Goal: Use online tool/utility: Use online tool/utility

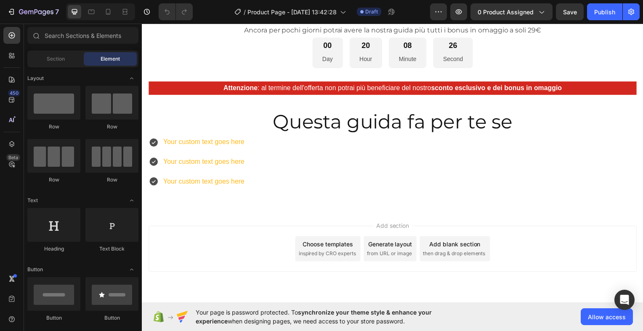
scroll to position [397, 0]
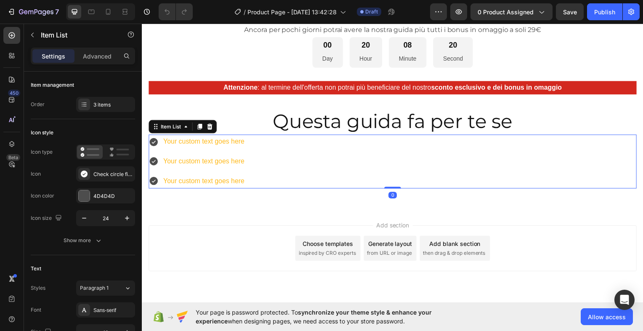
click at [254, 178] on div "Your custom text goes here Your custom text goes here Your custom text goes here" at bounding box center [394, 162] width 491 height 54
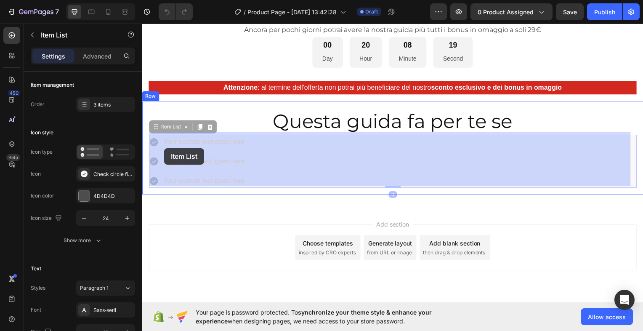
drag, startPoint x: 254, startPoint y: 178, endPoint x: 167, endPoint y: 151, distance: 91.4
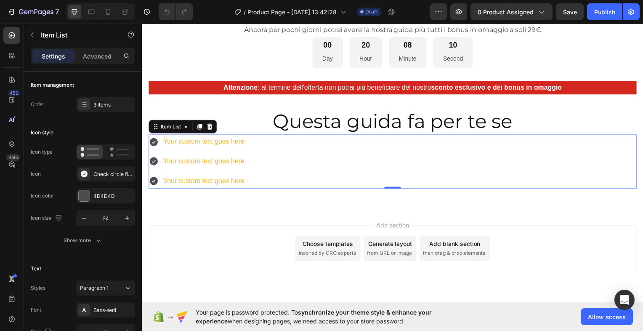
click at [187, 140] on div "Your custom text goes here" at bounding box center [204, 142] width 84 height 15
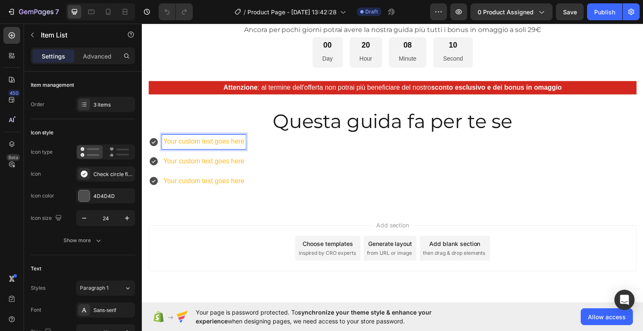
click at [187, 140] on p "Your custom text goes here" at bounding box center [204, 142] width 82 height 12
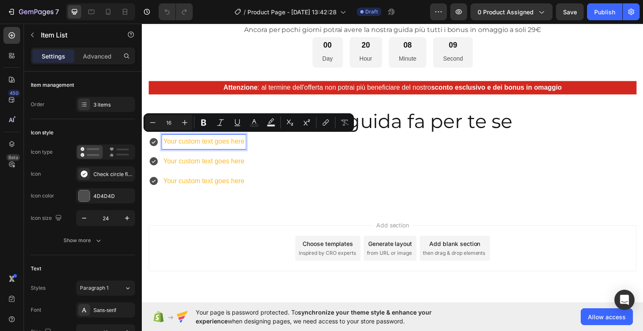
click at [169, 140] on p "Your custom text goes here" at bounding box center [204, 142] width 82 height 12
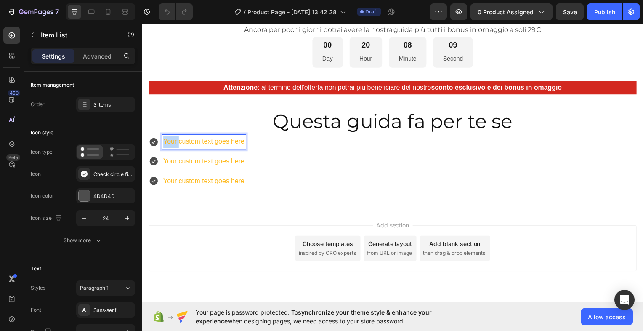
click at [169, 140] on p "Your custom text goes here" at bounding box center [204, 142] width 82 height 12
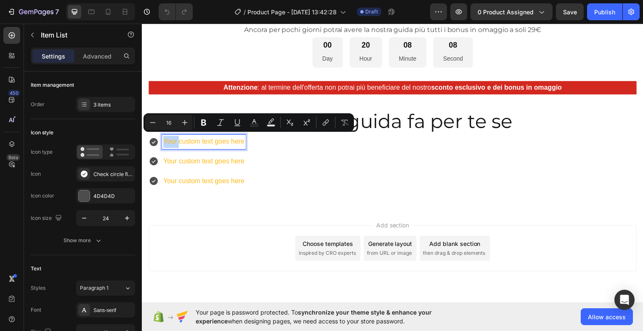
click at [170, 139] on p "Your custom text goes here" at bounding box center [204, 142] width 82 height 12
drag, startPoint x: 165, startPoint y: 139, endPoint x: 255, endPoint y: 134, distance: 90.6
click at [255, 135] on div "Your custom text goes here Your custom text goes here Your custom text goes here" at bounding box center [394, 162] width 491 height 54
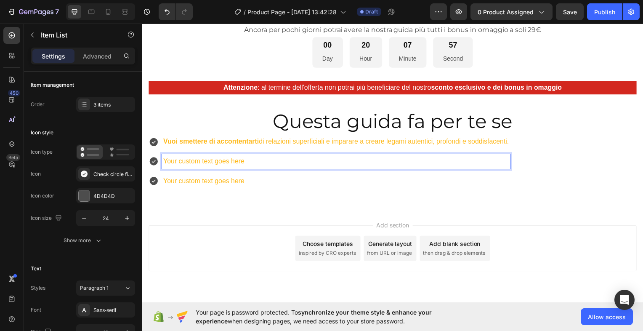
click at [180, 156] on p "Your custom text goes here" at bounding box center [337, 162] width 348 height 12
click at [249, 158] on p "Your custom text goes here" at bounding box center [337, 162] width 348 height 12
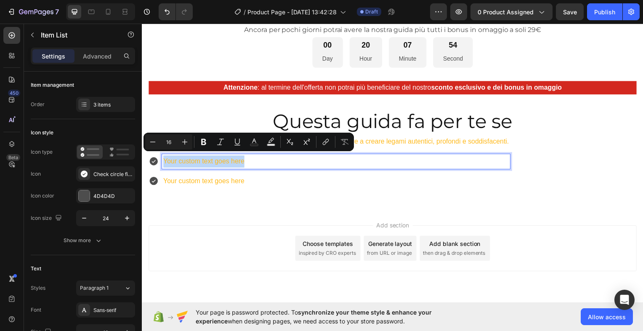
drag, startPoint x: 249, startPoint y: 159, endPoint x: 163, endPoint y: 162, distance: 86.3
click at [163, 162] on p "Your custom text goes here" at bounding box center [337, 162] width 348 height 12
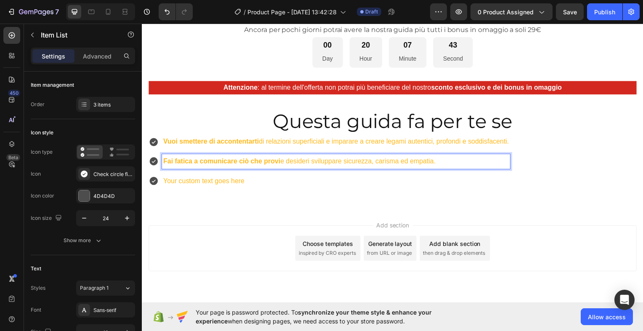
click at [206, 178] on p "Your custom text goes here" at bounding box center [337, 182] width 348 height 12
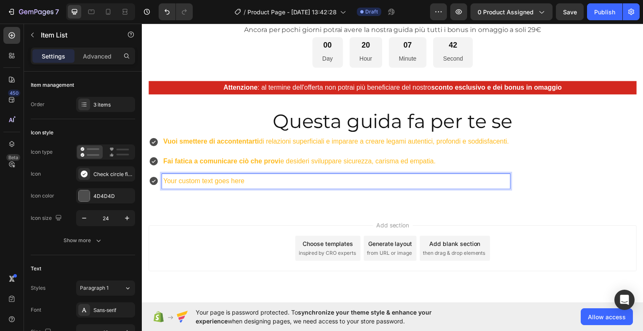
click at [251, 179] on p "Your custom text goes here" at bounding box center [337, 182] width 348 height 12
drag, startPoint x: 251, startPoint y: 179, endPoint x: 162, endPoint y: 179, distance: 89.2
click at [162, 179] on div "Your custom text goes here" at bounding box center [337, 182] width 350 height 15
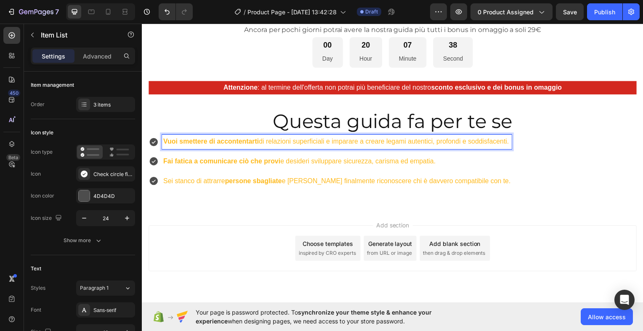
click at [268, 140] on p "Vuoi smettere di accontentarti di relazioni superficiali e imparare a creare le…" at bounding box center [338, 142] width 350 height 12
click at [262, 140] on p "Vuoi smettere di accontentarti di relazioni superficiali e imparare a creare le…" at bounding box center [338, 142] width 350 height 12
click at [371, 139] on p "Vuoi smettere di accontentarti di relazioni superficiali e imparare a creare le…" at bounding box center [338, 142] width 350 height 12
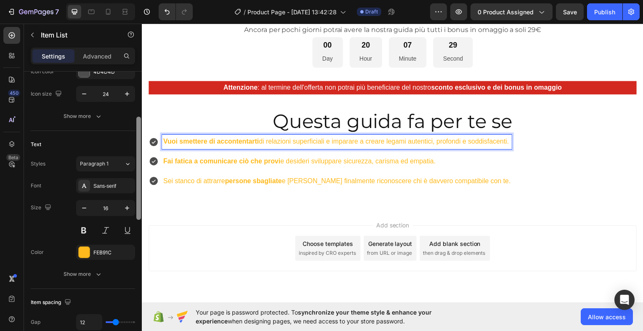
scroll to position [132, 0]
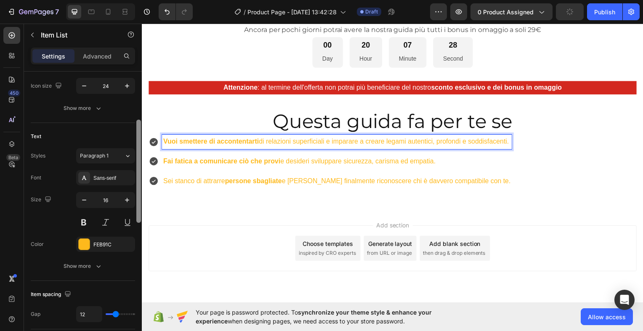
drag, startPoint x: 140, startPoint y: 148, endPoint x: 137, endPoint y: 196, distance: 48.5
click at [137, 196] on div at bounding box center [138, 170] width 5 height 103
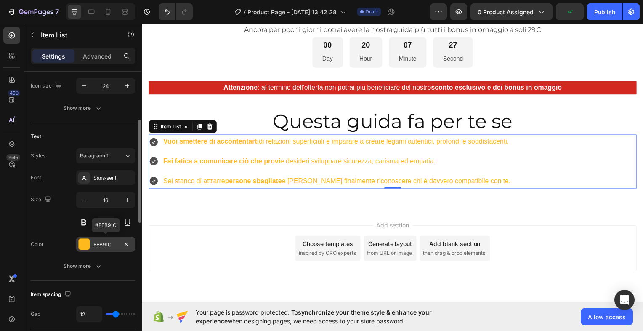
click at [82, 245] on div at bounding box center [84, 244] width 11 height 11
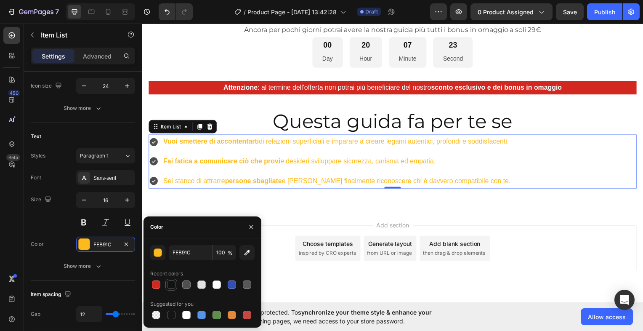
click at [172, 282] on div at bounding box center [171, 284] width 8 height 8
type input "121212"
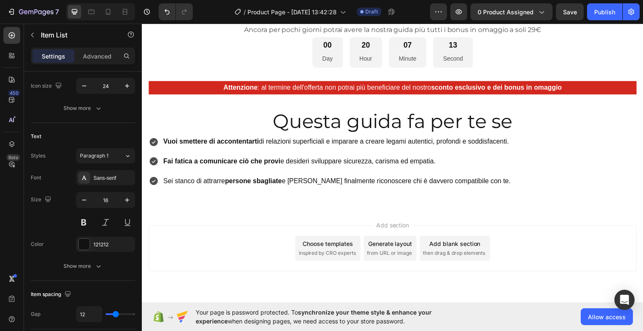
click at [155, 181] on icon at bounding box center [153, 182] width 8 height 8
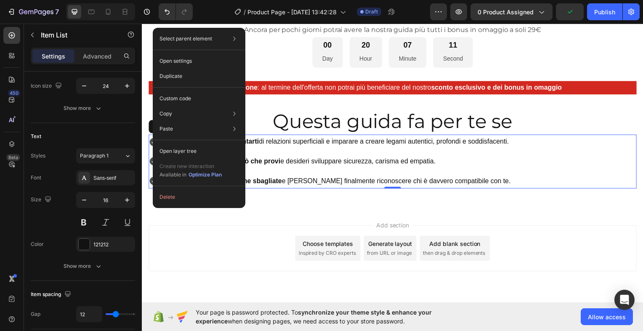
click at [155, 180] on div "Select parent element Section Row 1 col Item List Open settings Duplicate Custo…" at bounding box center [199, 118] width 93 height 180
click at [332, 251] on span "inspired by CRO experts" at bounding box center [329, 255] width 58 height 8
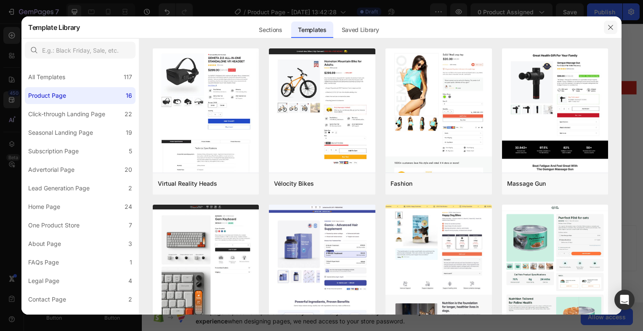
click at [613, 27] on icon "button" at bounding box center [610, 27] width 7 height 7
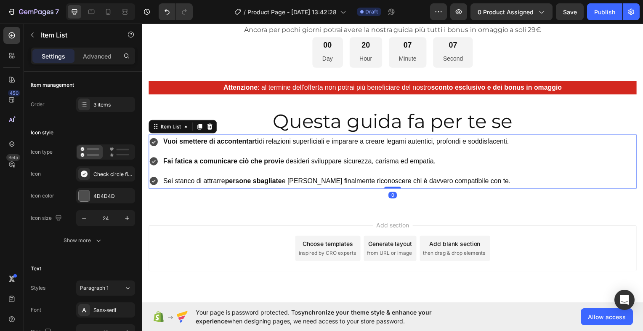
click at [178, 156] on p "Fai fatica a comunicare ciò che provi e desideri sviluppare sicurezza, carisma …" at bounding box center [338, 162] width 350 height 12
click at [186, 124] on icon at bounding box center [186, 127] width 7 height 7
click at [186, 127] on icon at bounding box center [186, 127] width 7 height 7
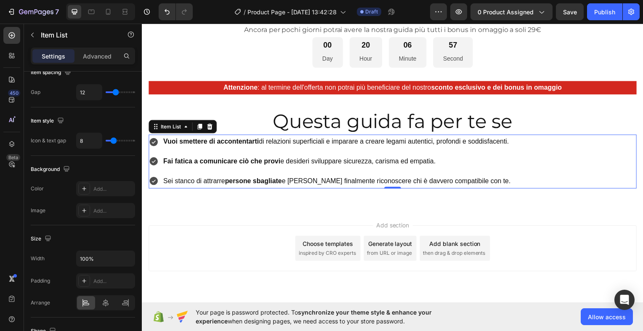
scroll to position [0, 0]
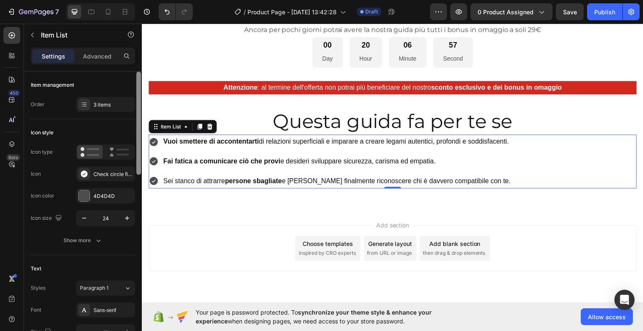
drag, startPoint x: 138, startPoint y: 151, endPoint x: 110, endPoint y: 74, distance: 81.7
click at [110, 74] on div "Item management Order 3 items Icon style Icon type Icon Check circle filled Ico…" at bounding box center [83, 213] width 118 height 283
click at [31, 35] on icon "button" at bounding box center [32, 35] width 7 height 7
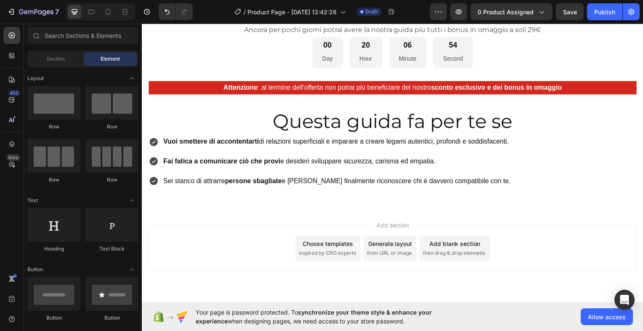
drag, startPoint x: 139, startPoint y: 134, endPoint x: 139, endPoint y: 184, distance: 50.1
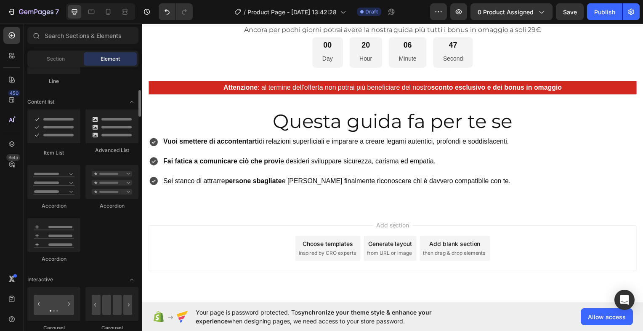
scroll to position [652, 0]
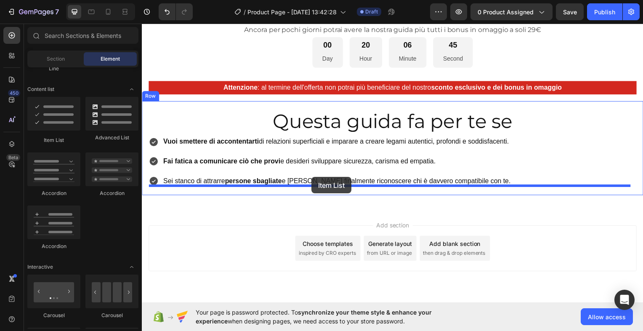
drag, startPoint x: 196, startPoint y: 142, endPoint x: 313, endPoint y: 178, distance: 121.9
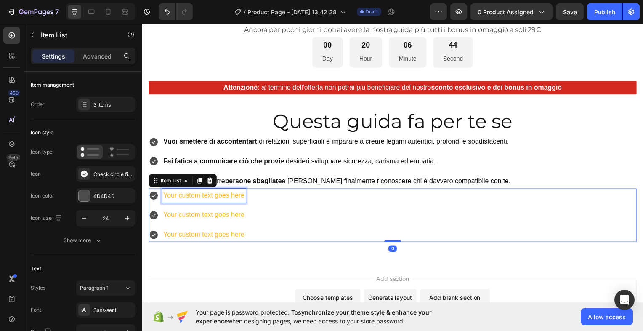
click at [242, 190] on div "Your custom text goes here" at bounding box center [204, 196] width 84 height 15
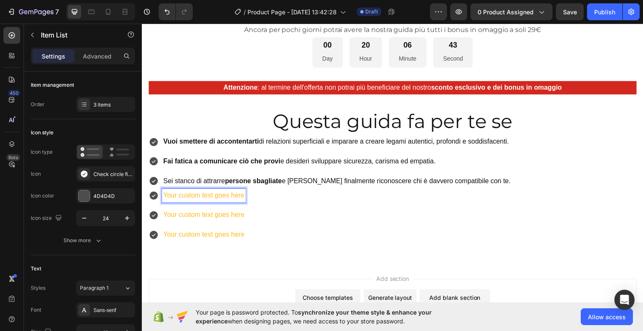
click at [243, 194] on p "Your custom text goes here" at bounding box center [204, 197] width 82 height 12
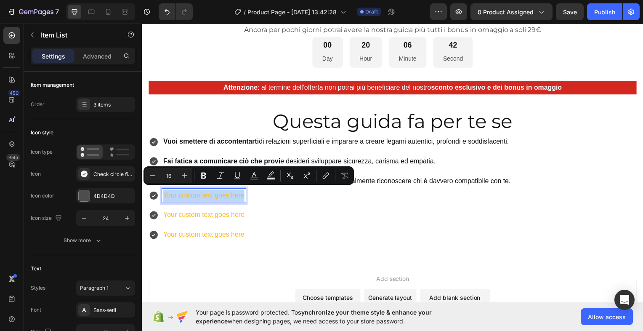
drag, startPoint x: 243, startPoint y: 194, endPoint x: 160, endPoint y: 196, distance: 82.5
click at [160, 196] on div "Your custom text goes here" at bounding box center [198, 196] width 98 height 15
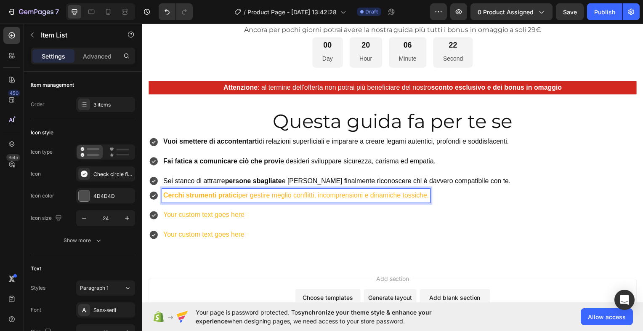
click at [197, 212] on p "Your custom text goes here" at bounding box center [297, 216] width 268 height 12
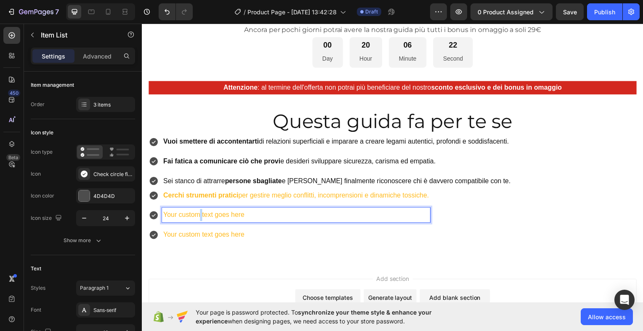
click at [197, 212] on p "Your custom text goes here" at bounding box center [297, 216] width 268 height 12
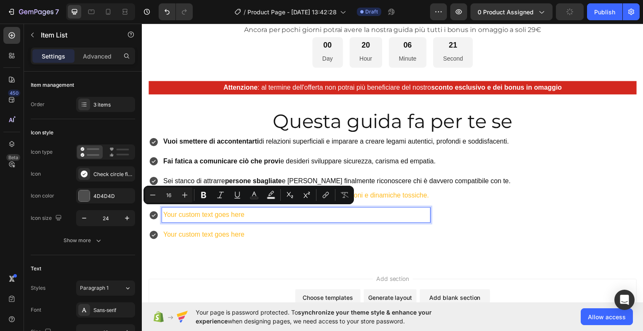
click at [266, 215] on p "Your custom text goes here" at bounding box center [297, 216] width 268 height 12
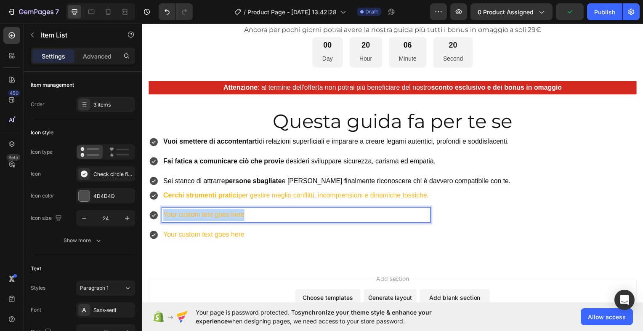
drag, startPoint x: 266, startPoint y: 215, endPoint x: 155, endPoint y: 216, distance: 110.7
click at [155, 216] on div "Your custom text goes here" at bounding box center [291, 216] width 284 height 15
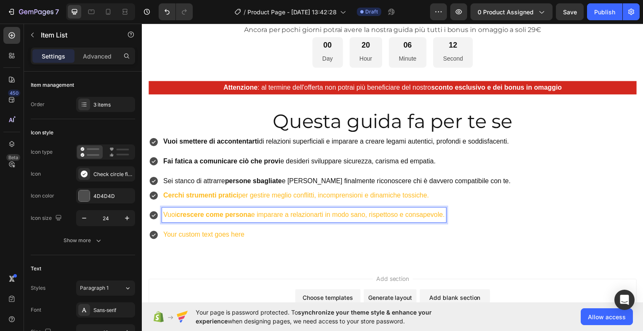
click at [174, 231] on p "Your custom text goes here" at bounding box center [305, 236] width 284 height 12
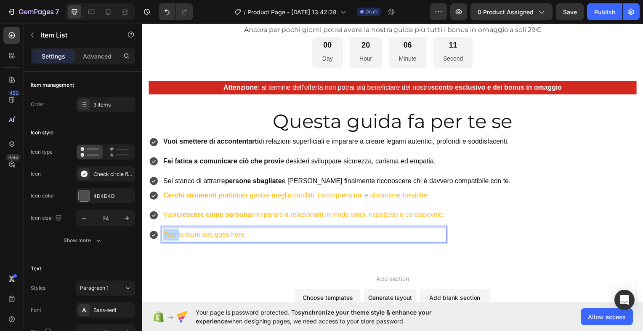
click at [174, 231] on p "Your custom text goes here" at bounding box center [305, 236] width 284 height 12
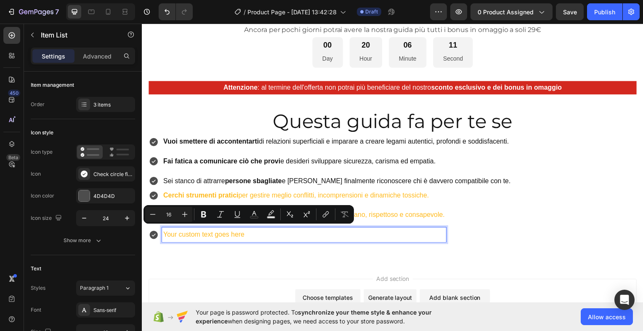
click at [255, 236] on p "Your custom text goes here" at bounding box center [305, 236] width 284 height 12
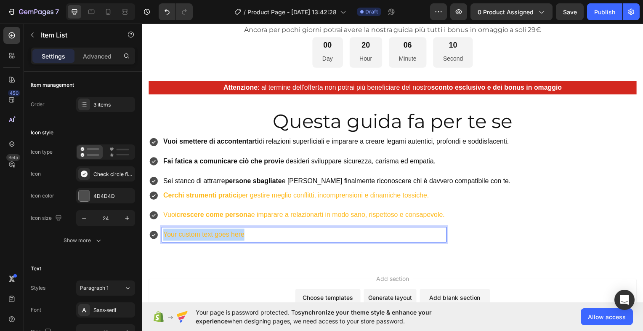
drag, startPoint x: 255, startPoint y: 235, endPoint x: 154, endPoint y: 228, distance: 101.6
click at [154, 228] on div "Your custom text goes here" at bounding box center [299, 235] width 300 height 15
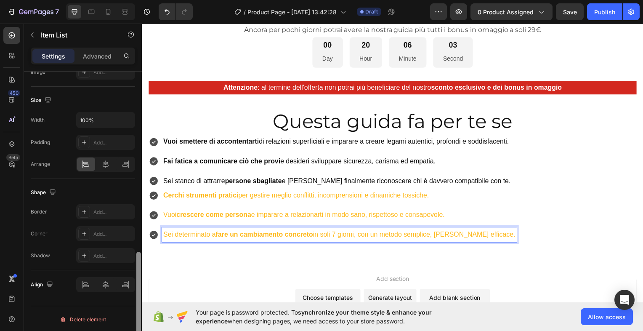
scroll to position [0, 0]
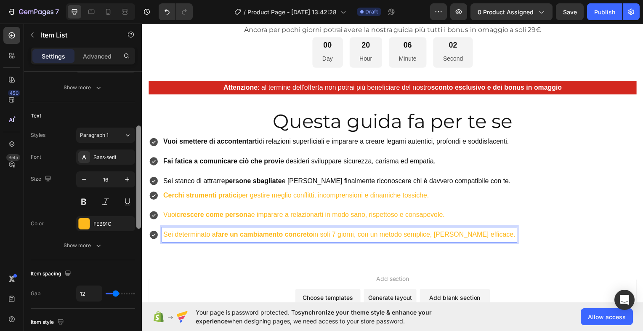
drag, startPoint x: 140, startPoint y: 107, endPoint x: 139, endPoint y: 154, distance: 47.1
click at [139, 154] on div at bounding box center [138, 176] width 5 height 103
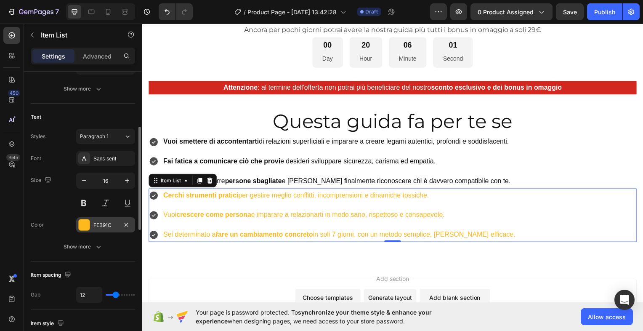
click at [86, 220] on div at bounding box center [84, 224] width 11 height 11
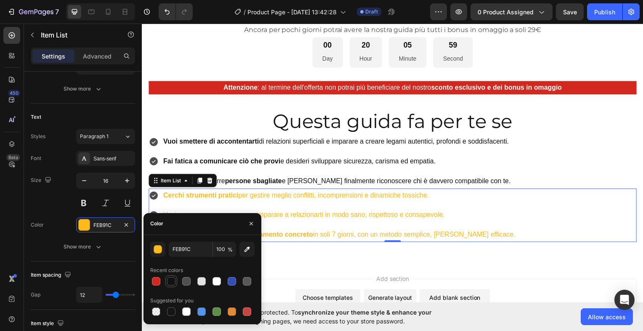
click at [170, 280] on div at bounding box center [171, 281] width 8 height 8
type input "121212"
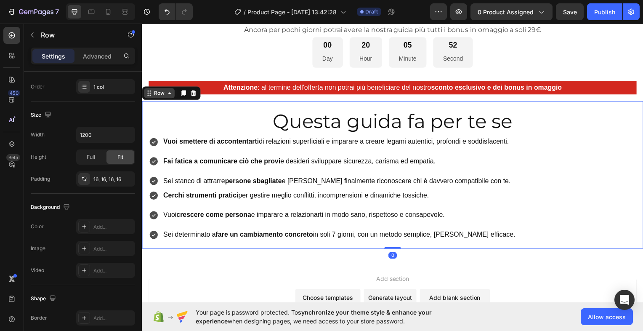
scroll to position [0, 0]
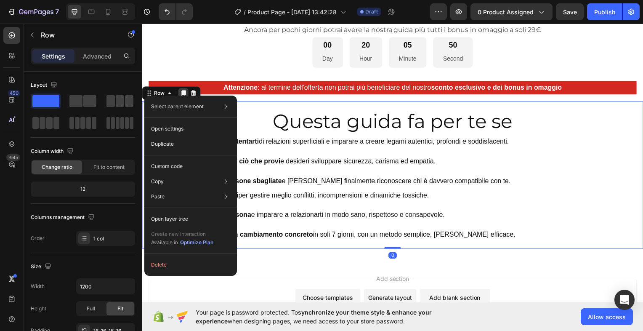
click at [186, 91] on icon at bounding box center [183, 93] width 7 height 7
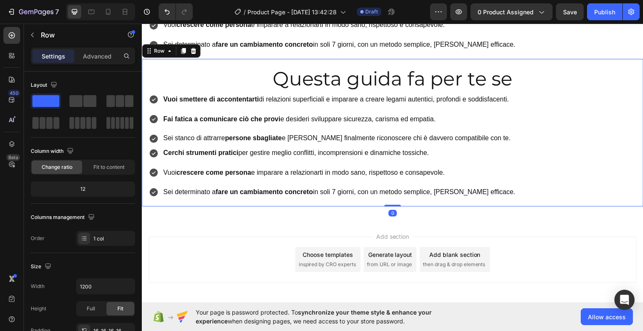
scroll to position [591, 0]
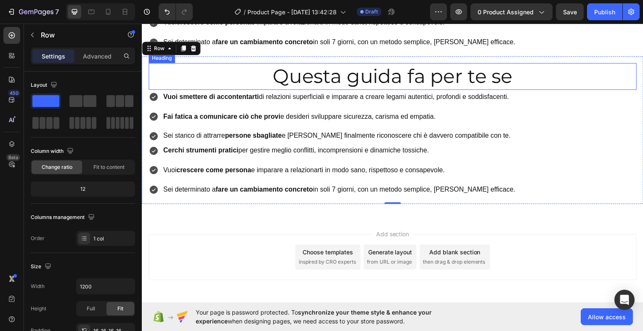
click at [406, 75] on h2 "Questa guida fa per te se" at bounding box center [394, 76] width 491 height 27
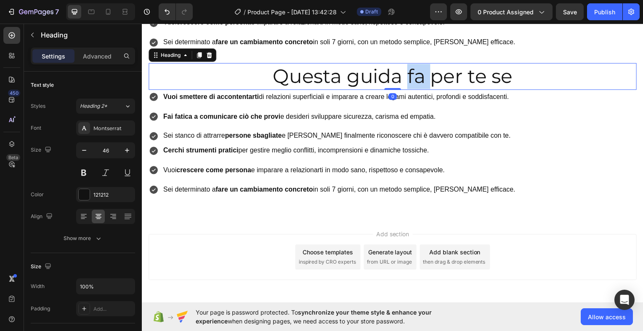
click at [406, 75] on h2 "Questa guida fa per te se" at bounding box center [394, 76] width 491 height 27
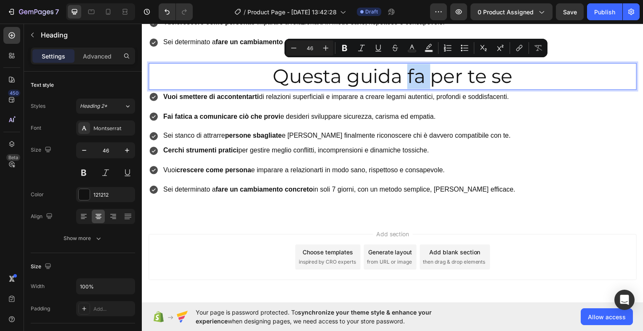
click at [406, 77] on p "Questa guida fa per te se" at bounding box center [394, 76] width 490 height 25
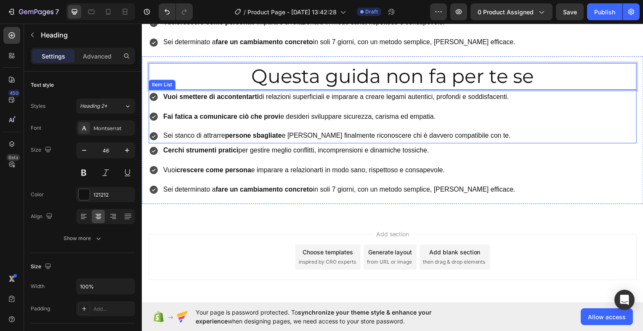
click at [174, 93] on strong "Vuoi smettere di accontentarti" at bounding box center [211, 96] width 96 height 7
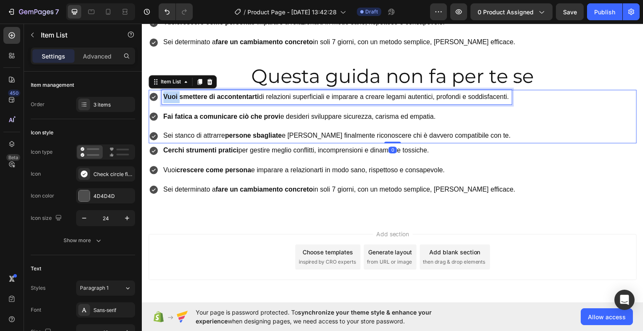
click at [174, 93] on strong "Vuoi smettere di accontentarti" at bounding box center [211, 96] width 96 height 7
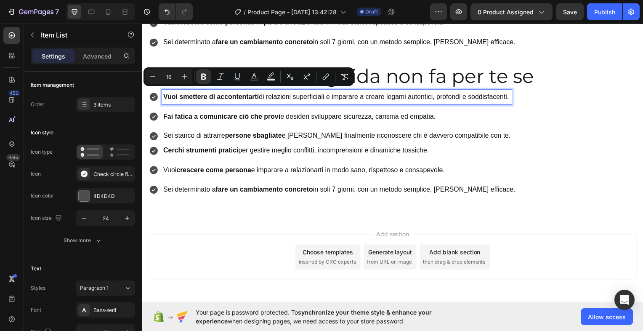
click at [513, 93] on p "Vuoi smettere di accontentarti di relazioni superficiali e imparare a creare le…" at bounding box center [338, 97] width 350 height 12
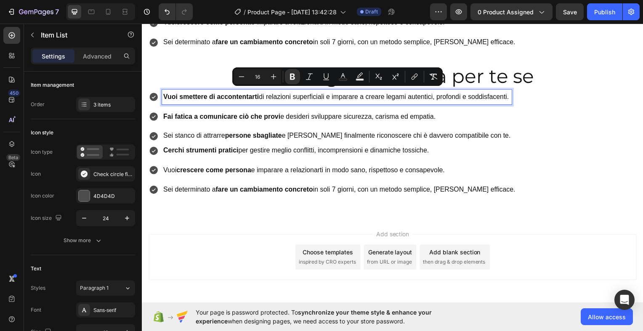
drag, startPoint x: 513, startPoint y: 93, endPoint x: 163, endPoint y: 94, distance: 350.1
click at [163, 94] on p "Vuoi smettere di accontentarti di relazioni superficiali e imparare a creare le…" at bounding box center [338, 97] width 350 height 12
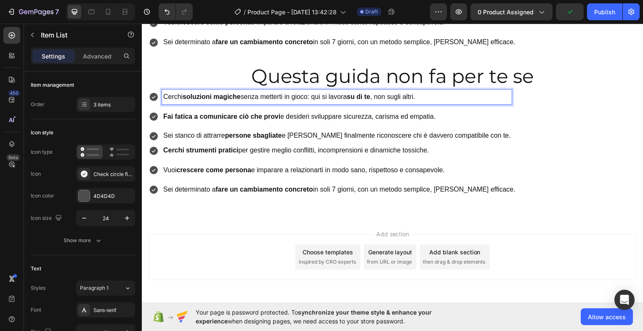
click at [166, 113] on strong "Fai fatica a comunicare ciò che provi" at bounding box center [222, 116] width 118 height 7
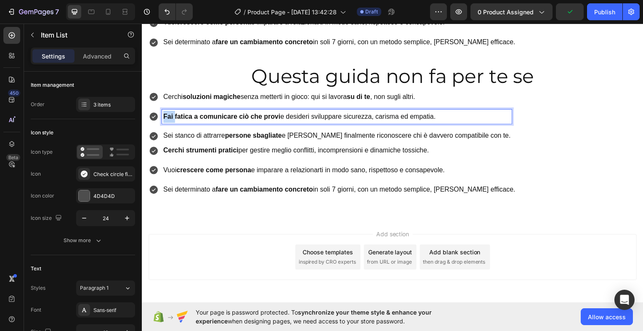
click at [166, 113] on strong "Fai fatica a comunicare ciò che provi" at bounding box center [222, 116] width 118 height 7
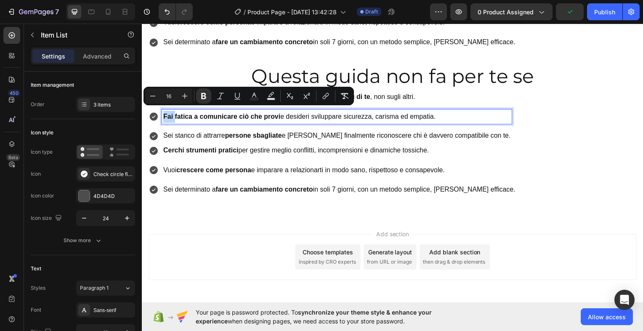
click at [166, 113] on strong "Fai fatica a comunicare ciò che provi" at bounding box center [222, 116] width 118 height 7
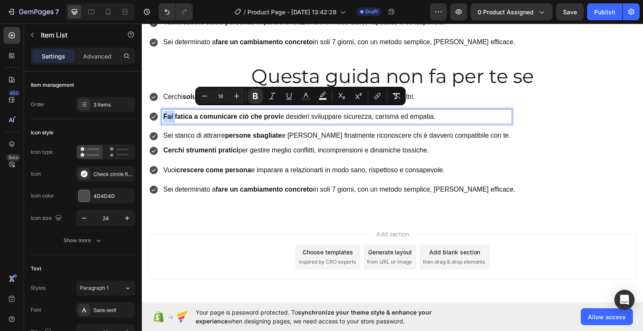
drag, startPoint x: 165, startPoint y: 112, endPoint x: 442, endPoint y: 117, distance: 277.3
click at [442, 117] on p "Fai fatica a comunicare ciò che provi e desideri sviluppare sicurezza, carisma …" at bounding box center [338, 117] width 350 height 12
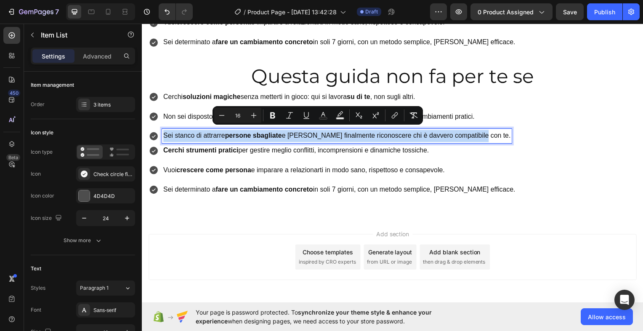
drag, startPoint x: 164, startPoint y: 130, endPoint x: 488, endPoint y: 121, distance: 324.1
click at [488, 121] on div "Cerchi soluzioni magiche senza metterti in gioco: qui si lavora su di te , non …" at bounding box center [394, 117] width 491 height 54
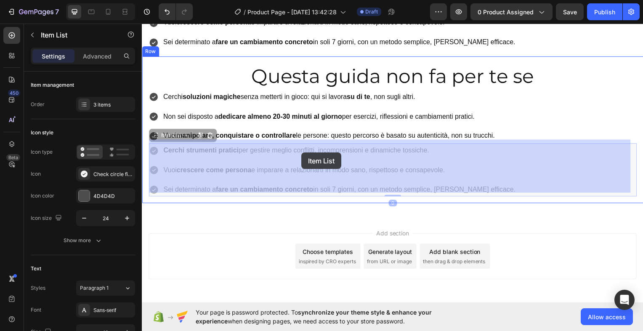
drag, startPoint x: 164, startPoint y: 147, endPoint x: 292, endPoint y: 152, distance: 128.4
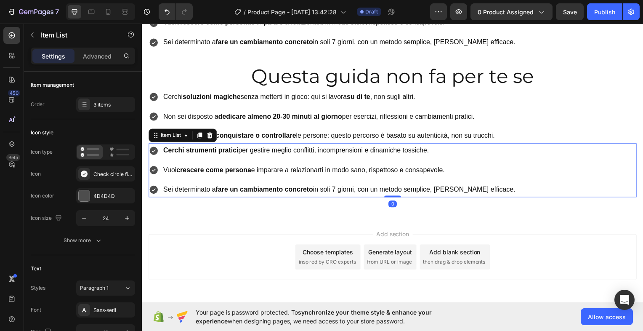
click at [168, 148] on strong "Cerchi strumenti pratici" at bounding box center [201, 150] width 76 height 7
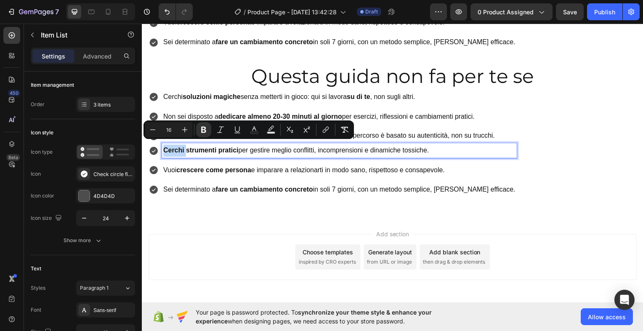
click at [166, 148] on strong "Cerchi strumenti pratici" at bounding box center [201, 150] width 76 height 7
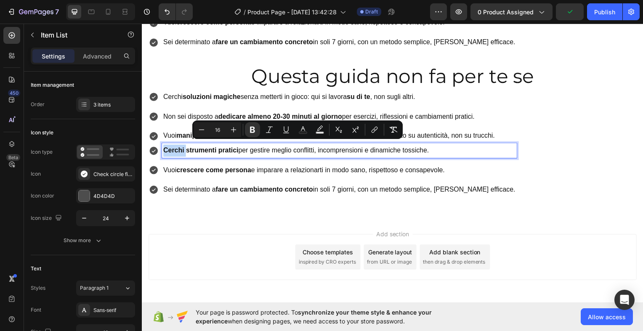
drag, startPoint x: 165, startPoint y: 148, endPoint x: 438, endPoint y: 165, distance: 273.6
click at [438, 165] on div "Cerchi strumenti pratici per gestire meglio conflitti, incomprensioni e dinamic…" at bounding box center [334, 171] width 371 height 54
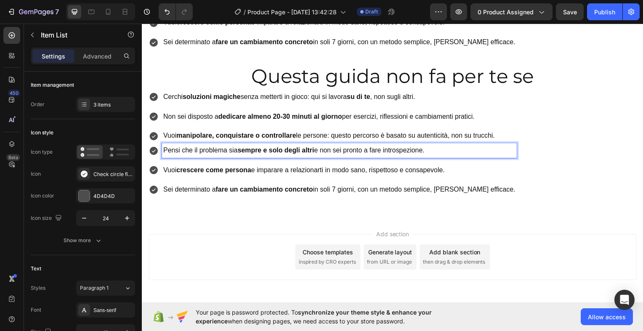
click at [164, 167] on p "Vuoi crescere come persona e imparare a relazionarti in modo sano, rispettoso e…" at bounding box center [340, 171] width 355 height 12
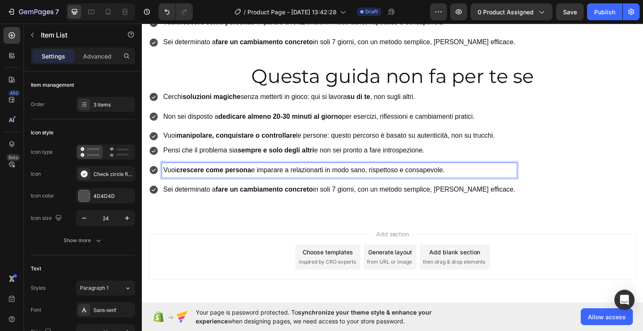
click at [164, 167] on p "Vuoi crescere come persona e imparare a relazionarti in modo sano, rispettoso e…" at bounding box center [340, 171] width 355 height 12
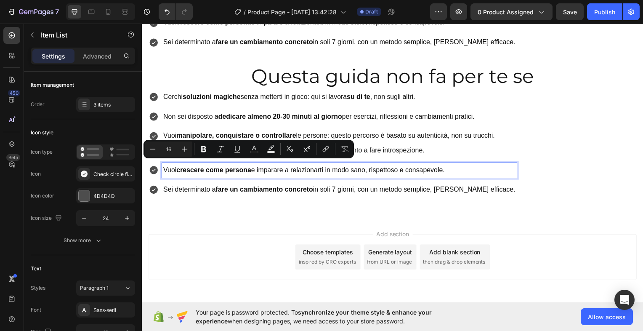
click at [165, 167] on p "Vuoi crescere come persona e imparare a relazionarti in modo sano, rispettoso e…" at bounding box center [340, 171] width 355 height 12
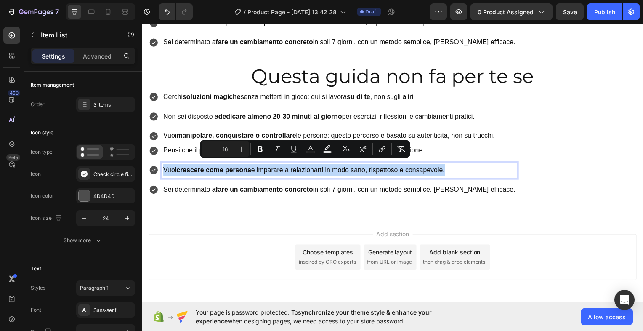
drag, startPoint x: 165, startPoint y: 167, endPoint x: 435, endPoint y: 172, distance: 271.0
click at [435, 172] on p "Vuoi crescere come persona e imparare a relazionarti in modo sano, rispettoso e…" at bounding box center [340, 171] width 355 height 12
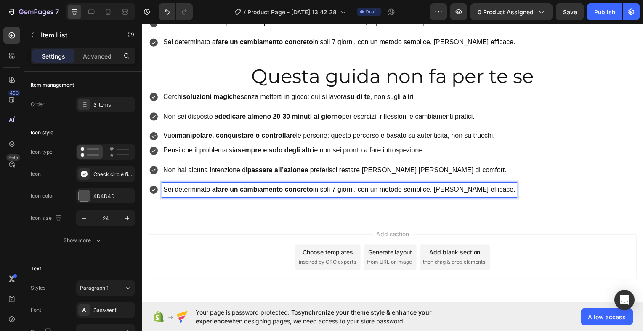
drag, startPoint x: 251, startPoint y: 186, endPoint x: 163, endPoint y: 187, distance: 88.4
click at [163, 187] on div "Sei determinato a fare un cambiamento concreto in soli 7 giorni, con un metodo …" at bounding box center [340, 190] width 357 height 15
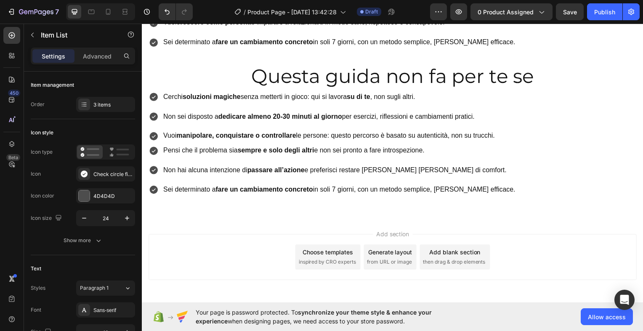
click at [154, 188] on icon at bounding box center [153, 190] width 8 height 8
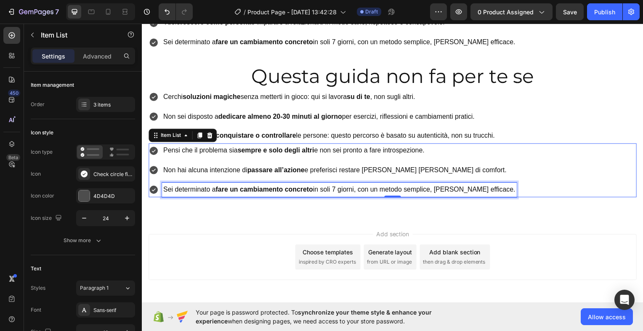
click at [162, 188] on div "Sei determinato a fare un cambiamento concreto in soli 7 giorni, con un metodo …" at bounding box center [340, 190] width 357 height 15
click at [495, 186] on div "Sei determinato a fare un cambiamento concreto in soli 7 giorni, con un metodo …" at bounding box center [340, 190] width 357 height 15
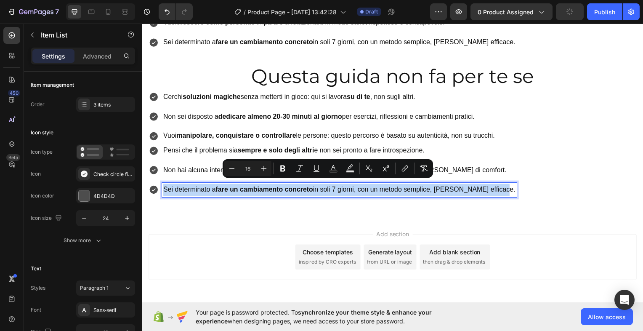
drag, startPoint x: 495, startPoint y: 186, endPoint x: 97, endPoint y: 203, distance: 398.0
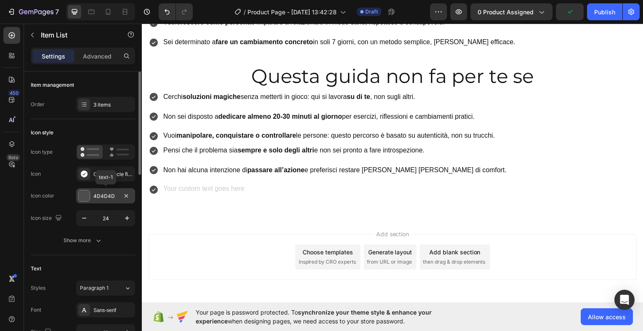
scroll to position [587, 0]
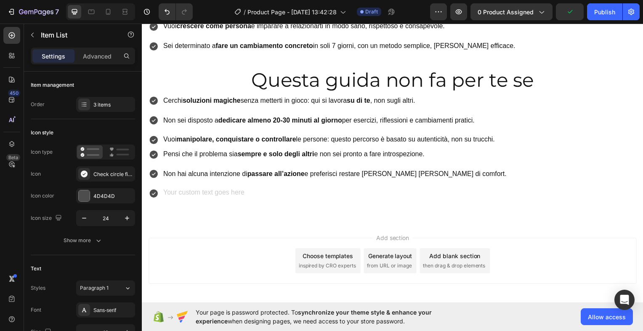
click at [156, 190] on icon at bounding box center [153, 194] width 8 height 8
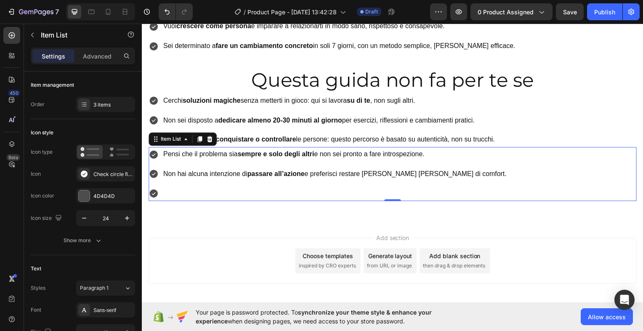
click at [156, 190] on icon at bounding box center [153, 194] width 8 height 8
click at [157, 138] on icon at bounding box center [155, 139] width 7 height 7
click at [170, 137] on div "Item List" at bounding box center [171, 140] width 24 height 8
click at [182, 139] on div "Item List" at bounding box center [171, 140] width 24 height 8
click at [188, 141] on div "Item List Row 1 col Section" at bounding box center [183, 139] width 69 height 13
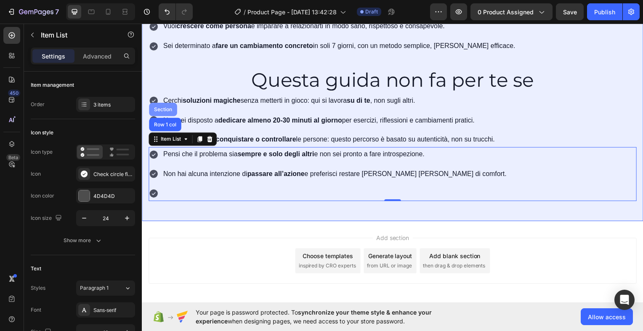
click at [165, 107] on div "Section" at bounding box center [162, 109] width 21 height 5
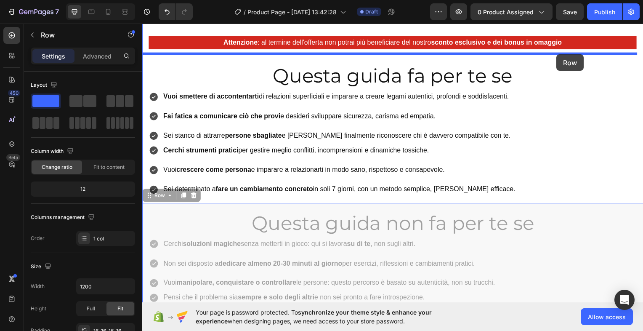
scroll to position [438, 0]
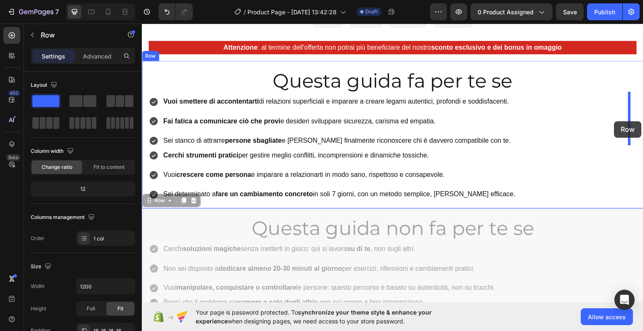
drag, startPoint x: 148, startPoint y: 182, endPoint x: 619, endPoint y: 123, distance: 475.3
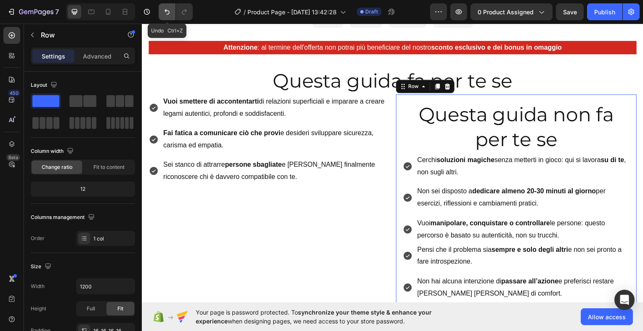
click at [165, 9] on icon "Undo/Redo" at bounding box center [167, 12] width 8 height 8
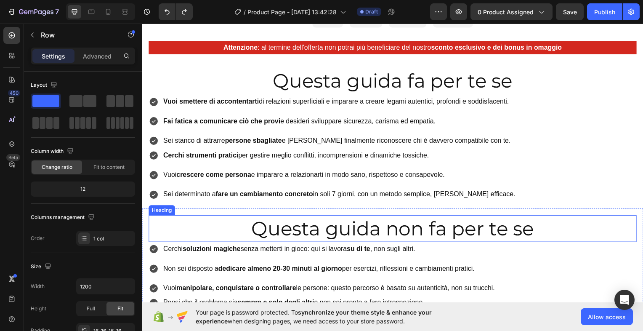
click at [170, 216] on h2 "Questa guida non fa per te se" at bounding box center [394, 229] width 491 height 27
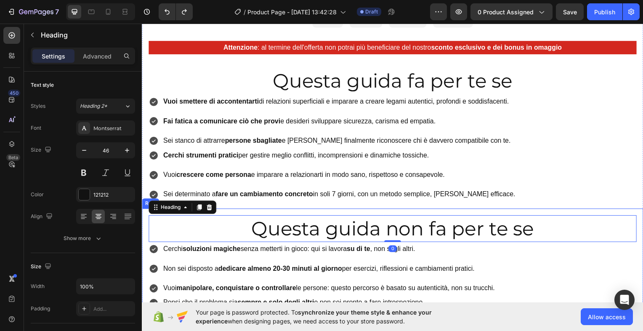
click at [143, 210] on div "Questa guida non fa per te se Heading 0 Cerchi soluzioni magiche senza metterti…" at bounding box center [394, 282] width 505 height 144
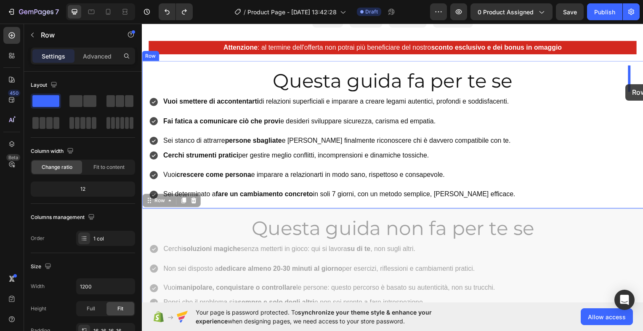
drag, startPoint x: 159, startPoint y: 198, endPoint x: 629, endPoint y: 84, distance: 483.9
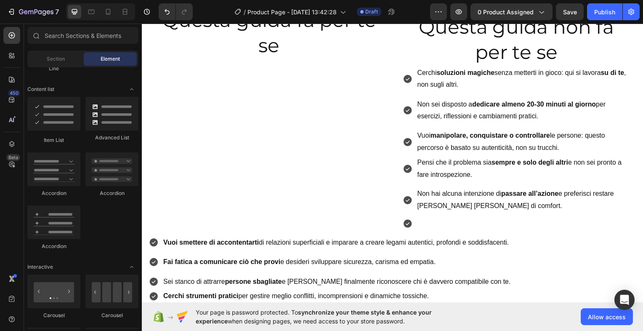
scroll to position [502, 0]
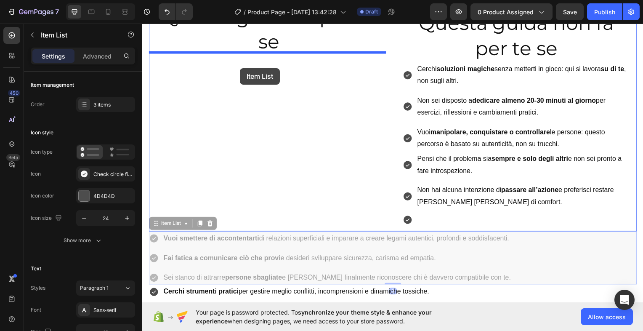
drag, startPoint x: 169, startPoint y: 226, endPoint x: 240, endPoint y: 68, distance: 172.7
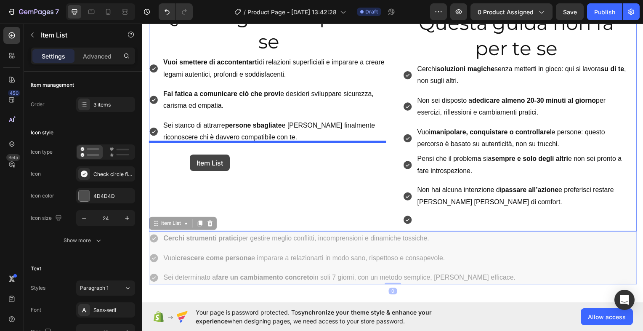
drag, startPoint x: 164, startPoint y: 226, endPoint x: 189, endPoint y: 156, distance: 74.4
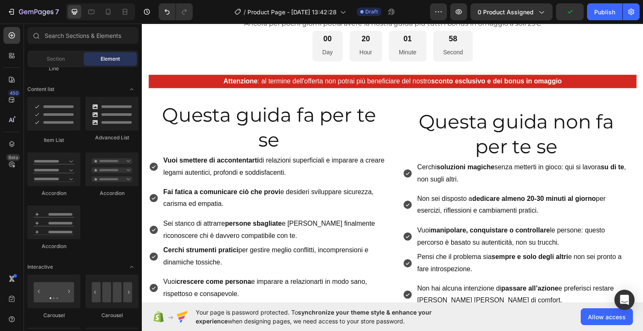
scroll to position [401, 0]
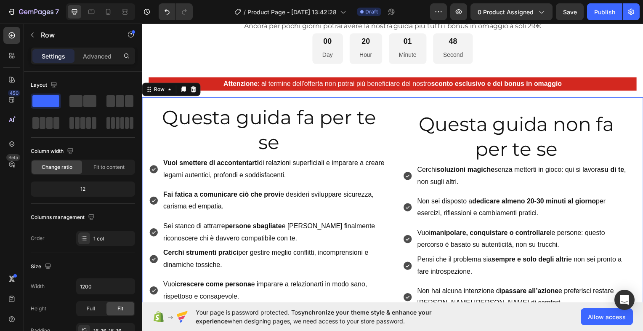
click at [145, 124] on div "Questa guida fa per te se Heading Vuoi smettere di accontentarti di relazioni s…" at bounding box center [394, 221] width 505 height 246
click at [385, 98] on div "Questa guida fa per te se Heading Vuoi smettere di accontentarti di relazioni s…" at bounding box center [394, 221] width 505 height 246
click at [157, 87] on div "Row" at bounding box center [159, 90] width 14 height 8
click at [133, 79] on div "Layout" at bounding box center [83, 84] width 104 height 13
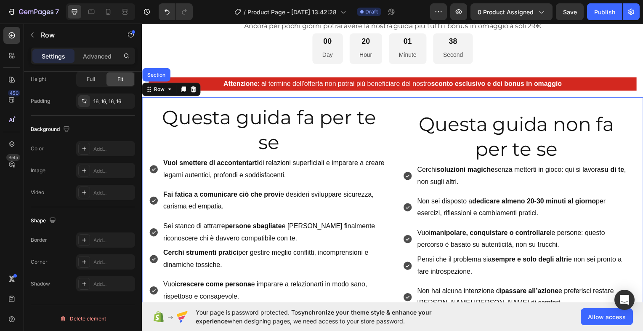
scroll to position [0, 0]
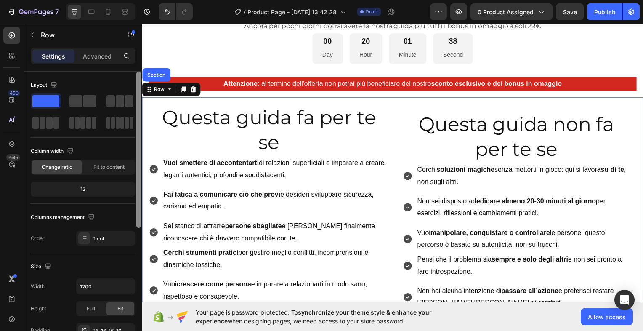
drag, startPoint x: 138, startPoint y: 82, endPoint x: 130, endPoint y: -9, distance: 90.8
click at [130, 0] on html "7 / Product Page - Aug 25, 13:42:28 Draft Preview 0 product assigned Save Publi…" at bounding box center [321, 0] width 643 height 0
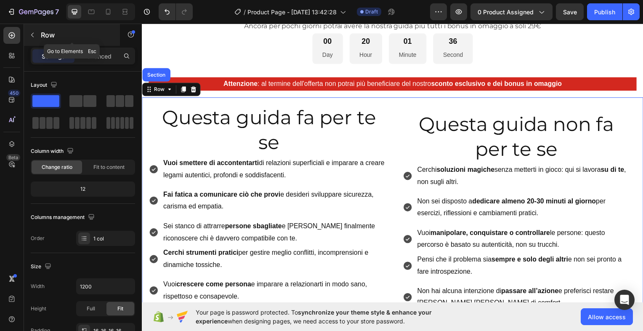
click at [34, 36] on icon "button" at bounding box center [32, 35] width 7 height 7
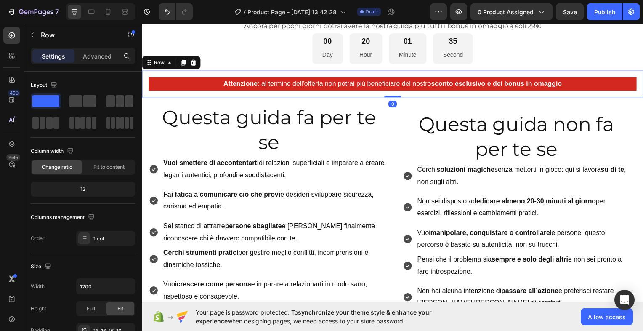
click at [186, 93] on div "Attenzione : al termine dell'offerta non potrai più beneficiare del nostro scon…" at bounding box center [394, 84] width 505 height 27
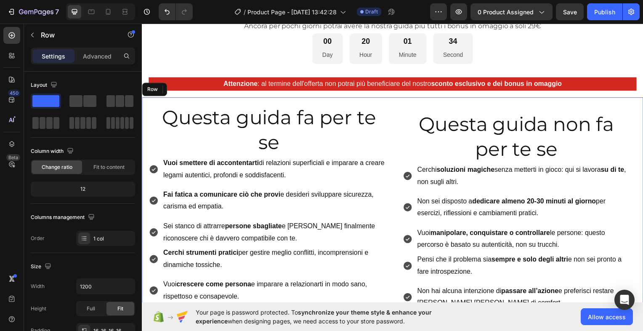
click at [179, 100] on div "Questa guida fa per te se Heading Vuoi smettere di accontentarti di relazioni s…" at bounding box center [394, 221] width 505 height 246
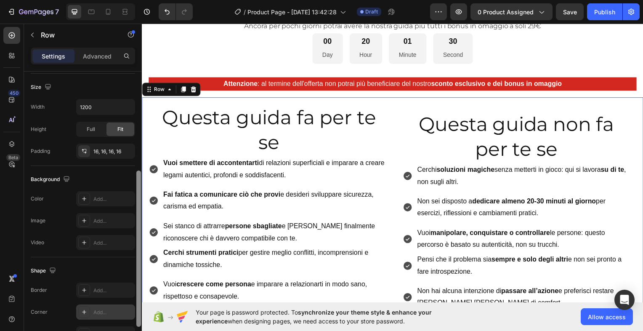
scroll to position [229, 0]
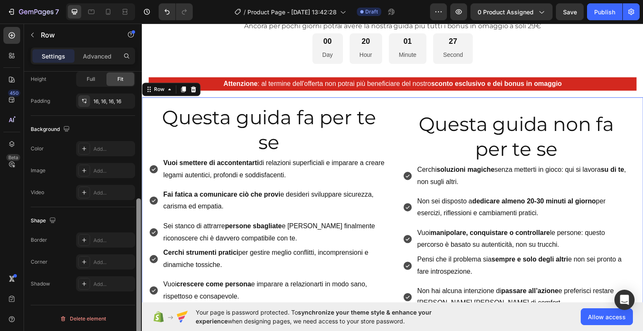
drag, startPoint x: 138, startPoint y: 101, endPoint x: 136, endPoint y: 266, distance: 164.9
click at [136, 266] on div at bounding box center [138, 213] width 6 height 283
click at [85, 148] on icon at bounding box center [84, 148] width 7 height 7
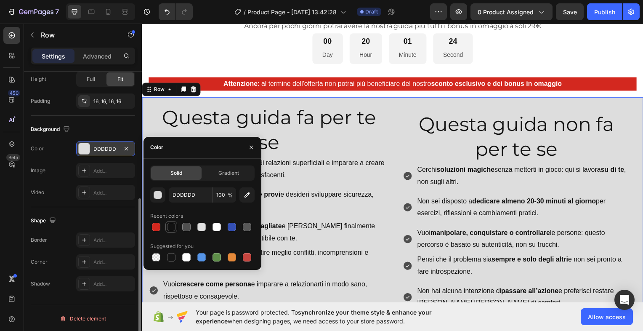
click at [171, 228] on div at bounding box center [171, 227] width 8 height 8
type input "121212"
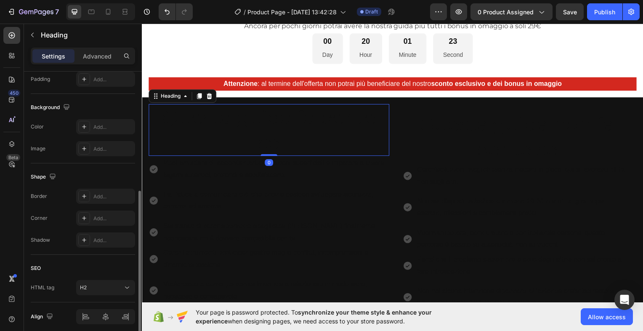
click at [199, 123] on h2 "Questa guida fa per te se" at bounding box center [270, 130] width 242 height 52
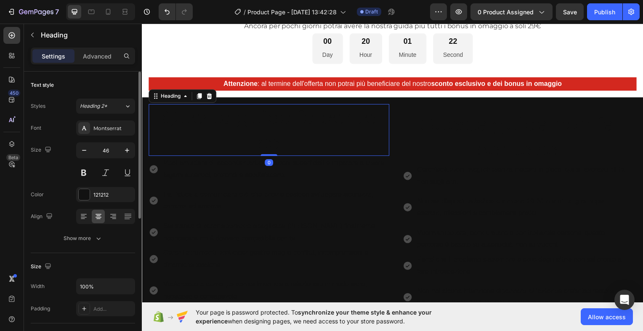
click at [179, 121] on h2 "Questa guida fa per te se" at bounding box center [270, 130] width 242 height 52
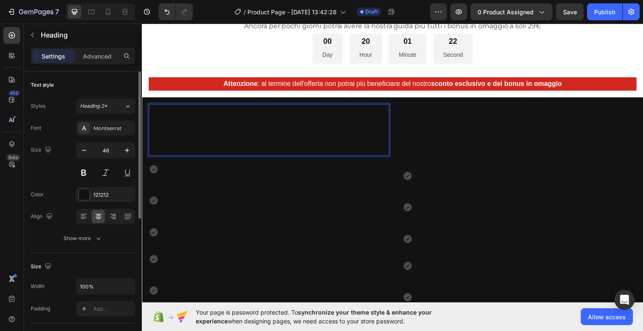
click at [179, 121] on p "Questa guida fa per te se" at bounding box center [269, 130] width 241 height 50
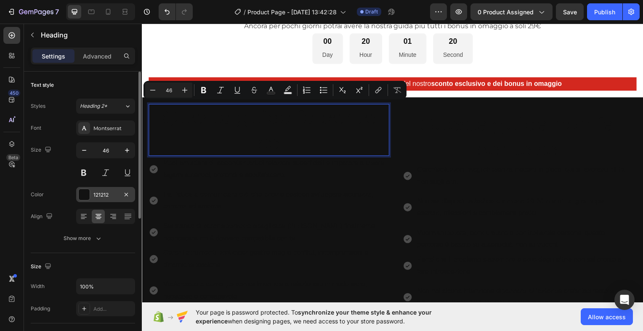
click at [84, 194] on div at bounding box center [84, 194] width 11 height 11
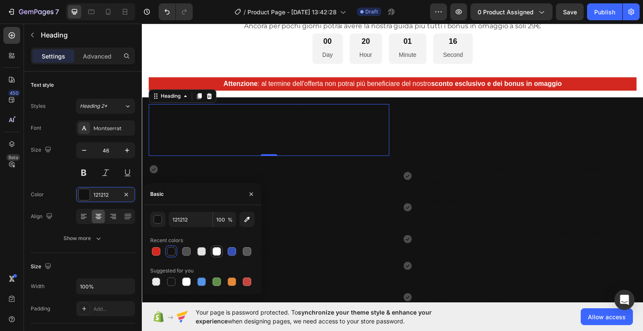
click at [218, 251] on div at bounding box center [216, 251] width 8 height 8
type input "FFFFFF"
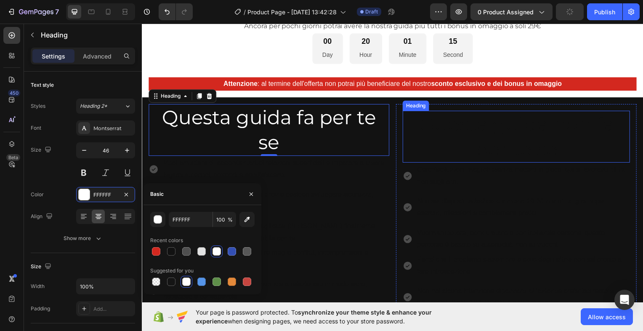
click at [495, 117] on h2 "Questa guida non fa per te se" at bounding box center [518, 137] width 229 height 52
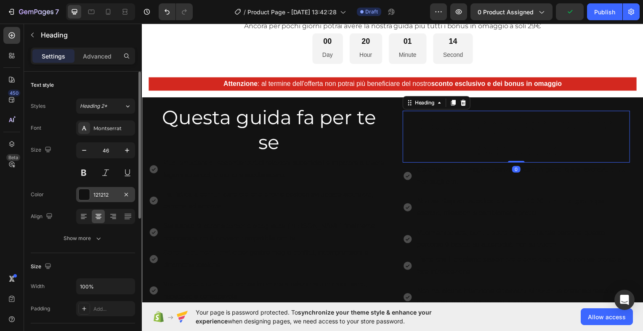
click at [81, 197] on div at bounding box center [84, 194] width 11 height 11
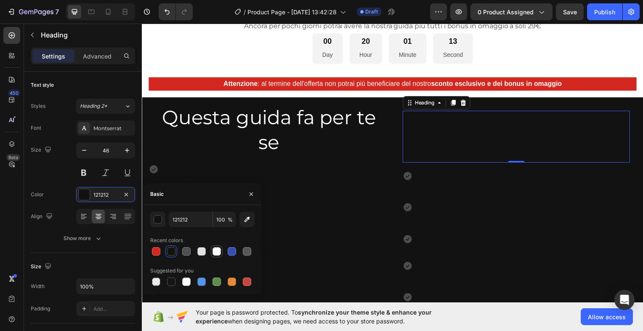
click at [215, 250] on div at bounding box center [216, 251] width 8 height 8
type input "FFFFFF"
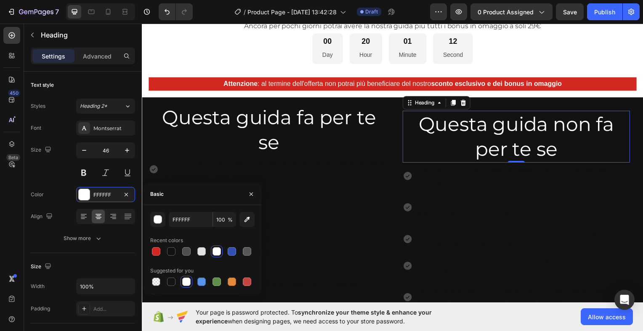
click at [221, 184] on div "Basic" at bounding box center [202, 194] width 118 height 22
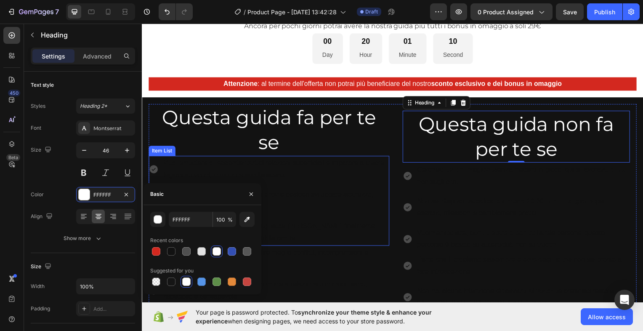
click at [326, 215] on div "Vuoi smettere di accontentarti di relazioni superficiali e imparare a creare le…" at bounding box center [270, 202] width 242 height 90
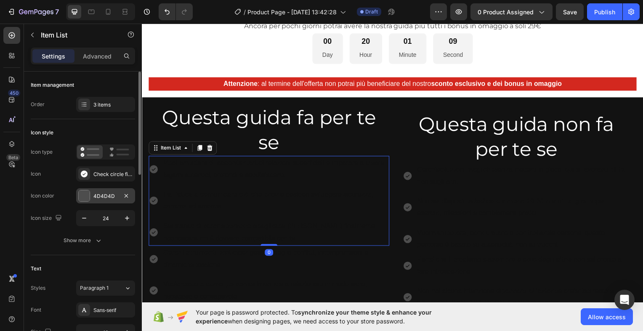
click at [85, 193] on div at bounding box center [84, 195] width 11 height 11
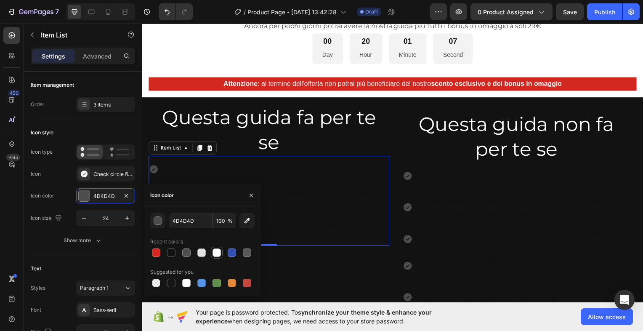
click at [215, 253] on div at bounding box center [216, 252] width 8 height 8
click at [283, 190] on p "Fai fatica a comunicare ciò che provi e desideri sviluppare sicurezza, carisma …" at bounding box center [276, 202] width 226 height 24
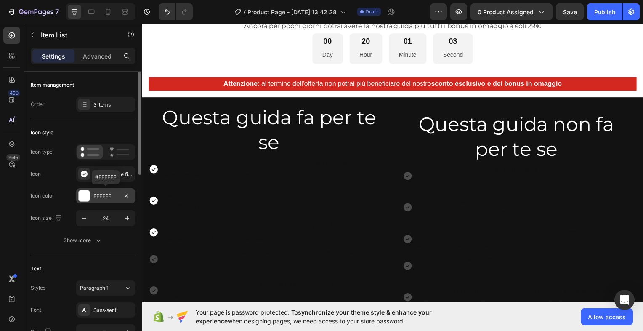
click at [84, 194] on div at bounding box center [84, 195] width 11 height 11
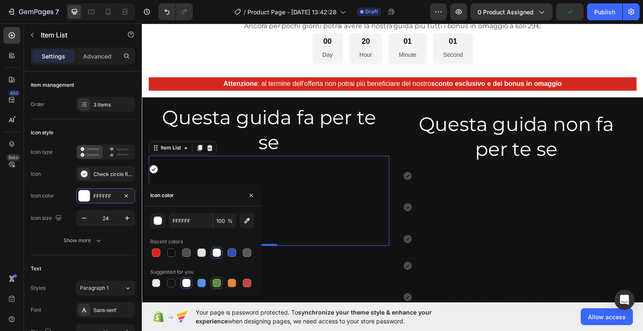
click at [214, 281] on div at bounding box center [216, 283] width 8 height 8
click at [247, 215] on button "button" at bounding box center [246, 220] width 15 height 15
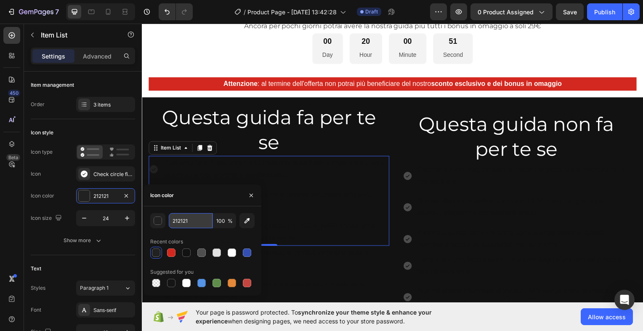
click at [183, 220] on input "212121" at bounding box center [191, 220] width 44 height 15
click at [217, 284] on div at bounding box center [216, 283] width 8 height 8
type input "5E8E49"
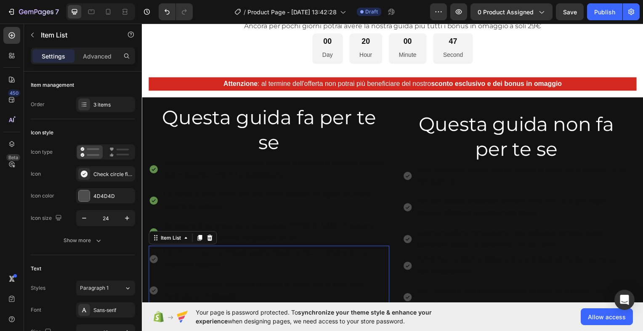
click at [152, 258] on icon at bounding box center [154, 260] width 10 height 10
click at [82, 192] on div at bounding box center [84, 195] width 11 height 11
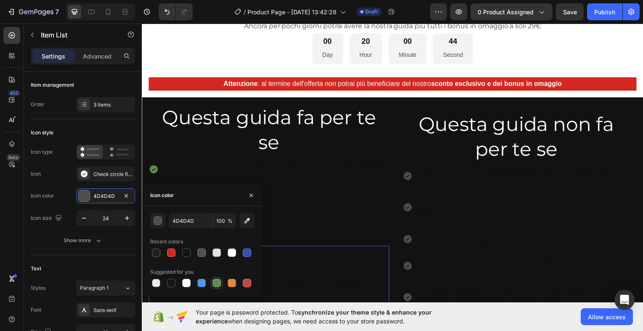
click at [217, 282] on div at bounding box center [216, 283] width 8 height 8
type input "5E8E49"
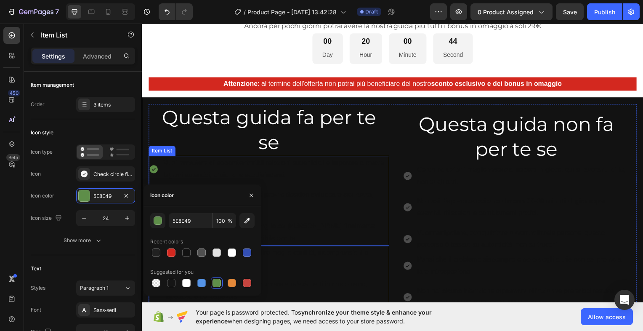
click at [319, 210] on p "Fai fatica a comunicare ciò che provi e desideri sviluppare sicurezza, carisma …" at bounding box center [276, 202] width 226 height 24
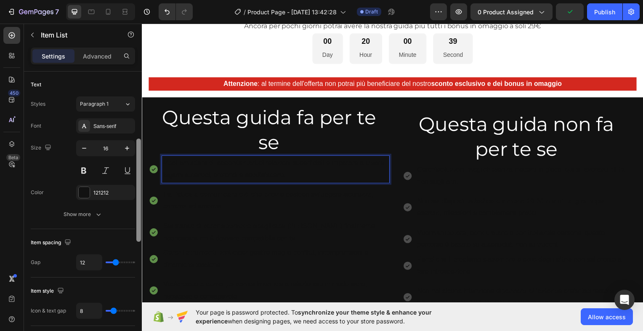
scroll to position [186, 0]
drag, startPoint x: 138, startPoint y: 135, endPoint x: 139, endPoint y: 204, distance: 68.2
click at [139, 204] on div at bounding box center [138, 191] width 5 height 103
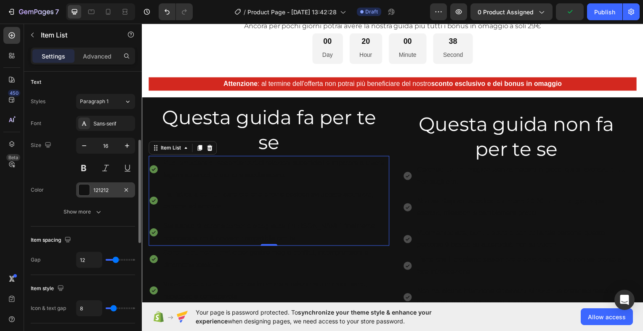
click at [82, 189] on div at bounding box center [84, 189] width 11 height 11
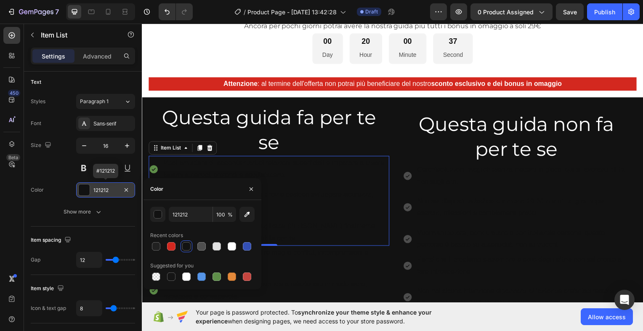
click at [82, 190] on div at bounding box center [84, 189] width 11 height 11
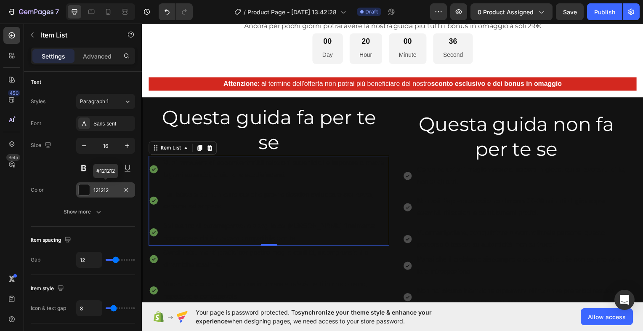
click at [82, 190] on div at bounding box center [84, 189] width 11 height 11
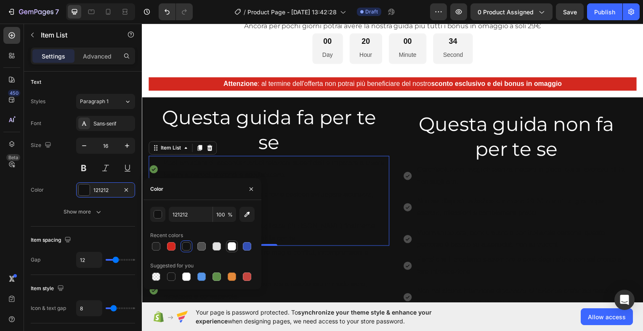
click at [228, 246] on div at bounding box center [232, 246] width 8 height 8
type input "FFFFFF"
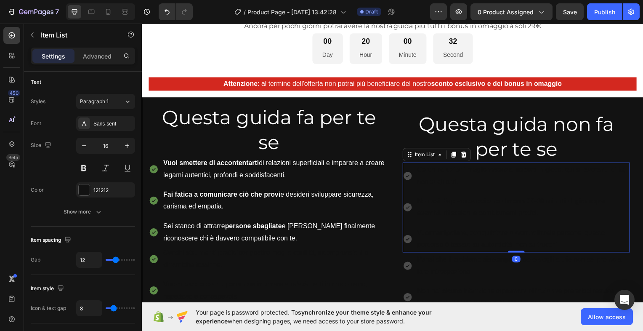
click at [467, 178] on p "Cerchi soluzioni magiche senza metterti in gioco: qui si lavora su di te , non …" at bounding box center [525, 177] width 213 height 24
click at [86, 188] on div at bounding box center [84, 189] width 11 height 11
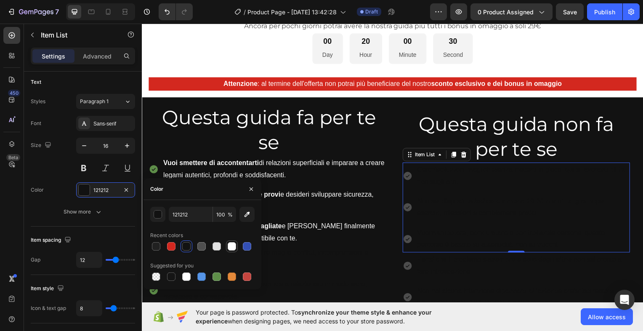
click at [236, 247] on div at bounding box center [232, 246] width 10 height 10
type input "FFFFFF"
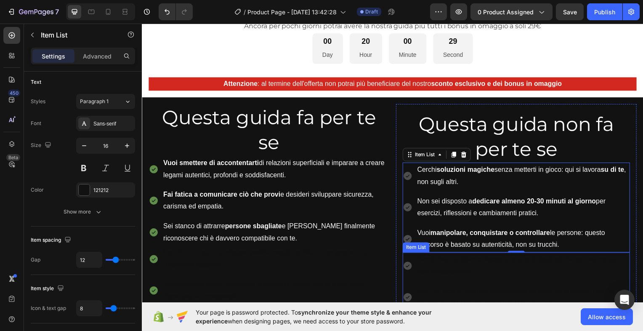
click at [463, 267] on p "Pensi che il problema sia sempre e solo degli altri e non sei pronto a fare int…" at bounding box center [525, 267] width 213 height 24
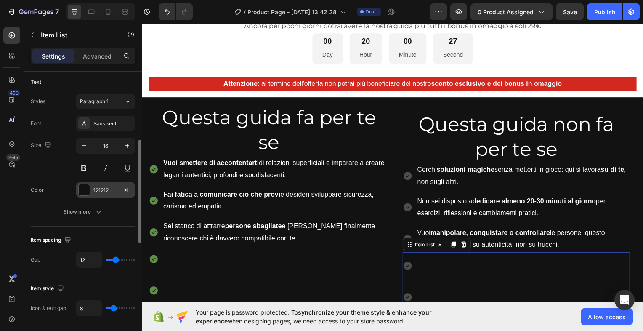
click at [84, 188] on div at bounding box center [84, 189] width 11 height 11
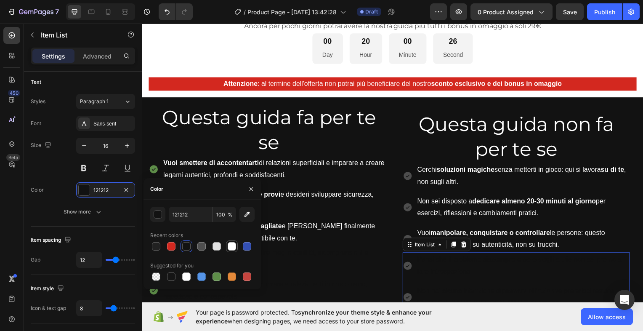
click at [232, 248] on div at bounding box center [232, 246] width 8 height 8
type input "FFFFFF"
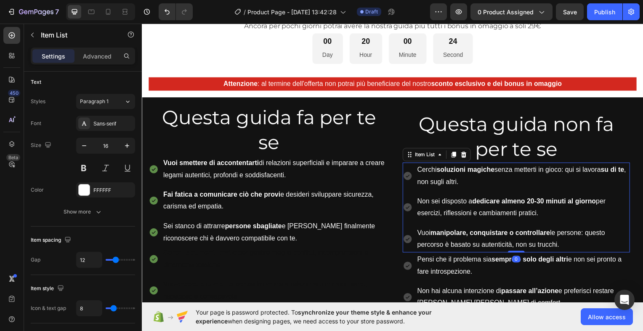
click at [408, 173] on icon at bounding box center [409, 177] width 8 height 8
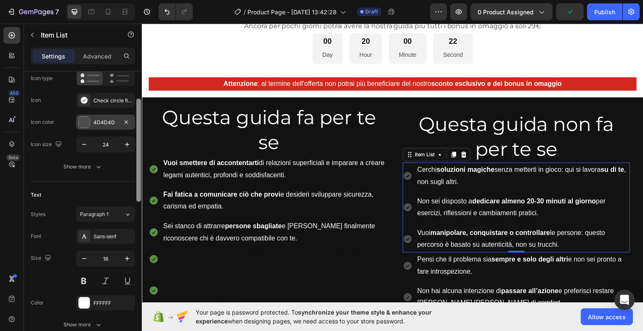
scroll to position [76, 0]
drag, startPoint x: 138, startPoint y: 160, endPoint x: 133, endPoint y: 119, distance: 40.8
click at [133, 119] on div "Item management Order 3 items Icon style Icon type Icon Check circle filled Ico…" at bounding box center [83, 213] width 118 height 283
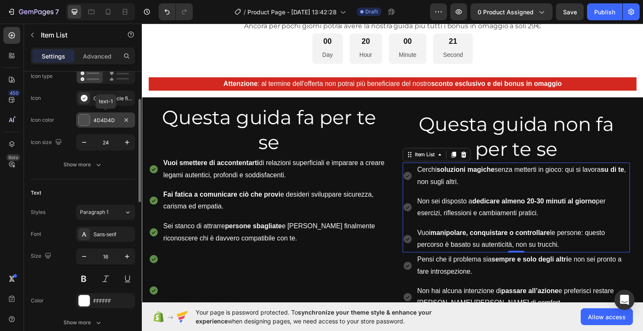
click at [81, 117] on div at bounding box center [84, 119] width 11 height 11
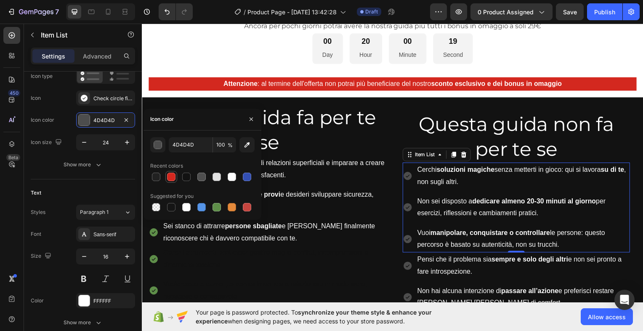
click at [172, 174] on div at bounding box center [171, 177] width 8 height 8
type input "D3281F"
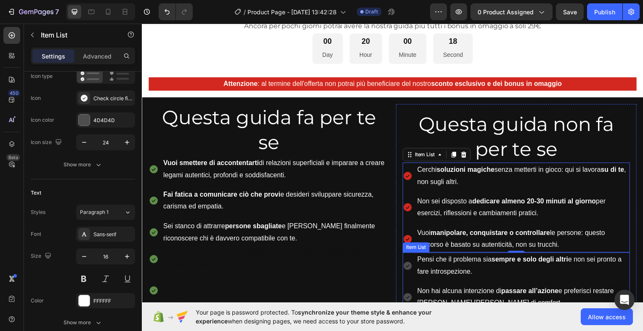
click at [407, 264] on icon at bounding box center [409, 267] width 8 height 8
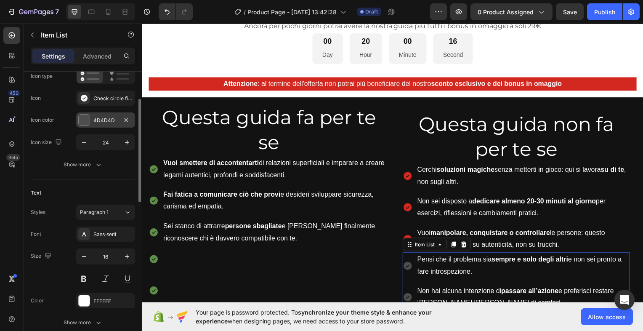
click at [83, 120] on div at bounding box center [84, 119] width 11 height 11
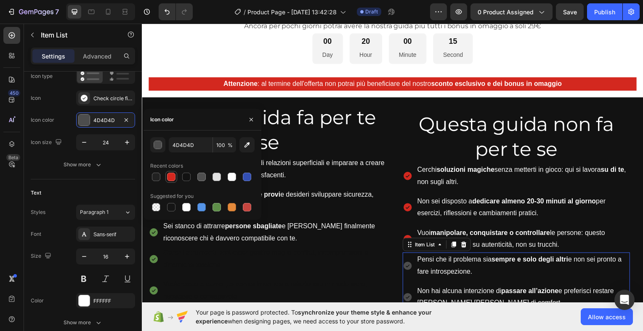
click at [170, 175] on div at bounding box center [171, 177] width 8 height 8
type input "D3281F"
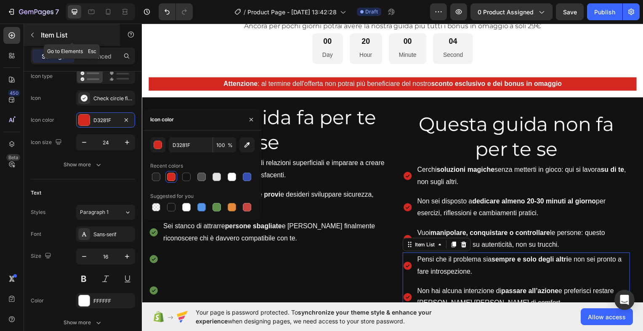
click at [29, 35] on icon "button" at bounding box center [32, 35] width 7 height 7
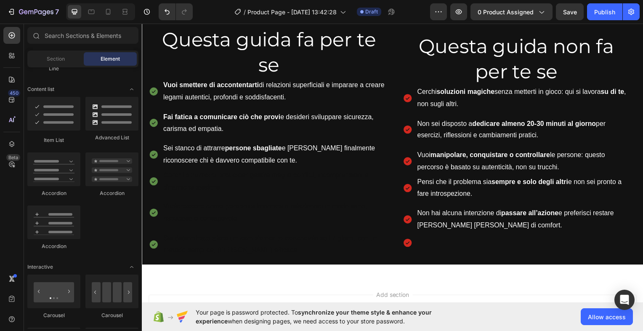
scroll to position [480, 0]
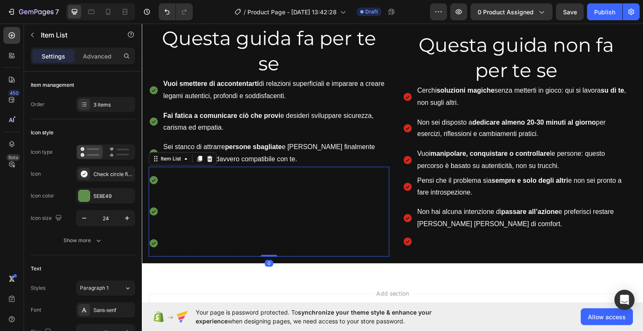
click at [206, 181] on p "Cerchi strumenti pratici per gestire meglio conflitti, incomprensioni e dinamic…" at bounding box center [276, 181] width 226 height 24
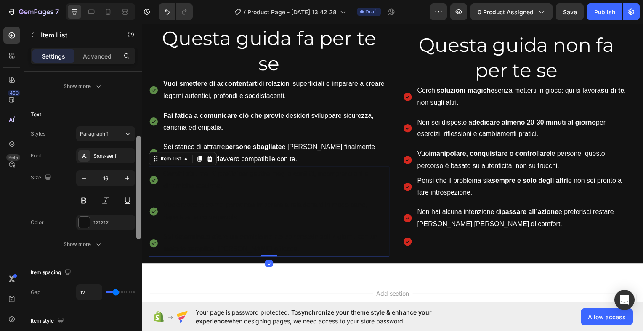
scroll to position [165, 0]
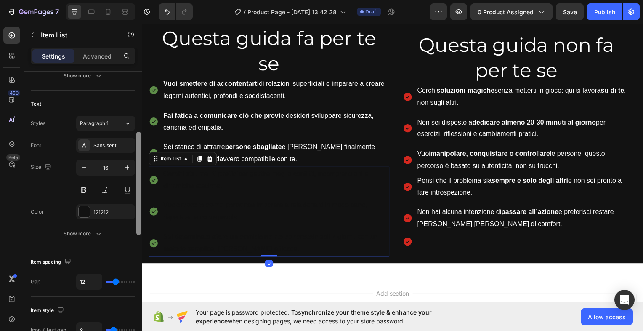
drag, startPoint x: 139, startPoint y: 168, endPoint x: 136, endPoint y: 228, distance: 60.2
click at [136, 228] on div at bounding box center [138, 183] width 5 height 103
click at [82, 209] on div at bounding box center [84, 211] width 11 height 11
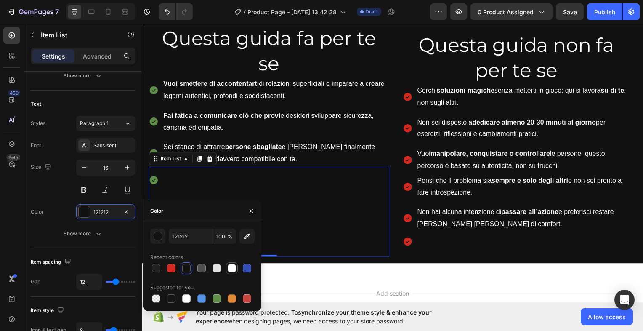
click at [234, 268] on div at bounding box center [232, 268] width 8 height 8
type input "FFFFFF"
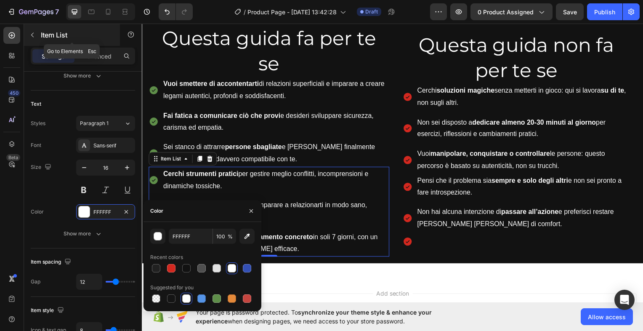
click at [32, 35] on icon "button" at bounding box center [32, 35] width 7 height 7
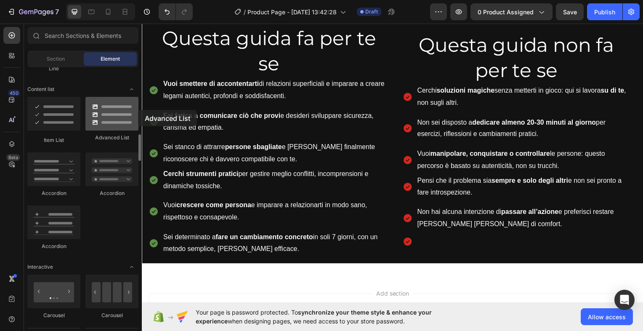
click at [138, 110] on div "Layout Row Row Row Row Text Heading Text Block Button Button Button Media Image…" at bounding box center [83, 197] width 118 height 261
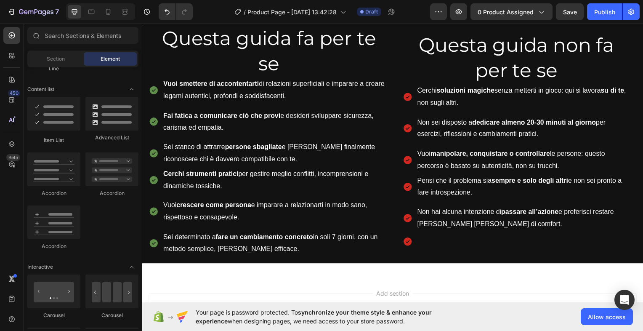
scroll to position [0, 0]
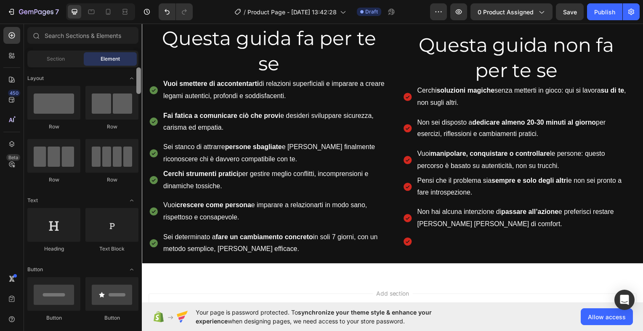
drag, startPoint x: 138, startPoint y: 141, endPoint x: 122, endPoint y: 21, distance: 120.1
click at [122, 0] on div "7 / Product Page - Aug 25, 13:42:28 Draft Preview 0 product assigned Save Publi…" at bounding box center [321, 0] width 643 height 0
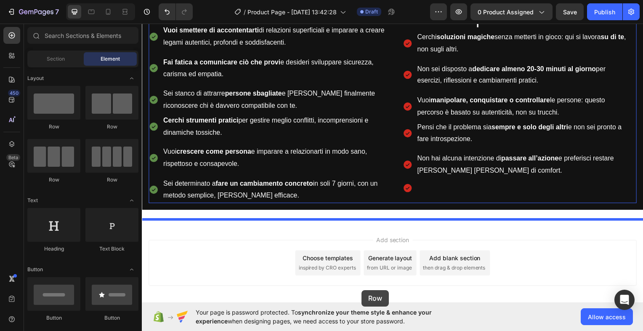
scroll to position [572, 0]
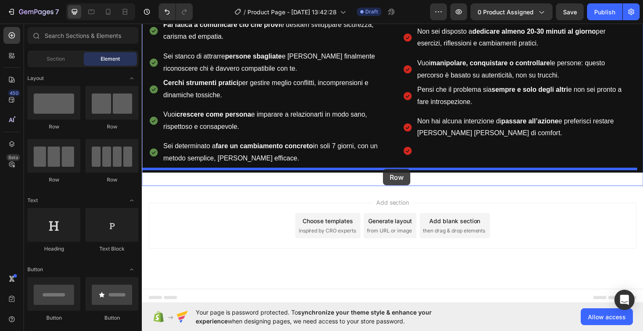
drag, startPoint x: 202, startPoint y: 125, endPoint x: 385, endPoint y: 171, distance: 189.0
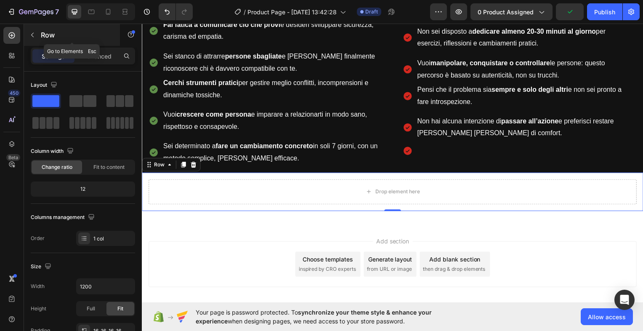
click at [33, 36] on icon "button" at bounding box center [32, 35] width 3 height 5
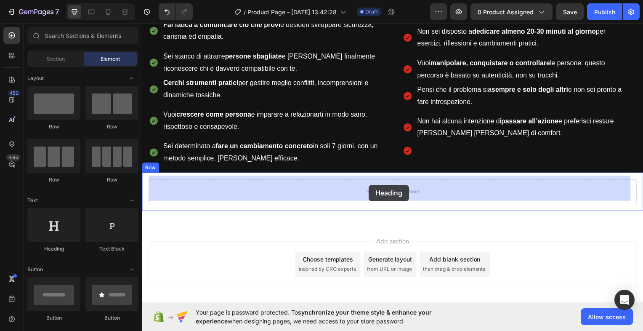
drag, startPoint x: 194, startPoint y: 253, endPoint x: 370, endPoint y: 186, distance: 189.1
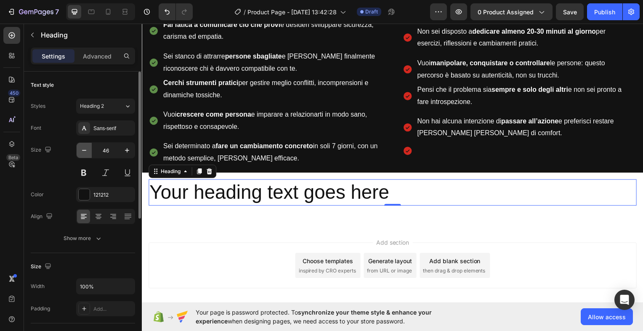
click at [84, 149] on icon "button" at bounding box center [84, 150] width 8 height 8
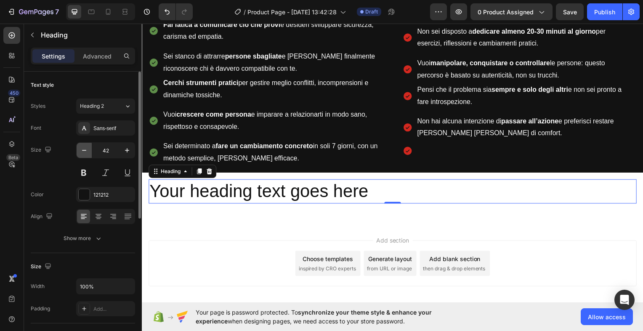
click at [84, 149] on icon "button" at bounding box center [84, 150] width 8 height 8
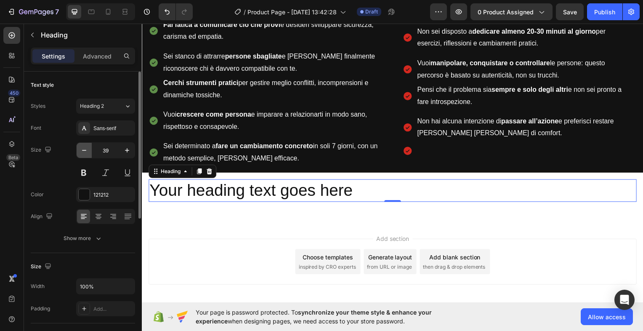
click at [84, 149] on icon "button" at bounding box center [84, 150] width 8 height 8
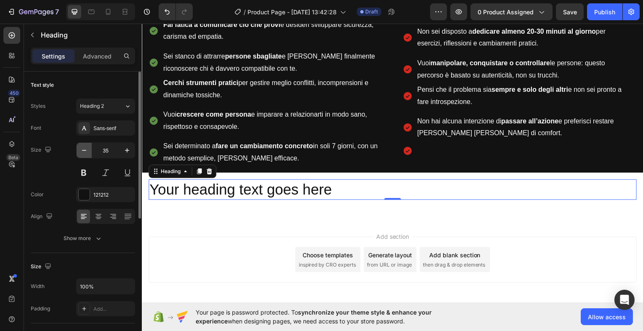
click at [84, 149] on icon "button" at bounding box center [84, 150] width 8 height 8
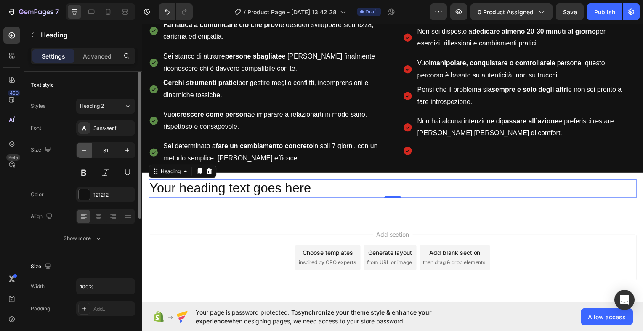
type input "30"
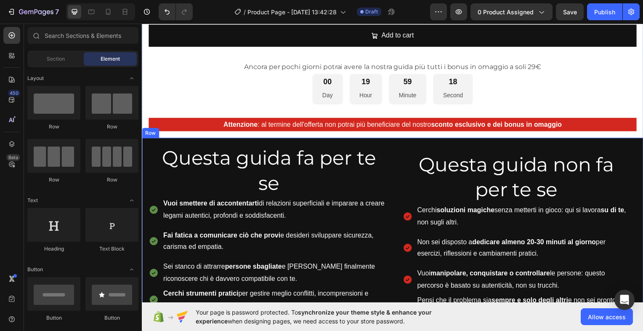
scroll to position [358, 0]
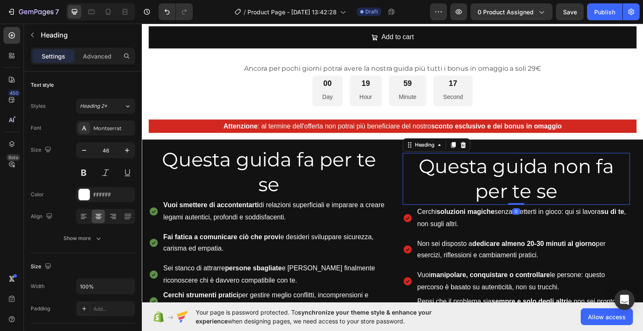
click at [443, 166] on h2 "Questa guida non fa per te se" at bounding box center [518, 180] width 229 height 52
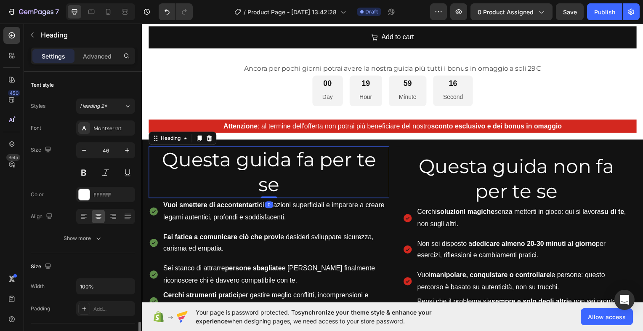
scroll to position [165, 0]
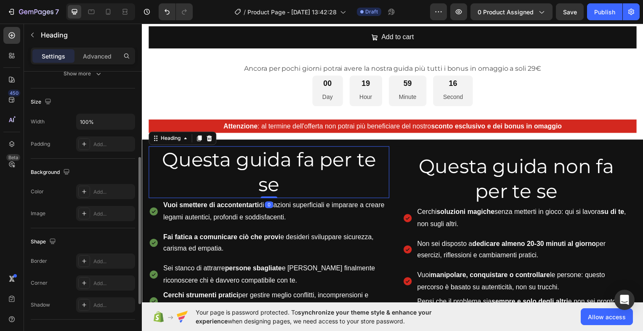
click at [360, 155] on p "Questa guida fa per te se" at bounding box center [269, 173] width 241 height 50
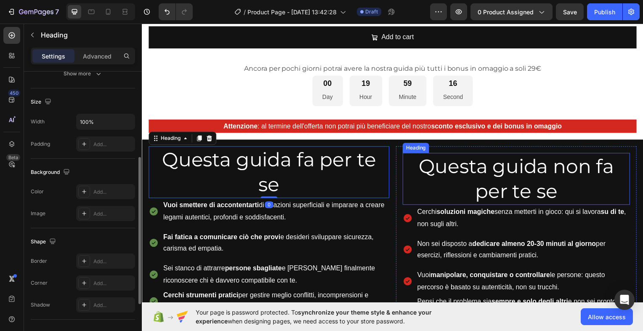
click at [431, 167] on h2 "Questa guida non fa per te se" at bounding box center [518, 180] width 229 height 52
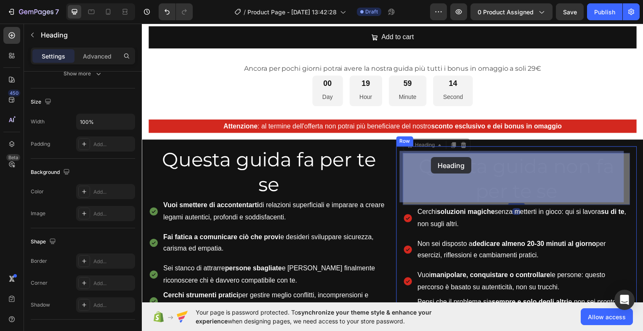
drag, startPoint x: 433, startPoint y: 166, endPoint x: 433, endPoint y: 158, distance: 8.4
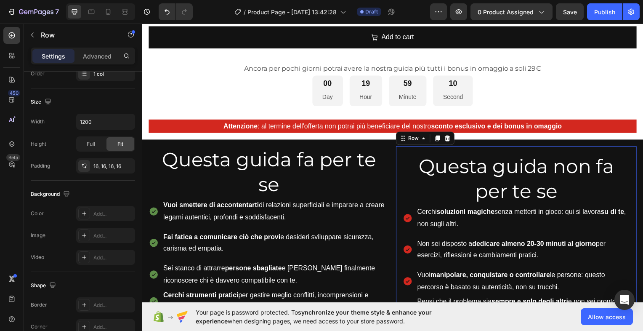
scroll to position [0, 0]
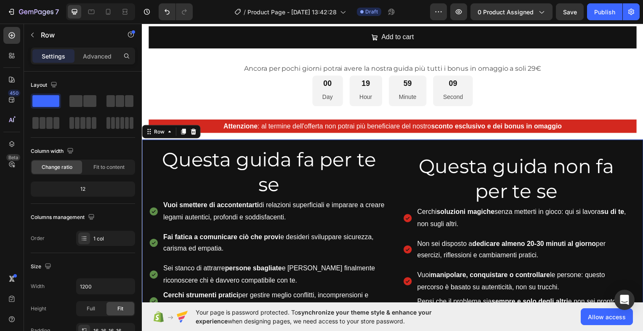
click at [341, 142] on div "Questa guida fa per te se Heading Vuoi smettere di accontentarti di relazioni s…" at bounding box center [394, 263] width 505 height 246
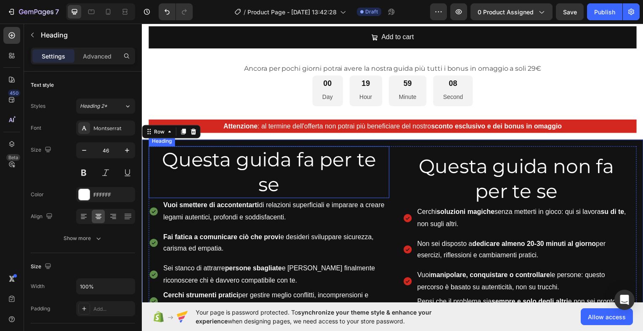
click at [348, 148] on p "Questa guida fa per te se" at bounding box center [269, 173] width 241 height 50
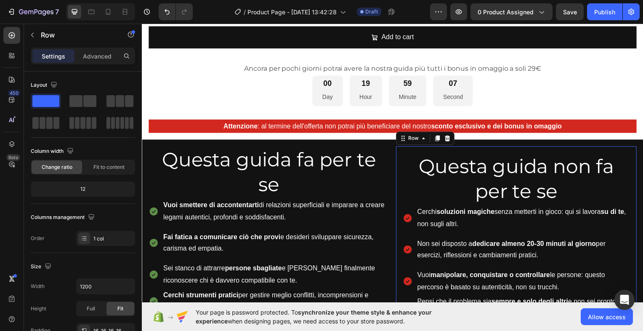
click at [424, 150] on div "Questa guida non fa per te se Heading Cerchi soluzioni magiche senza metterti i…" at bounding box center [519, 262] width 242 height 230
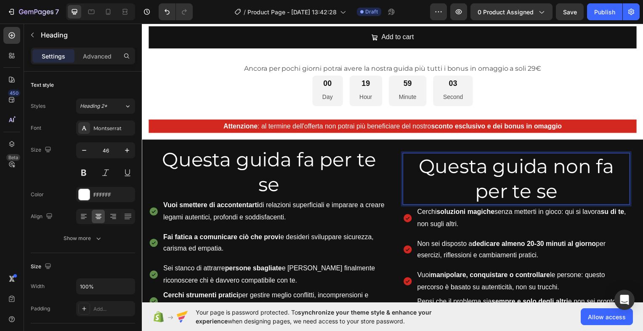
drag, startPoint x: 450, startPoint y: 159, endPoint x: 444, endPoint y: 154, distance: 8.6
click at [404, 161] on h2 "Questa guida non fa per te se" at bounding box center [518, 180] width 229 height 52
click at [405, 154] on p "Questa guida non fa per te se" at bounding box center [518, 179] width 227 height 50
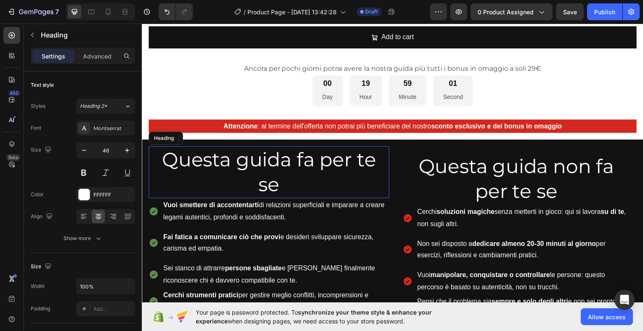
click at [382, 173] on p "Questa guida fa per te se" at bounding box center [269, 173] width 241 height 50
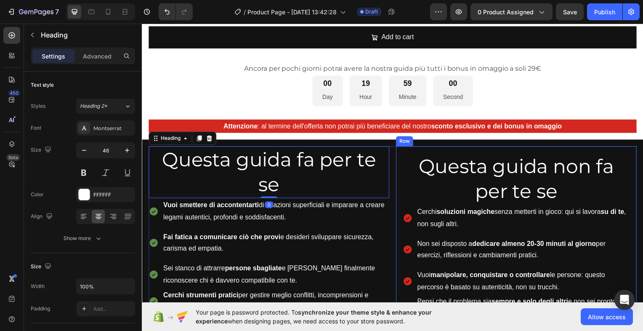
click at [405, 170] on p "Questa guida non fa per te se" at bounding box center [518, 179] width 227 height 50
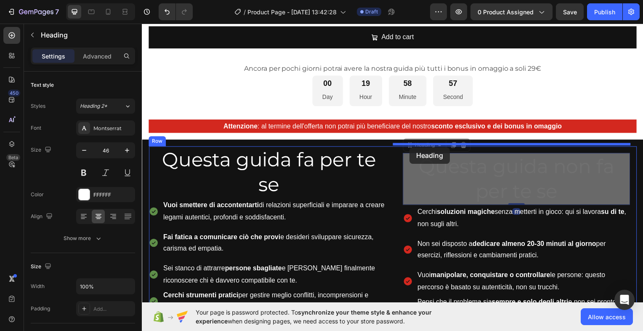
drag, startPoint x: 415, startPoint y: 145, endPoint x: 411, endPoint y: 148, distance: 4.8
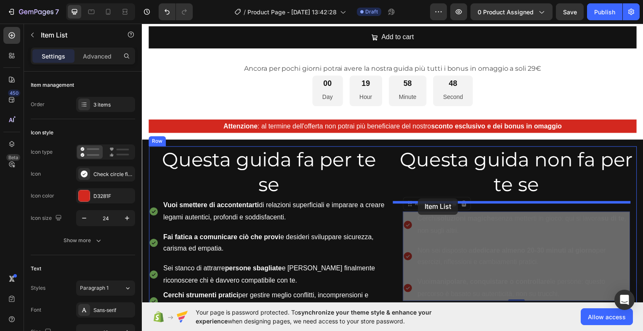
drag, startPoint x: 417, startPoint y: 207, endPoint x: 420, endPoint y: 199, distance: 8.1
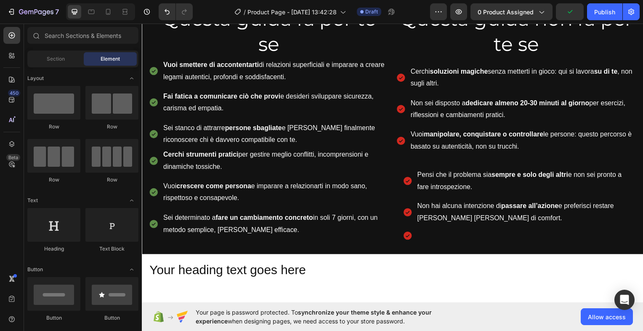
scroll to position [499, 0]
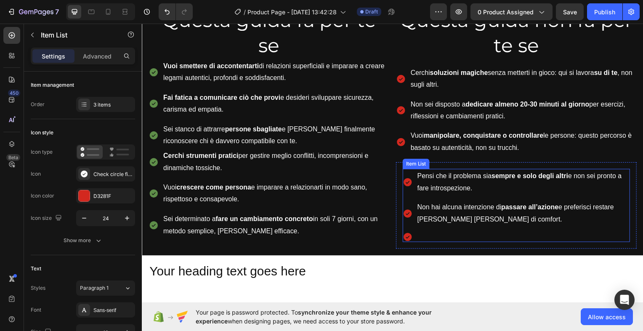
click at [441, 176] on p "Pensi che il problema sia sempre e solo degli altri e non sei pronto a fare int…" at bounding box center [525, 183] width 213 height 24
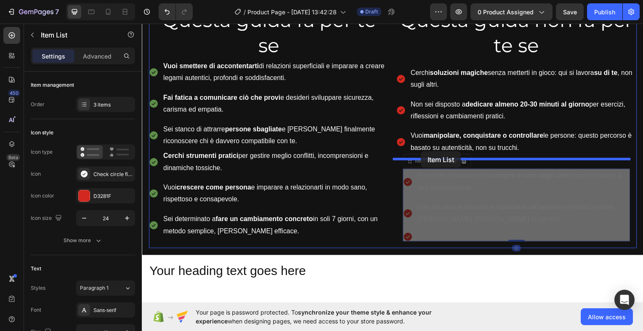
drag, startPoint x: 423, startPoint y: 160, endPoint x: 423, endPoint y: 152, distance: 8.0
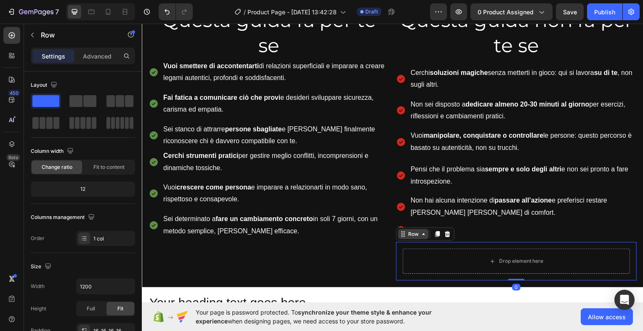
click at [408, 235] on div "Row" at bounding box center [415, 235] width 14 height 8
click at [446, 232] on icon at bounding box center [449, 235] width 7 height 7
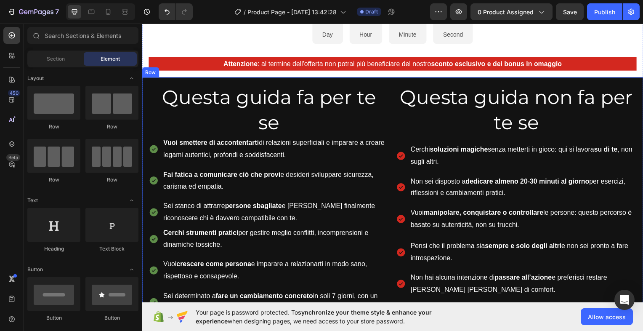
scroll to position [418, 0]
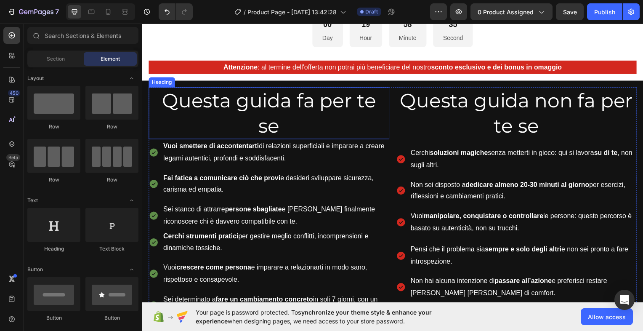
click at [246, 115] on p "Questa guida fa per te se" at bounding box center [269, 113] width 241 height 50
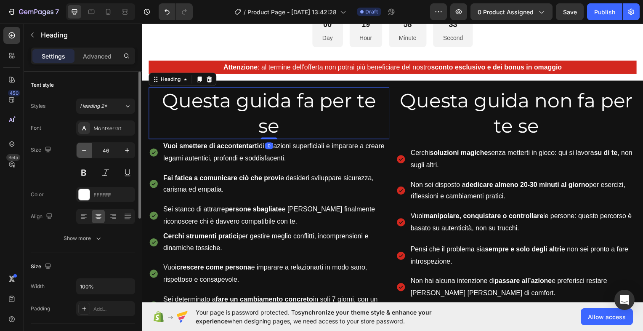
click at [82, 149] on icon "button" at bounding box center [84, 150] width 8 height 8
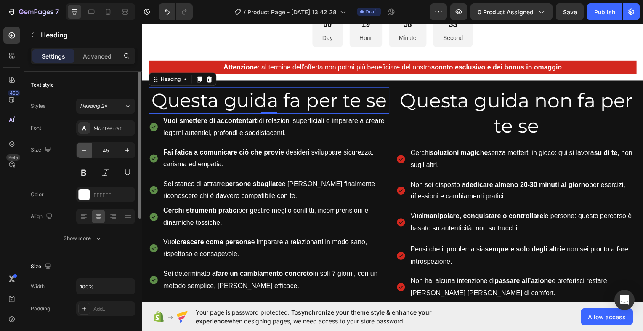
click at [82, 149] on icon "button" at bounding box center [84, 150] width 8 height 8
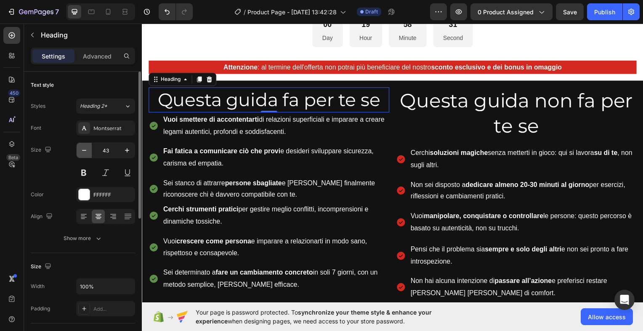
click at [82, 149] on icon "button" at bounding box center [84, 150] width 8 height 8
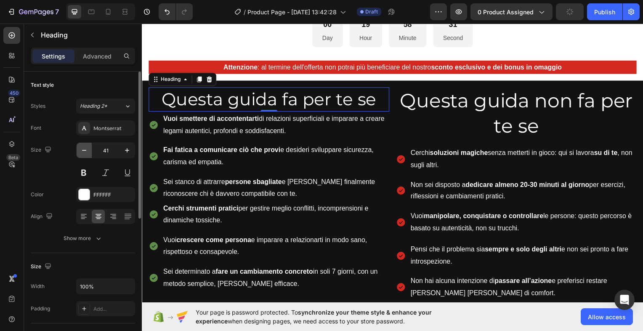
click at [82, 149] on icon "button" at bounding box center [84, 150] width 8 height 8
type input "40"
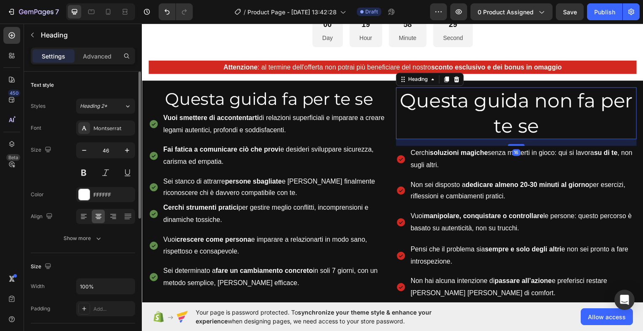
click at [480, 107] on h2 "Questa guida non fa per te se" at bounding box center [519, 114] width 242 height 52
click at [80, 150] on icon "button" at bounding box center [84, 150] width 8 height 8
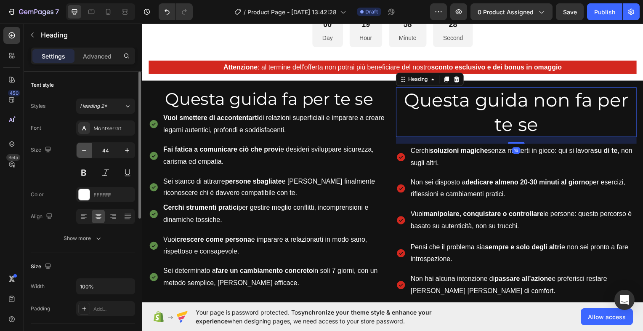
click at [80, 150] on icon "button" at bounding box center [84, 150] width 8 height 8
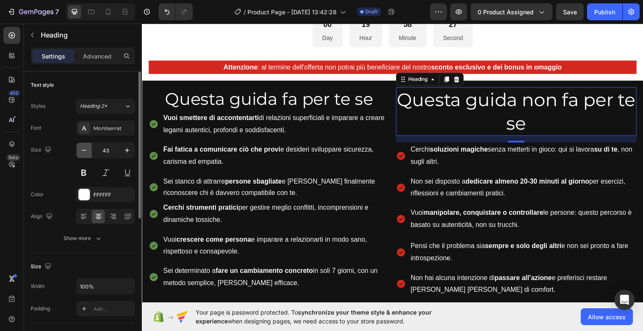
click at [80, 150] on icon "button" at bounding box center [84, 150] width 8 height 8
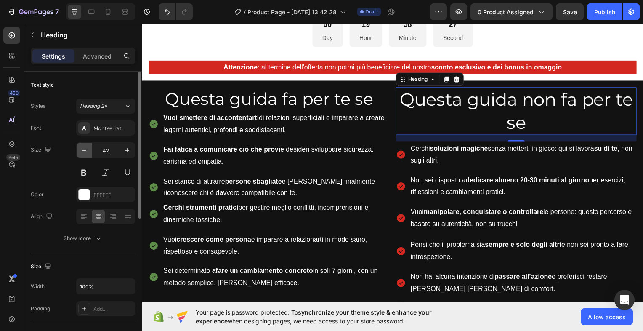
click at [80, 150] on icon "button" at bounding box center [84, 150] width 8 height 8
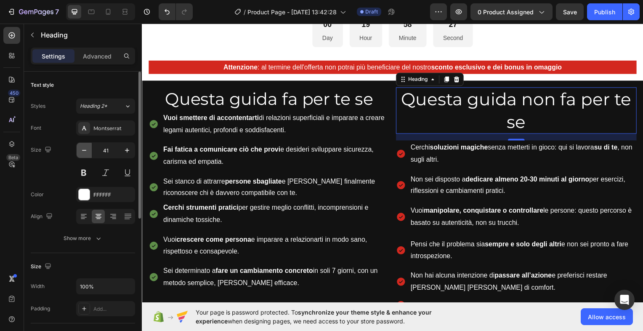
click at [80, 150] on icon "button" at bounding box center [84, 150] width 8 height 8
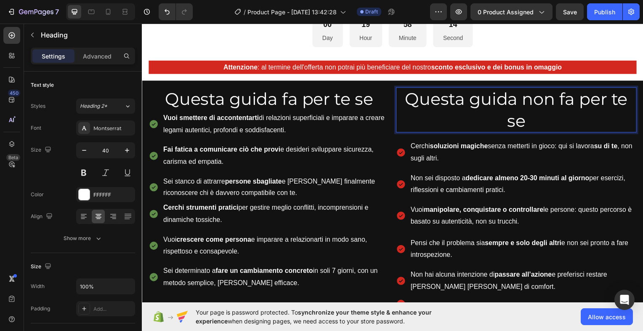
click at [497, 117] on h2 "Questa guida non fa per te se" at bounding box center [519, 110] width 242 height 45
click at [84, 147] on icon "button" at bounding box center [84, 150] width 8 height 8
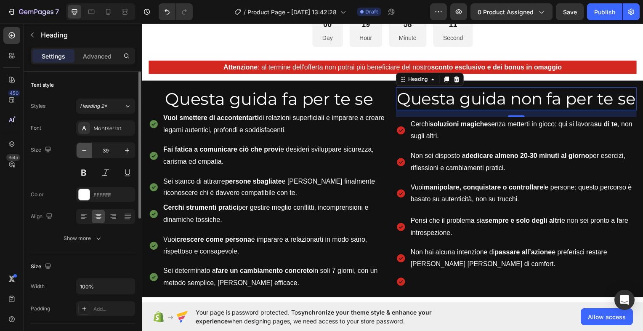
click at [84, 147] on icon "button" at bounding box center [84, 150] width 8 height 8
type input "37"
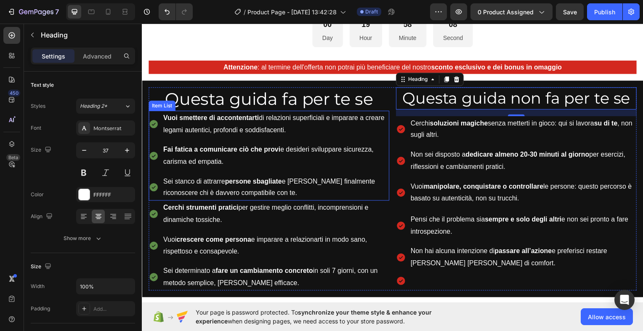
click at [169, 103] on div "Item List" at bounding box center [162, 106] width 24 height 8
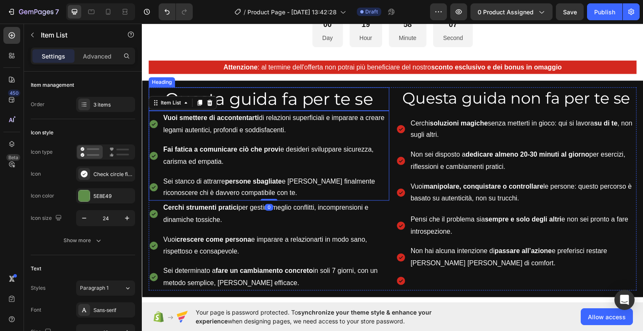
click at [236, 96] on p "Questa guida fa per te se" at bounding box center [269, 99] width 241 height 22
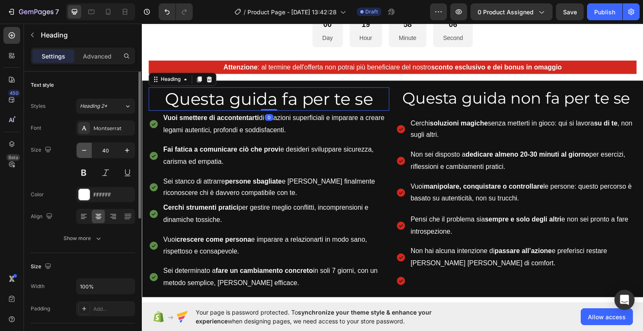
click at [85, 149] on icon "button" at bounding box center [84, 150] width 8 height 8
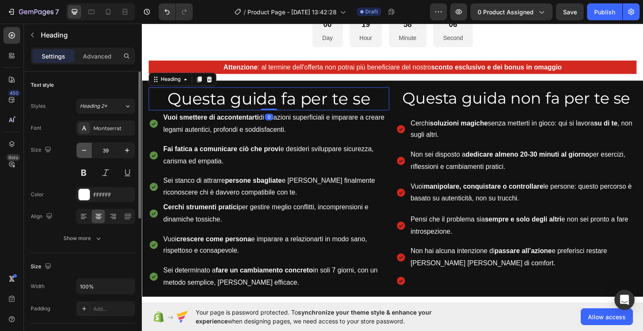
click at [85, 149] on icon "button" at bounding box center [84, 150] width 8 height 8
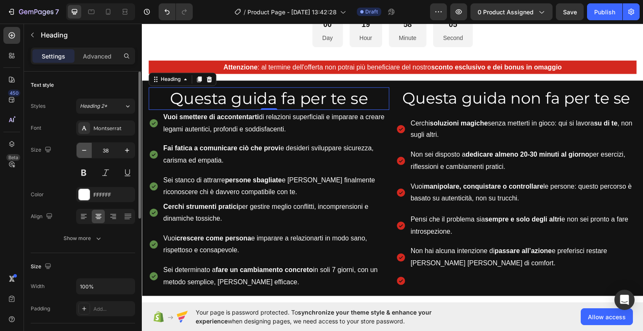
click at [85, 149] on icon "button" at bounding box center [84, 150] width 8 height 8
type input "37"
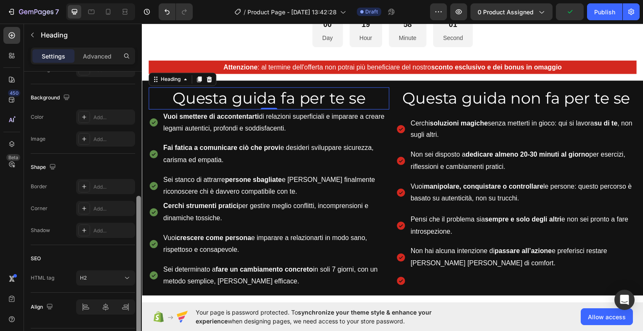
scroll to position [0, 0]
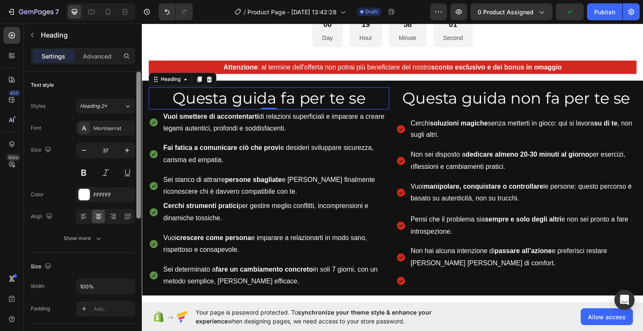
drag, startPoint x: 137, startPoint y: 156, endPoint x: 130, endPoint y: 77, distance: 79.4
click at [130, 77] on div "Text style Styles Heading 2* Font Montserrat Size 37 Color FFFFFF Align Show mo…" at bounding box center [83, 213] width 118 height 283
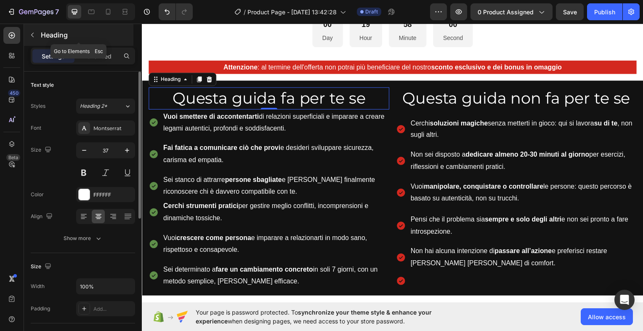
click at [32, 34] on icon "button" at bounding box center [32, 35] width 7 height 7
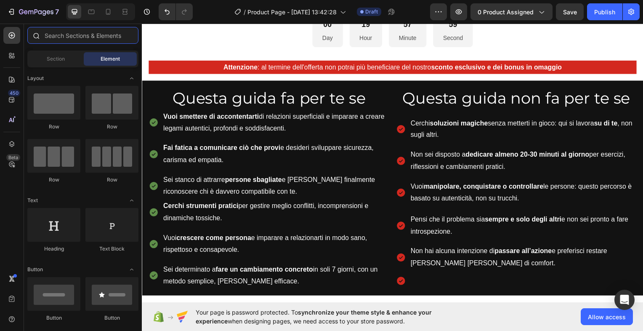
click at [61, 34] on input "text" at bounding box center [82, 35] width 111 height 17
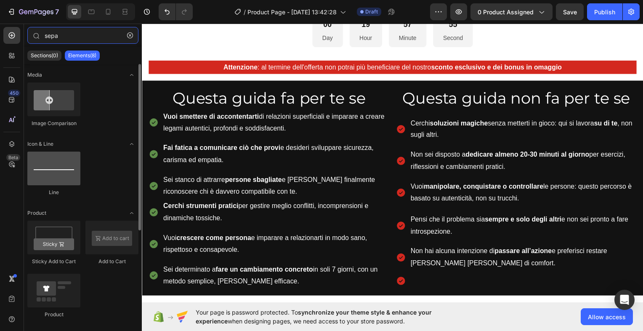
type input "sepa"
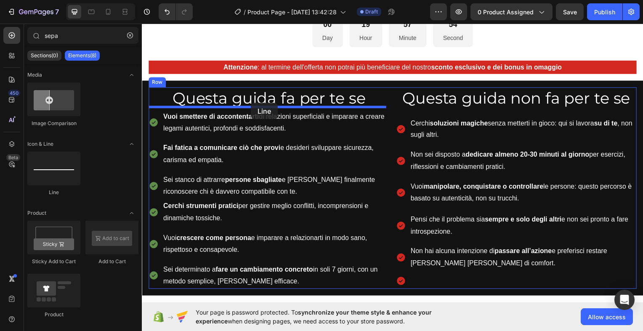
drag, startPoint x: 206, startPoint y: 197, endPoint x: 251, endPoint y: 106, distance: 102.0
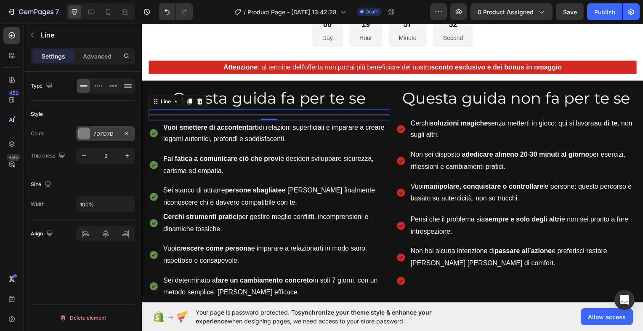
click at [85, 133] on div at bounding box center [84, 133] width 11 height 11
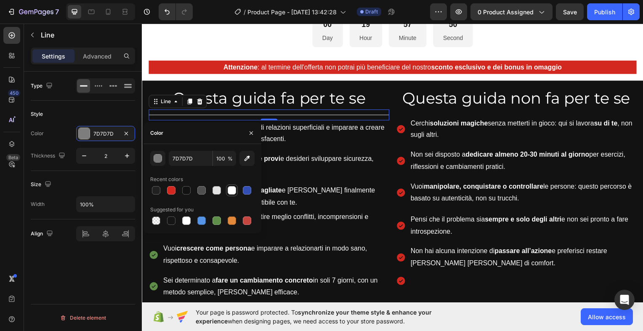
click at [232, 190] on div at bounding box center [232, 190] width 8 height 8
type input "FFFFFF"
click at [86, 154] on icon "button" at bounding box center [84, 155] width 8 height 8
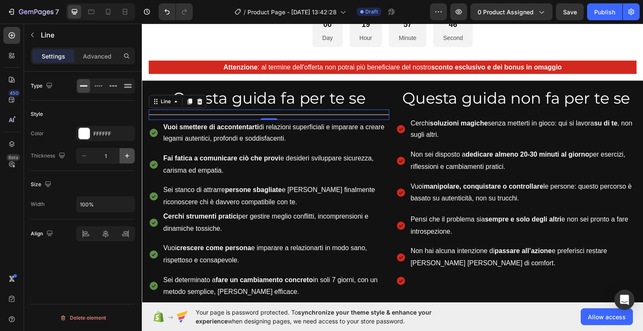
click at [127, 154] on icon "button" at bounding box center [127, 156] width 4 height 4
type input "3"
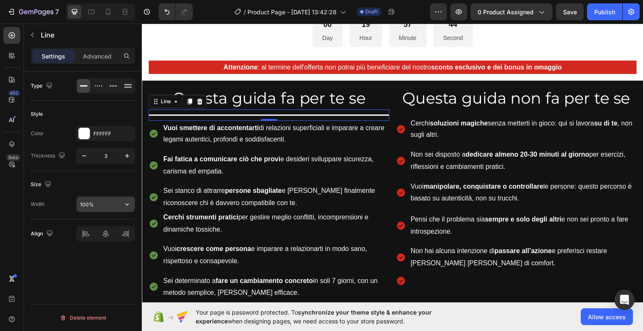
click at [97, 204] on input "100%" at bounding box center [106, 203] width 58 height 15
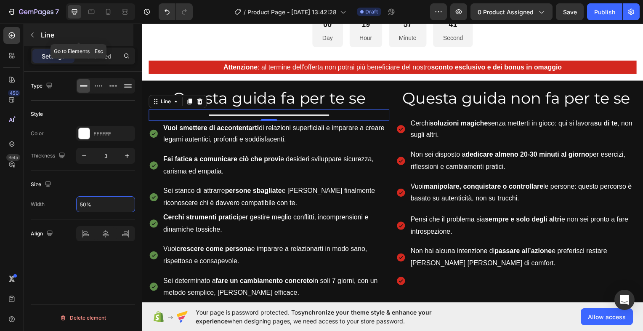
type input "50%"
click at [32, 34] on icon "button" at bounding box center [32, 35] width 7 height 7
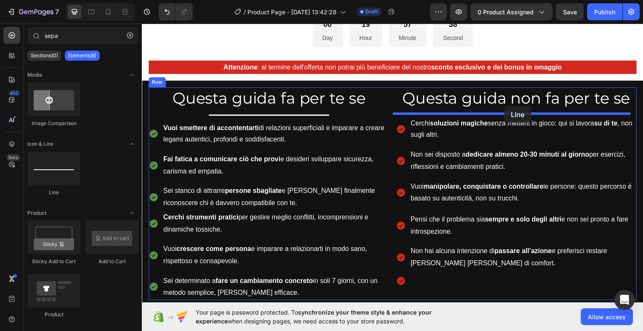
drag, startPoint x: 195, startPoint y: 197, endPoint x: 507, endPoint y: 106, distance: 324.7
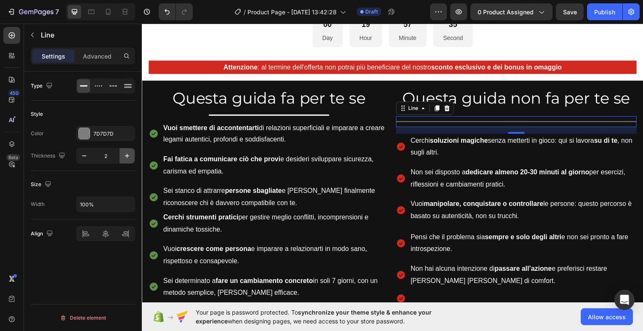
click at [126, 154] on icon "button" at bounding box center [127, 155] width 8 height 8
type input "4"
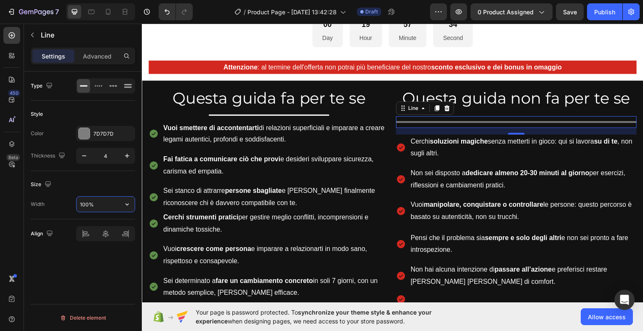
click at [93, 202] on input "100%" at bounding box center [106, 203] width 58 height 15
type input "50%"
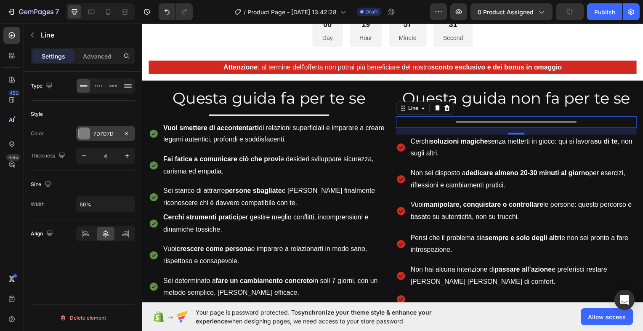
click at [85, 133] on div at bounding box center [84, 133] width 11 height 11
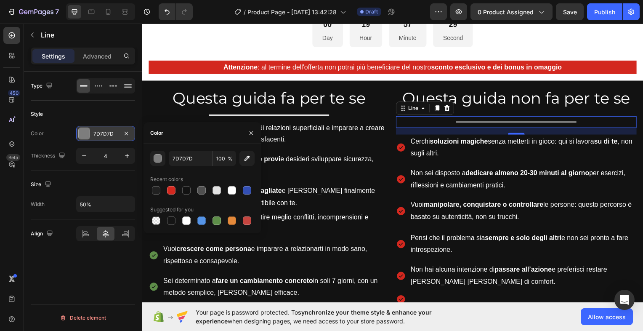
click at [86, 134] on div at bounding box center [84, 133] width 11 height 11
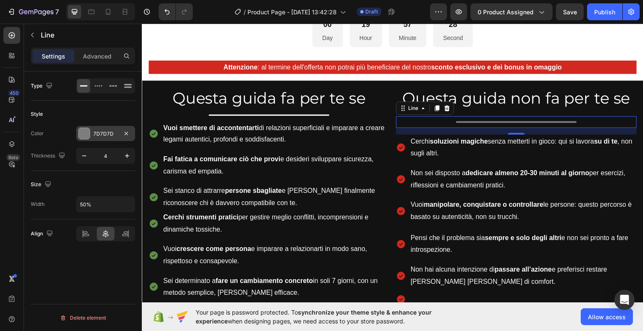
click at [84, 131] on div at bounding box center [84, 133] width 11 height 11
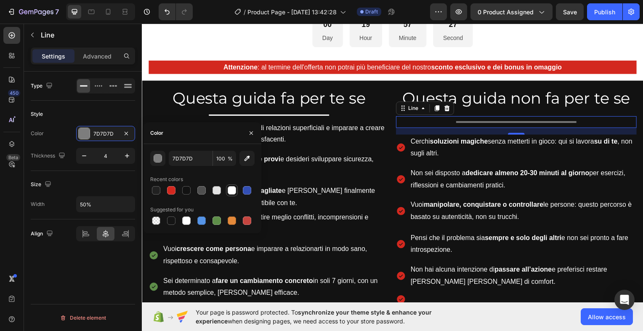
click at [234, 192] on div at bounding box center [232, 190] width 8 height 8
type input "FFFFFF"
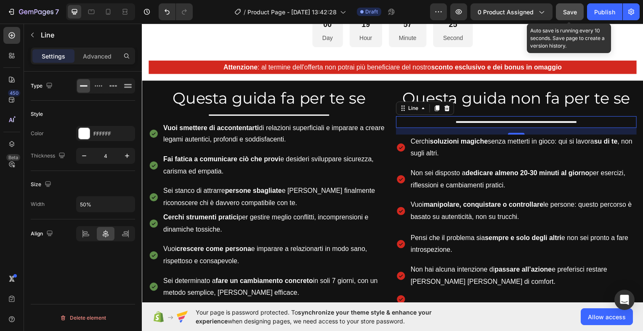
click at [570, 8] on span "Save" at bounding box center [570, 11] width 14 height 7
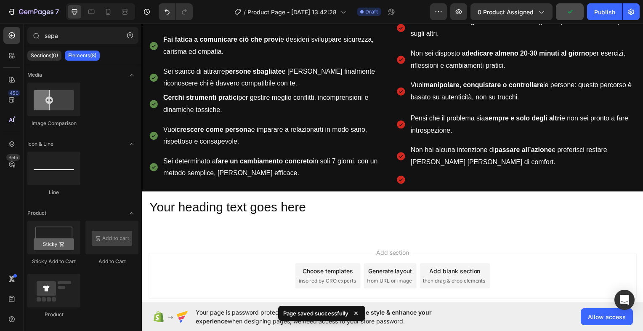
scroll to position [544, 0]
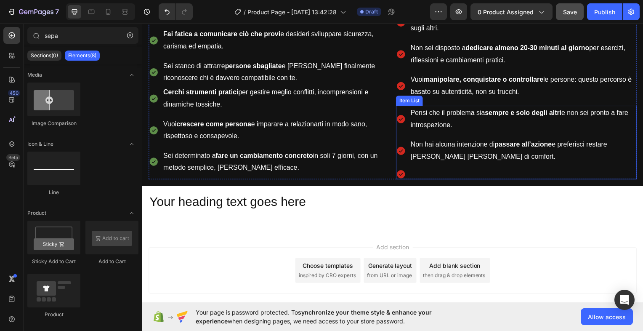
click at [404, 97] on div "Item List" at bounding box center [411, 101] width 24 height 8
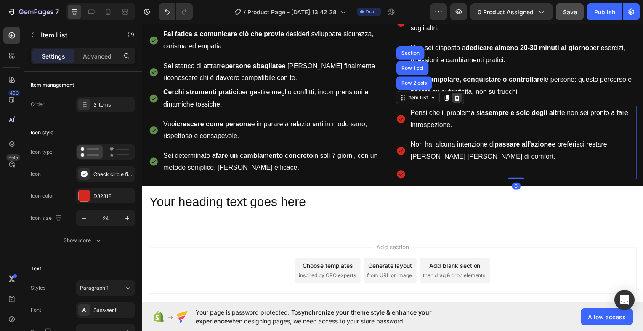
click at [457, 96] on icon at bounding box center [459, 98] width 5 height 6
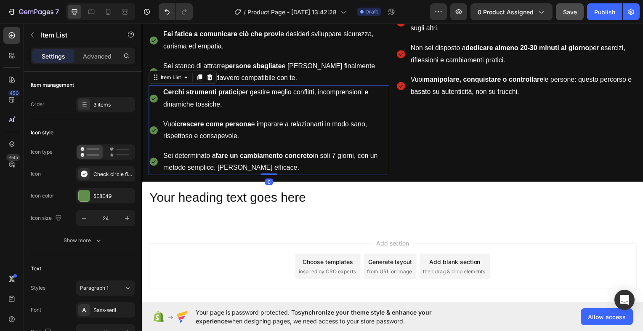
click at [162, 89] on div "Cerchi strumenti pratici per gestire meglio conflitti, incomprensioni e dinamic…" at bounding box center [276, 98] width 229 height 27
click at [210, 74] on icon at bounding box center [209, 77] width 5 height 6
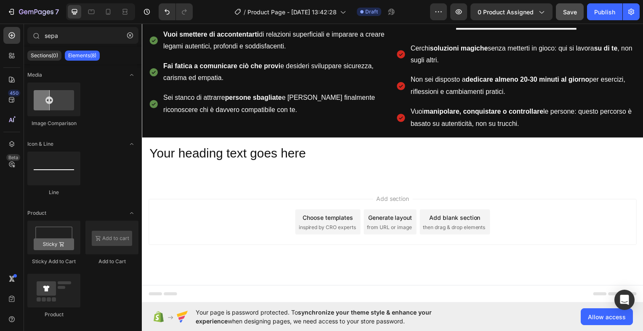
scroll to position [509, 0]
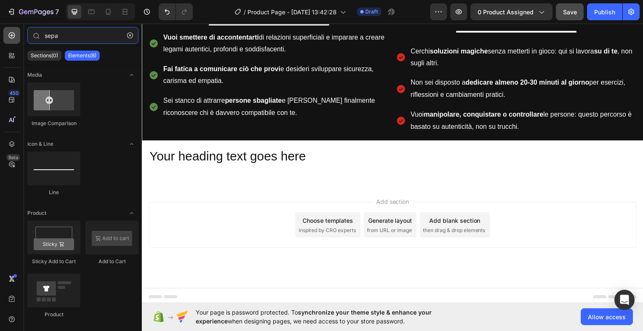
drag, startPoint x: 63, startPoint y: 40, endPoint x: 10, endPoint y: 38, distance: 53.0
click at [10, 38] on div "450 Beta sepa Sections(0) Elements(8) We couldn’t find any matches for “sepa” S…" at bounding box center [71, 177] width 142 height 307
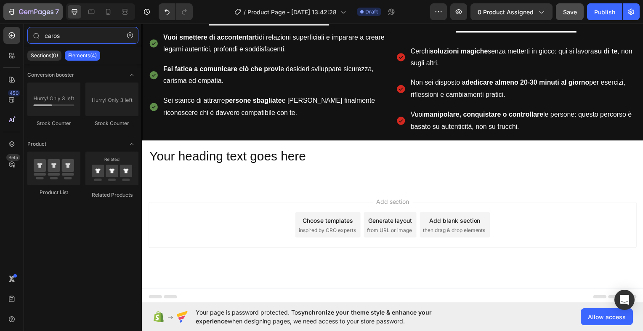
type input "caros"
drag, startPoint x: 68, startPoint y: 35, endPoint x: -1, endPoint y: 36, distance: 68.6
click at [0, 0] on html "7 / Product Page - Aug 25, 13:42:28 Draft Preview 0 product assigned Save Publi…" at bounding box center [321, 0] width 643 height 0
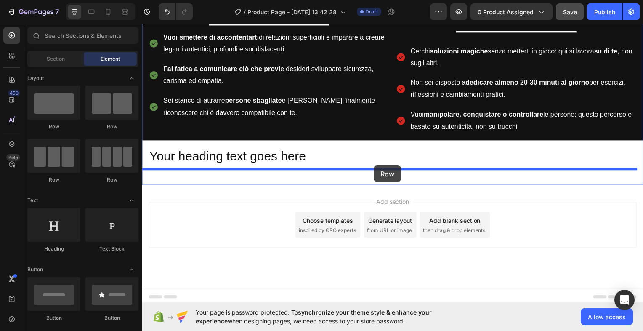
drag, startPoint x: 204, startPoint y: 130, endPoint x: 375, endPoint y: 166, distance: 175.0
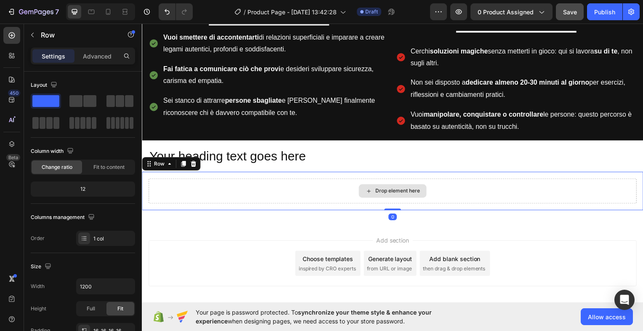
scroll to position [544, 0]
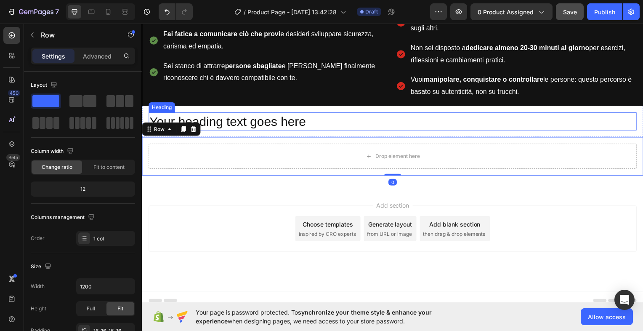
click at [300, 114] on h2 "Your heading text goes here" at bounding box center [394, 122] width 491 height 18
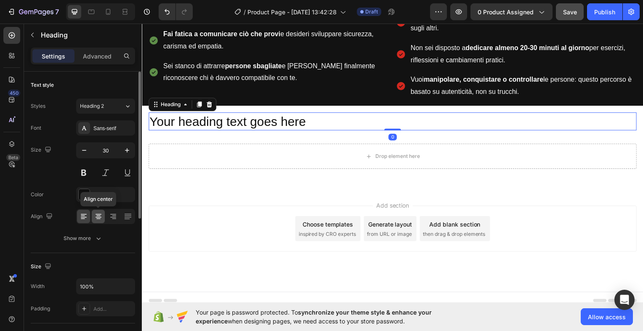
click at [99, 214] on icon at bounding box center [99, 214] width 6 height 1
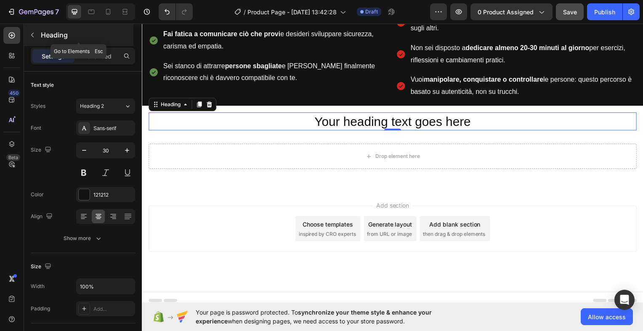
click at [33, 34] on icon "button" at bounding box center [32, 35] width 7 height 7
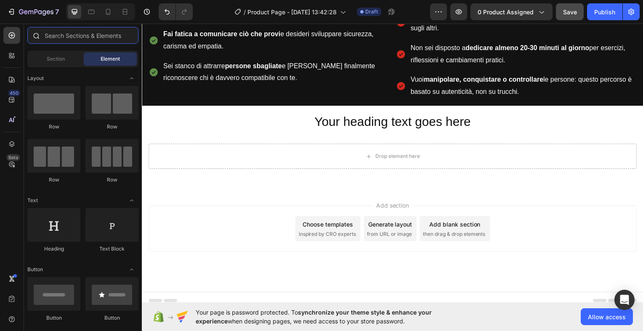
click at [86, 37] on input "text" at bounding box center [82, 35] width 111 height 17
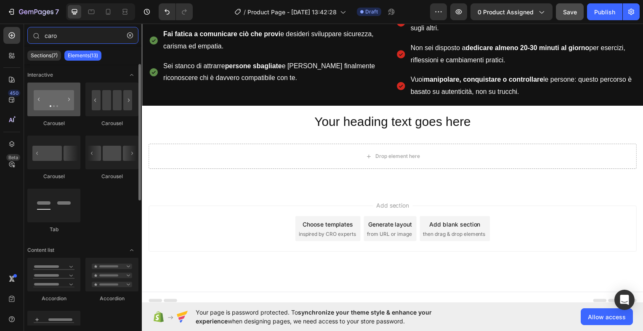
type input "caro"
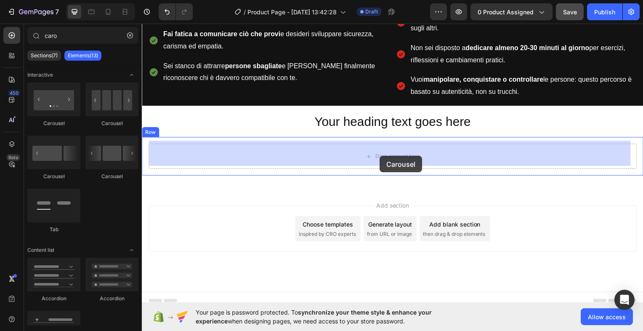
drag, startPoint x: 191, startPoint y: 122, endPoint x: 382, endPoint y: 157, distance: 194.2
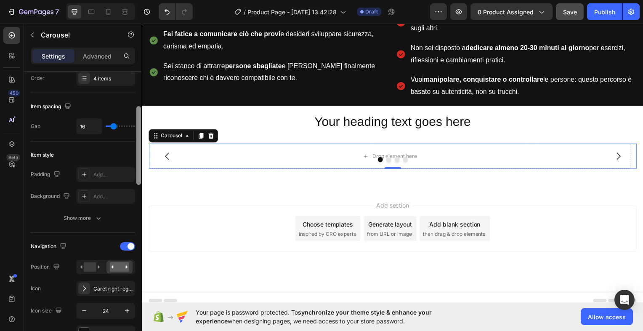
drag, startPoint x: 138, startPoint y: 94, endPoint x: 130, endPoint y: 129, distance: 36.1
click at [130, 129] on div "Items per slide 1 column Display Sneak peek Add... Item management Order 4 item…" at bounding box center [83, 213] width 118 height 283
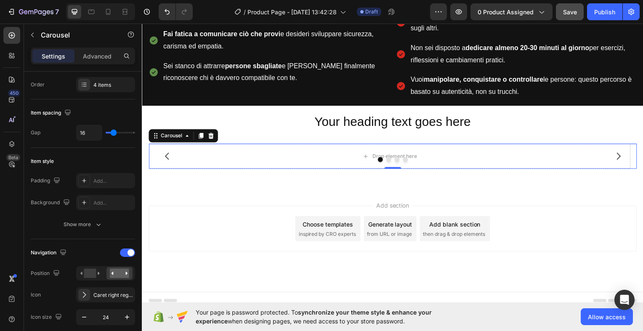
click at [396, 158] on button "Dot" at bounding box center [398, 160] width 5 height 5
click at [379, 158] on button "Dot" at bounding box center [381, 160] width 5 height 5
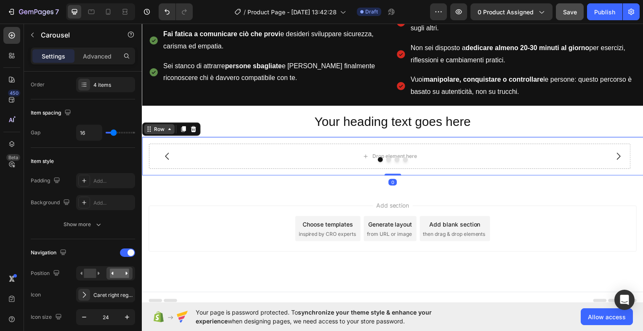
click at [147, 129] on div "Row" at bounding box center [159, 130] width 31 height 10
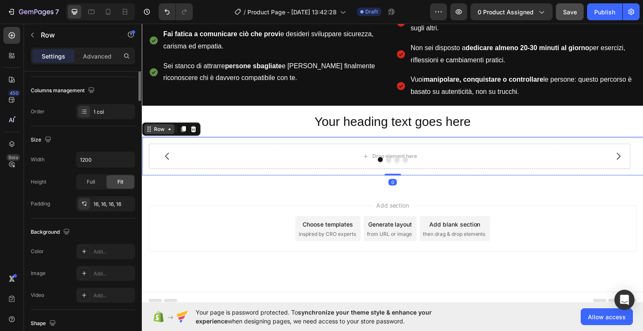
scroll to position [0, 0]
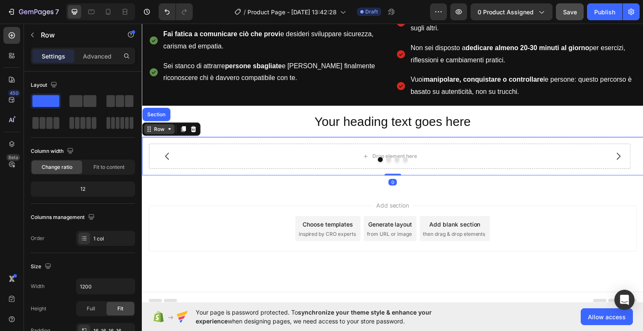
click at [171, 127] on icon at bounding box center [169, 129] width 7 height 7
click at [169, 129] on icon at bounding box center [169, 129] width 7 height 7
click at [149, 129] on icon at bounding box center [149, 129] width 7 height 7
click at [171, 129] on icon at bounding box center [169, 129] width 7 height 7
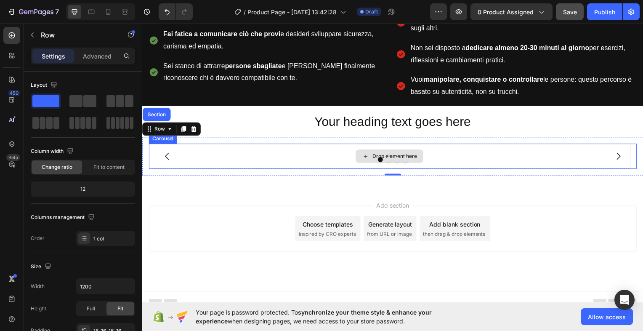
click at [222, 149] on div "Drop element here" at bounding box center [391, 156] width 485 height 25
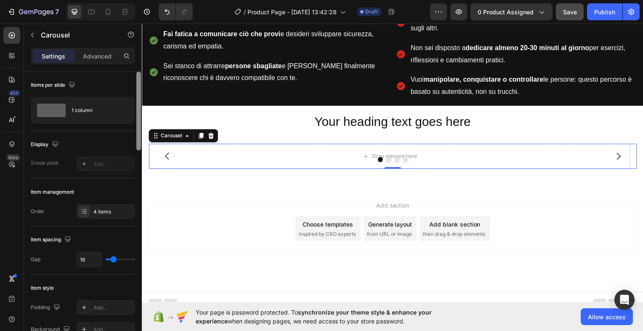
click at [138, 127] on div at bounding box center [138, 111] width 5 height 79
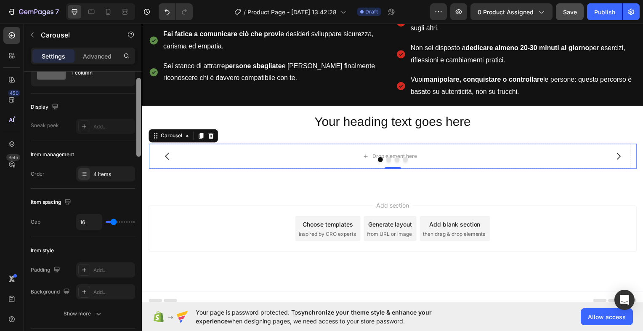
scroll to position [39, 0]
drag, startPoint x: 138, startPoint y: 127, endPoint x: 136, endPoint y: 138, distance: 11.0
click at [136, 138] on div at bounding box center [138, 121] width 5 height 79
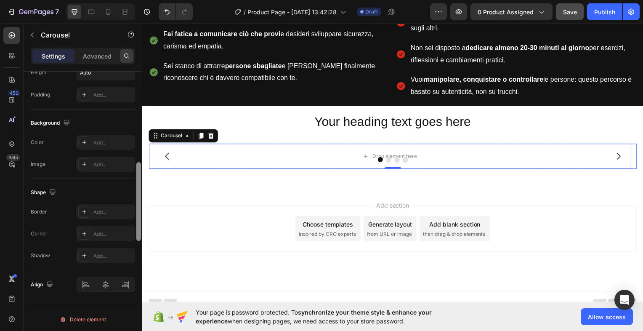
scroll to position [0, 0]
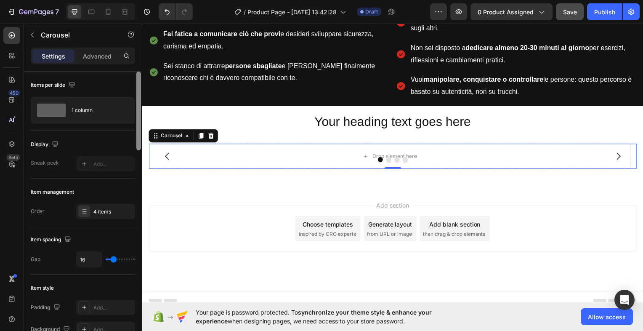
drag, startPoint x: 140, startPoint y: 130, endPoint x: 125, endPoint y: 27, distance: 103.2
click at [125, 27] on div "caro Sections(7) Elements(13) Interactive Carousel Carousel Carousel Carousel T…" at bounding box center [83, 177] width 118 height 307
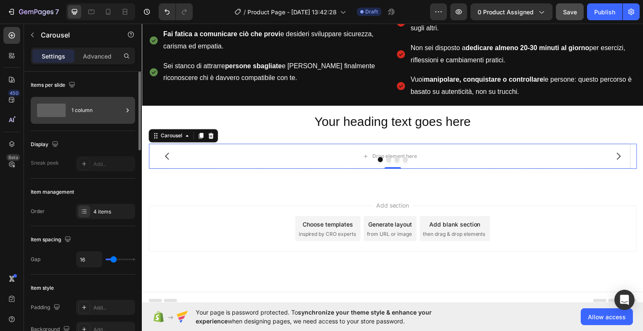
click at [122, 107] on div "1 column" at bounding box center [97, 110] width 51 height 19
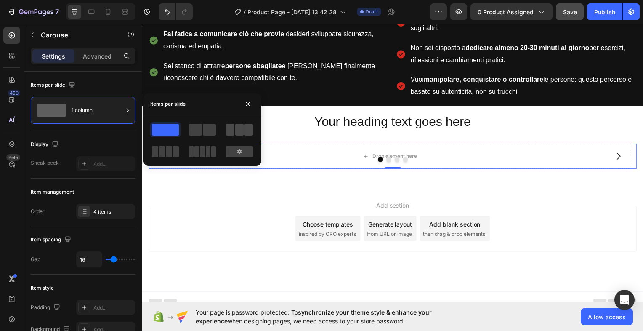
click at [228, 130] on span at bounding box center [230, 130] width 8 height 12
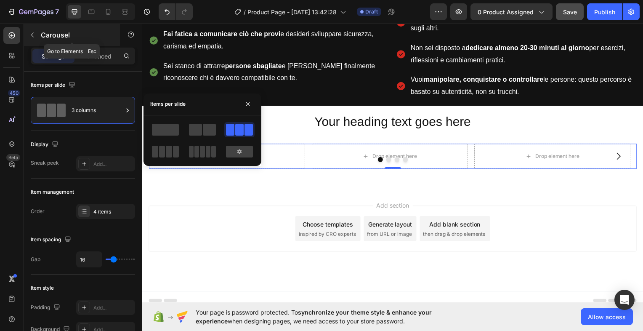
click at [31, 33] on icon "button" at bounding box center [32, 35] width 7 height 7
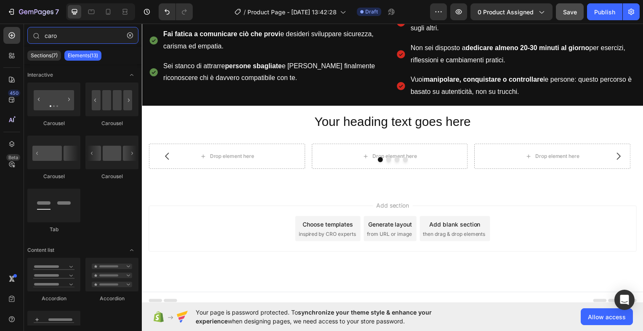
drag, startPoint x: 90, startPoint y: 41, endPoint x: -2, endPoint y: 42, distance: 92.1
click at [0, 0] on html "7 / Product Page - Aug 25, 13:42:28 Draft Preview 0 product assigned Save Publi…" at bounding box center [321, 0] width 643 height 0
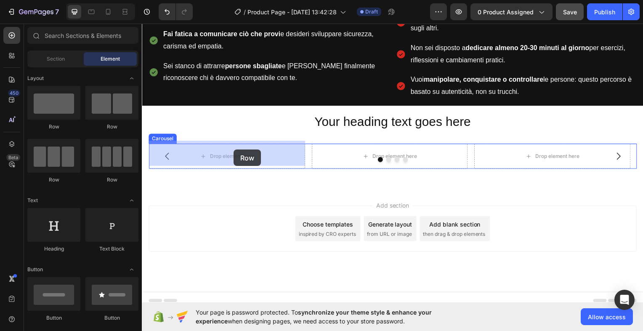
drag, startPoint x: 199, startPoint y: 125, endPoint x: 234, endPoint y: 151, distance: 44.0
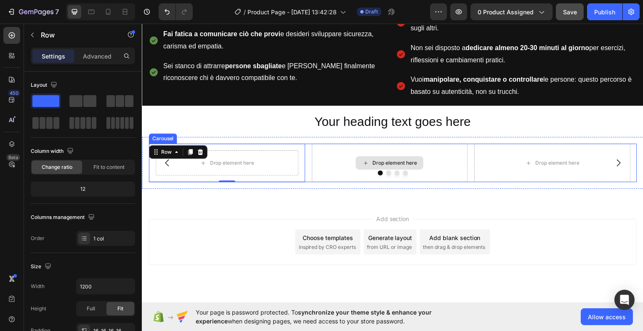
drag, startPoint x: 187, startPoint y: 117, endPoint x: 384, endPoint y: 159, distance: 201.2
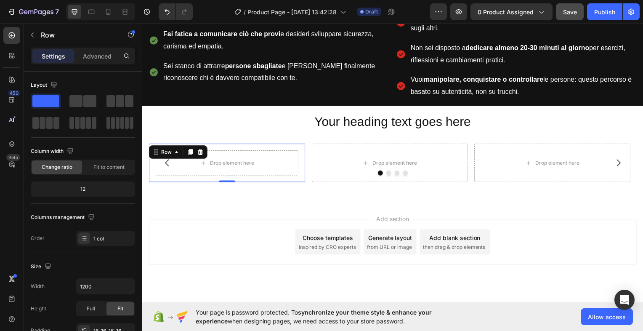
click at [278, 203] on div "Add section Choose templates inspired by CRO experts Generate layout from URL o…" at bounding box center [394, 255] width 505 height 104
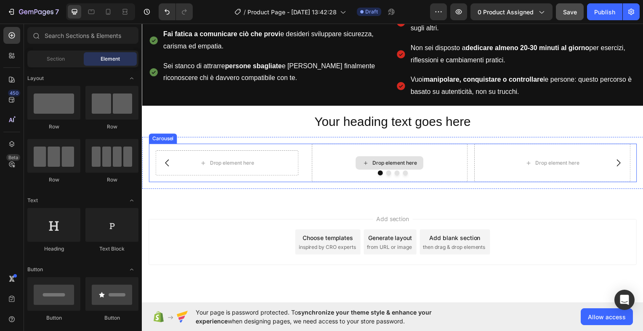
click at [416, 157] on div "Drop element here" at bounding box center [391, 163] width 68 height 13
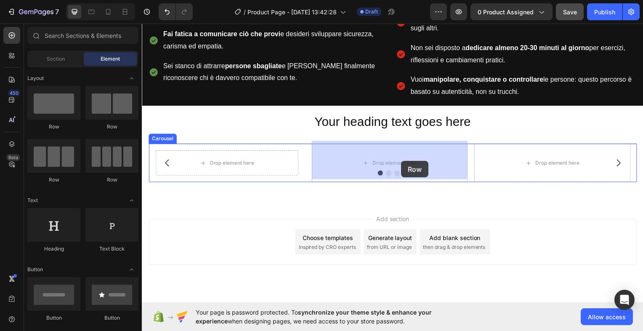
drag, startPoint x: 191, startPoint y: 136, endPoint x: 403, endPoint y: 162, distance: 214.1
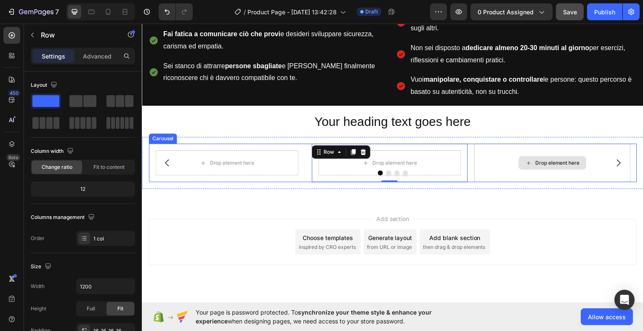
drag, startPoint x: 196, startPoint y: 125, endPoint x: 560, endPoint y: 161, distance: 366.2
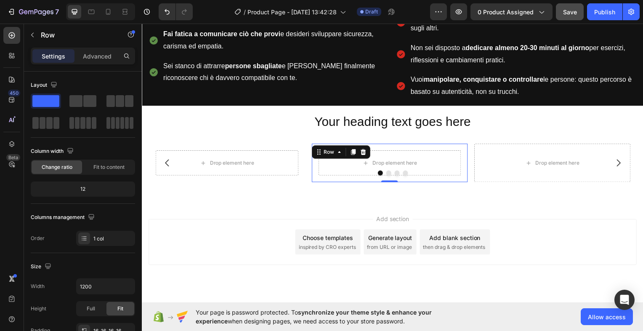
click at [554, 206] on div "Add section Choose templates inspired by CRO experts Generate layout from URL o…" at bounding box center [394, 255] width 505 height 104
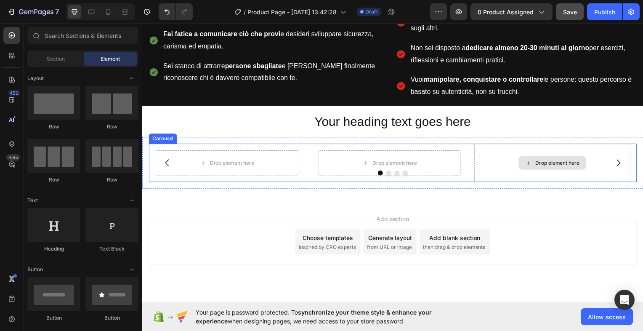
click at [512, 171] on div at bounding box center [394, 173] width 491 height 5
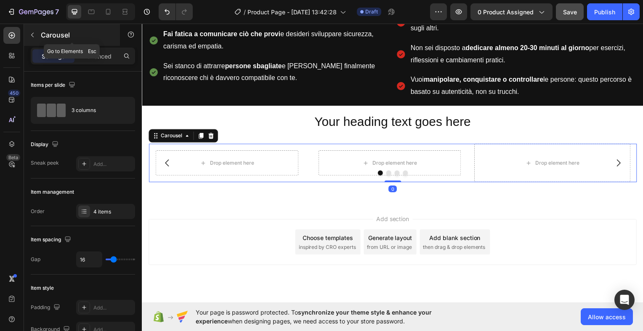
click at [32, 35] on icon "button" at bounding box center [32, 35] width 7 height 7
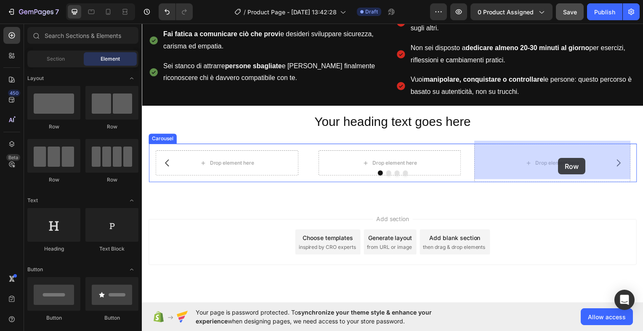
drag, startPoint x: 197, startPoint y: 135, endPoint x: 560, endPoint y: 159, distance: 363.9
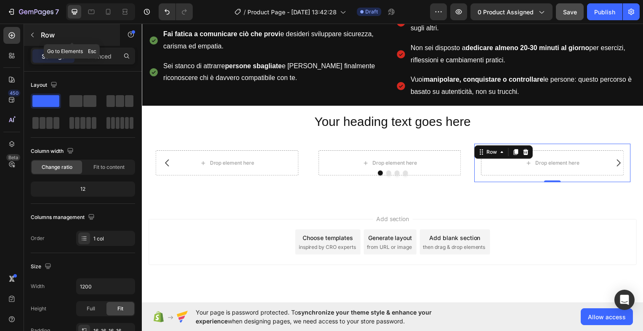
click at [34, 36] on icon "button" at bounding box center [32, 35] width 7 height 7
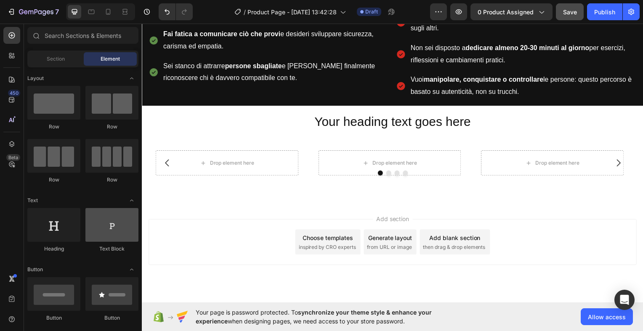
click at [138, 230] on div "Layout Row Row Row Row Text Heading Text Block Button Button Button Media Image…" at bounding box center [83, 197] width 118 height 261
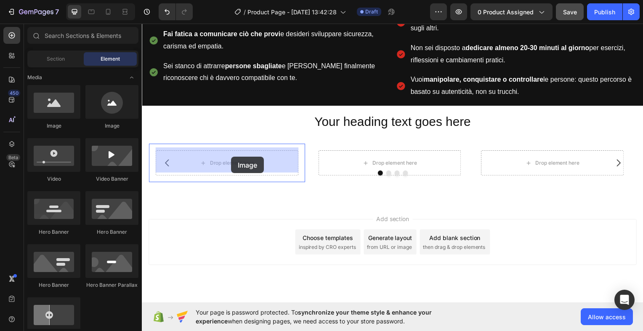
drag, startPoint x: 199, startPoint y: 130, endPoint x: 231, endPoint y: 157, distance: 42.7
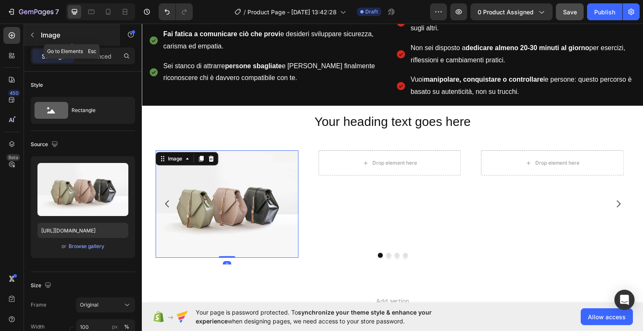
click at [34, 36] on icon "button" at bounding box center [32, 35] width 7 height 7
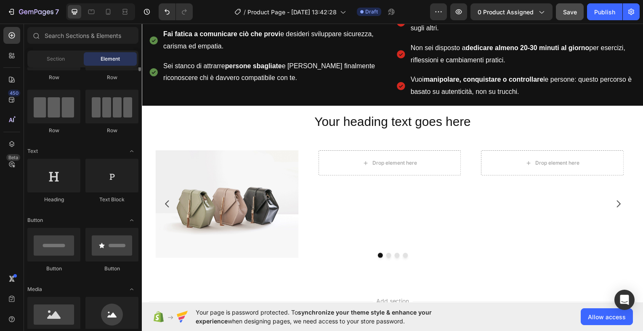
scroll to position [24, 0]
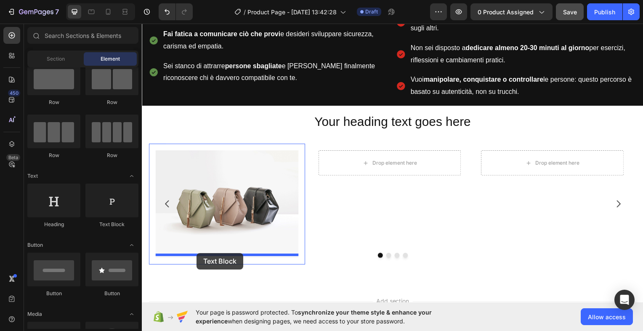
drag, startPoint x: 247, startPoint y: 228, endPoint x: 197, endPoint y: 254, distance: 57.0
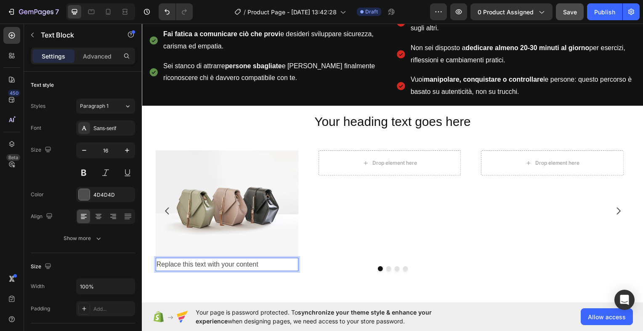
click at [271, 260] on div "Replace this text with your content" at bounding box center [227, 266] width 144 height 14
drag, startPoint x: 271, startPoint y: 260, endPoint x: 107, endPoint y: 239, distance: 164.5
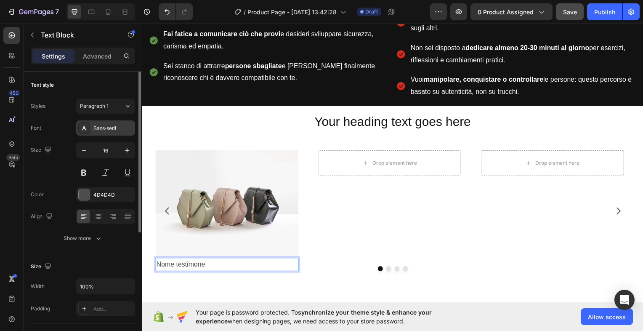
click at [121, 127] on div "Sans-serif" at bounding box center [113, 129] width 40 height 8
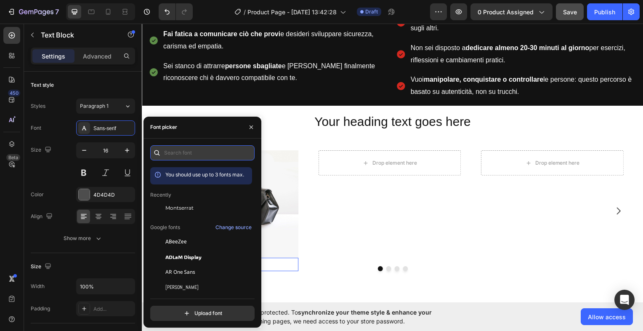
click at [186, 152] on input "text" at bounding box center [202, 152] width 104 height 15
type input "i"
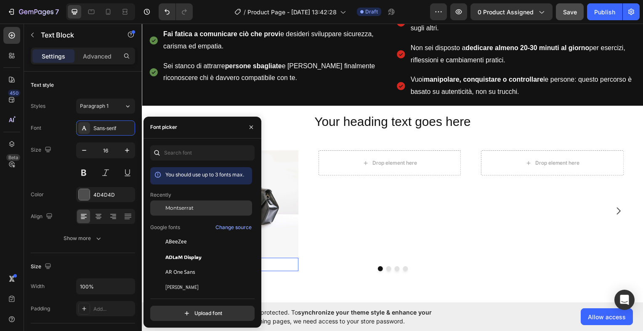
click at [198, 204] on div "Montserrat" at bounding box center [207, 208] width 85 height 8
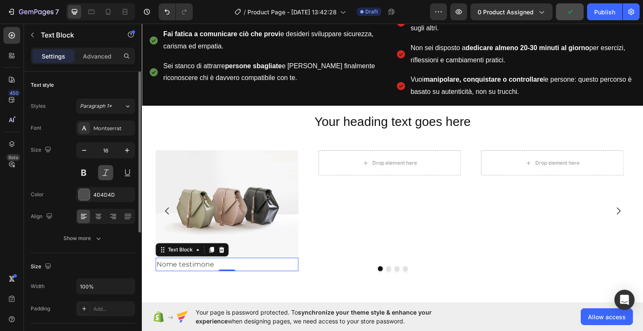
click at [107, 172] on button at bounding box center [105, 172] width 15 height 15
click at [88, 175] on button at bounding box center [83, 172] width 15 height 15
click at [84, 192] on div at bounding box center [84, 194] width 11 height 11
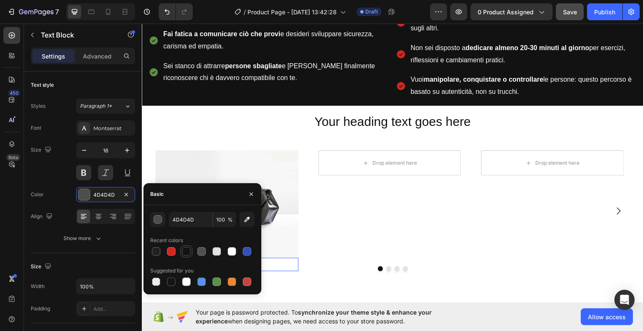
click at [187, 252] on div at bounding box center [186, 251] width 8 height 8
type input "121212"
click at [30, 32] on icon "button" at bounding box center [32, 35] width 7 height 7
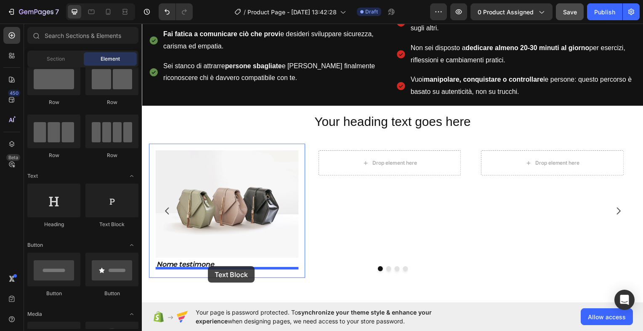
drag, startPoint x: 258, startPoint y: 229, endPoint x: 208, endPoint y: 269, distance: 63.7
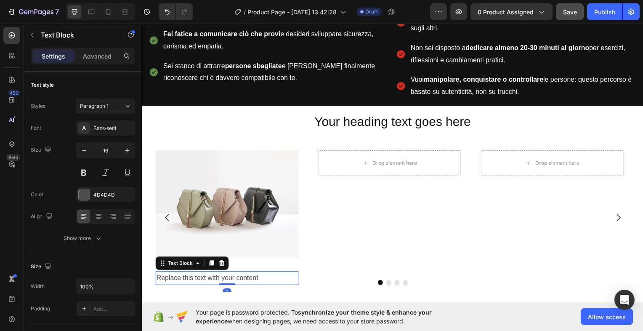
click at [263, 273] on div "Replace this text with your content" at bounding box center [227, 280] width 144 height 14
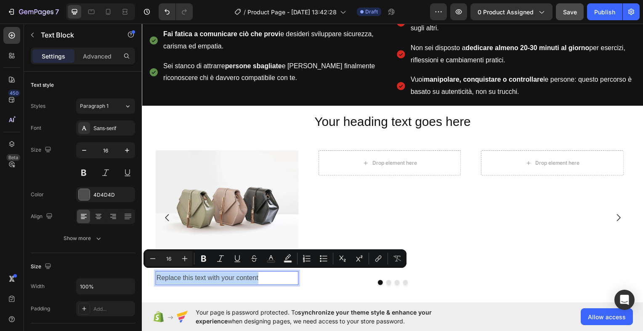
drag, startPoint x: 263, startPoint y: 273, endPoint x: 120, endPoint y: 268, distance: 143.1
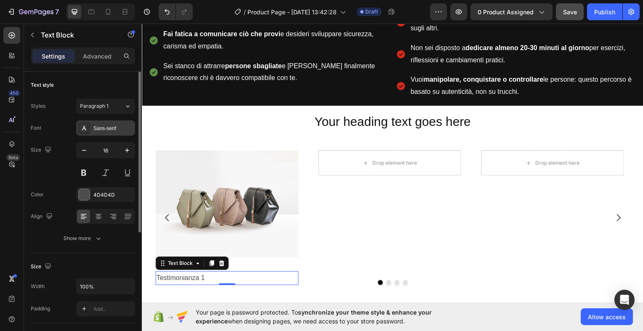
click at [116, 127] on div "Sans-serif" at bounding box center [113, 129] width 40 height 8
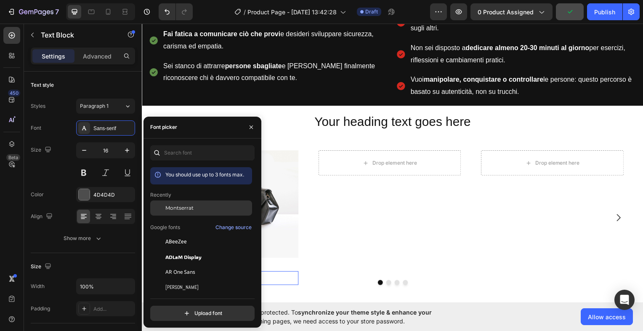
click at [194, 208] on div "Montserrat" at bounding box center [207, 208] width 85 height 8
click at [251, 128] on icon "button" at bounding box center [251, 127] width 7 height 7
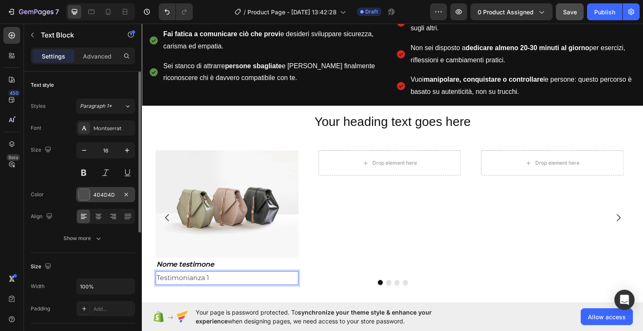
click at [81, 193] on div at bounding box center [84, 194] width 11 height 11
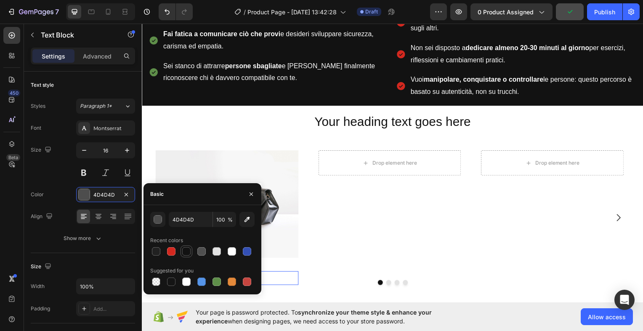
click at [183, 251] on div at bounding box center [186, 251] width 8 height 8
type input "121212"
click at [321, 147] on div "Row" at bounding box center [321, 150] width 14 height 8
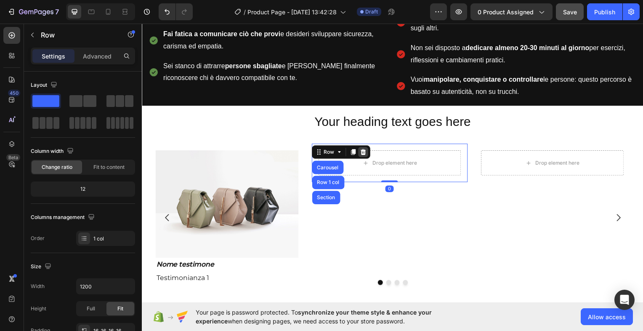
click at [365, 150] on icon at bounding box center [363, 153] width 5 height 6
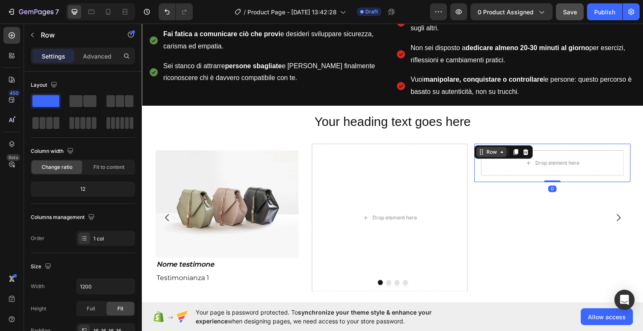
click at [488, 149] on div "Row" at bounding box center [494, 153] width 14 height 8
click at [529, 150] on icon at bounding box center [528, 153] width 5 height 6
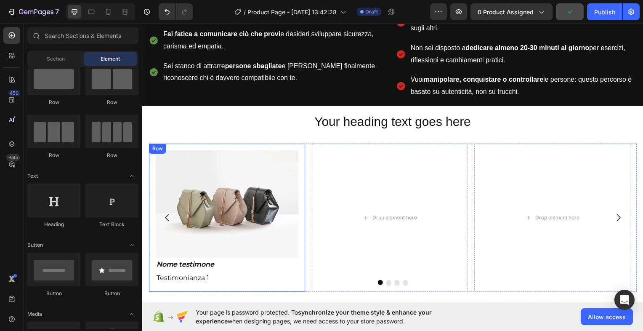
click at [159, 146] on div "Row" at bounding box center [157, 150] width 14 height 8
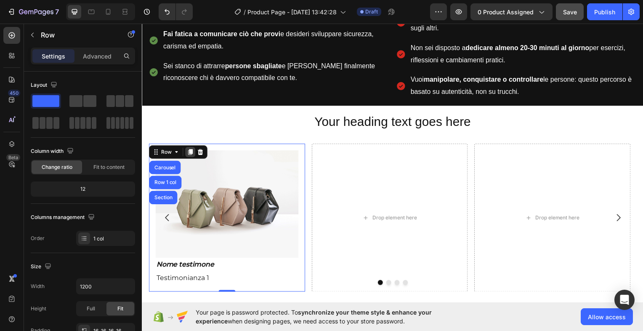
click at [191, 151] on icon at bounding box center [190, 153] width 5 height 6
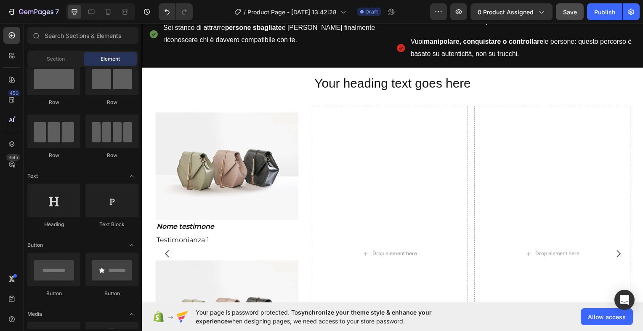
scroll to position [581, 0]
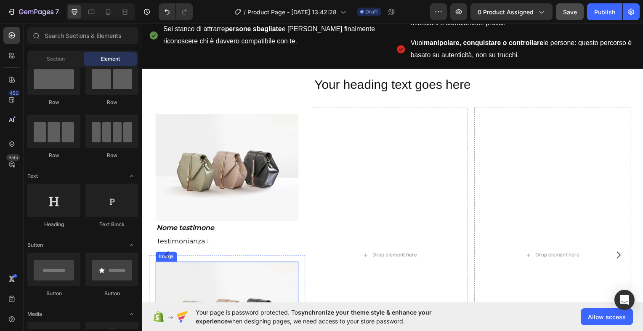
click at [192, 264] on img at bounding box center [227, 317] width 144 height 108
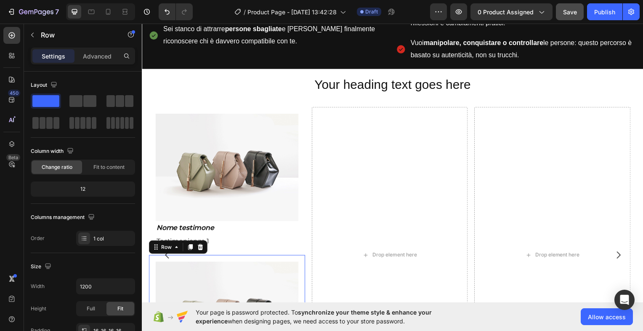
click at [151, 259] on div "Image Nome testimone Text Block Testimonianza 1 Text Block Row 0" at bounding box center [227, 330] width 157 height 149
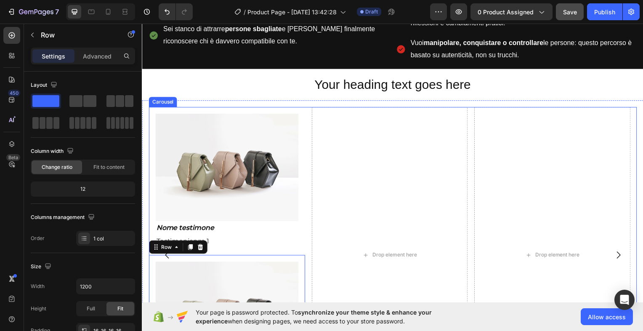
click at [160, 257] on button "Carousel Back Arrow" at bounding box center [167, 256] width 24 height 24
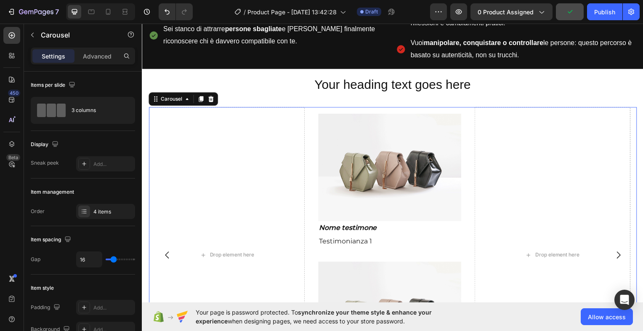
click at [167, 253] on icon "Carousel Back Arrow" at bounding box center [167, 256] width 10 height 10
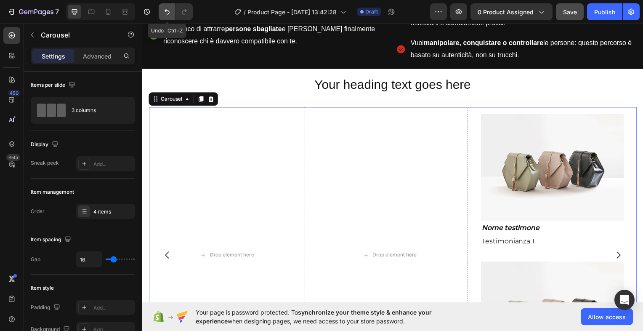
click at [165, 11] on icon "Undo/Redo" at bounding box center [167, 11] width 5 height 5
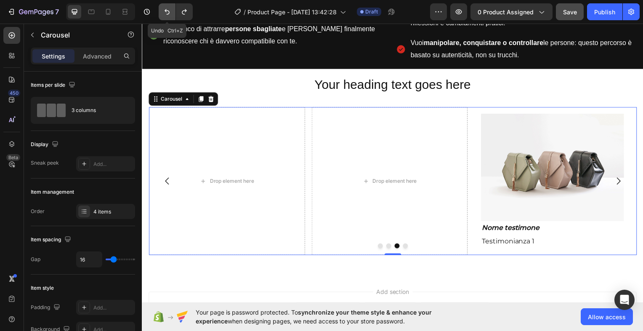
click at [166, 11] on icon "Undo/Redo" at bounding box center [167, 11] width 5 height 5
click at [618, 177] on icon "Carousel Next Arrow" at bounding box center [621, 182] width 10 height 10
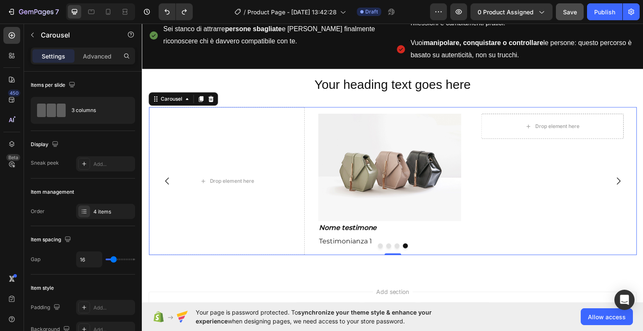
click at [618, 177] on icon "Carousel Next Arrow" at bounding box center [621, 182] width 10 height 10
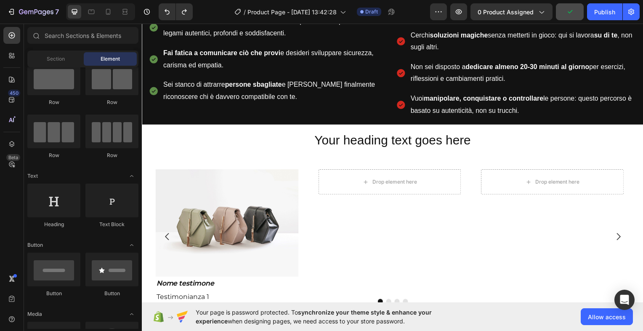
scroll to position [555, 0]
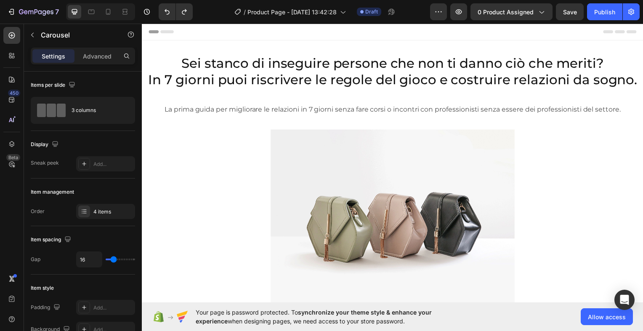
scroll to position [562, 0]
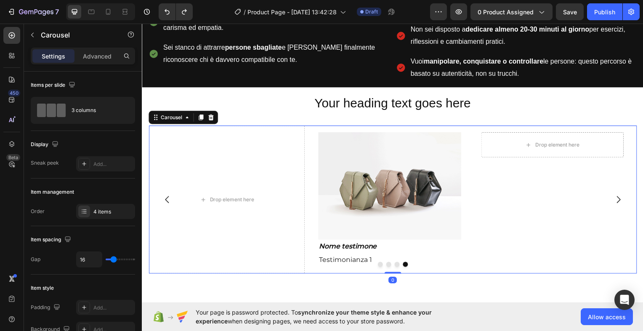
click at [168, 198] on icon "Carousel Back Arrow" at bounding box center [167, 200] width 10 height 10
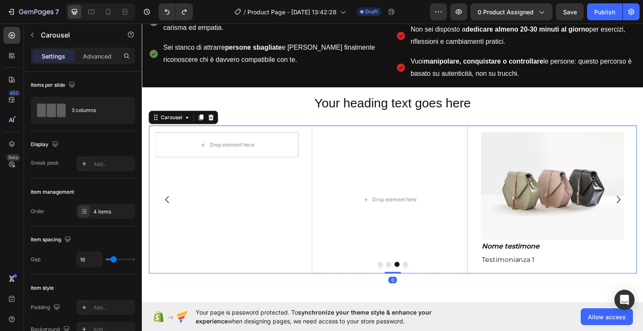
click at [168, 198] on icon "Carousel Back Arrow" at bounding box center [167, 200] width 10 height 10
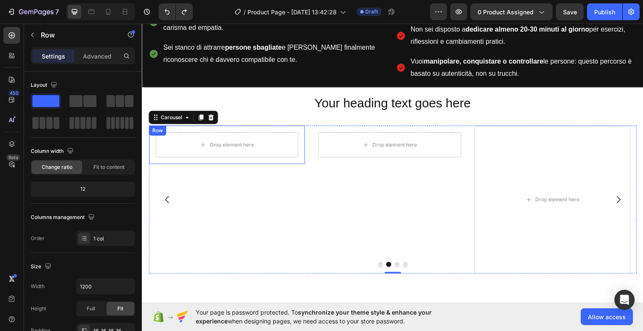
click at [159, 131] on div "Row" at bounding box center [157, 131] width 14 height 8
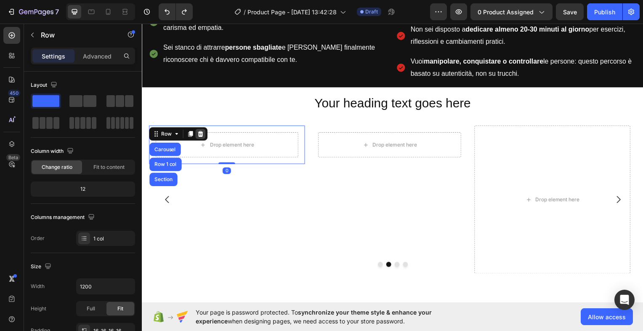
click at [201, 131] on icon at bounding box center [199, 134] width 5 height 6
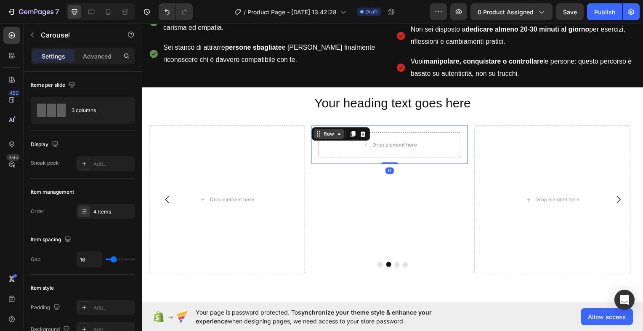
click at [322, 130] on div "Row" at bounding box center [330, 134] width 31 height 10
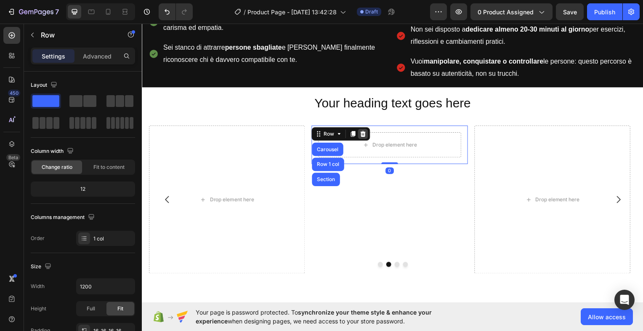
click at [362, 132] on icon at bounding box center [363, 134] width 5 height 6
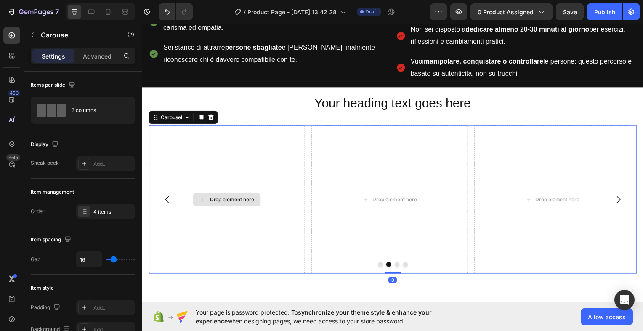
click at [204, 149] on div "Drop element here" at bounding box center [227, 200] width 157 height 149
click at [210, 114] on icon at bounding box center [211, 117] width 7 height 7
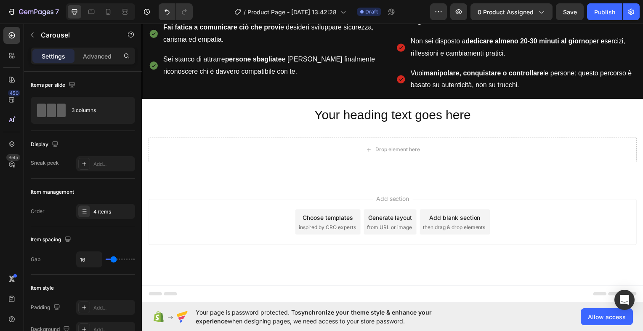
scroll to position [547, 0]
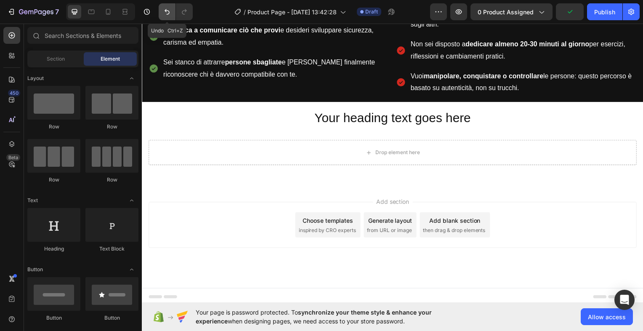
click at [167, 13] on icon "Undo/Redo" at bounding box center [167, 12] width 8 height 8
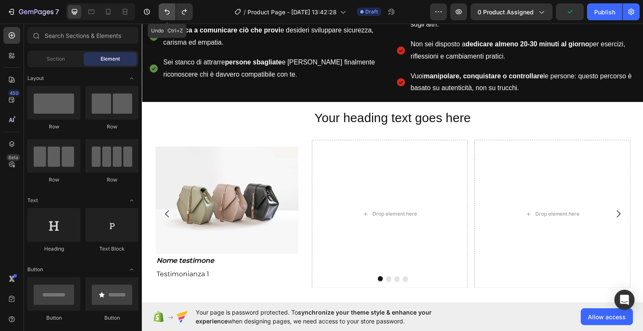
scroll to position [562, 0]
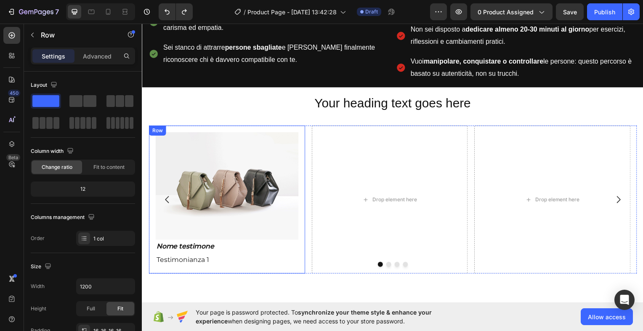
click at [159, 126] on div "Row" at bounding box center [157, 131] width 17 height 10
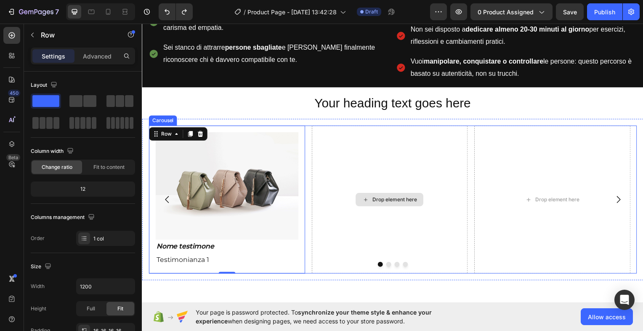
drag, startPoint x: 190, startPoint y: 131, endPoint x: 393, endPoint y: 150, distance: 204.1
click at [393, 150] on div "Image Nome testimone Text Block Testimonianza 1 Text Block Row 0 Drop element h…" at bounding box center [394, 200] width 491 height 149
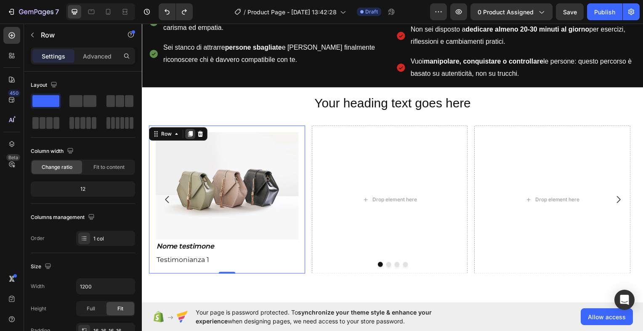
click at [188, 132] on icon at bounding box center [190, 135] width 5 height 6
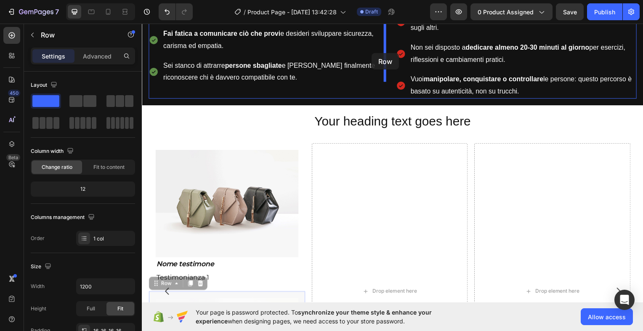
scroll to position [535, 0]
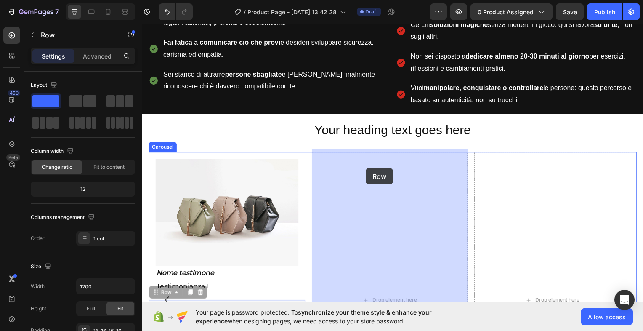
drag, startPoint x: 152, startPoint y: 162, endPoint x: 367, endPoint y: 169, distance: 215.5
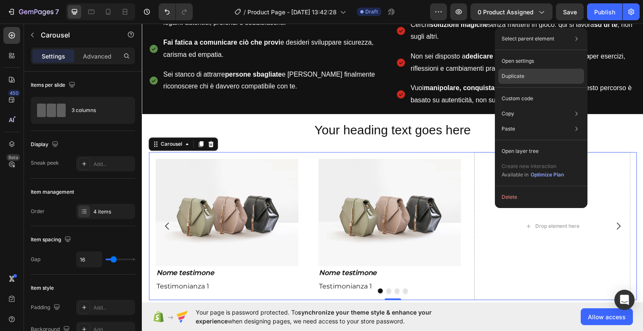
click at [525, 91] on div "Duplicate" at bounding box center [541, 98] width 86 height 15
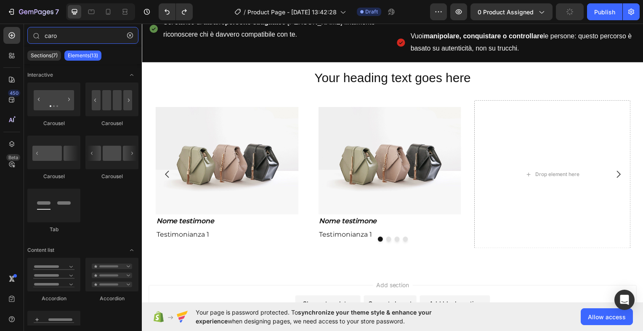
scroll to position [576, 0]
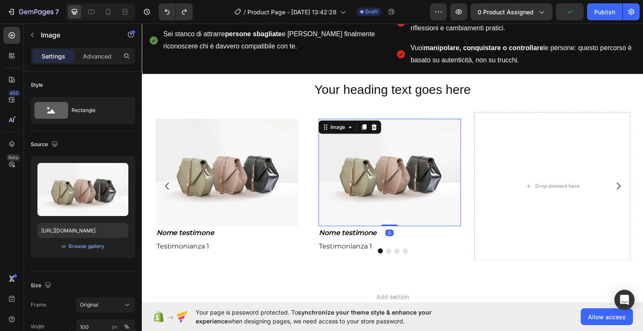
click at [328, 119] on img at bounding box center [391, 173] width 144 height 108
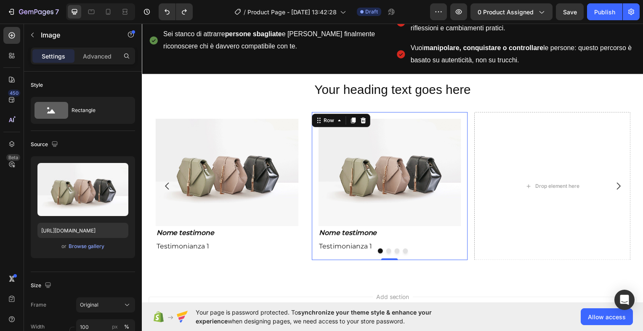
click at [328, 114] on div "Row" at bounding box center [342, 120] width 59 height 13
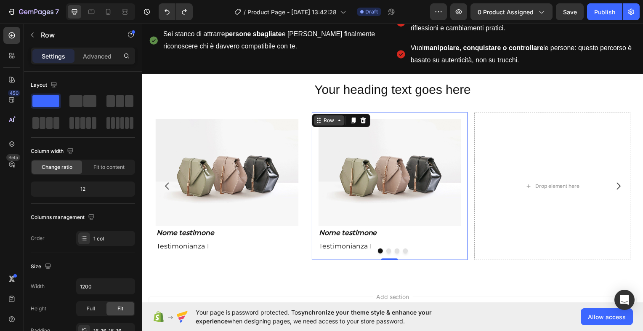
click at [340, 117] on icon at bounding box center [340, 120] width 7 height 7
click at [356, 122] on div at bounding box center [354, 121] width 10 height 10
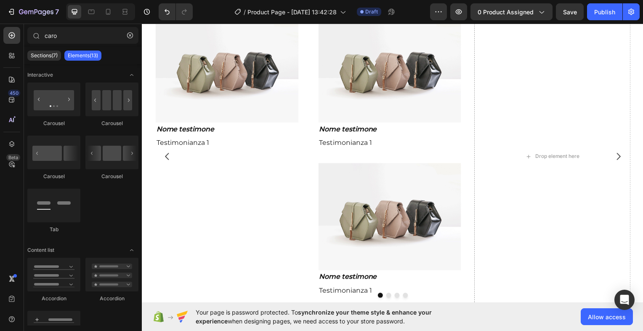
scroll to position [666, 0]
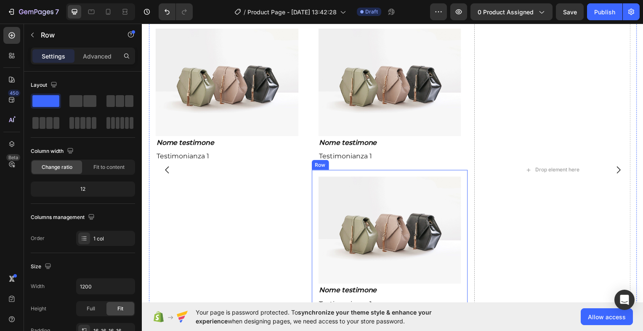
click at [326, 171] on div "Image Nome testimone Text Block Testimonianza 1 Text Block Row" at bounding box center [391, 245] width 157 height 149
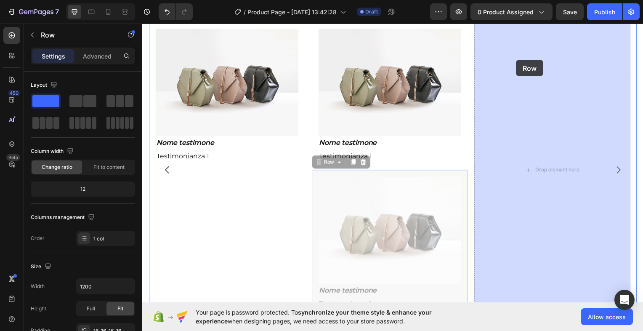
drag, startPoint x: 327, startPoint y: 161, endPoint x: 518, endPoint y: 61, distance: 215.9
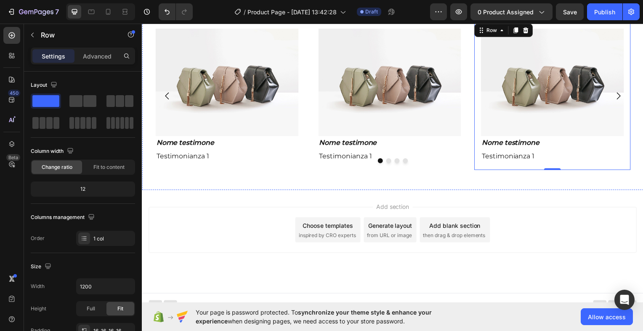
scroll to position [592, 0]
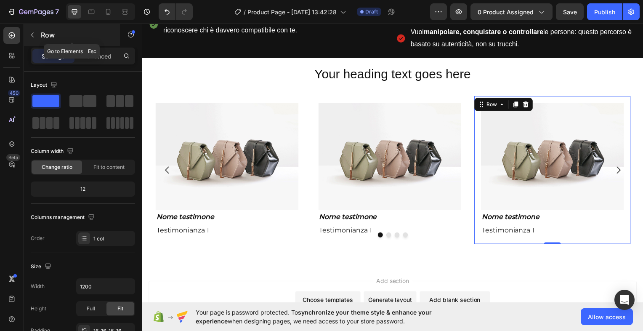
click at [32, 35] on icon "button" at bounding box center [32, 35] width 7 height 7
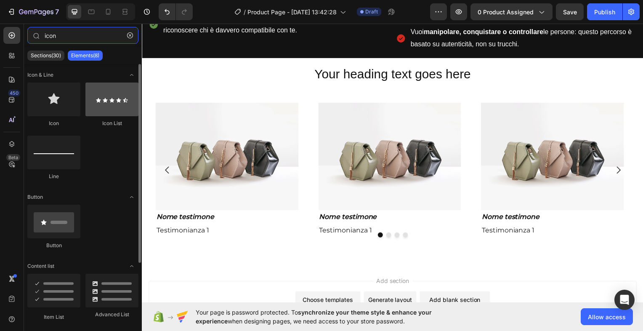
type input "icon"
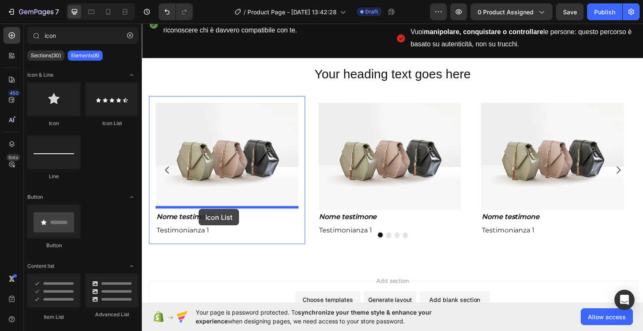
drag, startPoint x: 253, startPoint y: 124, endPoint x: 199, endPoint y: 210, distance: 101.7
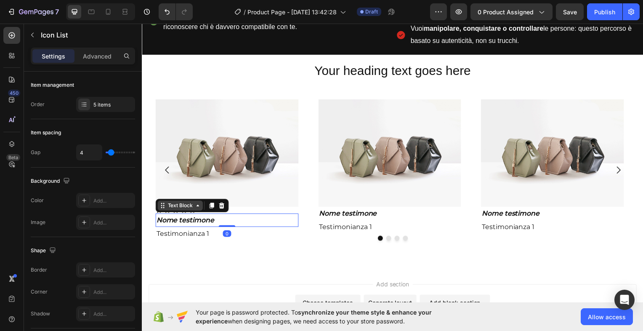
click at [174, 207] on div "Text Block" at bounding box center [180, 207] width 29 height 8
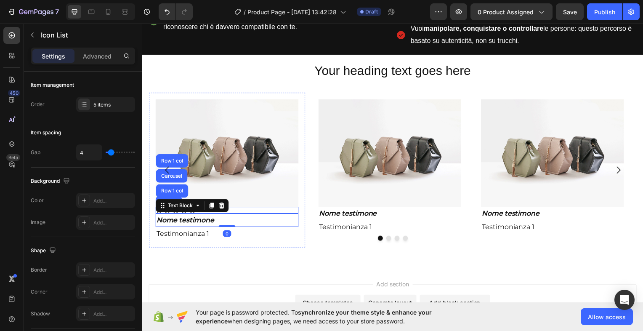
click at [235, 208] on div "Icon Icon Icon Icon Icon" at bounding box center [227, 211] width 144 height 7
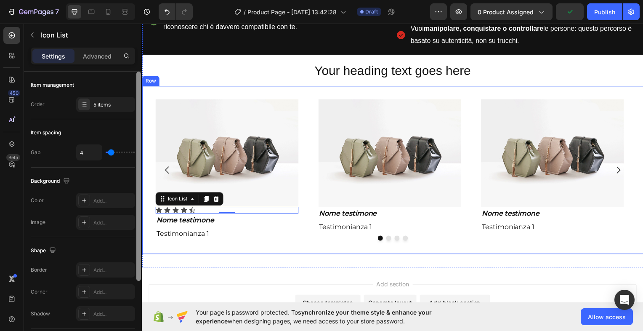
drag, startPoint x: 280, startPoint y: 187, endPoint x: 145, endPoint y: 252, distance: 149.4
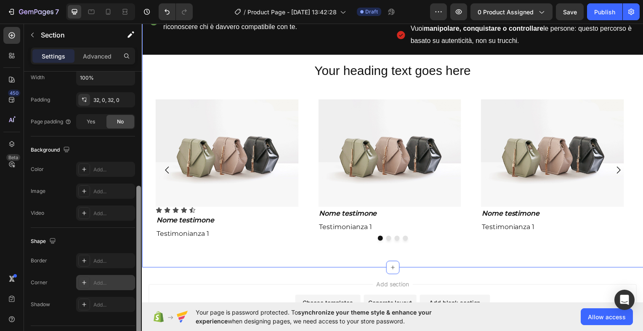
scroll to position [204, 0]
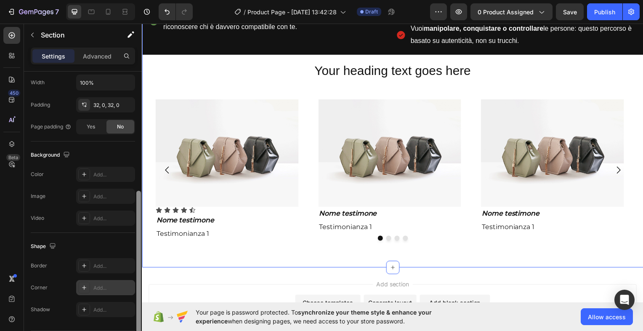
drag, startPoint x: 137, startPoint y: 224, endPoint x: 134, endPoint y: 292, distance: 67.8
click at [134, 292] on div "Layout Column width Change ratio Fit to content 12 Columns management Order 1 c…" at bounding box center [83, 213] width 118 height 283
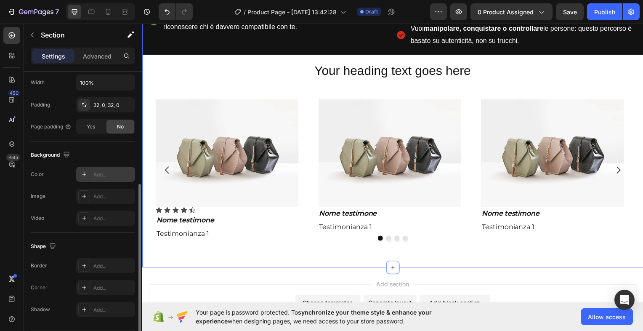
click at [113, 175] on div "Add..." at bounding box center [113, 175] width 40 height 8
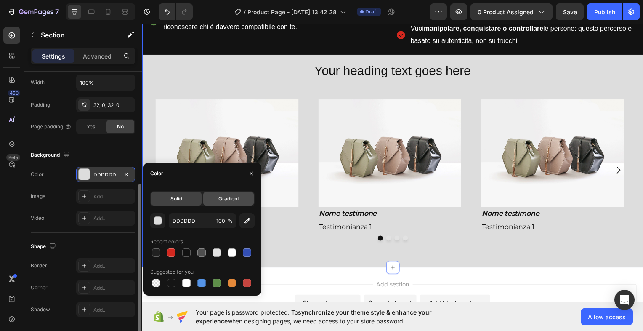
click at [220, 199] on span "Gradient" at bounding box center [228, 199] width 21 height 8
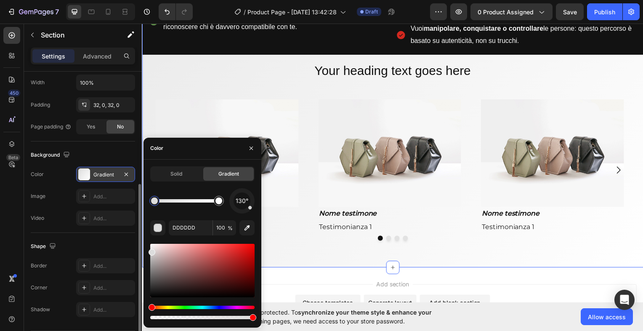
click at [168, 304] on div at bounding box center [202, 281] width 104 height 79
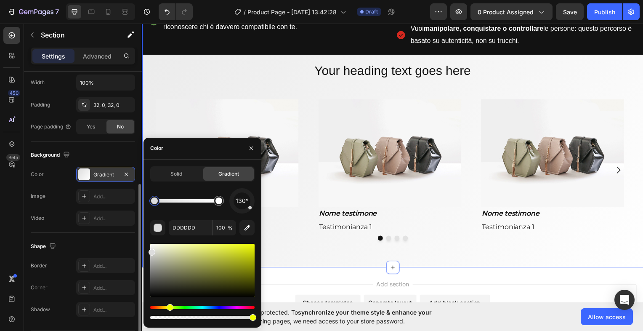
click at [169, 307] on div "Hue" at bounding box center [202, 306] width 104 height 3
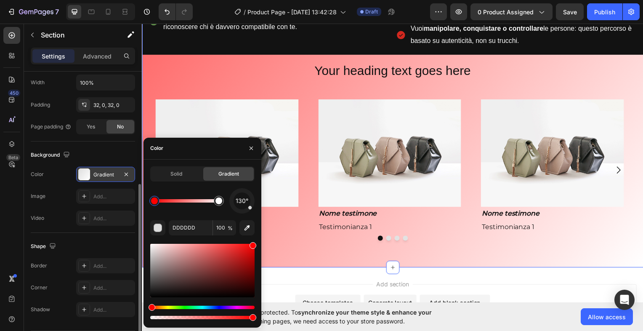
click at [257, 237] on div "Solid Gradient 130° DDDDDD 100 %" at bounding box center [202, 243] width 118 height 154
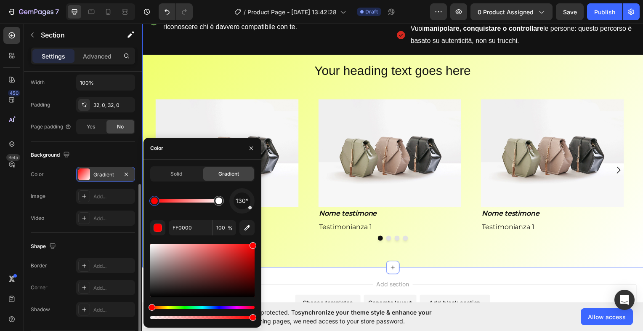
click at [170, 305] on div "Hue" at bounding box center [202, 306] width 104 height 3
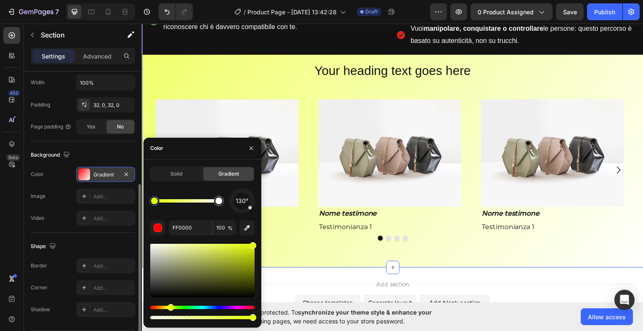
type input "E5FF00"
click at [248, 148] on icon "button" at bounding box center [251, 148] width 7 height 7
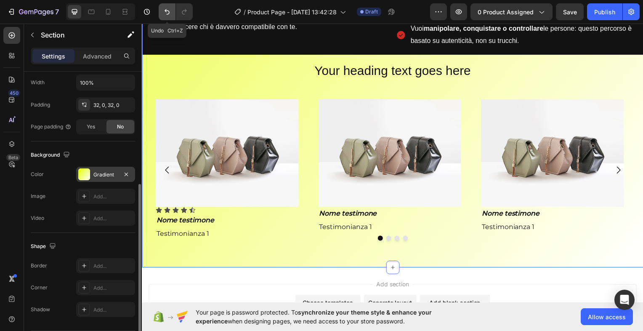
click at [172, 13] on button "Undo/Redo" at bounding box center [167, 11] width 17 height 17
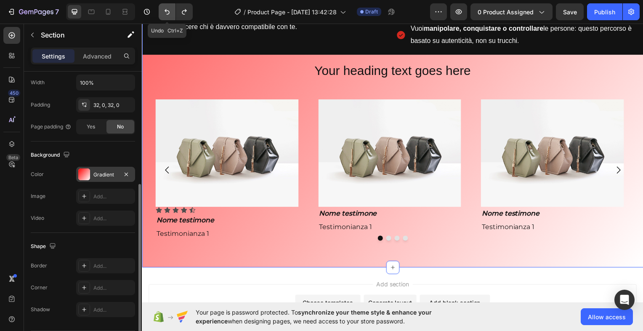
click at [172, 13] on button "Undo/Redo" at bounding box center [167, 11] width 17 height 17
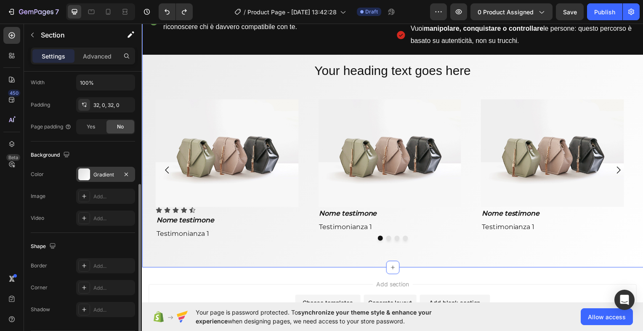
click at [93, 173] on div "Gradient" at bounding box center [105, 174] width 59 height 15
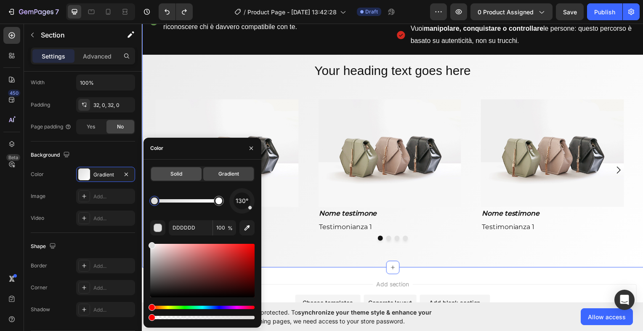
click at [181, 175] on span "Solid" at bounding box center [176, 174] width 12 height 8
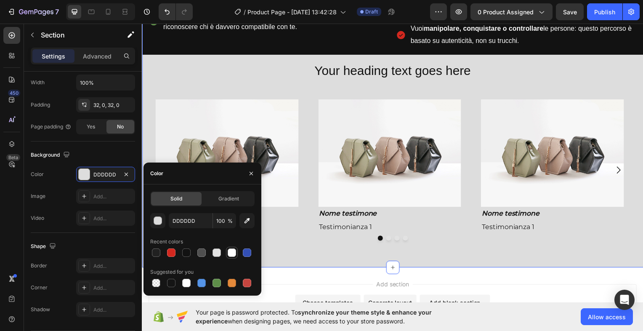
click at [231, 253] on div at bounding box center [232, 252] width 8 height 8
type input "FFFFFF"
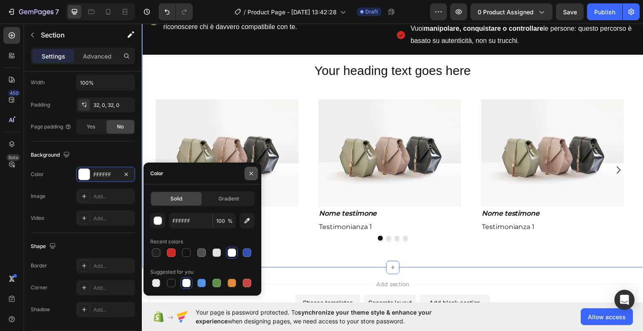
click at [252, 174] on icon "button" at bounding box center [251, 173] width 7 height 7
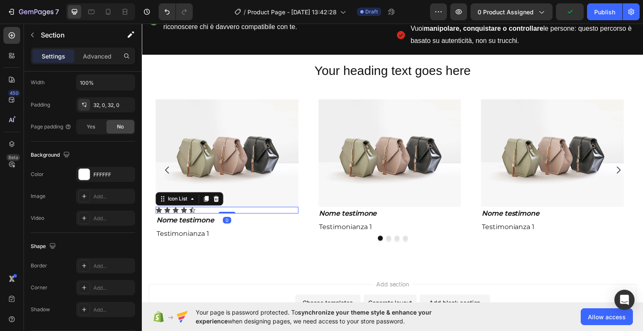
scroll to position [0, 0]
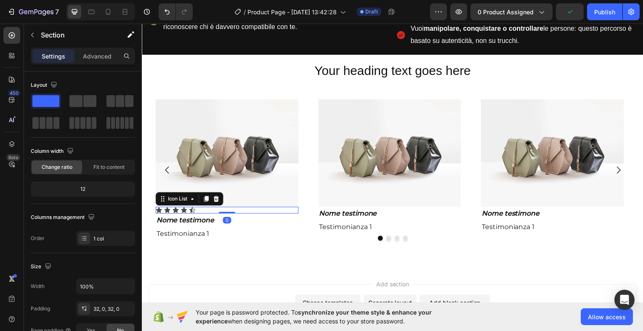
click at [188, 208] on div "Icon Icon Icon Icon Icon" at bounding box center [227, 211] width 144 height 7
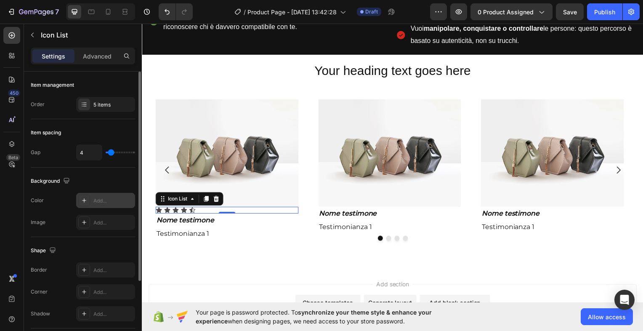
click at [107, 200] on div "Add..." at bounding box center [113, 201] width 40 height 8
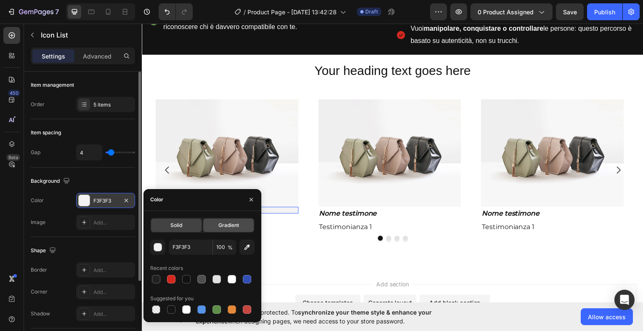
click at [217, 223] on div "Gradient" at bounding box center [228, 224] width 50 height 13
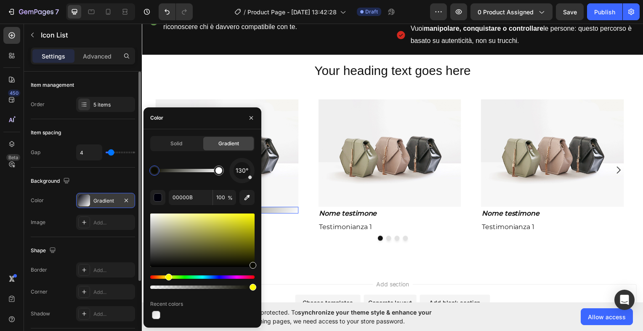
click at [167, 275] on div "Hue" at bounding box center [202, 276] width 104 height 3
drag, startPoint x: 249, startPoint y: 221, endPoint x: 252, endPoint y: 207, distance: 13.8
click at [252, 207] on div "130° 0A0A00 100 % Recent colors" at bounding box center [202, 239] width 104 height 163
type input "FFFF07"
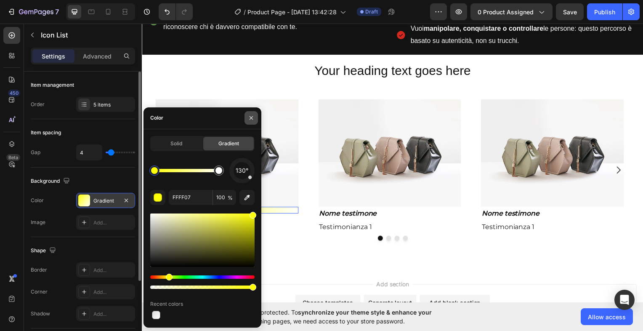
click at [251, 117] on icon "button" at bounding box center [251, 117] width 7 height 7
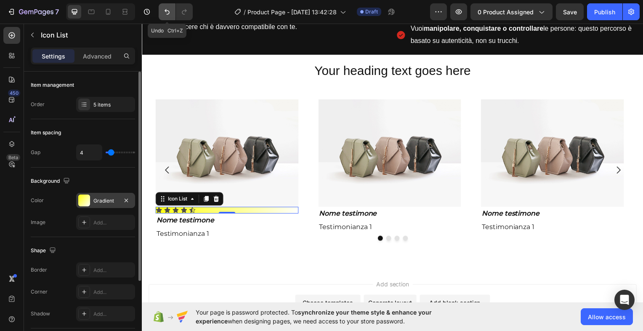
click at [168, 11] on icon "Undo/Redo" at bounding box center [167, 12] width 8 height 8
click at [166, 11] on icon "Undo/Redo" at bounding box center [167, 11] width 5 height 5
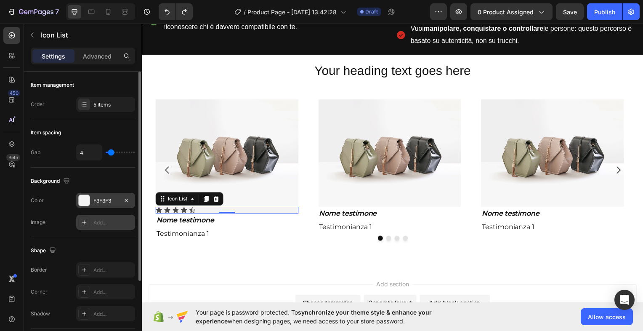
click at [111, 220] on div "Add..." at bounding box center [113, 223] width 40 height 8
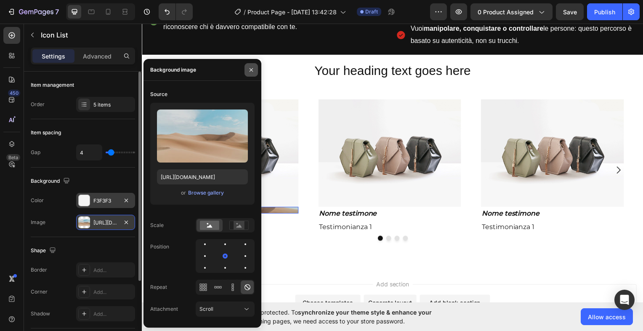
click at [251, 72] on icon "button" at bounding box center [251, 69] width 7 height 7
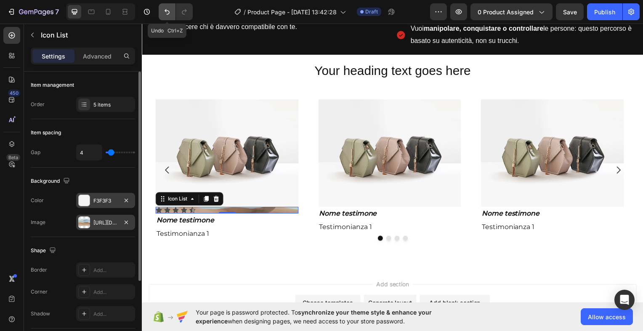
click at [168, 11] on icon "Undo/Redo" at bounding box center [167, 12] width 8 height 8
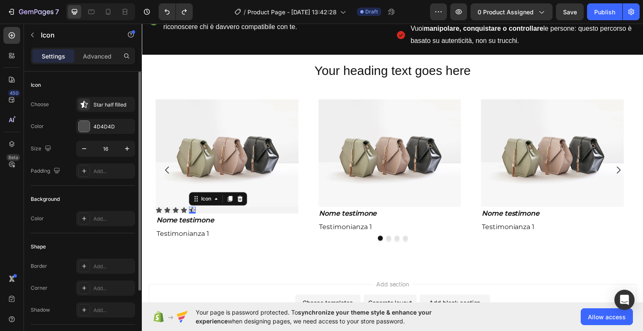
click at [191, 208] on icon at bounding box center [192, 210] width 6 height 5
click at [82, 123] on div at bounding box center [84, 126] width 11 height 11
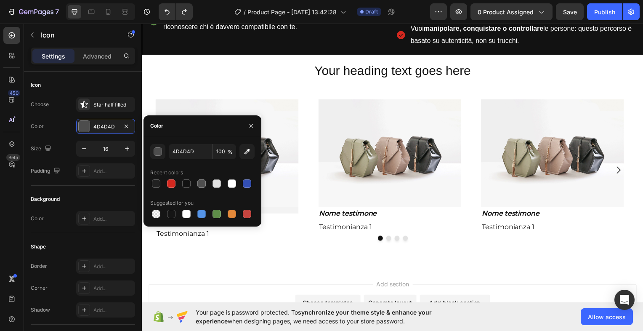
click at [162, 129] on div "Color" at bounding box center [156, 126] width 13 height 8
click at [166, 151] on div "4D4D4D 100 %" at bounding box center [202, 151] width 104 height 15
click at [162, 151] on button "button" at bounding box center [157, 151] width 15 height 15
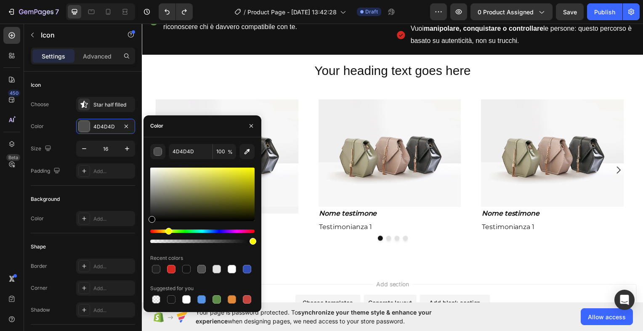
click at [167, 230] on div "Hue" at bounding box center [202, 230] width 104 height 3
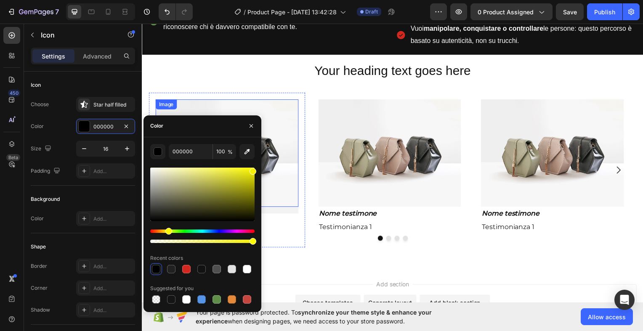
drag, startPoint x: 374, startPoint y: 211, endPoint x: 274, endPoint y: 154, distance: 115.5
type input "F4F000"
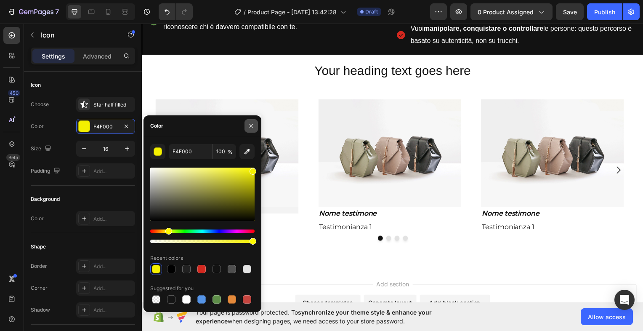
click at [252, 125] on icon "button" at bounding box center [250, 125] width 3 height 3
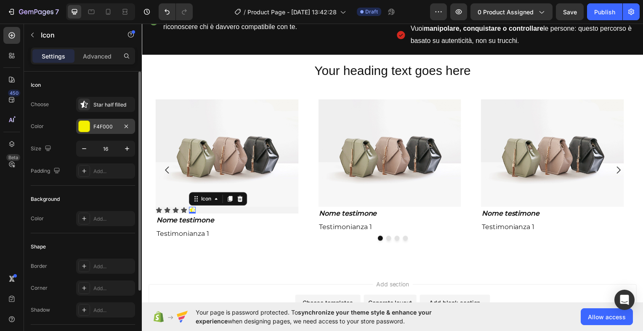
click at [112, 125] on div "F4F000" at bounding box center [105, 127] width 24 height 8
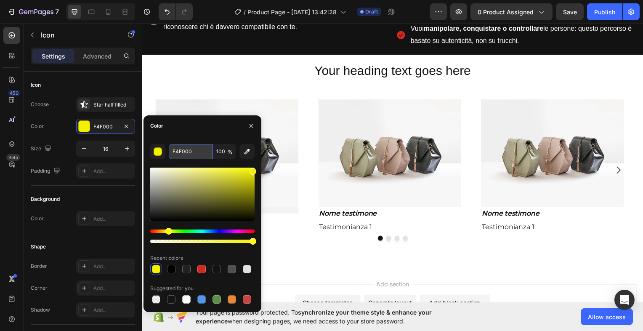
click at [184, 151] on input "F4F000" at bounding box center [191, 151] width 44 height 15
click at [250, 126] on icon "button" at bounding box center [251, 125] width 7 height 7
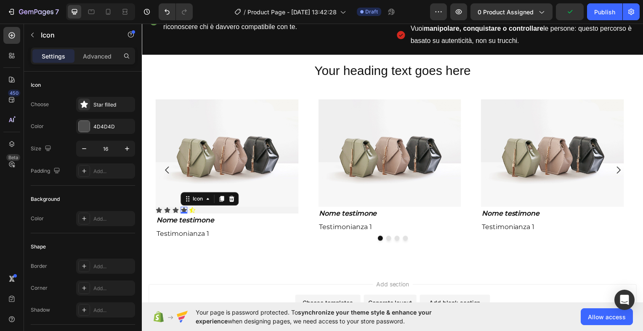
click at [184, 208] on div "Icon 0" at bounding box center [183, 211] width 7 height 7
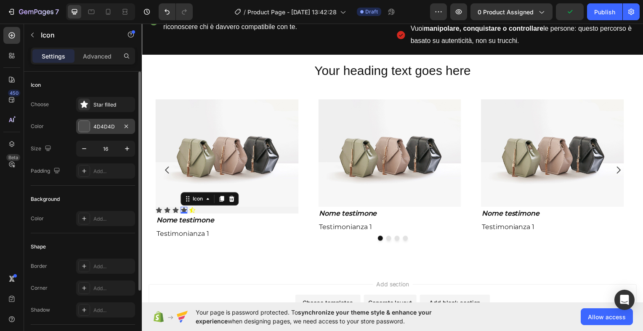
click at [106, 127] on div "4D4D4D" at bounding box center [105, 127] width 24 height 8
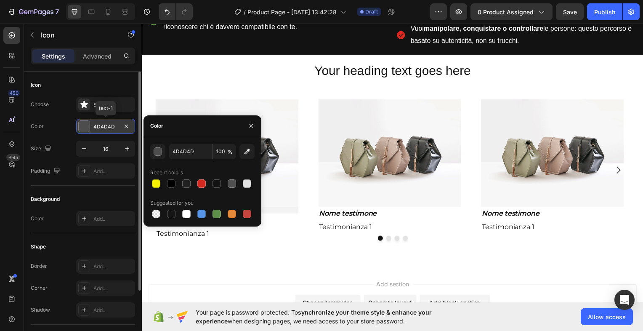
drag, startPoint x: 106, startPoint y: 127, endPoint x: 97, endPoint y: 121, distance: 11.6
click at [97, 121] on div "4D4D4D" at bounding box center [105, 126] width 59 height 15
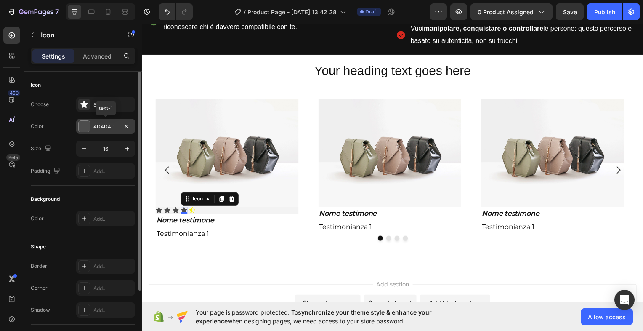
click at [98, 124] on div "4D4D4D" at bounding box center [105, 127] width 24 height 8
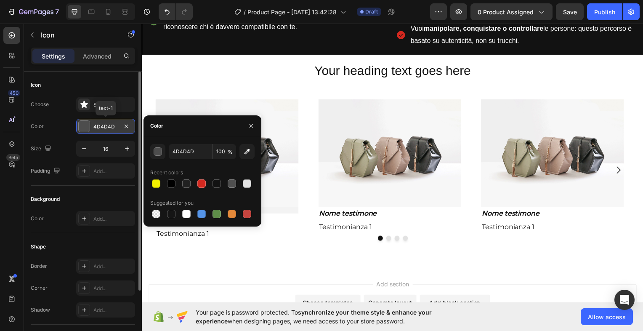
click at [98, 124] on div "4D4D4D" at bounding box center [105, 127] width 24 height 8
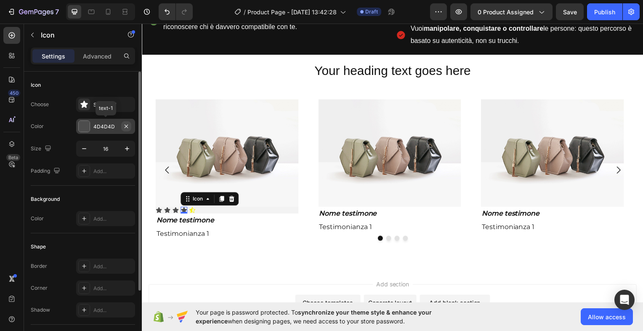
click at [125, 125] on icon "button" at bounding box center [126, 126] width 7 height 7
click at [108, 127] on div "Add..." at bounding box center [113, 127] width 40 height 8
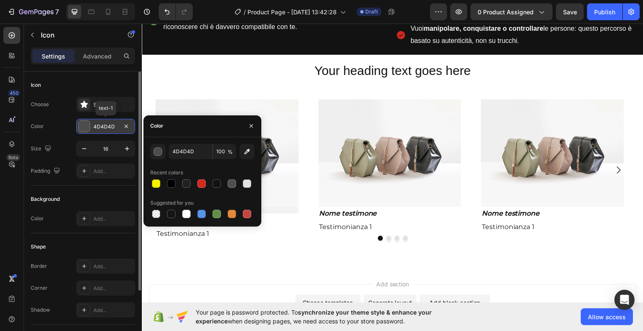
drag, startPoint x: 108, startPoint y: 127, endPoint x: 84, endPoint y: 125, distance: 23.7
click at [84, 125] on div at bounding box center [84, 126] width 11 height 11
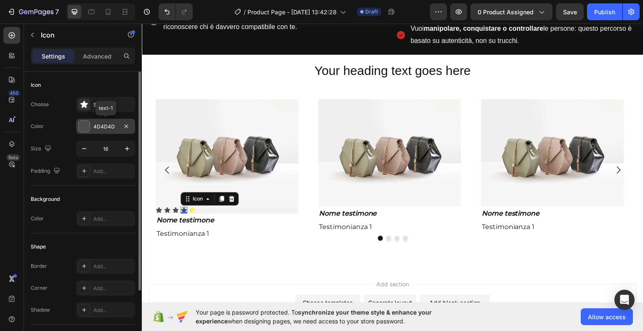
click at [88, 127] on div at bounding box center [84, 126] width 11 height 11
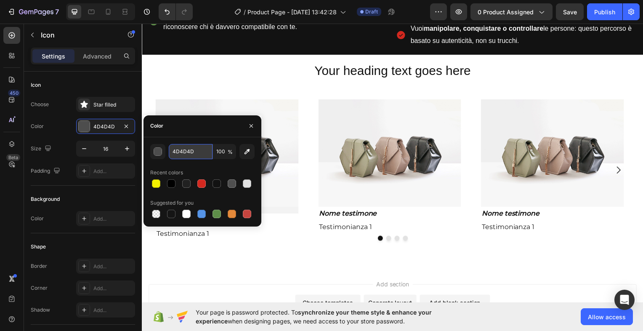
click at [188, 153] on input "4D4D4D" at bounding box center [191, 151] width 44 height 15
paste input "F4F000"
type input "F4F000"
click at [250, 127] on icon "button" at bounding box center [250, 125] width 3 height 3
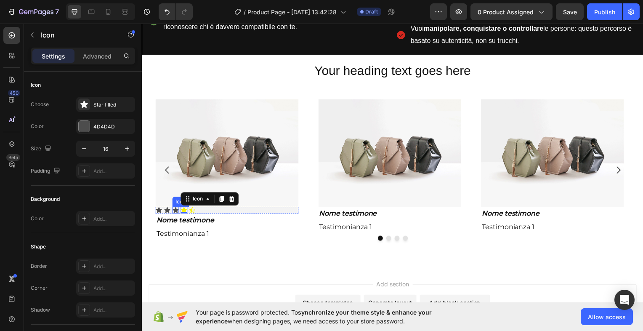
click at [175, 208] on div "Icon" at bounding box center [175, 211] width 7 height 7
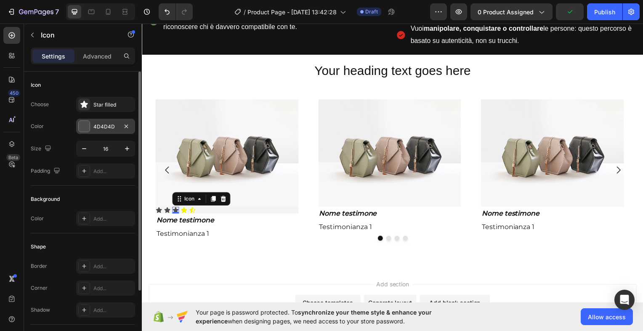
click at [86, 125] on div at bounding box center [84, 126] width 11 height 11
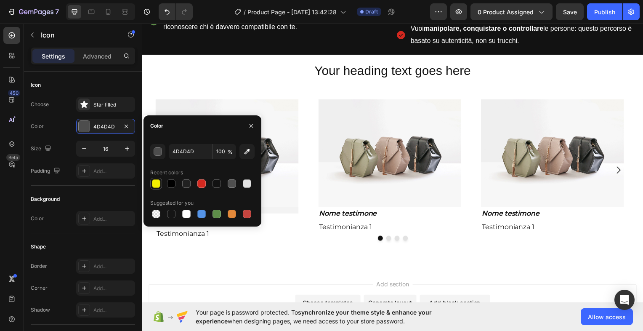
click at [153, 182] on div at bounding box center [156, 183] width 8 height 8
type input "F4F000"
click at [249, 125] on icon "button" at bounding box center [250, 125] width 3 height 3
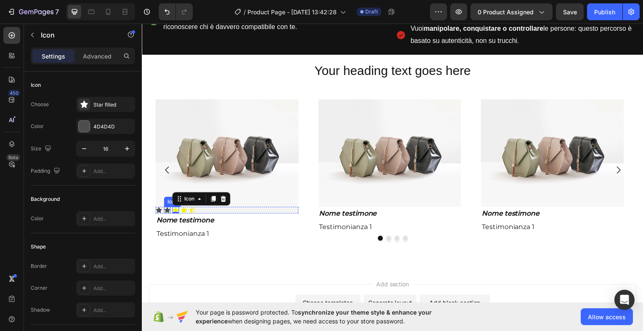
click at [167, 208] on icon at bounding box center [167, 210] width 6 height 5
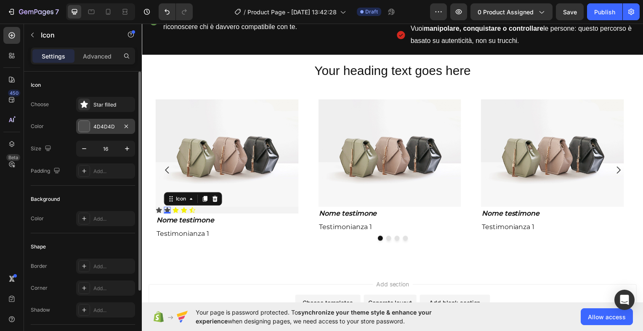
click at [86, 122] on div at bounding box center [84, 126] width 11 height 11
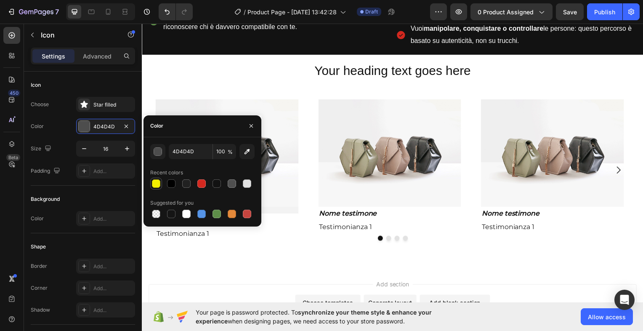
click at [157, 184] on div at bounding box center [156, 183] width 8 height 8
type input "F4F000"
click at [249, 126] on icon "button" at bounding box center [251, 125] width 7 height 7
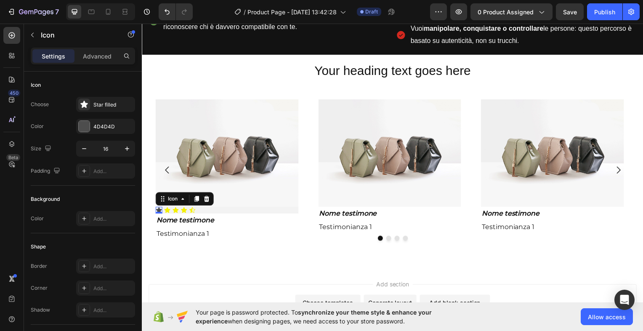
click at [157, 208] on icon at bounding box center [158, 211] width 7 height 7
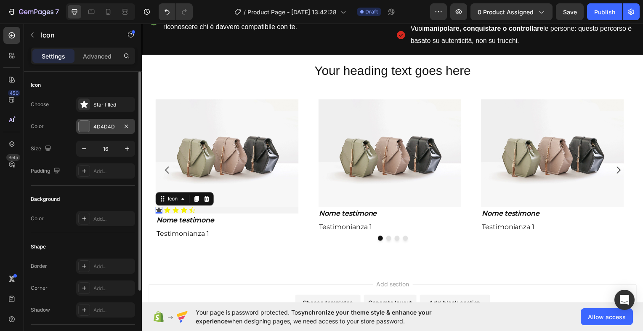
click at [85, 128] on div at bounding box center [84, 126] width 11 height 11
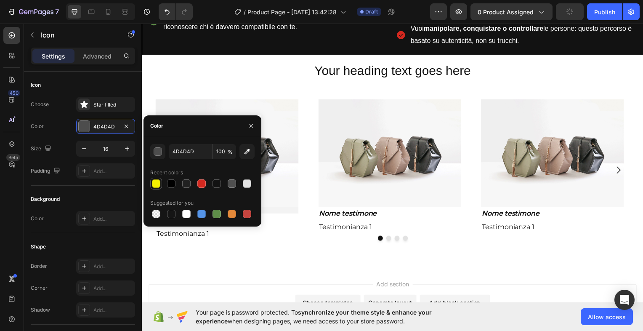
click at [153, 184] on div at bounding box center [156, 183] width 8 height 8
type input "F4F000"
click at [252, 125] on icon "button" at bounding box center [251, 125] width 7 height 7
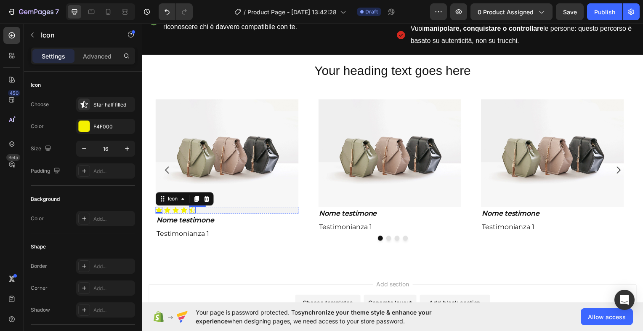
click at [190, 208] on icon at bounding box center [192, 210] width 6 height 5
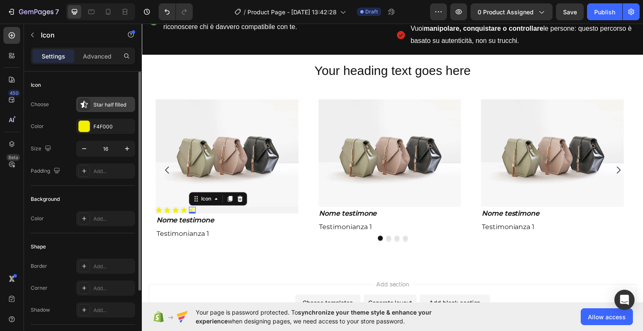
click at [96, 103] on div "Star half filled" at bounding box center [113, 105] width 40 height 8
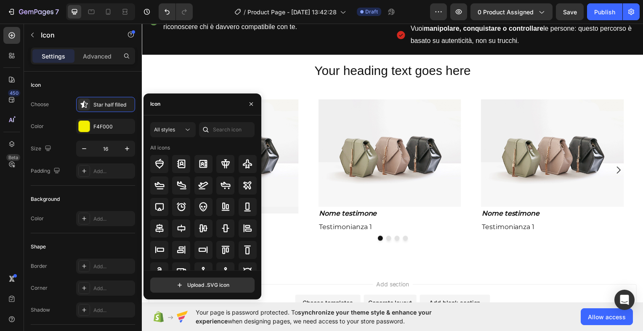
click at [190, 111] on div "Icon" at bounding box center [202, 104] width 118 height 22
click at [190, 106] on div "Icon" at bounding box center [202, 104] width 118 height 22
click at [256, 170] on div "All icons" at bounding box center [205, 207] width 110 height 126
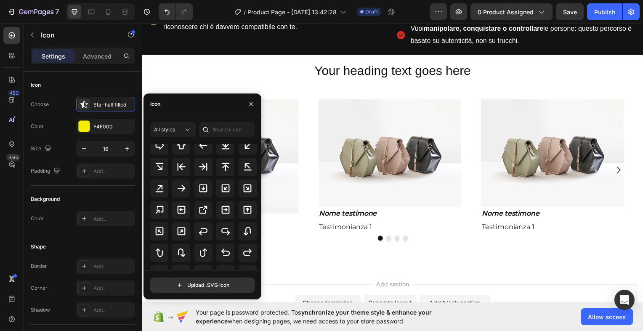
scroll to position [454, 0]
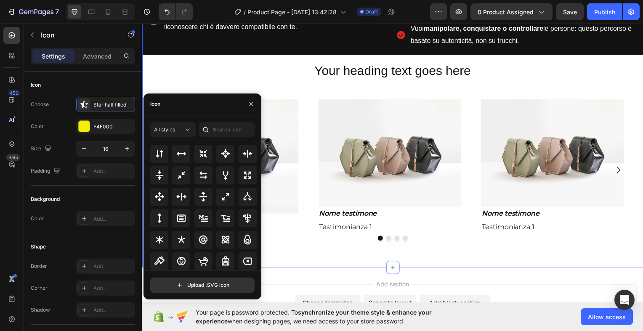
drag, startPoint x: 399, startPoint y: 251, endPoint x: 263, endPoint y: 264, distance: 136.5
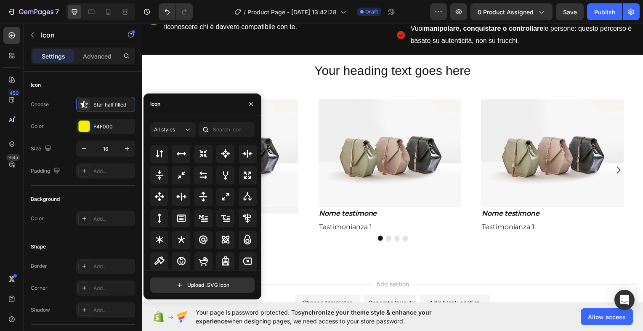
scroll to position [565, 0]
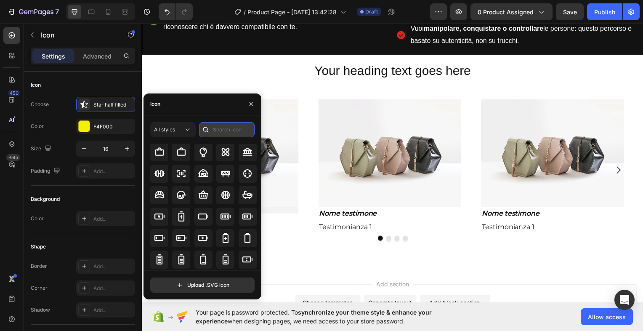
click at [222, 130] on input "text" at bounding box center [227, 129] width 56 height 15
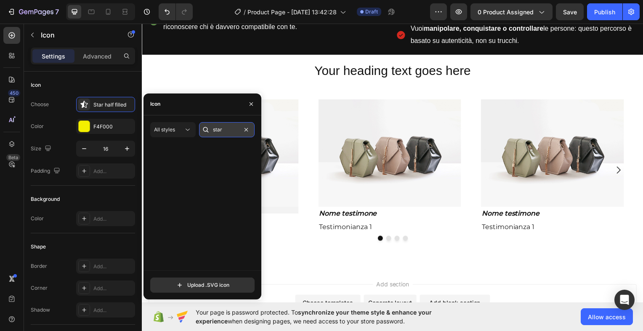
scroll to position [0, 0]
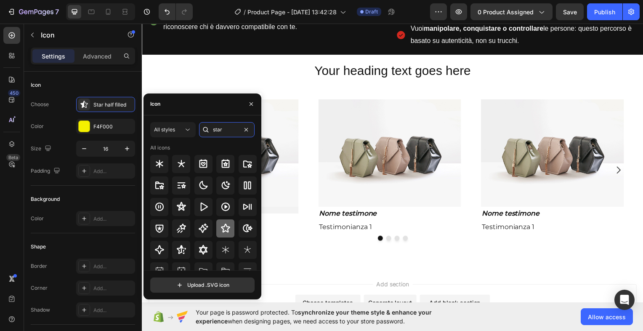
type input "star"
click at [226, 225] on icon at bounding box center [225, 228] width 10 height 10
click at [223, 227] on icon at bounding box center [225, 228] width 10 height 10
click at [251, 102] on icon "button" at bounding box center [251, 104] width 7 height 7
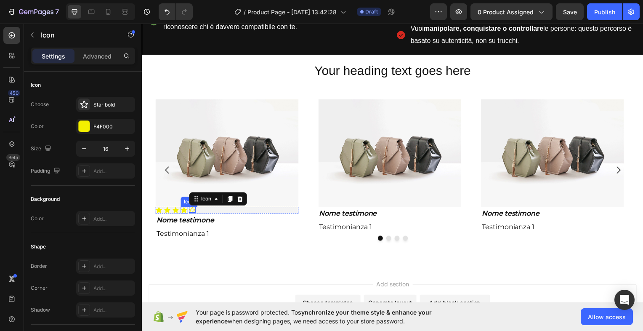
click at [185, 208] on icon at bounding box center [184, 210] width 6 height 5
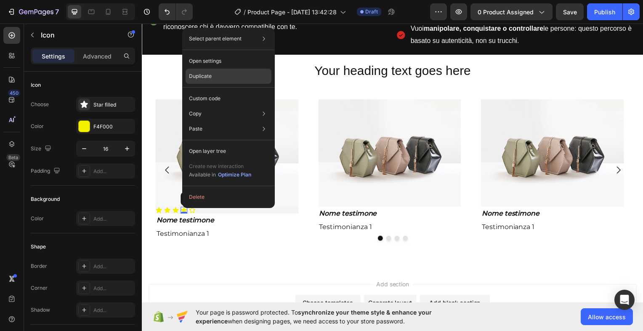
click at [198, 75] on p "Duplicate" at bounding box center [200, 76] width 23 height 8
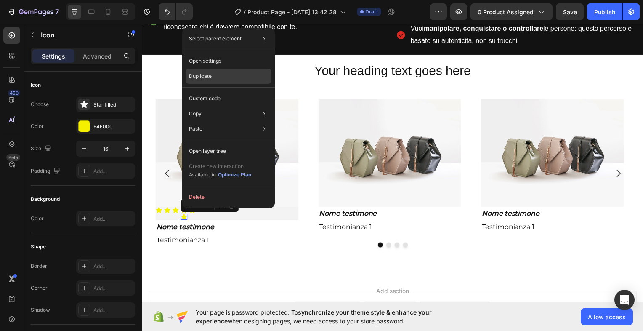
scroll to position [598, 0]
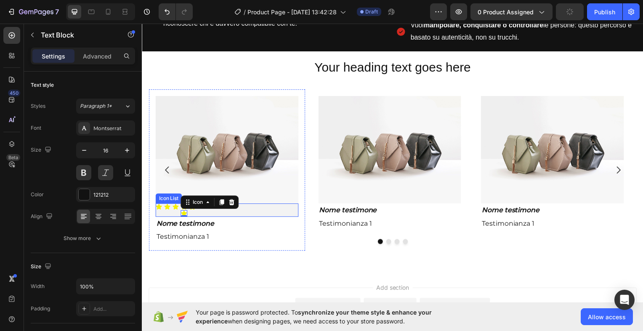
click at [202, 218] on div "Nome testimone" at bounding box center [227, 225] width 144 height 14
click at [244, 204] on div "Icon Icon Icon Icon Icon Icon" at bounding box center [227, 210] width 144 height 13
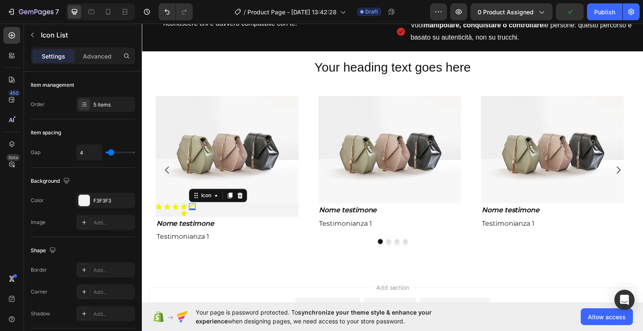
click at [193, 204] on div "Icon 0" at bounding box center [192, 207] width 7 height 7
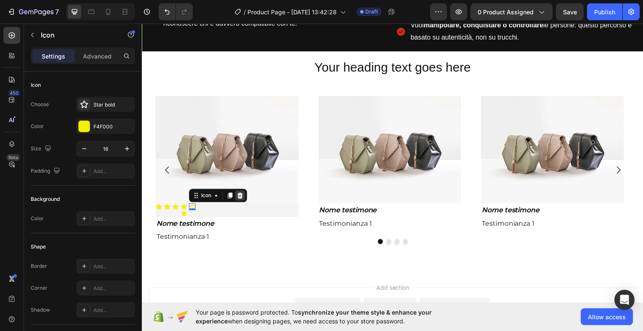
click at [239, 193] on icon at bounding box center [240, 196] width 5 height 6
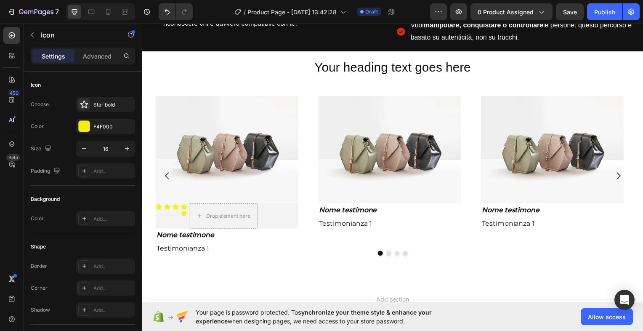
scroll to position [604, 0]
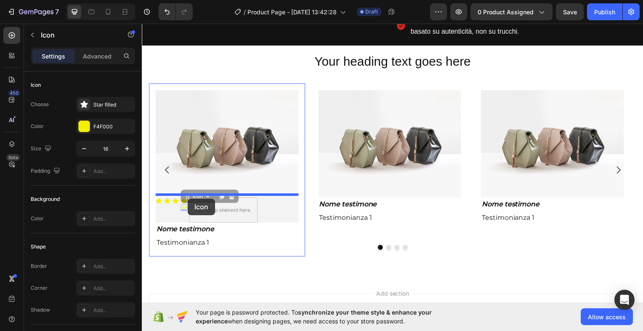
drag, startPoint x: 183, startPoint y: 206, endPoint x: 188, endPoint y: 199, distance: 8.4
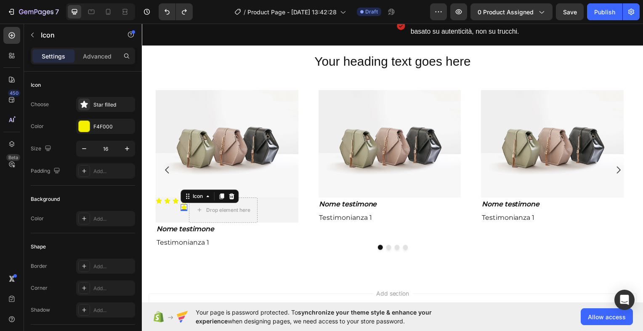
drag, startPoint x: 184, startPoint y: 206, endPoint x: 190, endPoint y: 202, distance: 7.2
click at [190, 202] on div "Icon Icon Icon Icon Icon 0 Drop element here" at bounding box center [227, 211] width 144 height 25
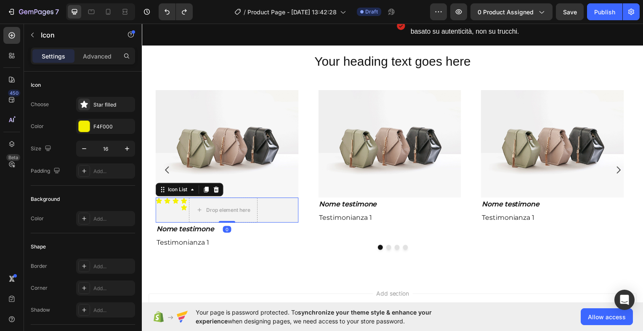
click at [169, 207] on div "Icon Icon Icon Icon Icon Drop element here" at bounding box center [227, 211] width 144 height 25
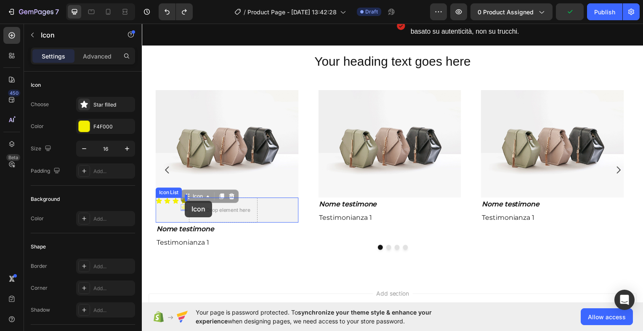
drag, startPoint x: 183, startPoint y: 206, endPoint x: 186, endPoint y: 202, distance: 4.7
drag, startPoint x: 184, startPoint y: 206, endPoint x: 192, endPoint y: 202, distance: 8.7
click at [192, 202] on div "Icon Icon Icon Icon Icon 0 Drop element here" at bounding box center [227, 211] width 144 height 25
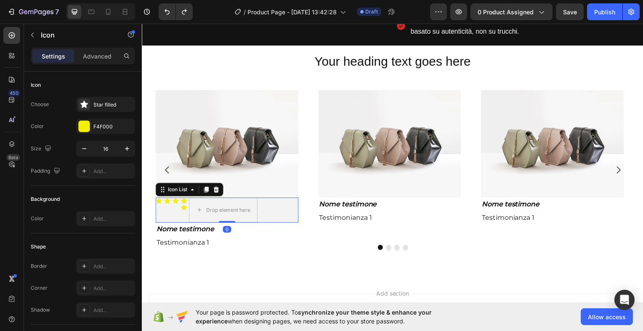
click at [171, 208] on div "Icon Icon Icon Icon Icon Drop element here" at bounding box center [227, 211] width 144 height 25
click at [185, 205] on div "Icon" at bounding box center [183, 208] width 7 height 7
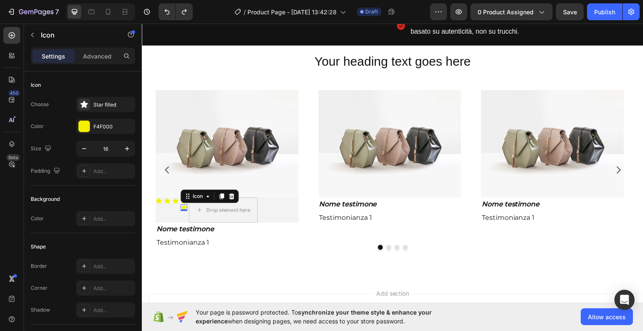
drag, startPoint x: 185, startPoint y: 205, endPoint x: 189, endPoint y: 201, distance: 6.0
click at [189, 201] on div "Icon Icon Icon Icon Icon 0 Drop element here" at bounding box center [227, 211] width 144 height 25
drag, startPoint x: 188, startPoint y: 193, endPoint x: 186, endPoint y: 201, distance: 8.3
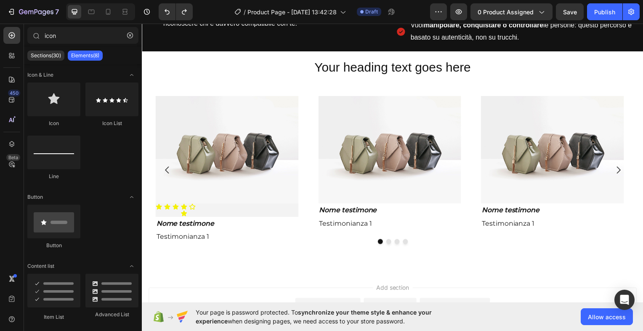
scroll to position [595, 0]
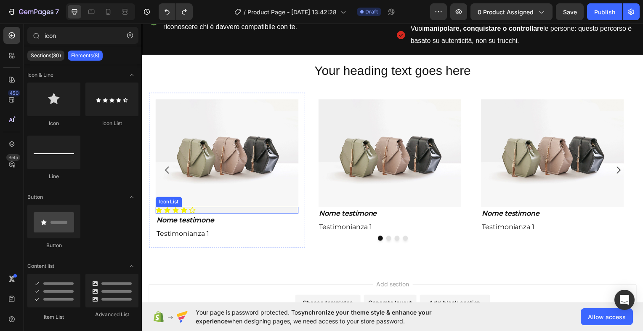
click at [240, 208] on div "Icon Icon Icon Icon Icon" at bounding box center [227, 211] width 144 height 7
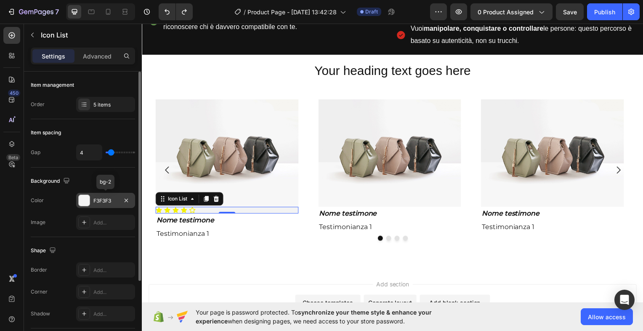
click at [85, 198] on div at bounding box center [84, 200] width 11 height 11
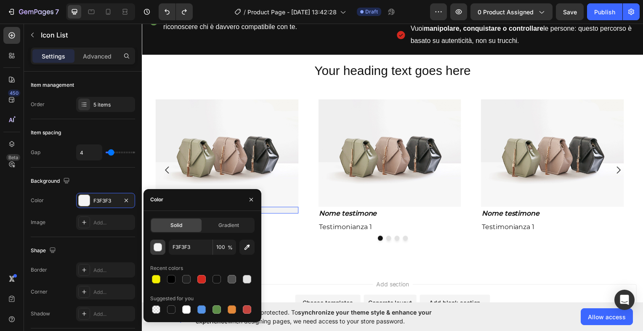
click at [155, 247] on div "button" at bounding box center [158, 247] width 8 height 8
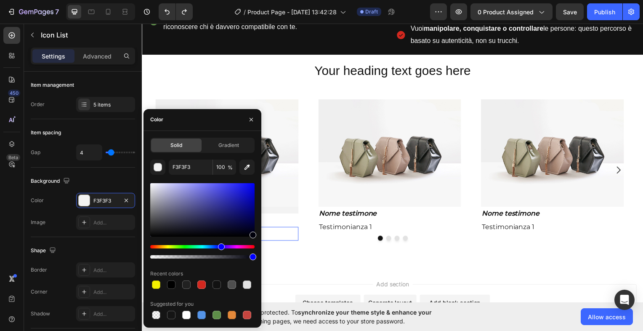
click at [292, 229] on p "Testimonianza 1" at bounding box center [227, 235] width 142 height 12
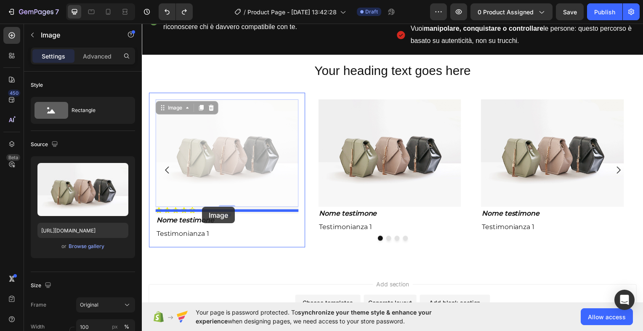
drag, startPoint x: 278, startPoint y: 200, endPoint x: 202, endPoint y: 208, distance: 75.7
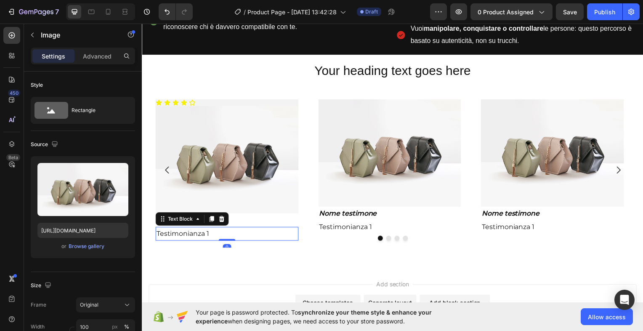
click at [247, 228] on div "Testimonianza 1" at bounding box center [227, 235] width 144 height 14
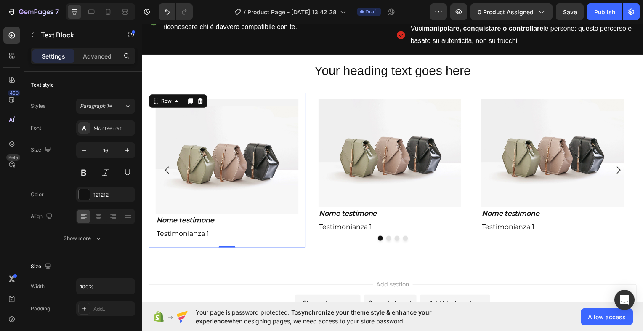
click at [150, 189] on div "Icon Icon Icon Icon Icon Icon List Image Nome testimone Text Block Testimonianz…" at bounding box center [227, 171] width 157 height 156
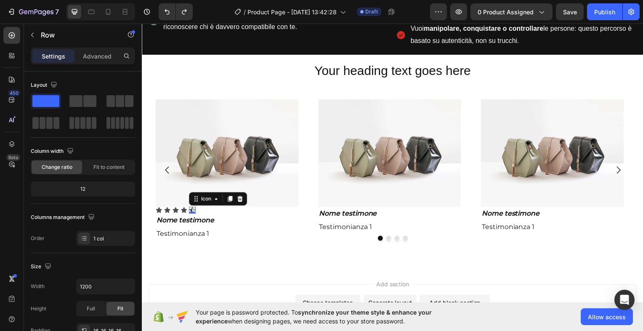
click at [195, 208] on icon at bounding box center [192, 211] width 7 height 7
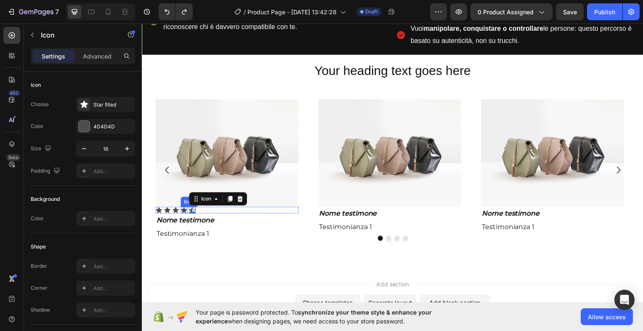
click at [185, 208] on icon at bounding box center [183, 211] width 7 height 7
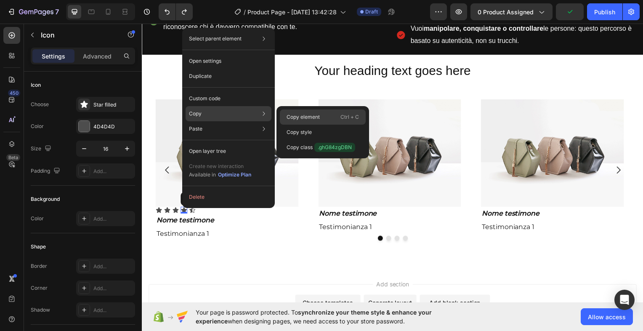
click at [290, 115] on p "Copy element" at bounding box center [303, 117] width 33 height 8
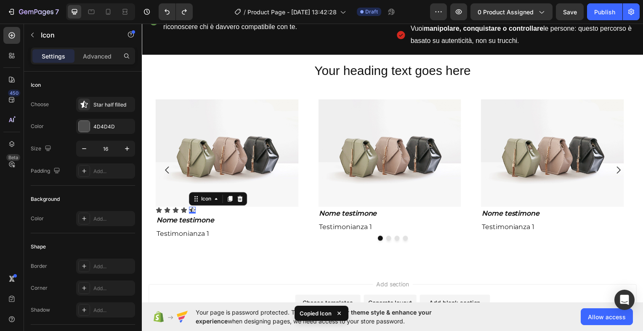
click at [193, 208] on div "Icon 0" at bounding box center [192, 211] width 7 height 7
click at [243, 196] on icon at bounding box center [240, 199] width 7 height 7
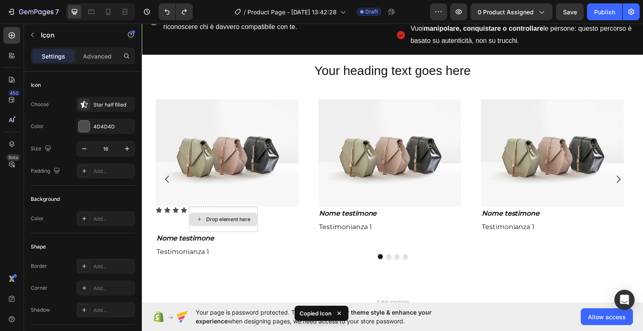
scroll to position [604, 0]
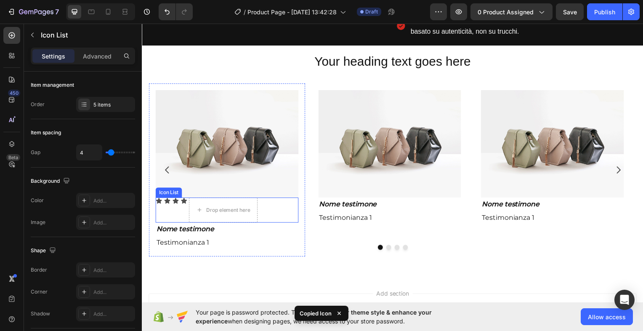
click at [189, 199] on div "Drop element here" at bounding box center [223, 211] width 69 height 25
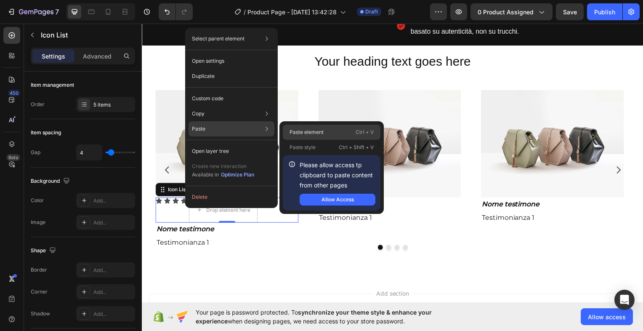
click at [329, 140] on div "Paste element Ctrl + V" at bounding box center [332, 147] width 98 height 15
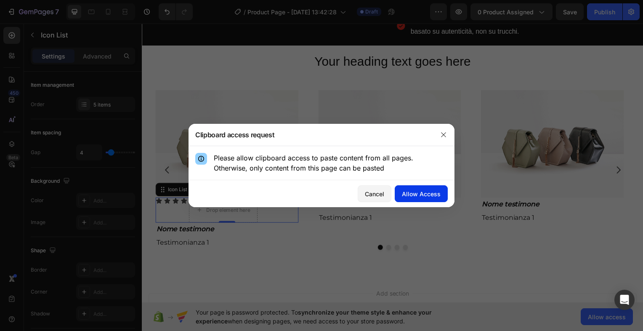
click at [411, 193] on div "Allow Access" at bounding box center [421, 193] width 39 height 9
click at [443, 131] on icon "button" at bounding box center [443, 134] width 7 height 7
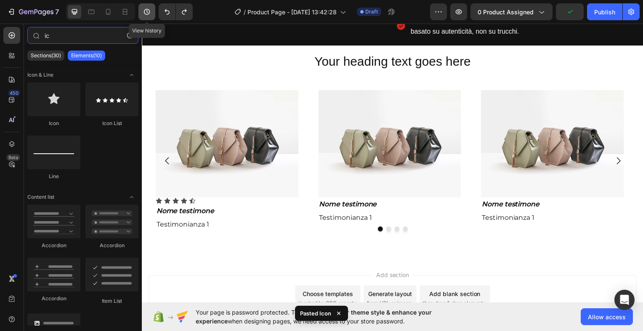
scroll to position [595, 0]
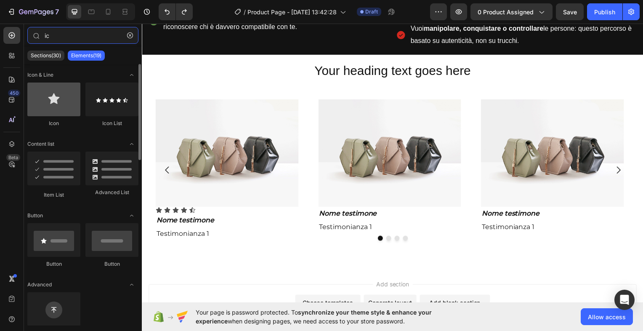
type input "ic"
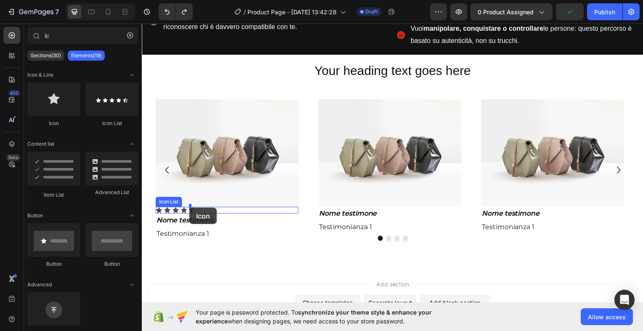
drag, startPoint x: 197, startPoint y: 124, endPoint x: 190, endPoint y: 209, distance: 85.3
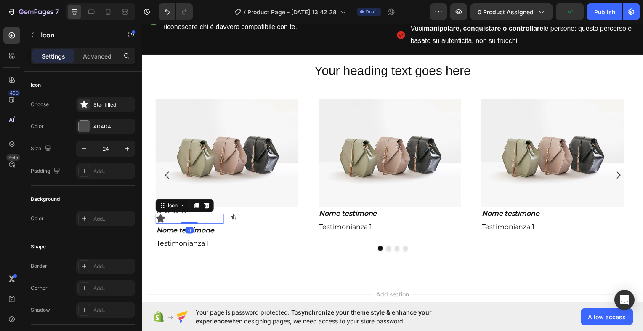
scroll to position [600, 0]
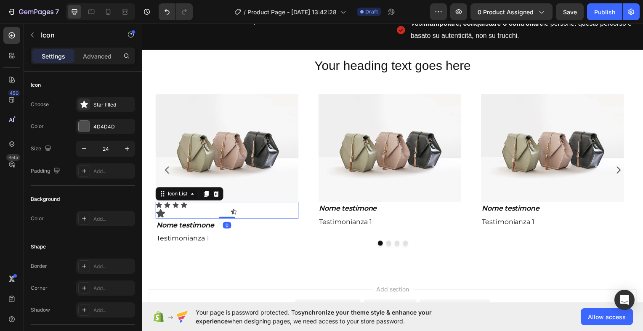
click at [226, 203] on div "Icon Icon Icon Icon Icon Icon Row" at bounding box center [227, 211] width 144 height 17
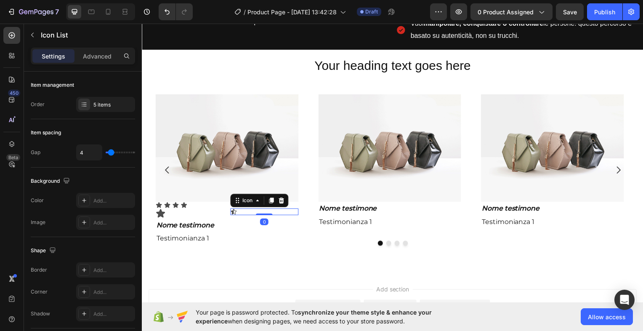
click at [237, 210] on div "Icon 0" at bounding box center [265, 213] width 69 height 7
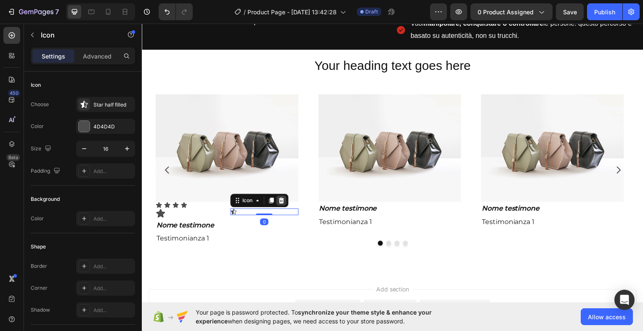
click at [281, 200] on icon at bounding box center [281, 201] width 5 height 6
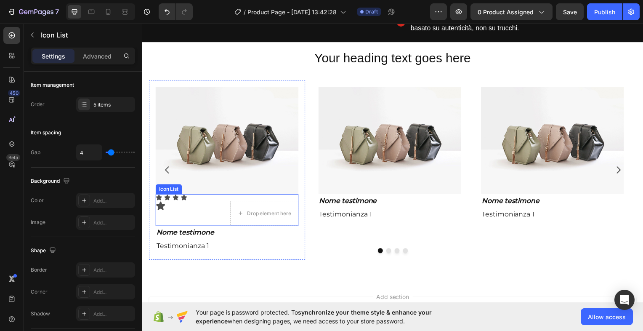
click at [188, 195] on div "Icon Icon Icon Icon Icon Drop element here Row" at bounding box center [227, 211] width 144 height 32
click at [186, 196] on icon at bounding box center [184, 198] width 6 height 5
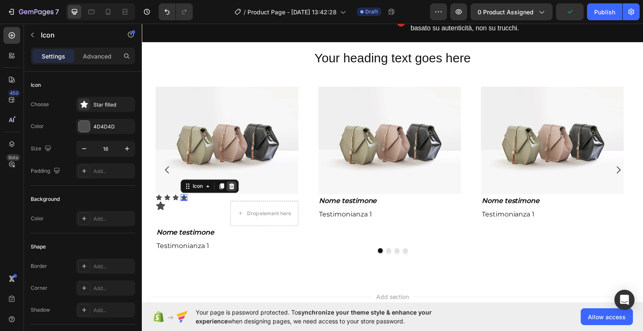
click at [234, 184] on icon at bounding box center [231, 187] width 5 height 6
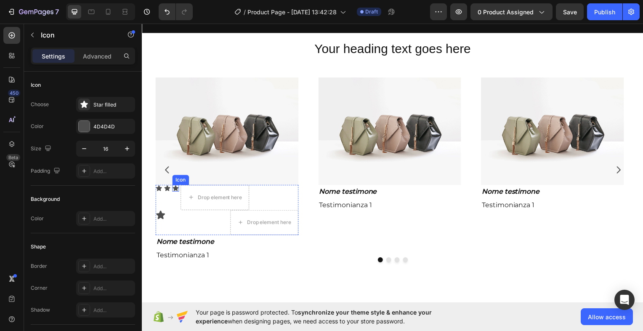
click at [176, 187] on div "Icon" at bounding box center [175, 189] width 7 height 7
click at [222, 175] on icon at bounding box center [223, 178] width 5 height 6
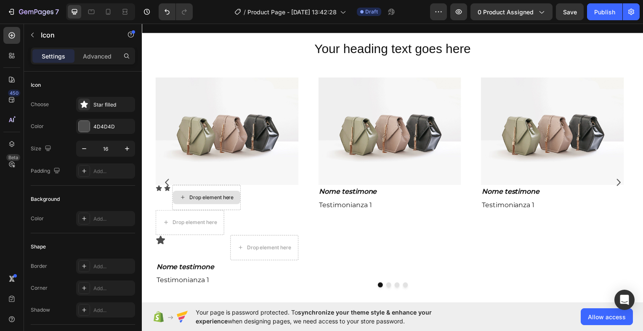
scroll to position [629, 0]
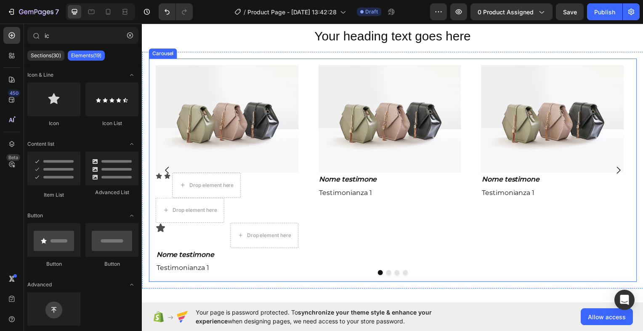
click at [167, 173] on icon "Carousel Back Arrow" at bounding box center [167, 171] width 10 height 10
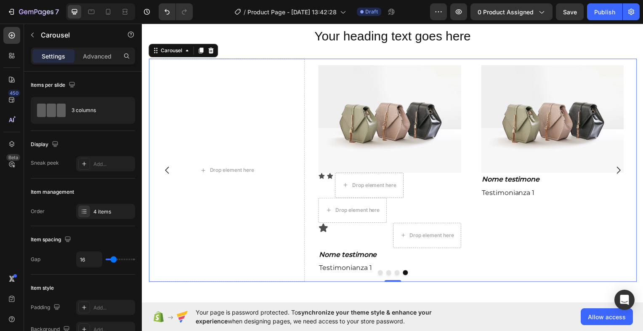
click at [616, 166] on icon "Carousel Next Arrow" at bounding box center [621, 171] width 10 height 10
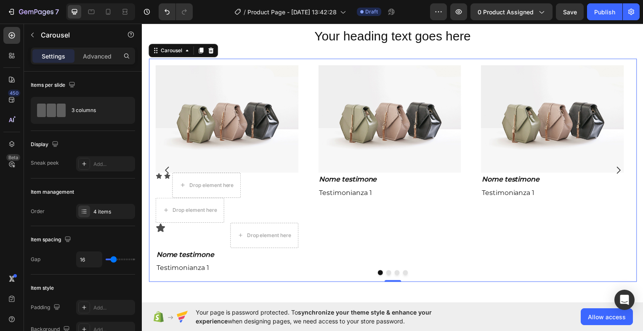
click at [167, 172] on icon "Carousel Back Arrow" at bounding box center [167, 171] width 10 height 10
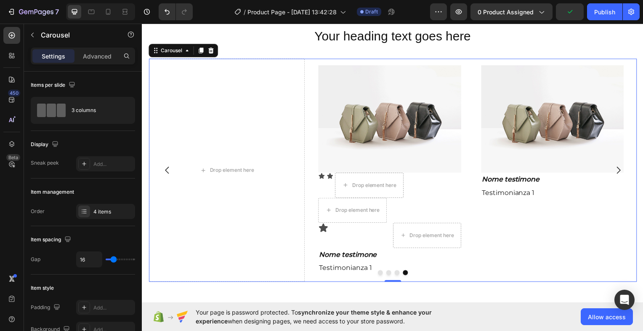
click at [616, 170] on icon "Carousel Next Arrow" at bounding box center [621, 171] width 10 height 10
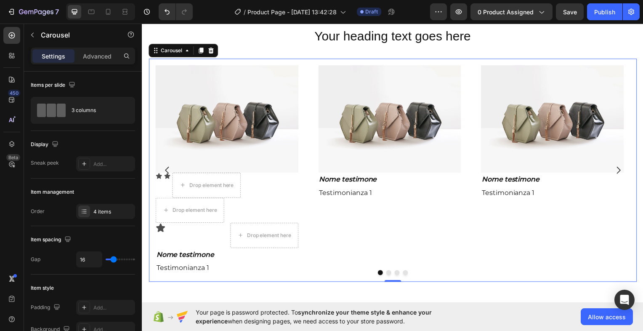
click at [157, 173] on button "Carousel Back Arrow" at bounding box center [167, 171] width 24 height 24
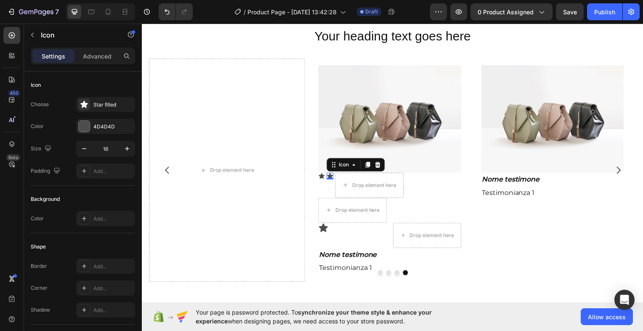
click at [329, 173] on div "Icon 0" at bounding box center [331, 176] width 7 height 7
click at [378, 162] on icon at bounding box center [379, 165] width 7 height 7
click at [322, 173] on div "Icon" at bounding box center [322, 176] width 7 height 7
click at [367, 165] on icon at bounding box center [370, 165] width 7 height 7
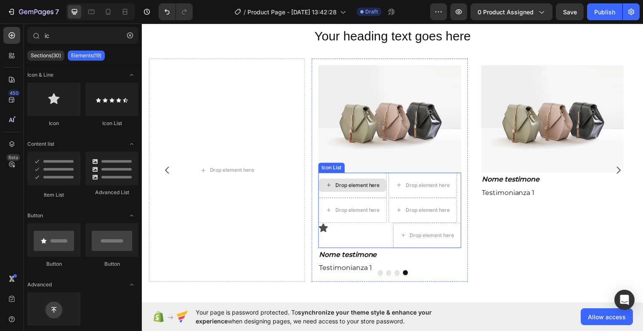
click at [348, 188] on div "Drop element here" at bounding box center [354, 185] width 68 height 13
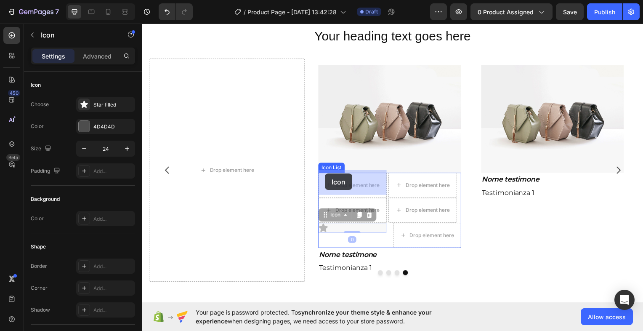
drag, startPoint x: 324, startPoint y: 224, endPoint x: 326, endPoint y: 174, distance: 49.7
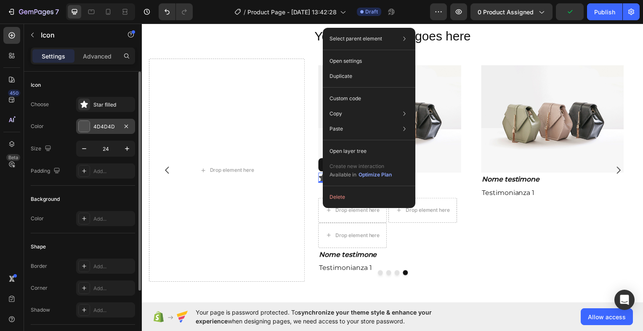
click at [82, 127] on div at bounding box center [84, 126] width 11 height 11
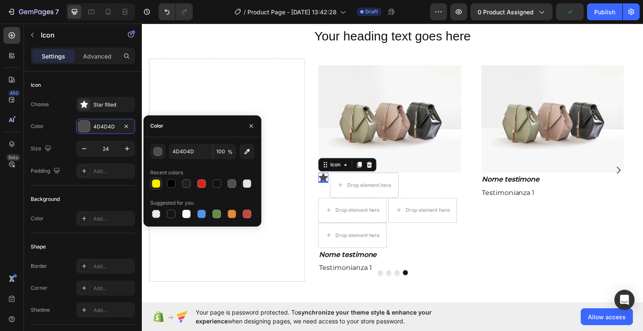
click at [157, 182] on div at bounding box center [156, 183] width 8 height 8
type input "F4F000"
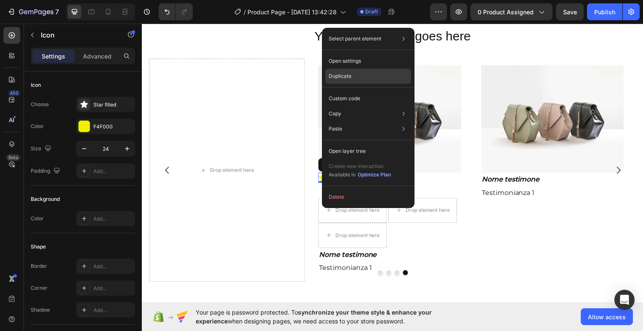
click at [348, 78] on p "Duplicate" at bounding box center [340, 76] width 23 height 8
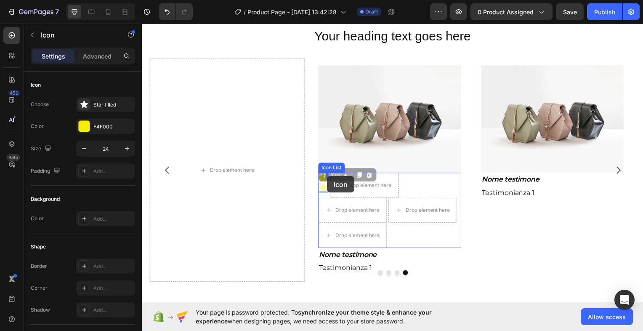
drag, startPoint x: 325, startPoint y: 173, endPoint x: 328, endPoint y: 177, distance: 4.8
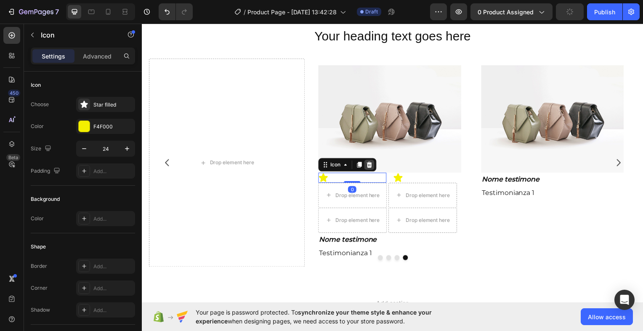
click at [370, 163] on icon at bounding box center [370, 165] width 5 height 6
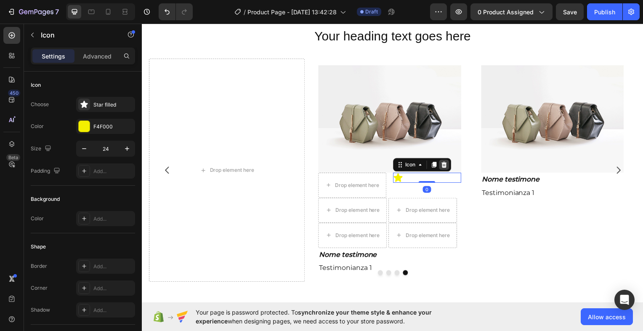
click at [446, 162] on icon at bounding box center [445, 165] width 5 height 6
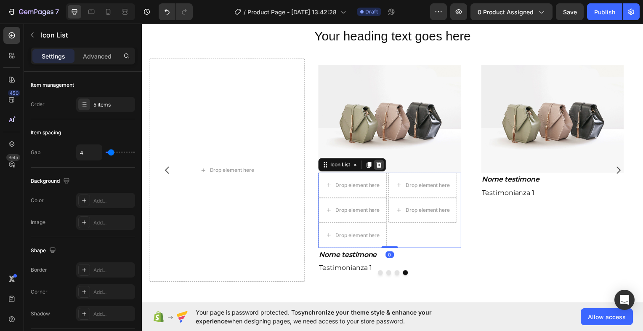
click at [382, 163] on icon at bounding box center [379, 165] width 5 height 6
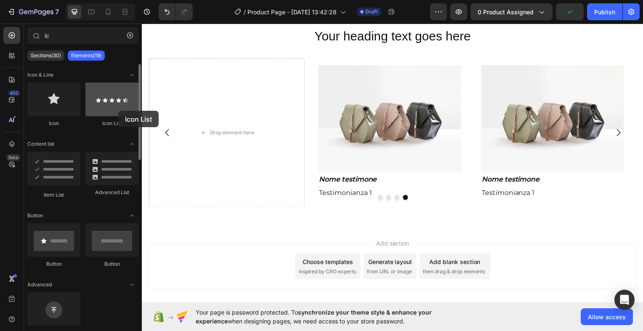
click at [118, 111] on div at bounding box center [111, 99] width 53 height 34
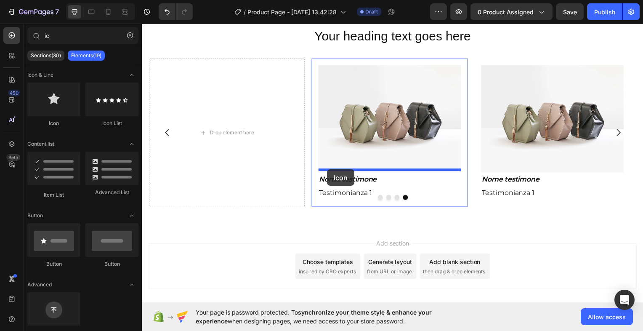
drag, startPoint x: 196, startPoint y: 128, endPoint x: 328, endPoint y: 170, distance: 138.7
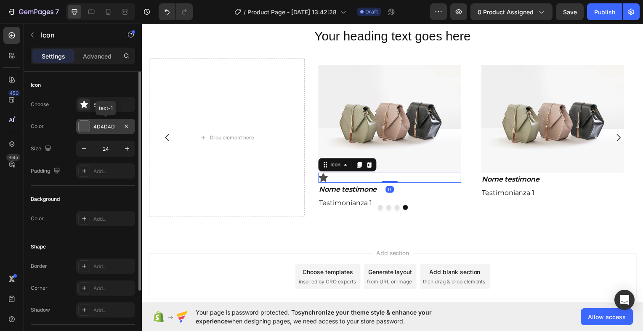
click at [84, 124] on div at bounding box center [84, 126] width 11 height 11
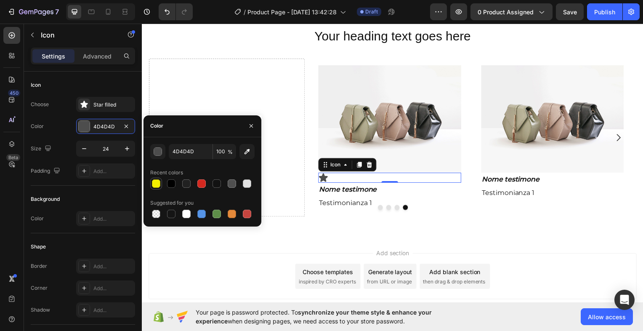
click at [156, 184] on div at bounding box center [156, 183] width 8 height 8
type input "F4F000"
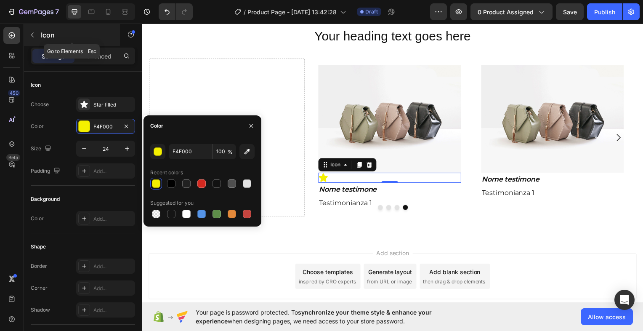
click at [35, 38] on button "button" at bounding box center [32, 34] width 13 height 13
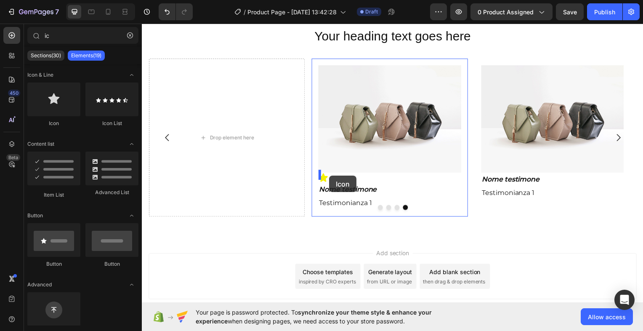
drag, startPoint x: 198, startPoint y: 125, endPoint x: 329, endPoint y: 176, distance: 140.7
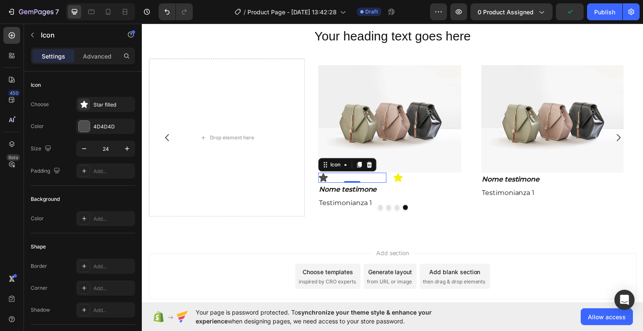
click at [377, 175] on div "Icon 0" at bounding box center [353, 178] width 69 height 10
click at [372, 162] on icon at bounding box center [370, 165] width 5 height 6
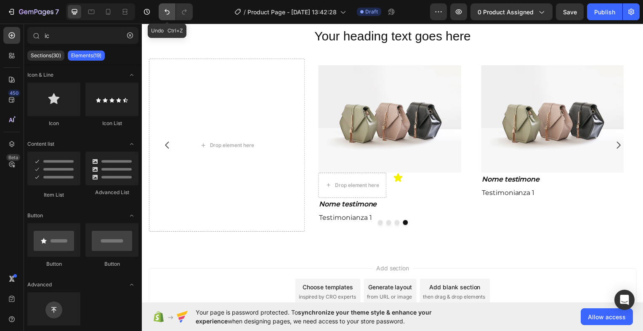
click at [168, 12] on icon "Undo/Redo" at bounding box center [167, 12] width 8 height 8
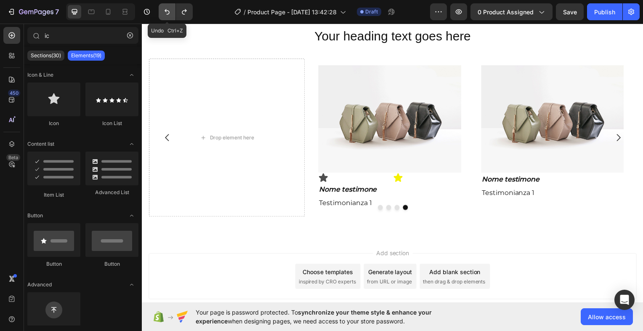
click at [168, 12] on icon "Undo/Redo" at bounding box center [167, 12] width 8 height 8
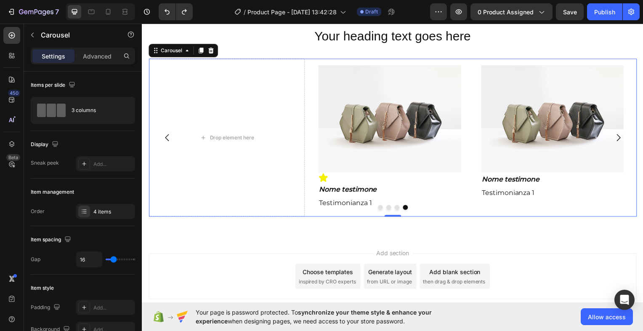
click at [166, 135] on icon "Carousel Back Arrow" at bounding box center [167, 138] width 10 height 10
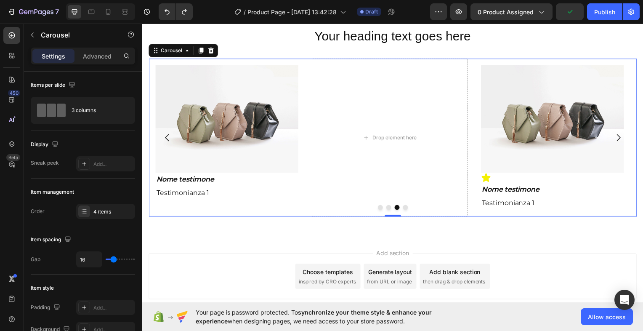
click at [616, 135] on icon "Carousel Next Arrow" at bounding box center [621, 138] width 10 height 10
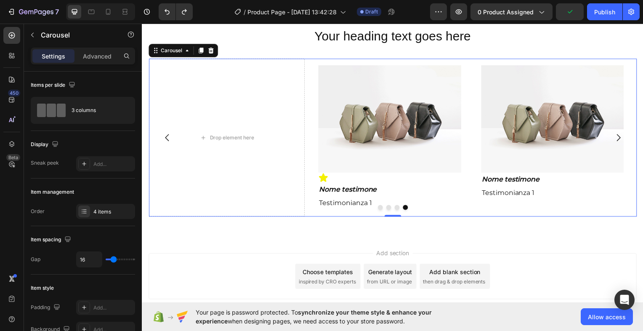
click at [616, 135] on icon "Carousel Next Arrow" at bounding box center [621, 138] width 10 height 10
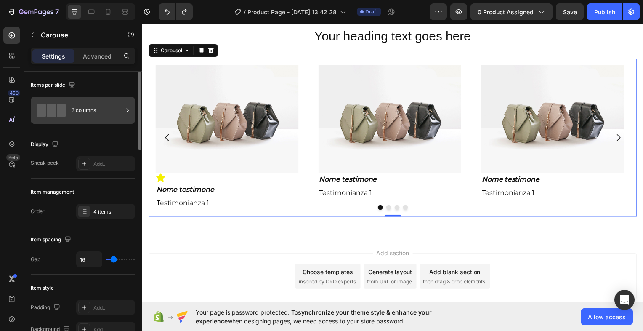
click at [119, 106] on div "3 columns" at bounding box center [97, 110] width 51 height 19
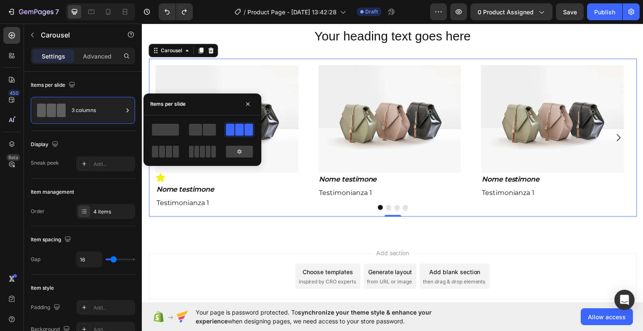
click at [244, 125] on span at bounding box center [248, 130] width 8 height 12
click at [247, 104] on icon "button" at bounding box center [247, 103] width 3 height 3
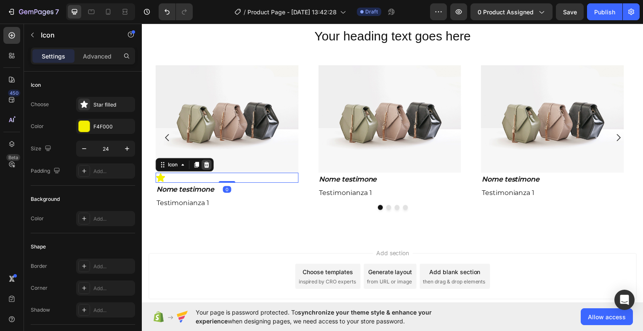
click at [209, 162] on icon at bounding box center [206, 165] width 5 height 6
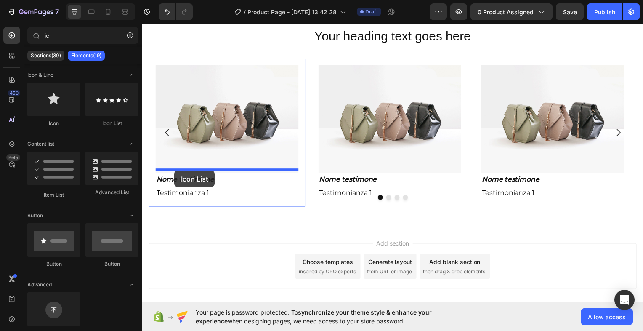
drag, startPoint x: 262, startPoint y: 125, endPoint x: 175, endPoint y: 171, distance: 99.0
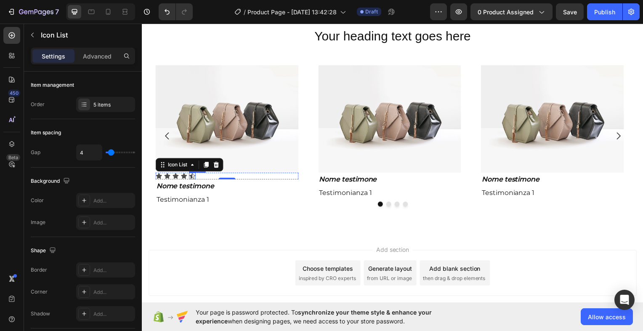
click at [195, 174] on icon at bounding box center [192, 176] width 6 height 5
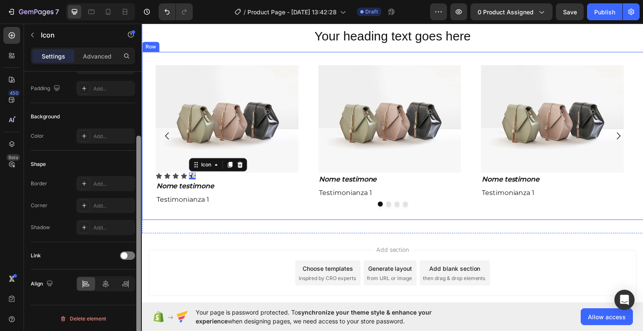
scroll to position [0, 0]
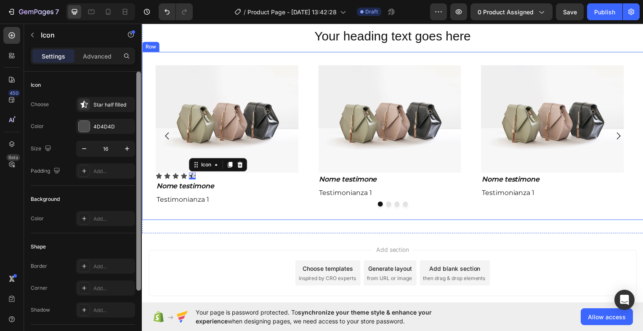
drag, startPoint x: 139, startPoint y: 114, endPoint x: 138, endPoint y: 98, distance: 16.5
click at [138, 98] on div at bounding box center [138, 181] width 5 height 219
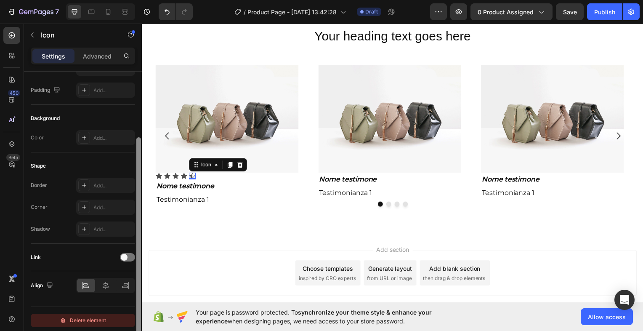
scroll to position [82, 0]
drag, startPoint x: 140, startPoint y: 249, endPoint x: 130, endPoint y: 319, distance: 69.7
click at [130, 319] on div "Icon Choose Star half filled Color 4D4D4D Size 16 Padding Add... Background Col…" at bounding box center [83, 213] width 118 height 283
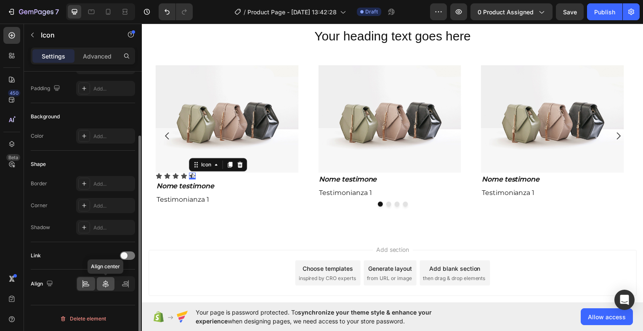
click at [106, 287] on icon at bounding box center [105, 283] width 8 height 8
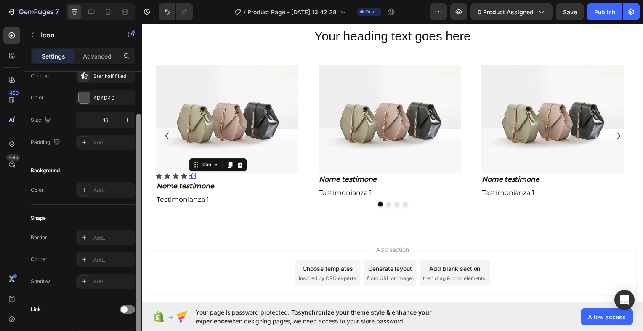
scroll to position [0, 0]
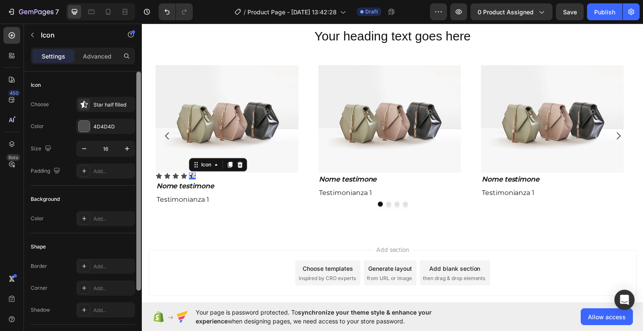
drag, startPoint x: 140, startPoint y: 152, endPoint x: 140, endPoint y: 62, distance: 90.0
click at [140, 62] on div "Settings Advanced Icon Choose Star half filled Color 4D4D4D Size 16 Padding Add…" at bounding box center [83, 201] width 118 height 307
click at [85, 121] on div at bounding box center [84, 126] width 11 height 11
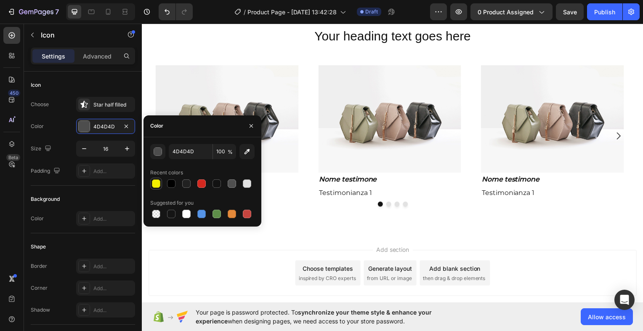
click at [154, 186] on div at bounding box center [156, 183] width 8 height 8
type input "F4F000"
click at [251, 125] on icon "button" at bounding box center [251, 125] width 7 height 7
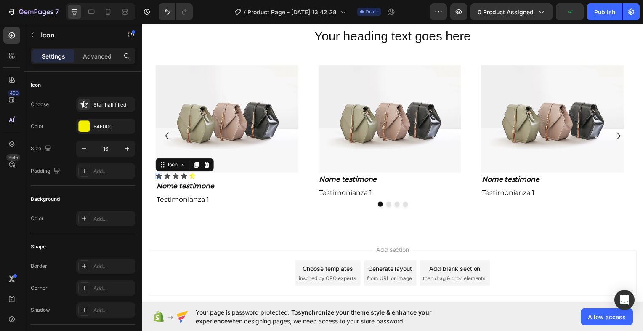
click at [157, 173] on div "Icon 0" at bounding box center [158, 176] width 7 height 7
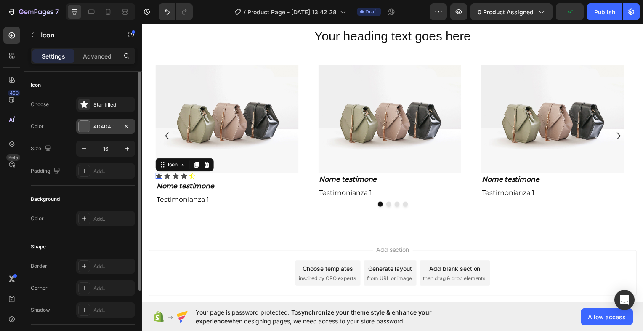
click at [85, 125] on div at bounding box center [84, 126] width 11 height 11
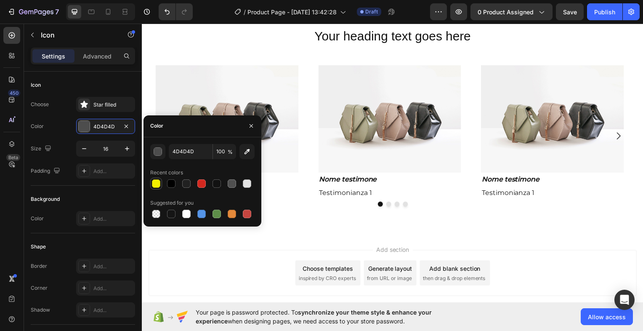
click at [154, 183] on div at bounding box center [156, 183] width 8 height 8
type input "F4F000"
click at [251, 123] on icon "button" at bounding box center [251, 125] width 7 height 7
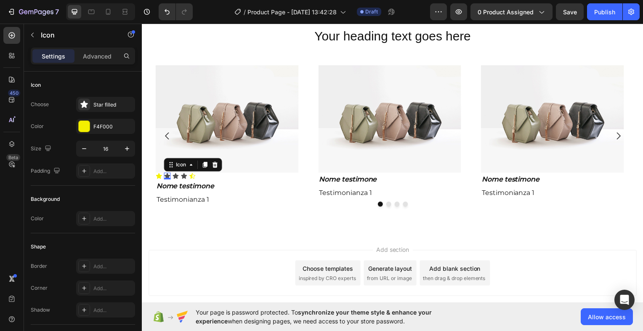
click at [166, 176] on div "Icon 0" at bounding box center [167, 176] width 7 height 7
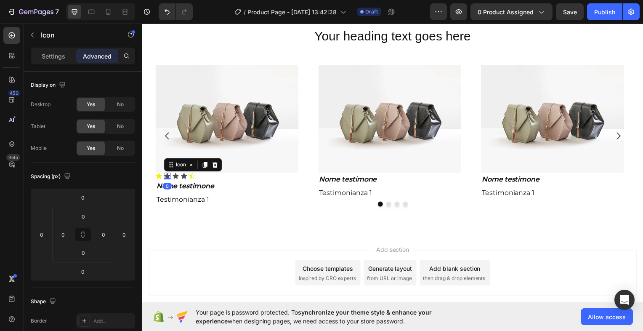
click at [170, 173] on icon at bounding box center [167, 176] width 7 height 7
click at [176, 173] on div "Icon" at bounding box center [175, 176] width 7 height 7
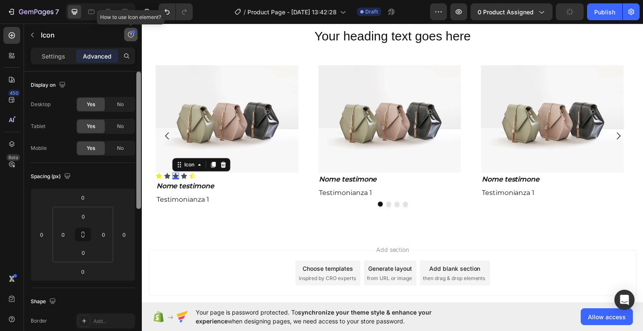
drag, startPoint x: 137, startPoint y: 125, endPoint x: 136, endPoint y: 32, distance: 93.0
click at [136, 32] on div "ic Sections(30) Elements(19) Icon & Line Icon Icon List Content list Item List …" at bounding box center [83, 177] width 118 height 307
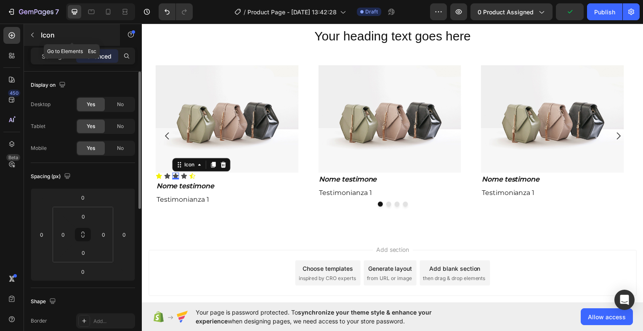
click at [32, 35] on icon "button" at bounding box center [32, 35] width 3 height 5
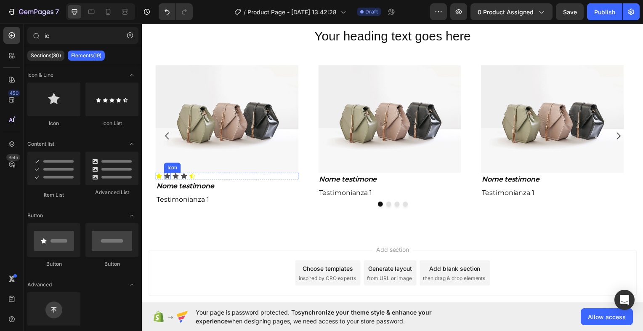
click at [167, 175] on icon at bounding box center [167, 176] width 6 height 5
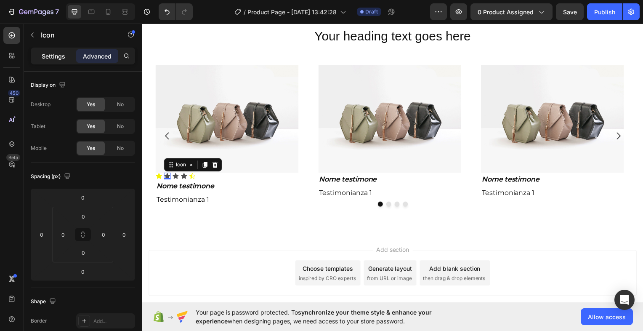
click at [57, 61] on div "Settings" at bounding box center [53, 55] width 42 height 13
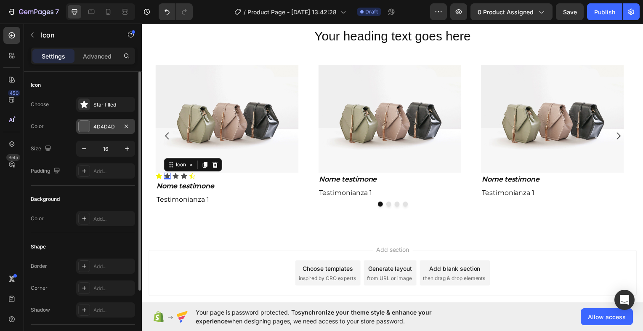
click at [83, 126] on div at bounding box center [84, 126] width 11 height 11
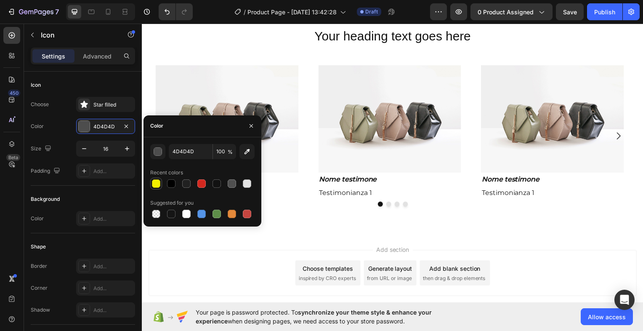
click at [154, 183] on div at bounding box center [156, 183] width 8 height 8
type input "F4F000"
click at [250, 126] on icon "button" at bounding box center [251, 125] width 7 height 7
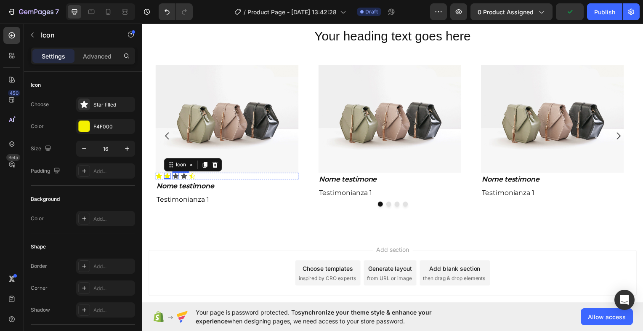
click at [175, 173] on div "Icon" at bounding box center [175, 176] width 7 height 7
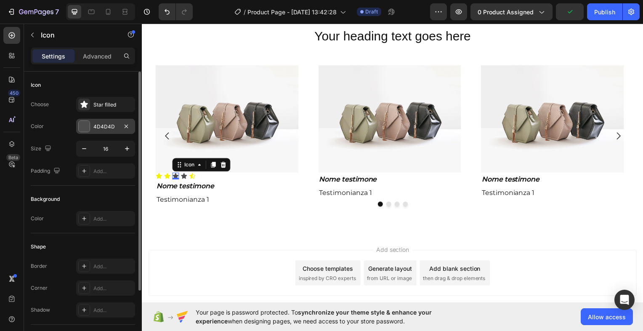
click at [84, 125] on div at bounding box center [84, 126] width 11 height 11
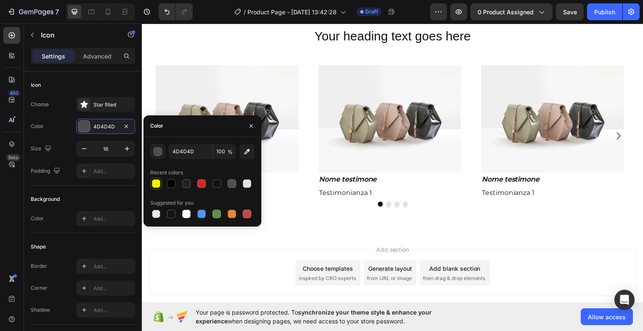
click at [156, 182] on div at bounding box center [156, 183] width 8 height 8
type input "F4F000"
click at [251, 126] on icon "button" at bounding box center [250, 125] width 3 height 3
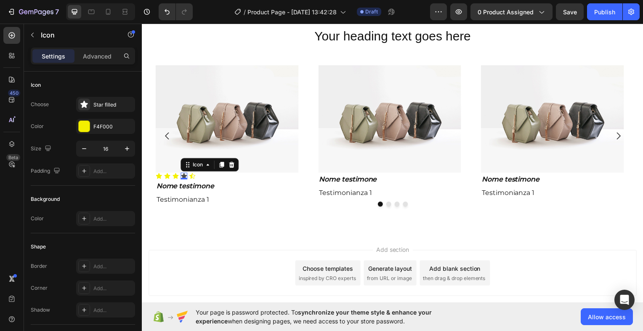
click at [183, 173] on div "Icon 0" at bounding box center [183, 176] width 7 height 7
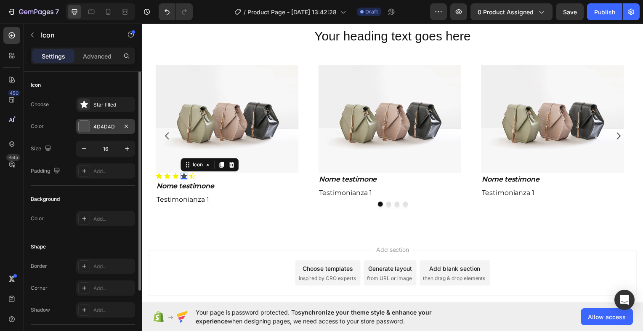
click at [86, 125] on div at bounding box center [84, 126] width 11 height 11
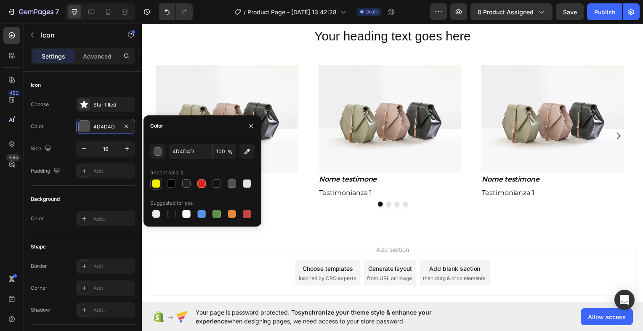
click at [153, 186] on div at bounding box center [156, 183] width 8 height 8
type input "F4F000"
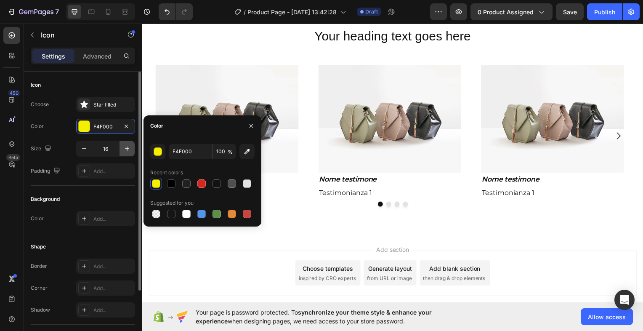
click at [126, 146] on icon "button" at bounding box center [127, 148] width 8 height 8
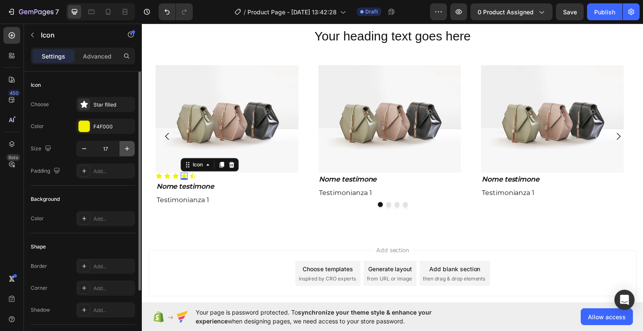
click at [126, 146] on icon "button" at bounding box center [127, 148] width 8 height 8
click at [84, 147] on icon "button" at bounding box center [84, 148] width 8 height 8
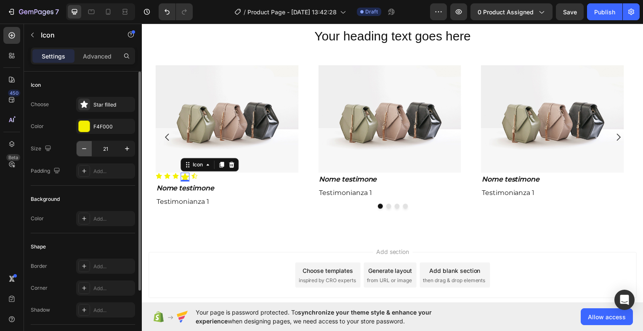
type input "20"
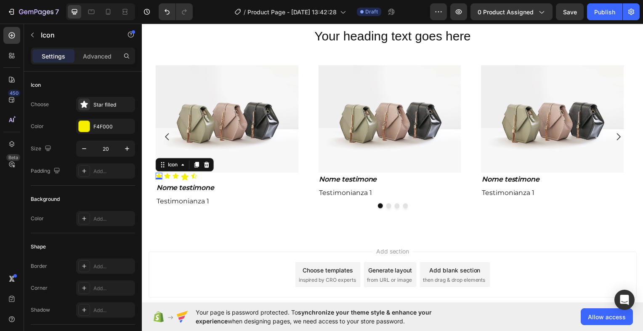
click at [160, 175] on div "Icon 0" at bounding box center [158, 176] width 7 height 7
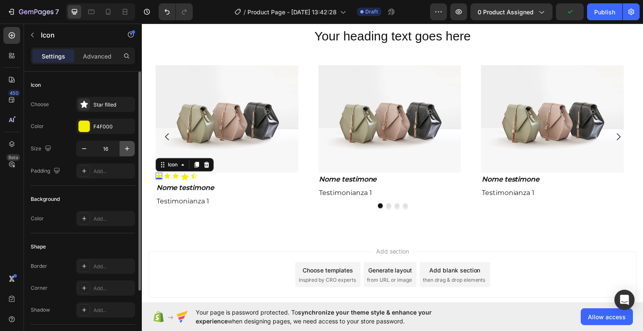
click at [127, 148] on icon "button" at bounding box center [127, 148] width 4 height 4
type input "20"
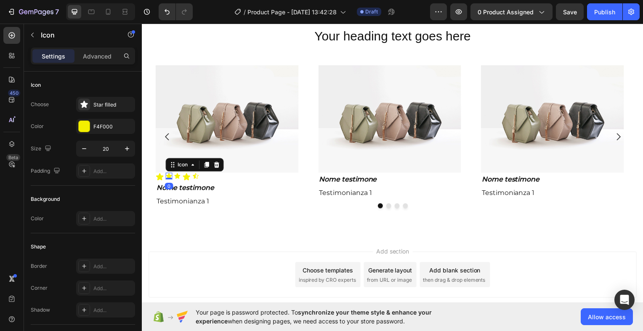
click at [167, 173] on icon at bounding box center [168, 176] width 7 height 7
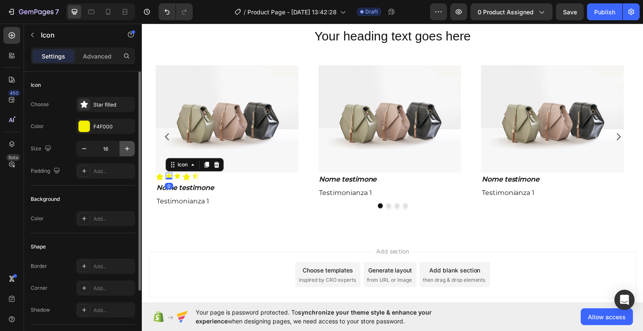
click at [130, 149] on icon "button" at bounding box center [127, 148] width 8 height 8
type input "20"
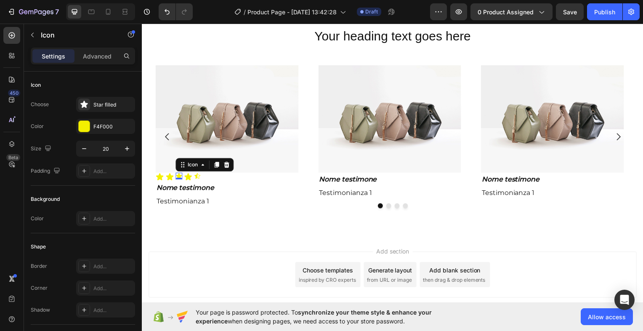
click at [179, 173] on div "Icon 0" at bounding box center [178, 176] width 7 height 7
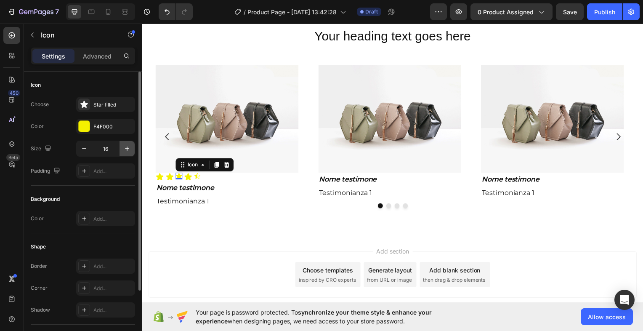
click at [129, 149] on icon "button" at bounding box center [127, 148] width 8 height 8
type input "20"
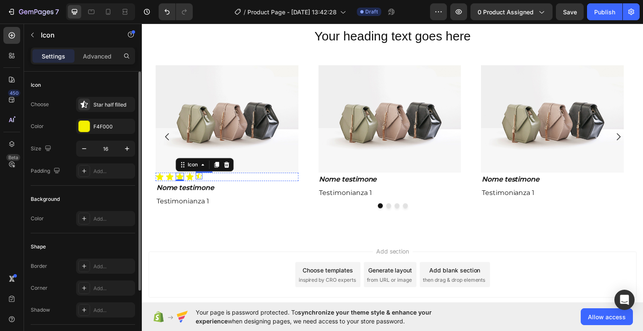
click at [200, 173] on div "Icon" at bounding box center [199, 176] width 7 height 7
click at [127, 145] on icon "button" at bounding box center [127, 148] width 8 height 8
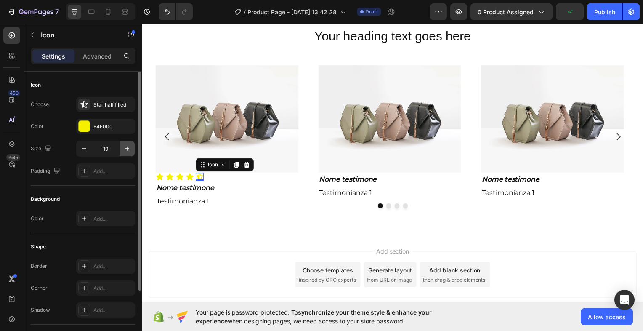
type input "20"
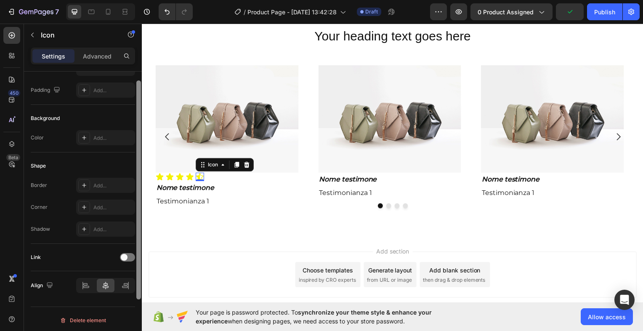
scroll to position [82, 0]
drag, startPoint x: 141, startPoint y: 149, endPoint x: 133, endPoint y: 248, distance: 99.6
click at [133, 248] on div "Icon Choose Star half filled Color F4F000 Size 20 Padding Add... Background Col…" at bounding box center [83, 213] width 118 height 283
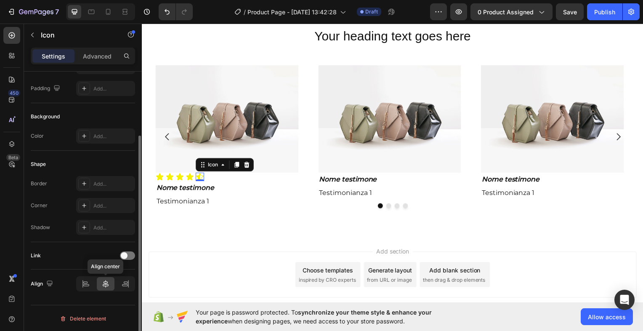
click at [105, 286] on icon at bounding box center [106, 284] width 6 height 8
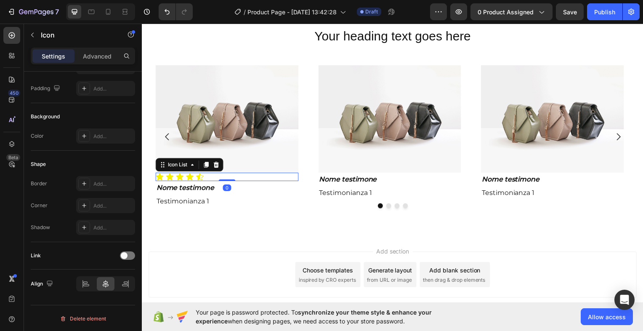
click at [246, 175] on div "Icon Icon Icon Icon Icon" at bounding box center [227, 177] width 144 height 8
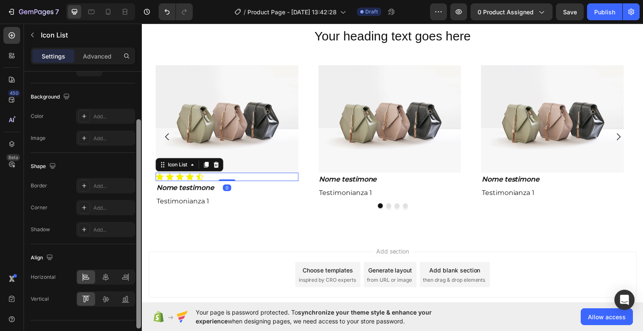
scroll to position [85, 0]
drag, startPoint x: 139, startPoint y: 257, endPoint x: 137, endPoint y: 321, distance: 63.2
click at [137, 321] on div at bounding box center [138, 238] width 5 height 209
click at [106, 276] on icon at bounding box center [106, 277] width 6 height 8
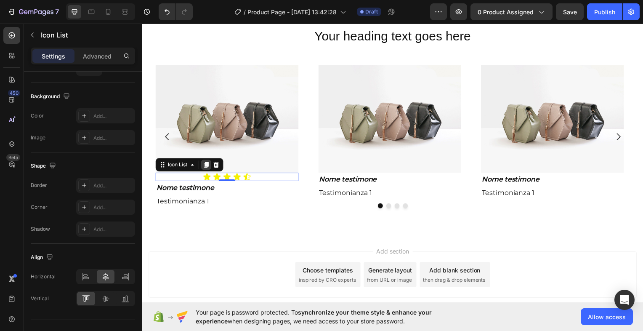
click at [209, 164] on icon at bounding box center [206, 165] width 7 height 7
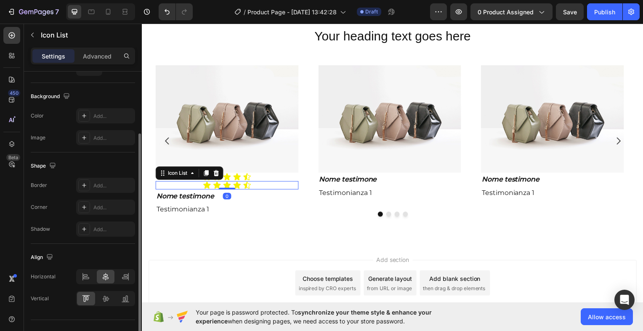
scroll to position [84, 0]
click at [171, 182] on div "Icon Icon Icon Icon Icon" at bounding box center [227, 186] width 144 height 8
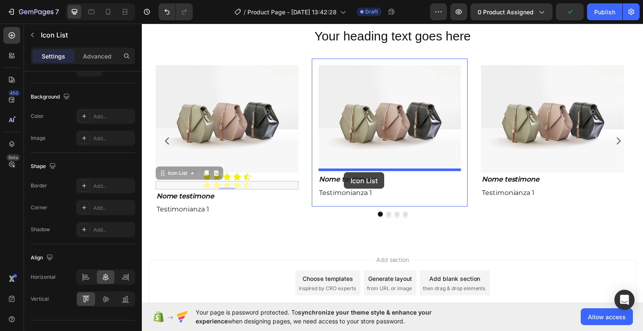
drag, startPoint x: 171, startPoint y: 171, endPoint x: 345, endPoint y: 173, distance: 174.6
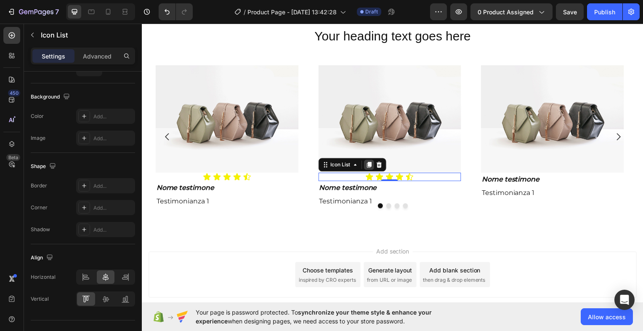
click at [369, 162] on icon at bounding box center [370, 165] width 5 height 6
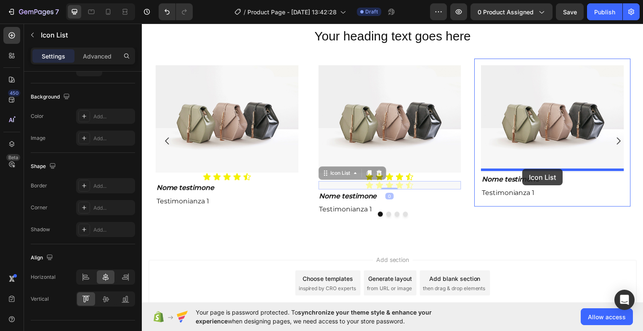
drag, startPoint x: 337, startPoint y: 170, endPoint x: 525, endPoint y: 171, distance: 187.7
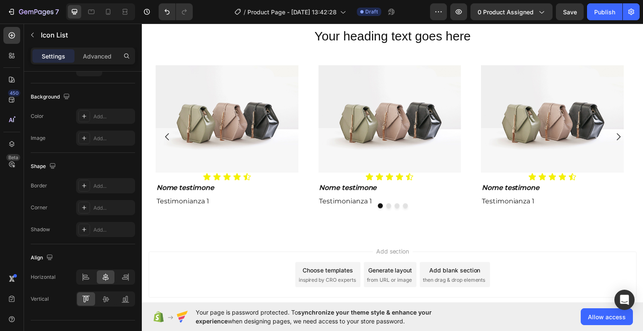
click at [561, 253] on div "Add section Choose templates inspired by CRO experts Generate layout from URL o…" at bounding box center [394, 276] width 491 height 46
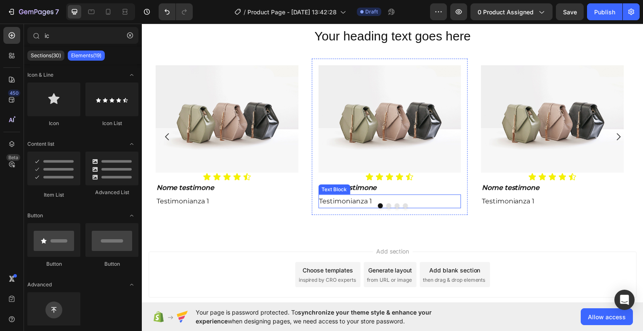
click at [372, 197] on p "Testimonianza 1" at bounding box center [391, 202] width 142 height 12
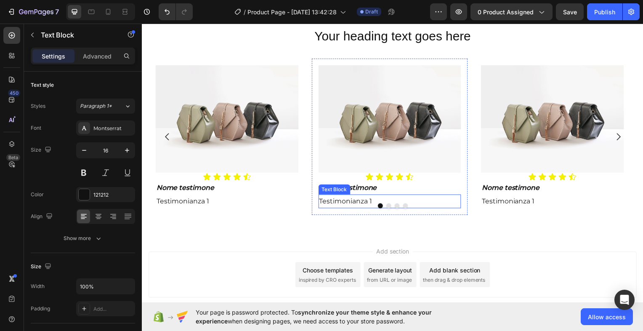
click at [372, 197] on p "Testimonianza 1" at bounding box center [391, 202] width 142 height 12
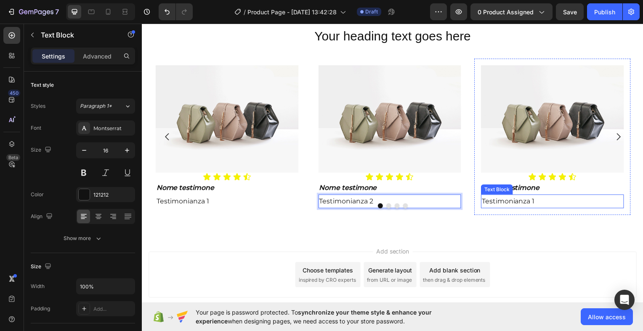
click at [537, 199] on p "Testimonianza 1" at bounding box center [555, 202] width 142 height 12
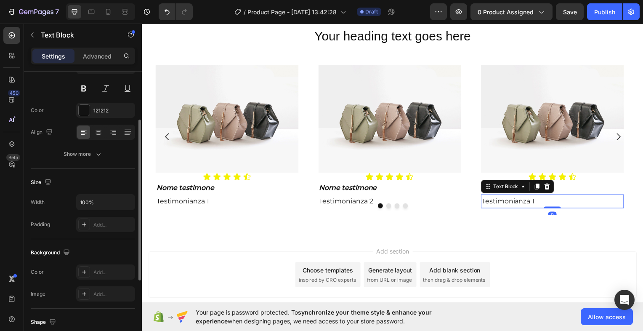
click at [537, 199] on p "Testimonianza 1" at bounding box center [555, 202] width 142 height 12
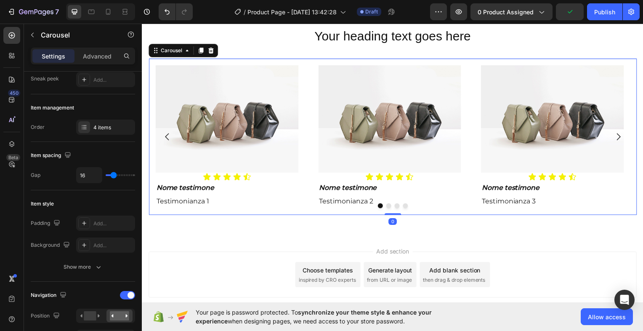
scroll to position [0, 0]
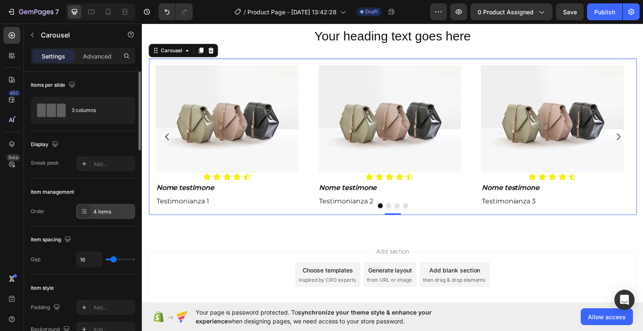
click at [86, 213] on icon at bounding box center [84, 211] width 7 height 7
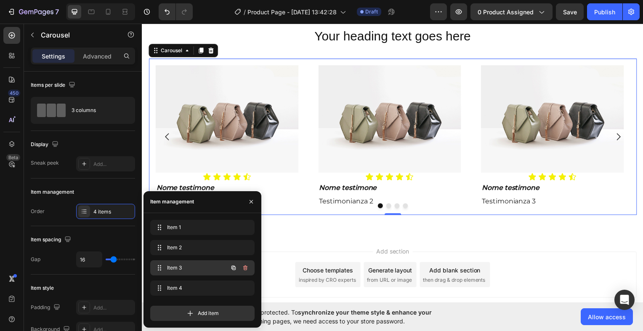
click at [207, 264] on span "Item 3" at bounding box center [191, 268] width 48 height 8
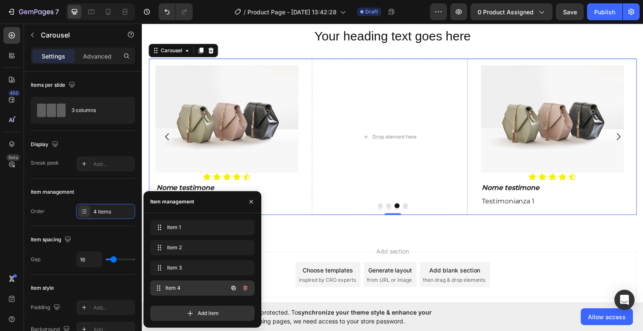
click at [198, 281] on div "Item 4 Item 4" at bounding box center [202, 287] width 104 height 15
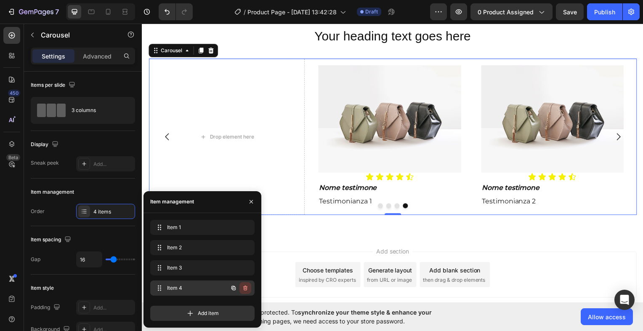
click at [246, 285] on icon "button" at bounding box center [245, 287] width 7 height 7
click at [236, 288] on div "Delete" at bounding box center [240, 288] width 16 height 8
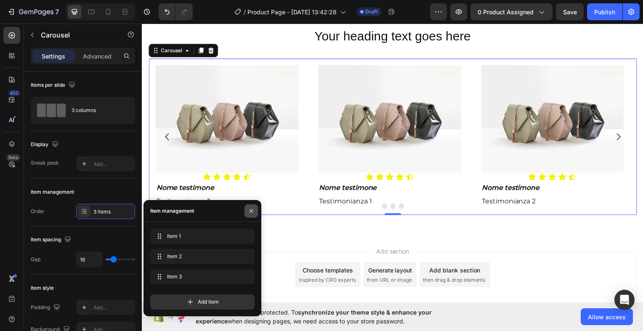
click at [250, 208] on icon "button" at bounding box center [251, 210] width 7 height 7
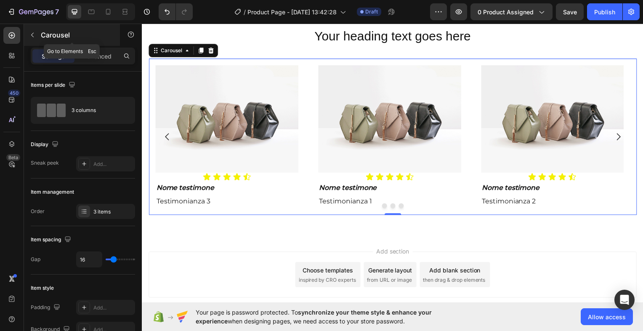
click at [35, 35] on icon "button" at bounding box center [32, 35] width 7 height 7
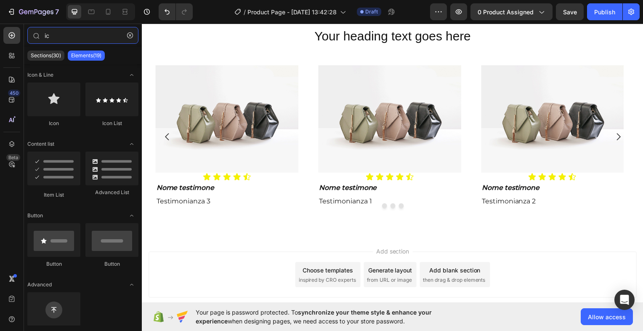
drag, startPoint x: 96, startPoint y: 39, endPoint x: 0, endPoint y: 37, distance: 95.5
click at [0, 37] on div "450 Beta ic Sections(30) Elements(19) Icon & Line Icon Icon List Content list I…" at bounding box center [71, 177] width 142 height 307
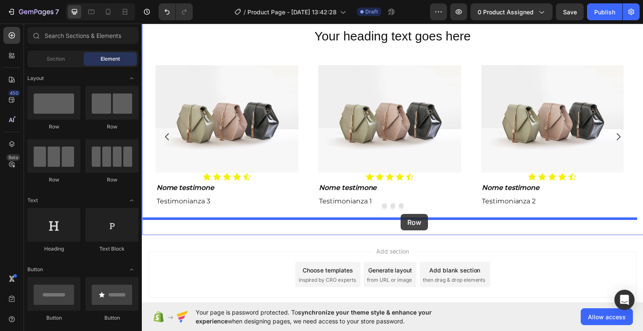
drag, startPoint x: 203, startPoint y: 127, endPoint x: 403, endPoint y: 215, distance: 218.5
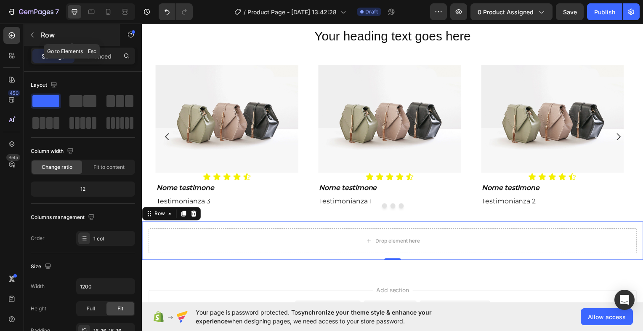
click at [35, 35] on icon "button" at bounding box center [32, 35] width 7 height 7
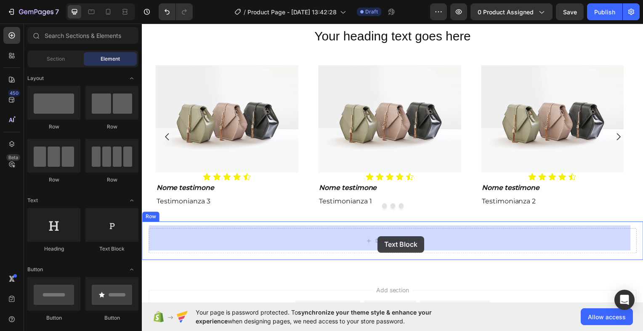
drag, startPoint x: 254, startPoint y: 247, endPoint x: 279, endPoint y: 238, distance: 26.1
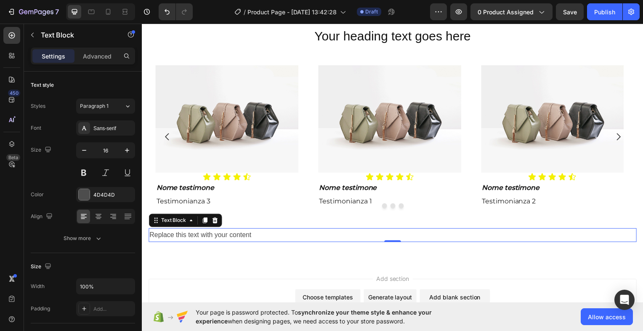
click at [256, 233] on div "Replace this text with your content" at bounding box center [394, 236] width 491 height 14
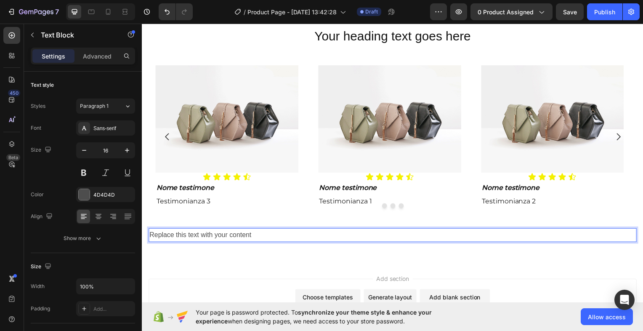
click at [256, 233] on p "Replace this text with your content" at bounding box center [394, 236] width 490 height 12
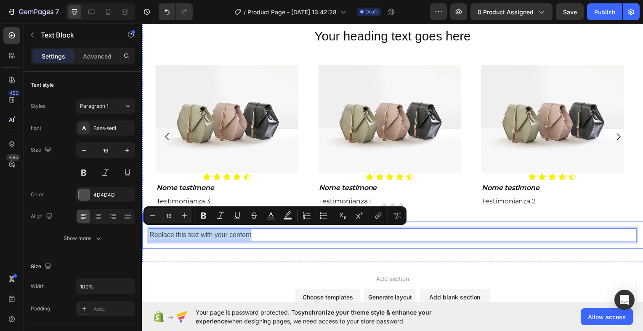
drag, startPoint x: 256, startPoint y: 233, endPoint x: 148, endPoint y: 233, distance: 107.7
click at [149, 233] on div "Replace this text with your content" at bounding box center [394, 236] width 491 height 14
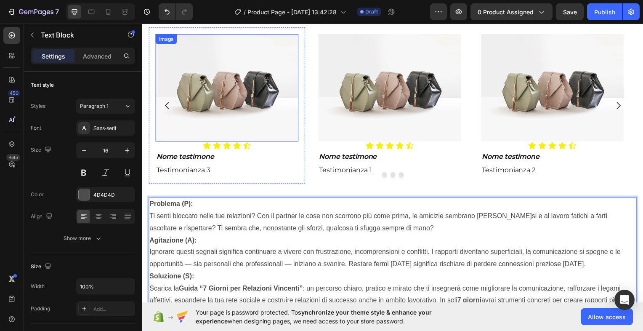
scroll to position [680, 0]
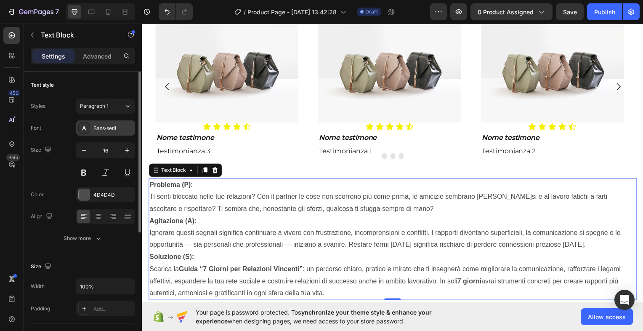
click at [121, 124] on div "Sans-serif" at bounding box center [105, 127] width 59 height 15
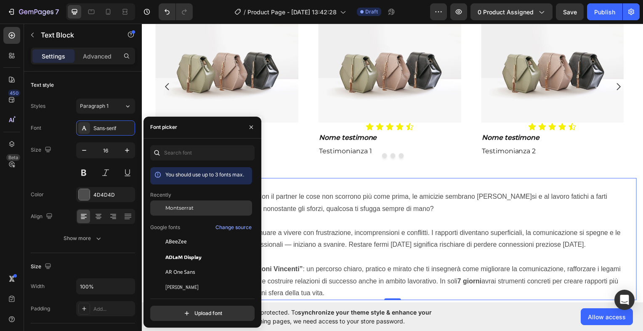
click at [184, 204] on span "Montserrat" at bounding box center [179, 208] width 28 height 8
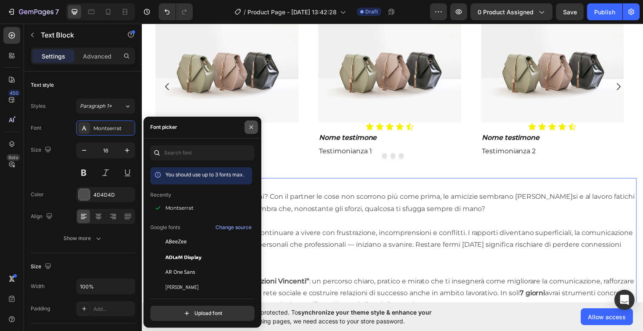
click at [252, 126] on icon "button" at bounding box center [250, 126] width 3 height 3
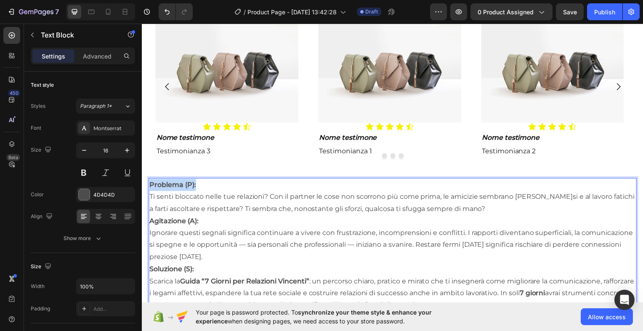
drag, startPoint x: 197, startPoint y: 180, endPoint x: 150, endPoint y: 182, distance: 47.1
click at [150, 182] on p "Problema (P): Ti senti bloccato nelle tue relazioni? Con il partner le cose non…" at bounding box center [394, 198] width 490 height 36
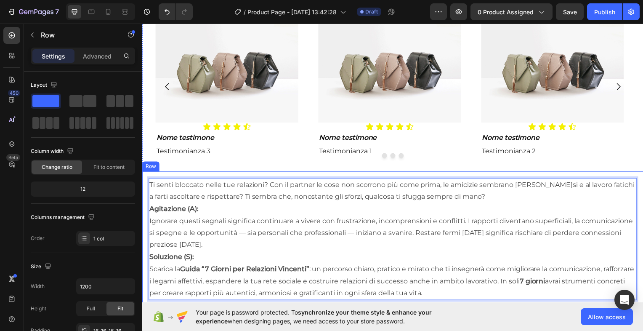
click at [153, 173] on div "Ti senti bloccato nelle tue relazioni? Con il partner le cose non scorrono più …" at bounding box center [394, 240] width 505 height 136
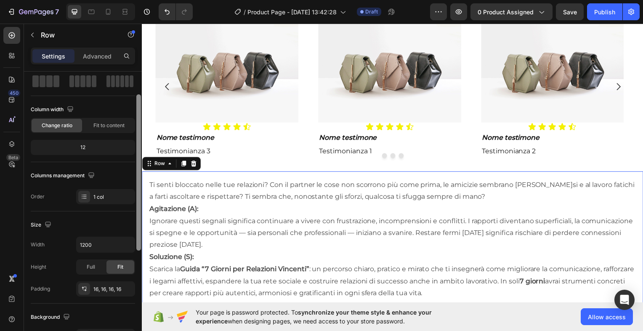
drag, startPoint x: 140, startPoint y: 218, endPoint x: 140, endPoint y: 242, distance: 23.6
click at [140, 242] on div at bounding box center [138, 172] width 5 height 156
click at [85, 244] on input "1200" at bounding box center [106, 243] width 58 height 15
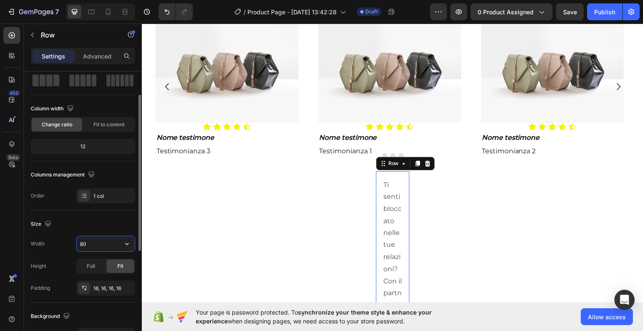
type input "800"
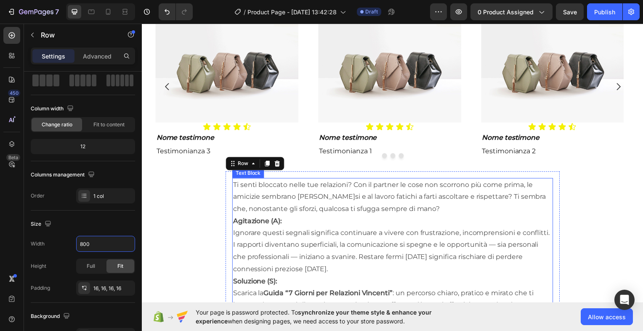
click at [289, 216] on p "Agitazione (A): Ignorare questi segnali significa continuare a vivere con frust…" at bounding box center [394, 246] width 321 height 61
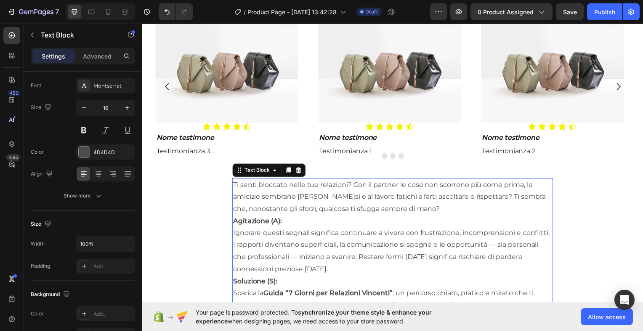
scroll to position [0, 0]
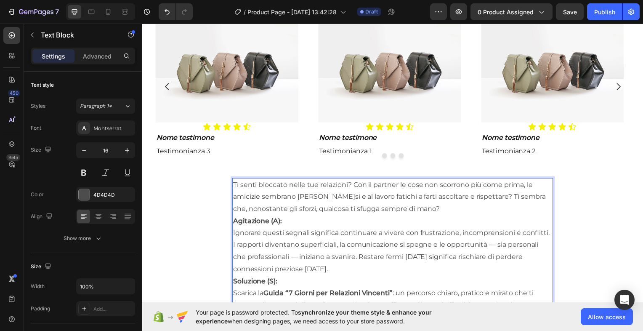
click at [354, 182] on p "Ti senti bloccato nelle tue relazioni? Con il partner le cose non scorrono più …" at bounding box center [394, 198] width 321 height 36
click at [353, 182] on p "Ti senti bloccato nelle tue relazioni? Con il partner le cose non scorrono più …" at bounding box center [394, 198] width 321 height 36
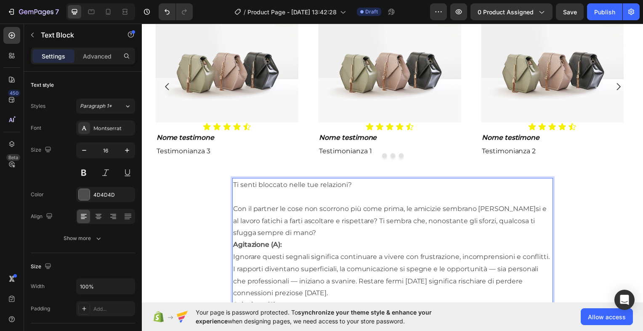
click at [373, 218] on p "Con il partner le cose non scorrono più come prima, le amicizie sembrano [PERSO…" at bounding box center [394, 222] width 321 height 36
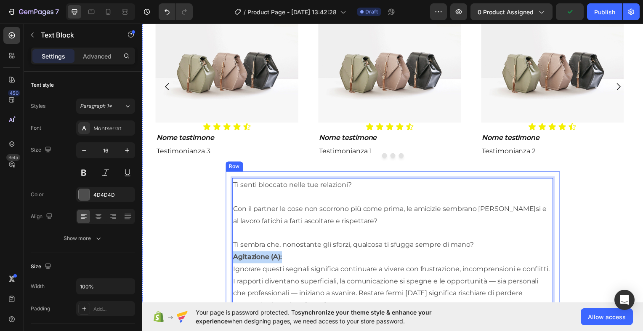
drag, startPoint x: 293, startPoint y: 253, endPoint x: 223, endPoint y: 255, distance: 70.3
click at [226, 255] on div "Ti senti bloccato nelle tue relazioni? Con il partner le cose non scorrono più …" at bounding box center [394, 276] width 337 height 209
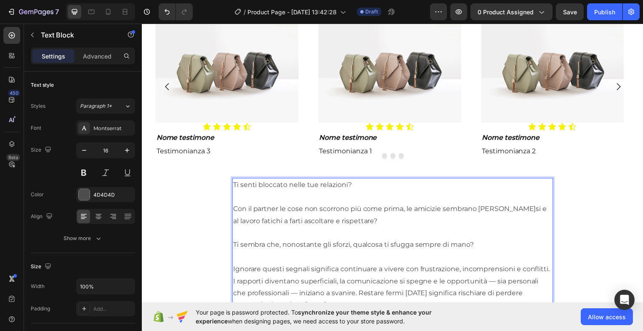
click at [358, 290] on p "⁠⁠⁠⁠⁠⁠⁠ Ignorare questi segnali significa continuare a vivere con frustrazione,…" at bounding box center [394, 282] width 321 height 61
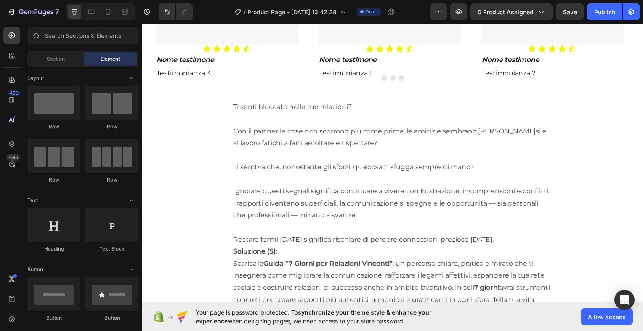
scroll to position [761, 0]
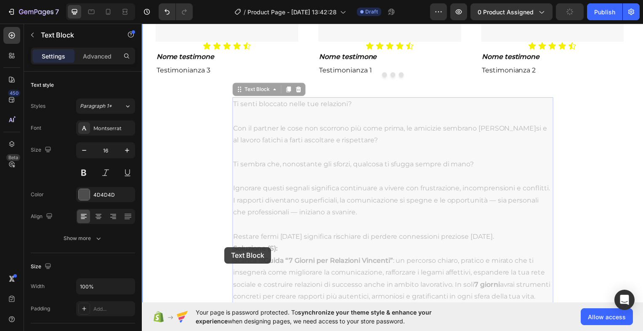
drag, startPoint x: 277, startPoint y: 246, endPoint x: 226, endPoint y: 248, distance: 51.0
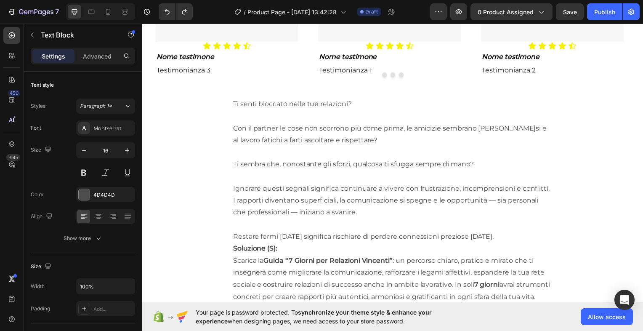
click at [276, 248] on p "Soluzione (S): Scarica la Guida “7 Giorni per Relazioni Vincenti” : un percorso…" at bounding box center [394, 274] width 321 height 61
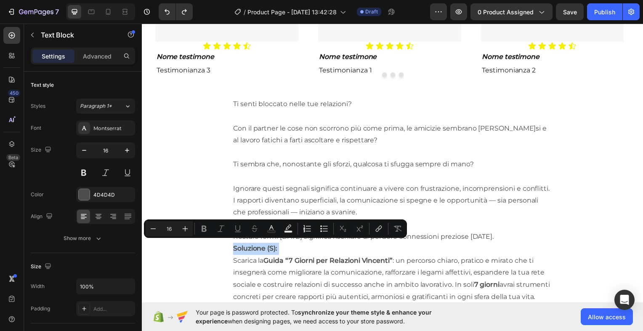
click at [281, 247] on p "Soluzione (S): Scarica la Guida “7 Giorni per Relazioni Vincenti” : un percorso…" at bounding box center [394, 274] width 321 height 61
drag, startPoint x: 280, startPoint y: 247, endPoint x: 228, endPoint y: 246, distance: 51.8
click at [228, 246] on div "Ti senti bloccato nelle tue relazioni? Con il partner le cose non scorrono più …" at bounding box center [394, 201] width 337 height 221
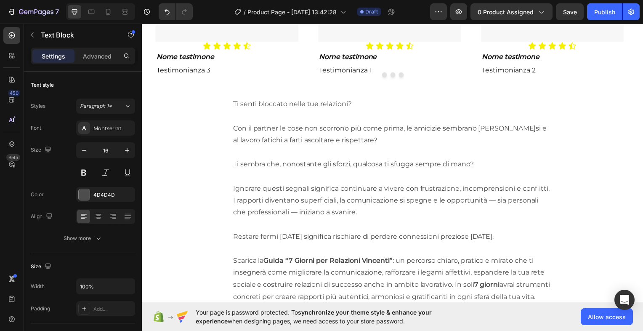
click at [454, 283] on p "⁠⁠⁠⁠⁠⁠⁠ Scarica la Guida “7 Giorni per Relazioni Vincenti” : un percorso chiaro…" at bounding box center [394, 274] width 321 height 61
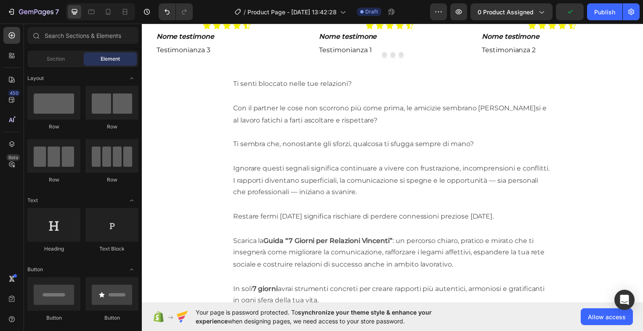
scroll to position [783, 0]
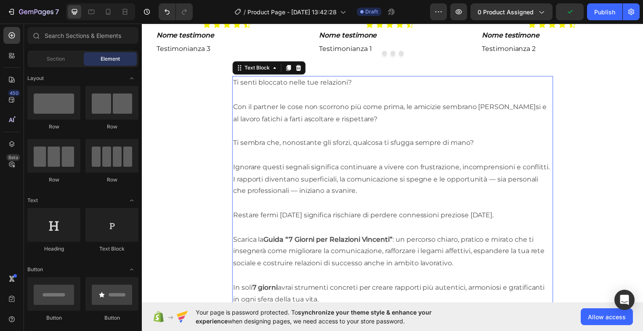
click at [364, 154] on p "Ignorare questi segnali significa continuare a vivere con frustrazione, incompr…" at bounding box center [394, 174] width 321 height 48
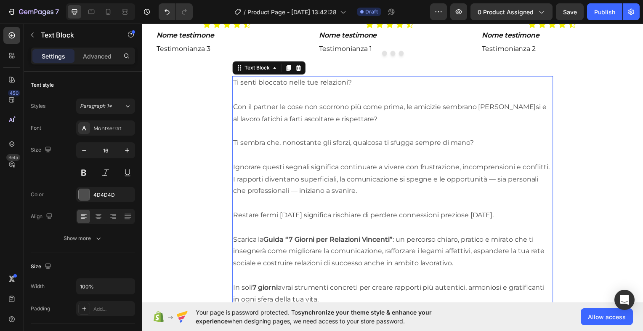
click at [140, 65] on div "Settings Advanced" at bounding box center [83, 60] width 118 height 24
click at [85, 193] on div at bounding box center [84, 194] width 11 height 11
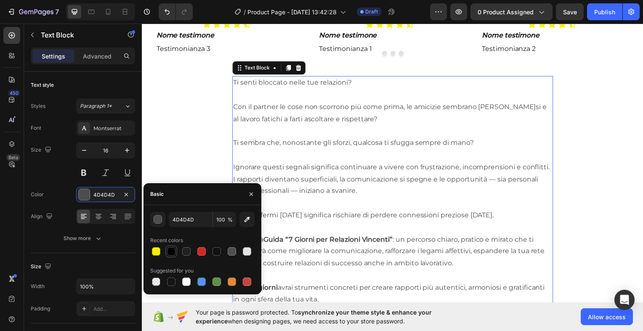
click at [172, 250] on div at bounding box center [171, 251] width 8 height 8
type input "000000"
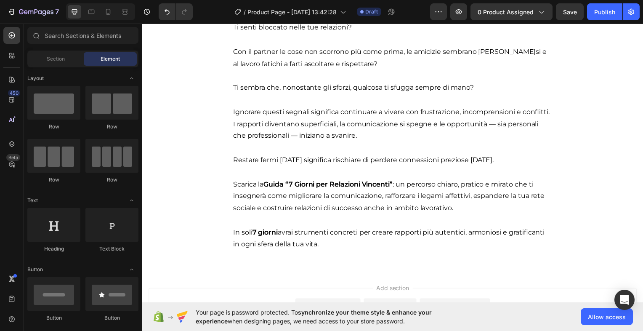
scroll to position [837, 0]
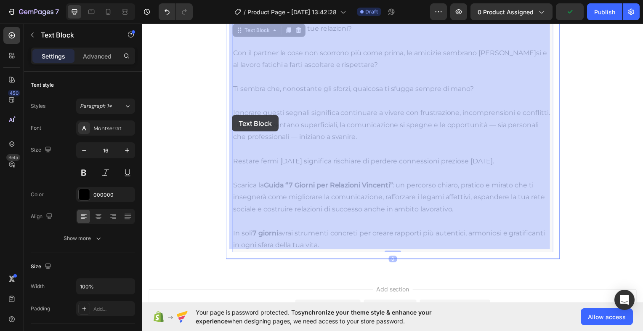
drag, startPoint x: 326, startPoint y: 244, endPoint x: 233, endPoint y: 116, distance: 158.7
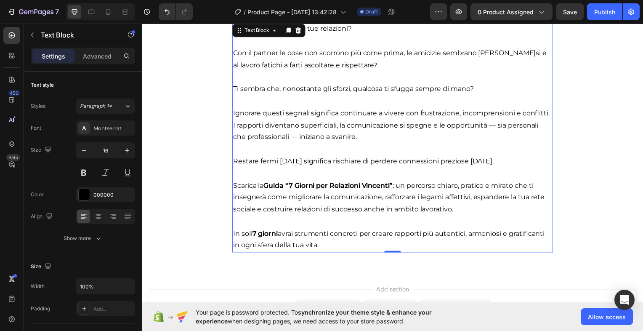
scroll to position [835, 0]
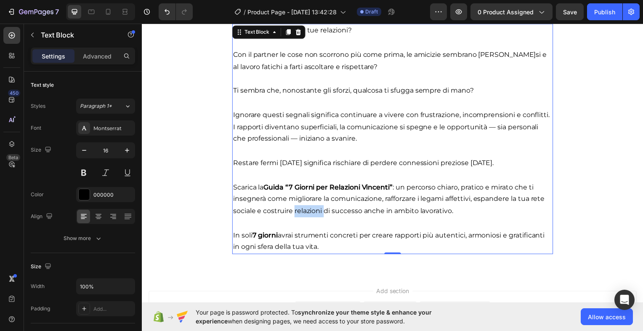
click at [313, 206] on p "Scarica la Guida “7 Giorni per Relazioni Vincenti” : un percorso chiaro, pratic…" at bounding box center [394, 194] width 321 height 48
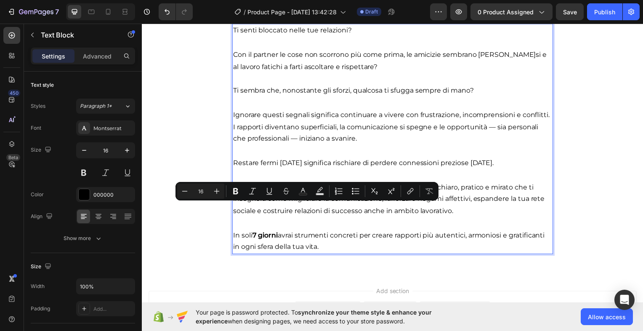
click at [325, 249] on p "In soli 7 giorni avrai strumenti concreti per creare rapporti più autentici, ar…" at bounding box center [394, 243] width 321 height 24
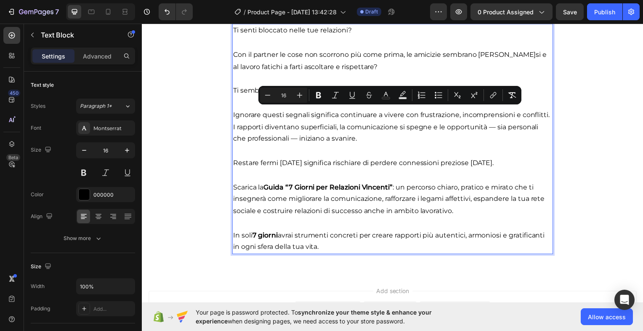
drag, startPoint x: 325, startPoint y: 247, endPoint x: 231, endPoint y: 113, distance: 163.4
click at [233, 113] on div "Ti senti bloccato nelle tue relazioni? Con il partner le cose non scorrono più …" at bounding box center [394, 140] width 323 height 232
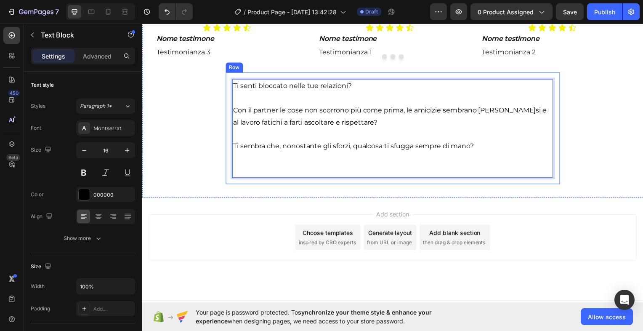
scroll to position [791, 0]
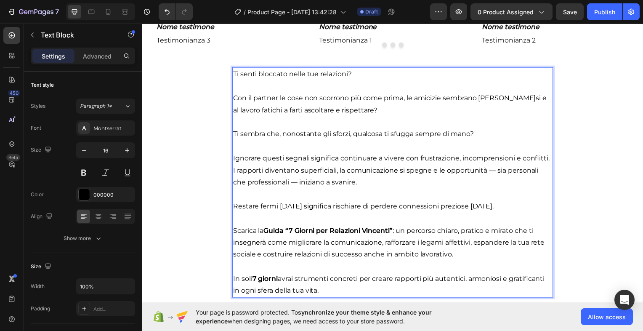
click at [320, 71] on p "Ti senti bloccato nelle tue relazioni?" at bounding box center [394, 74] width 321 height 12
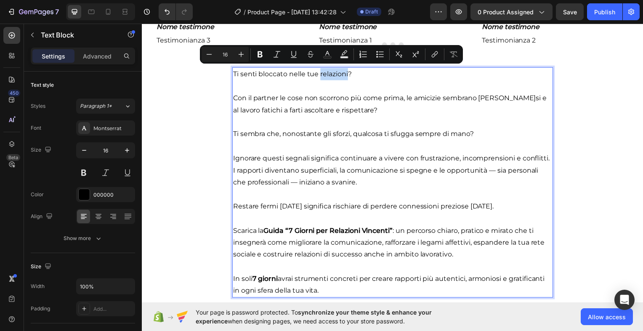
drag, startPoint x: 318, startPoint y: 71, endPoint x: 345, endPoint y: 68, distance: 27.5
click at [345, 68] on p "Ti senti bloccato nelle tue relazioni?" at bounding box center [394, 74] width 321 height 12
click at [259, 53] on icon "Editor contextual toolbar" at bounding box center [260, 54] width 8 height 8
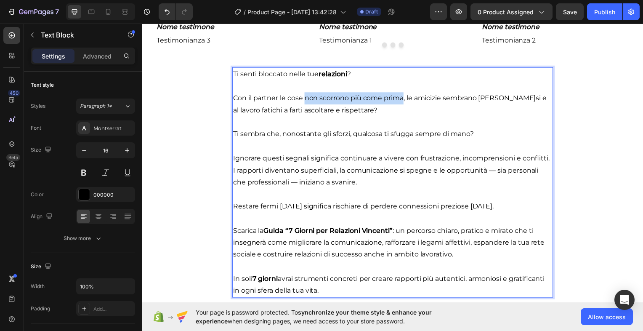
drag, startPoint x: 305, startPoint y: 98, endPoint x: 403, endPoint y: 91, distance: 98.3
click at [403, 93] on p "Con il partner le cose non scorrono più come prima, le amicizie sembrano [PERSO…" at bounding box center [394, 105] width 321 height 24
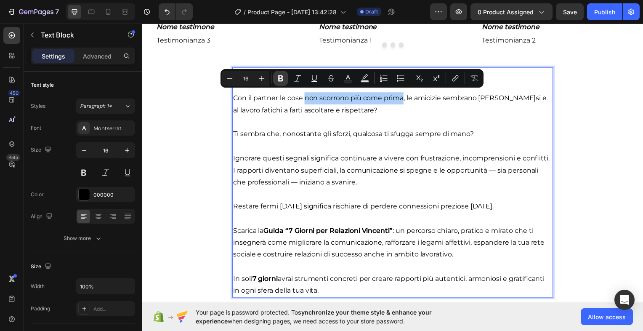
click at [281, 77] on icon "Editor contextual toolbar" at bounding box center [280, 78] width 8 height 8
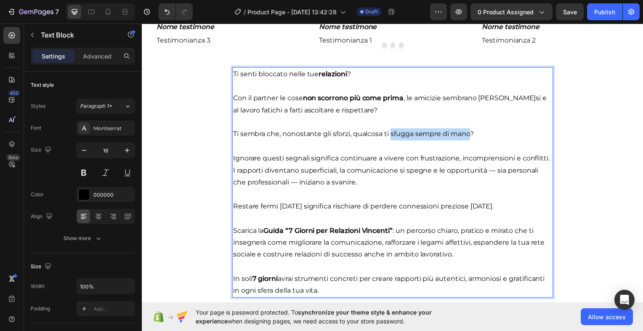
drag, startPoint x: 391, startPoint y: 131, endPoint x: 468, endPoint y: 127, distance: 77.1
click at [468, 129] on p "Ti sembra che, nonostante gli sforzi, qualcosa ti sfugga sempre di mano?" at bounding box center [394, 135] width 321 height 12
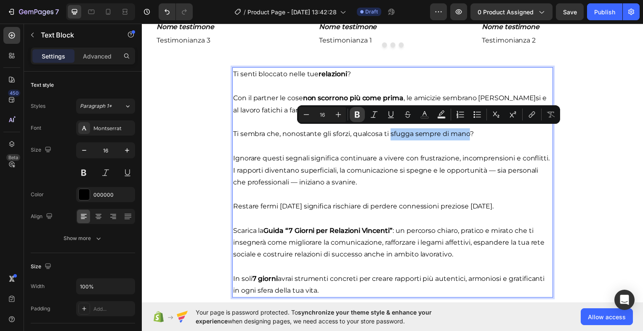
click at [357, 112] on icon "Editor contextual toolbar" at bounding box center [357, 114] width 5 height 6
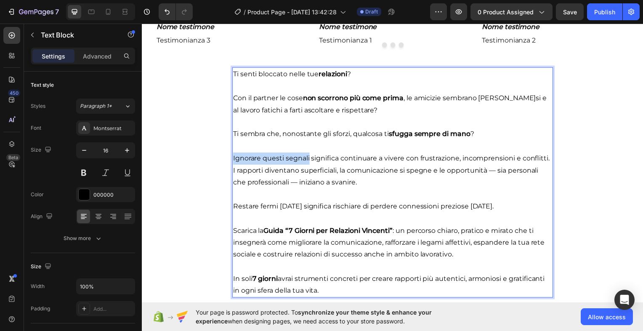
drag, startPoint x: 307, startPoint y: 158, endPoint x: 230, endPoint y: 158, distance: 77.0
click at [234, 158] on p "Ignorare questi segnali significa continuare a vivere con frustrazione, incompr…" at bounding box center [394, 171] width 321 height 36
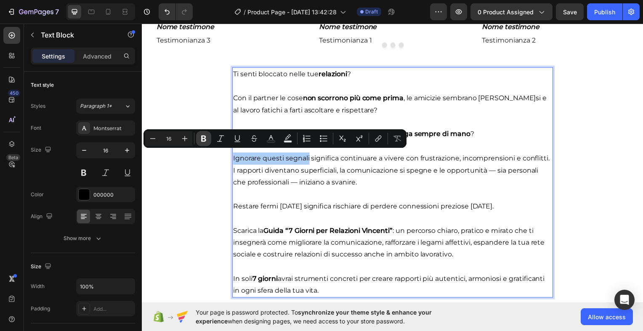
click at [203, 138] on icon "Editor contextual toolbar" at bounding box center [203, 138] width 8 height 8
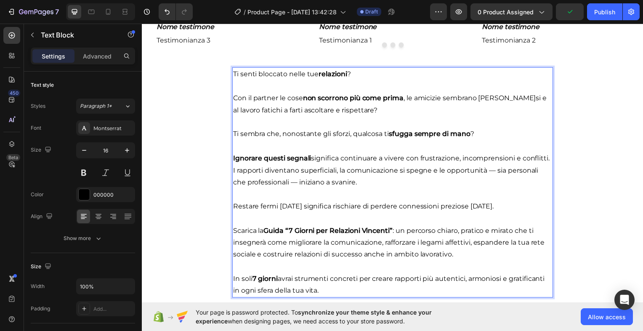
click at [234, 167] on p "Ignorare questi segnali significa continuare a vivere con frustrazione, incompr…" at bounding box center [394, 171] width 321 height 36
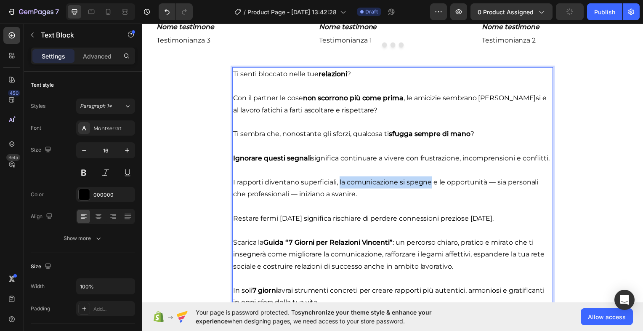
drag, startPoint x: 338, startPoint y: 193, endPoint x: 430, endPoint y: 187, distance: 92.3
click at [430, 187] on p "I rapporti diventano superficiali, la comunicazione si spegne e le opportunità …" at bounding box center [394, 189] width 321 height 24
click at [369, 194] on p "I rapporti diventano superficiali, la comunicazione si spegne e le opportunità …" at bounding box center [394, 189] width 321 height 24
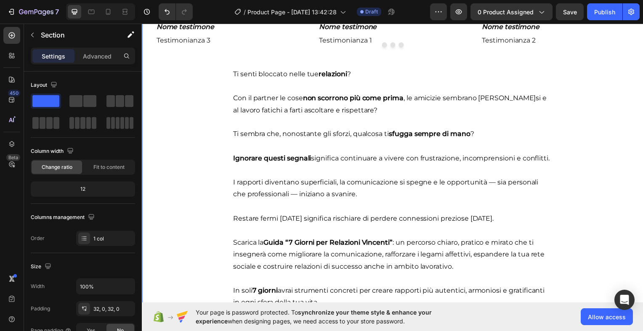
click at [387, 164] on p "Ignorare questi segnali significa continuare a vivere con frustrazione, incompr…" at bounding box center [394, 159] width 321 height 12
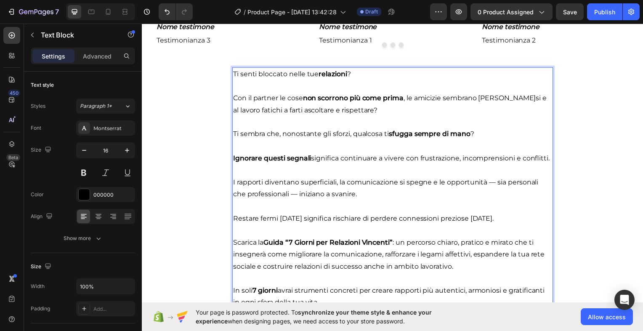
drag, startPoint x: 340, startPoint y: 192, endPoint x: 401, endPoint y: 191, distance: 61.5
click at [433, 191] on p "I rapporti diventano superficiali, la comunicazione si spegne e le opportunità …" at bounding box center [394, 189] width 321 height 24
click at [431, 192] on p "I rapporti diventano superficiali, la comunicazione si spegne e le opportunità …" at bounding box center [394, 189] width 321 height 24
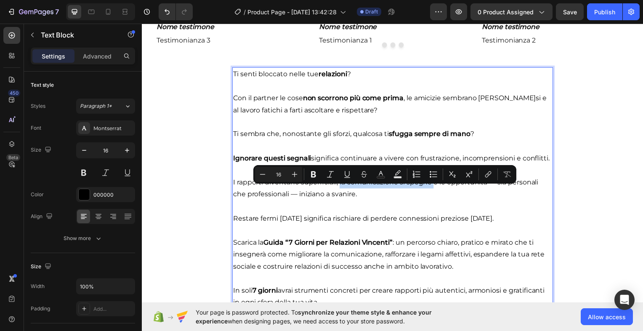
drag, startPoint x: 431, startPoint y: 192, endPoint x: 340, endPoint y: 193, distance: 90.5
click at [340, 193] on p "I rapporti diventano superficiali, la comunicazione si spegne e le opportunità …" at bounding box center [394, 189] width 321 height 24
click at [314, 176] on icon "Editor contextual toolbar" at bounding box center [313, 174] width 8 height 8
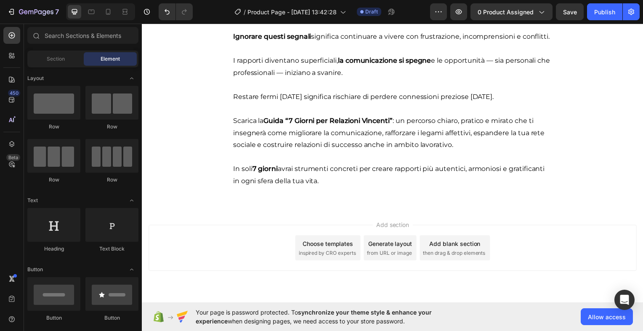
scroll to position [912, 0]
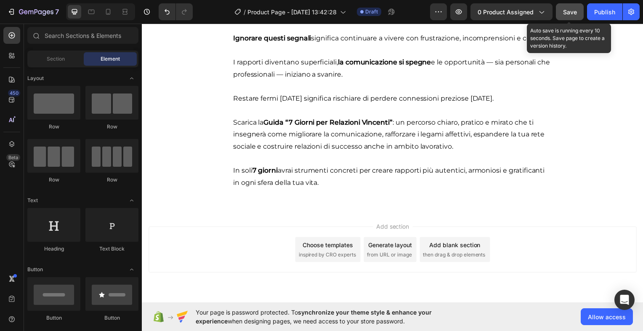
click at [565, 9] on span "Save" at bounding box center [570, 11] width 14 height 7
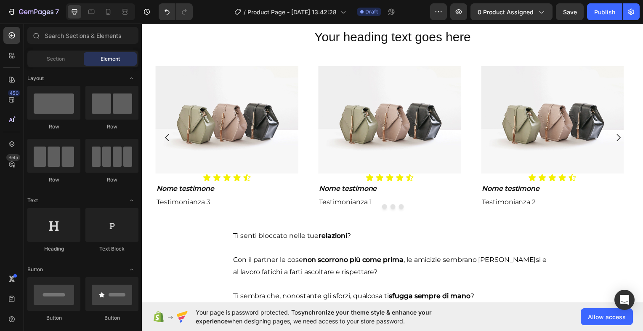
scroll to position [624, 0]
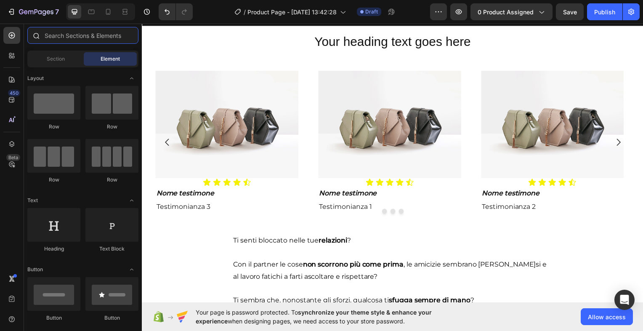
click at [67, 35] on input "text" at bounding box center [82, 35] width 111 height 17
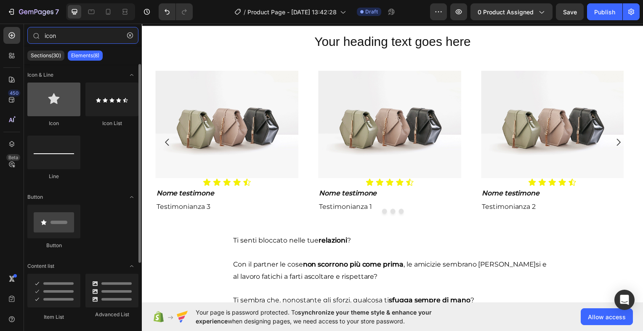
type input "icon"
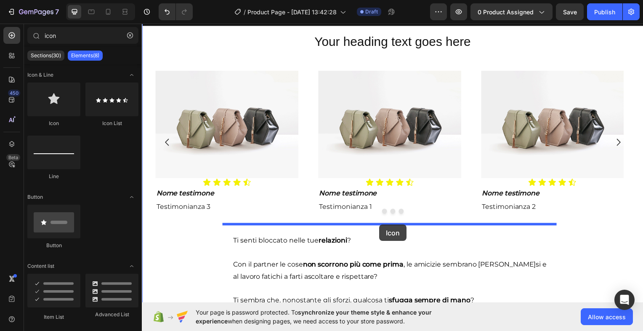
drag, startPoint x: 195, startPoint y: 125, endPoint x: 381, endPoint y: 226, distance: 211.0
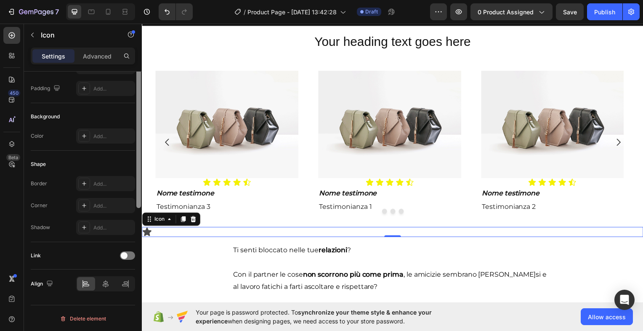
scroll to position [82, 0]
drag, startPoint x: 140, startPoint y: 218, endPoint x: 141, endPoint y: 302, distance: 84.6
click at [141, 302] on div at bounding box center [138, 213] width 6 height 283
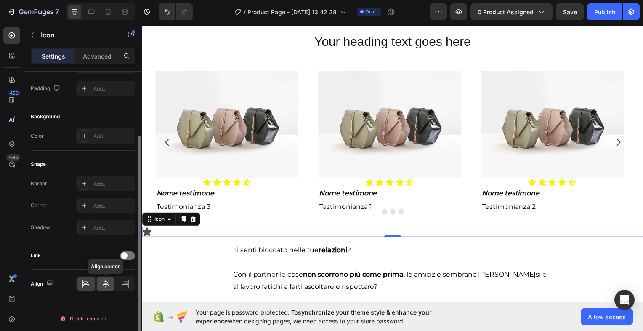
click at [104, 282] on icon at bounding box center [106, 284] width 6 height 8
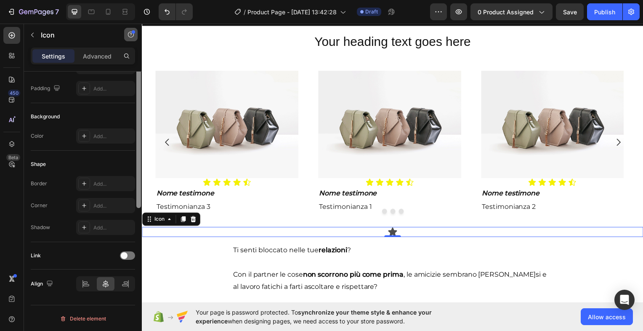
scroll to position [0, 0]
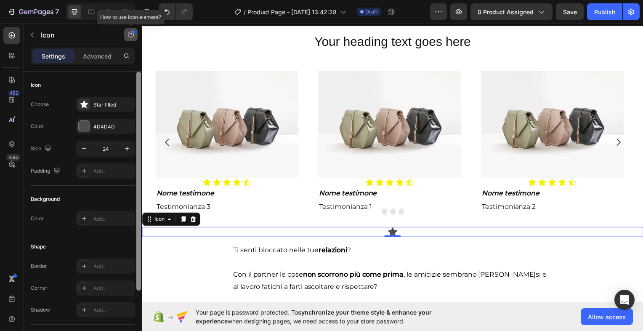
drag, startPoint x: 138, startPoint y: 142, endPoint x: 126, endPoint y: 32, distance: 111.0
click at [126, 32] on div "icon Sections(30) Elements(8) Icon & Line Icon Icon List Line Button Button Con…" at bounding box center [83, 177] width 118 height 307
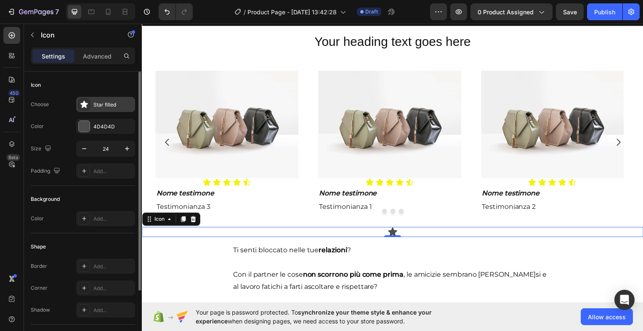
click at [90, 102] on div "Star filled" at bounding box center [105, 104] width 59 height 15
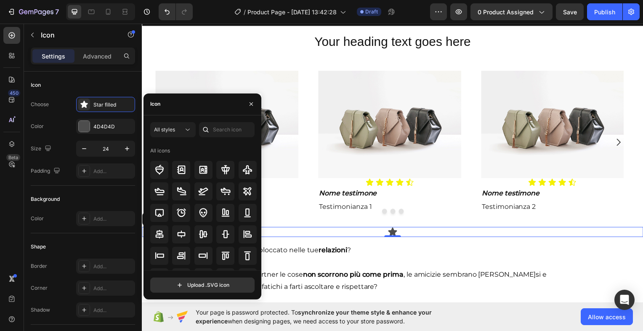
click at [170, 103] on div "Icon" at bounding box center [202, 104] width 118 height 22
click at [242, 127] on input "text" at bounding box center [227, 129] width 56 height 15
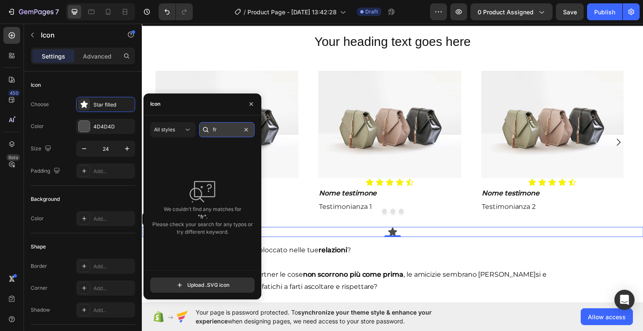
type input "f"
type input "i"
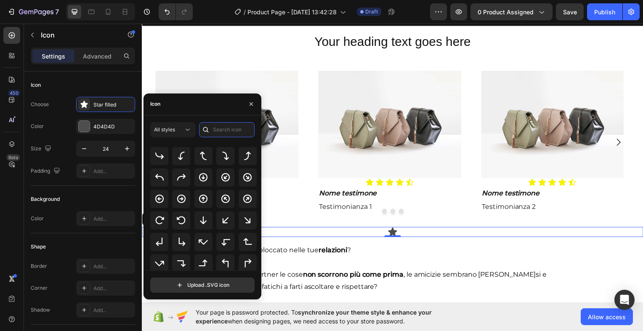
scroll to position [194, 0]
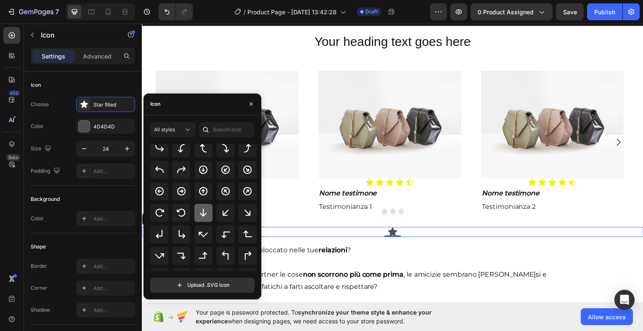
click at [204, 210] on icon at bounding box center [203, 212] width 10 height 10
click at [249, 102] on icon "button" at bounding box center [251, 104] width 7 height 7
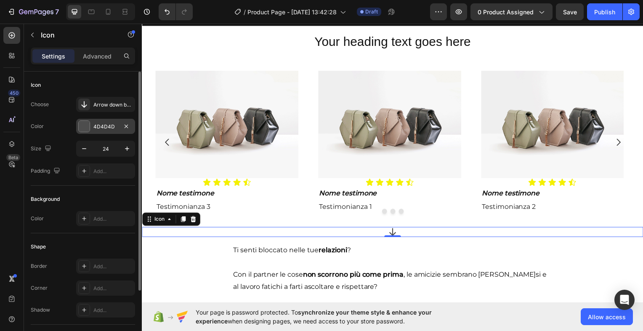
click at [81, 125] on div at bounding box center [84, 126] width 11 height 11
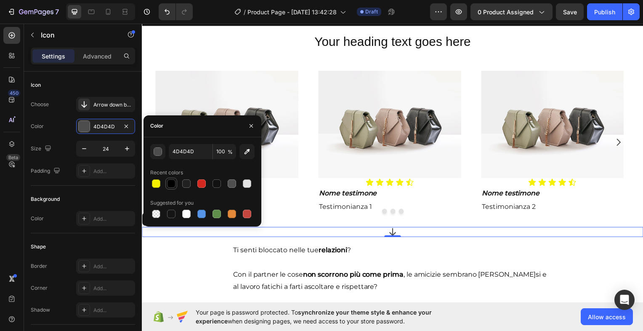
click at [170, 186] on div at bounding box center [171, 183] width 8 height 8
type input "000000"
click at [249, 125] on icon "button" at bounding box center [251, 125] width 7 height 7
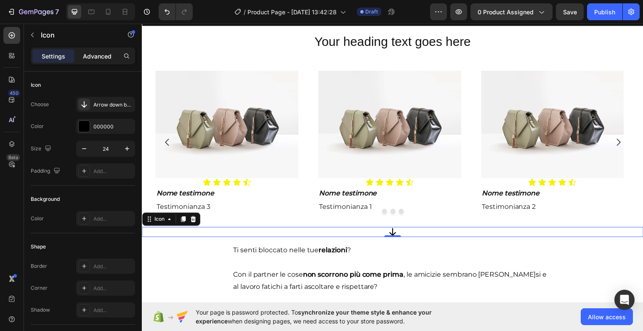
click at [104, 55] on p "Advanced" at bounding box center [97, 56] width 29 height 9
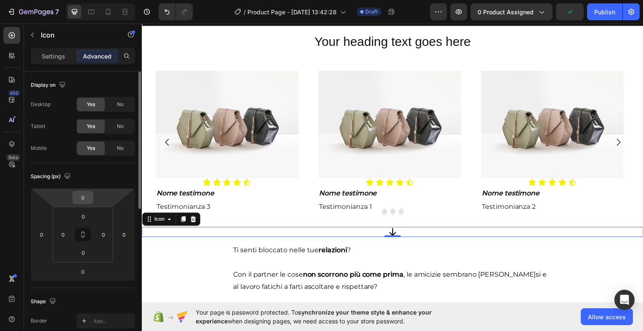
click at [86, 197] on input "0" at bounding box center [82, 197] width 17 height 13
type input "5"
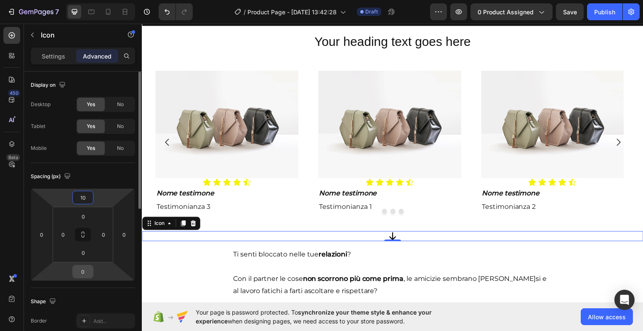
type input "10"
click at [85, 273] on input "0" at bounding box center [82, 271] width 17 height 13
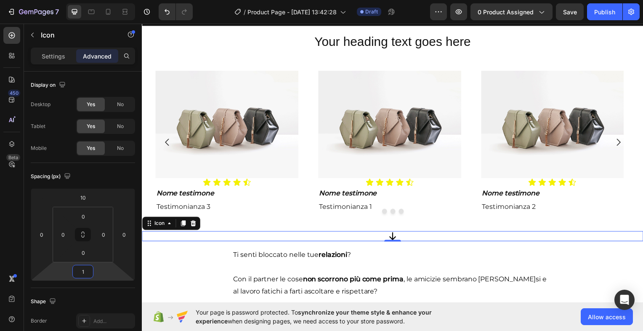
type input "1"
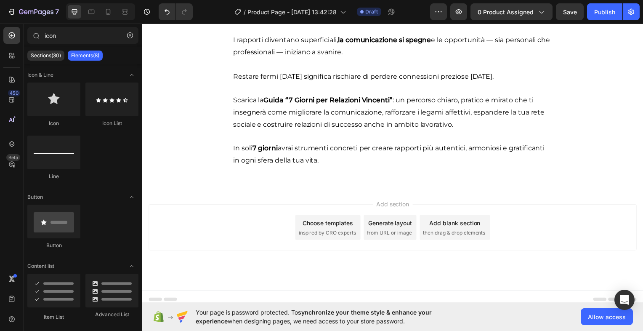
scroll to position [964, 0]
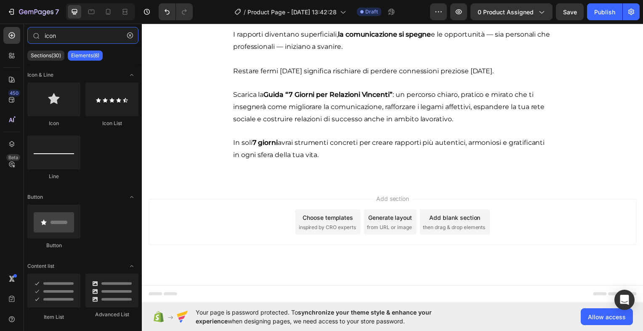
drag, startPoint x: 59, startPoint y: 36, endPoint x: 3, endPoint y: 32, distance: 56.5
click at [3, 32] on div "450 Beta icon Sections(30) Elements(8) Icon & Line Icon Icon List Line Button B…" at bounding box center [71, 177] width 142 height 307
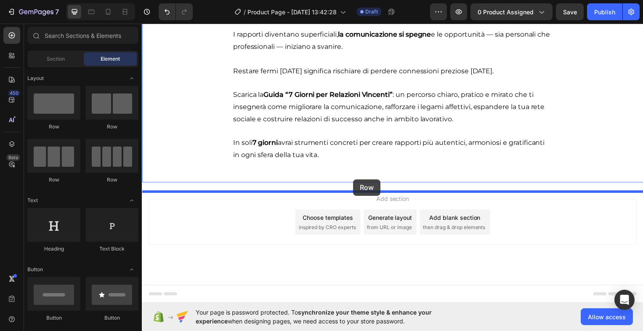
drag, startPoint x: 194, startPoint y: 134, endPoint x: 354, endPoint y: 180, distance: 166.7
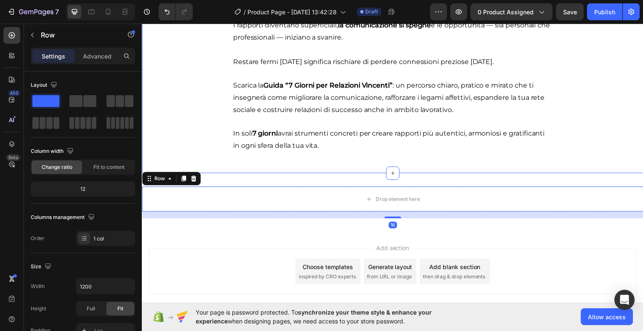
type input "icon"
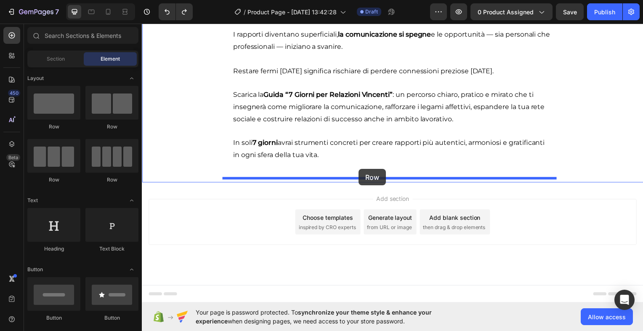
drag, startPoint x: 200, startPoint y: 126, endPoint x: 360, endPoint y: 170, distance: 165.7
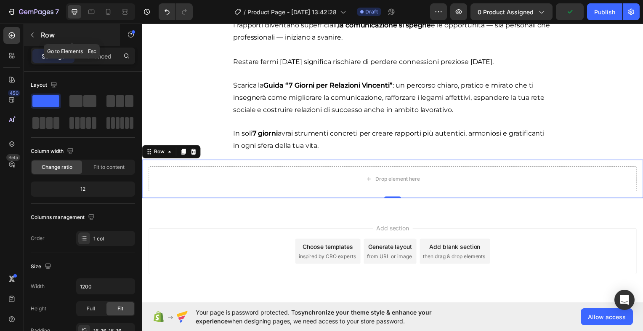
click at [37, 36] on button "button" at bounding box center [32, 34] width 13 height 13
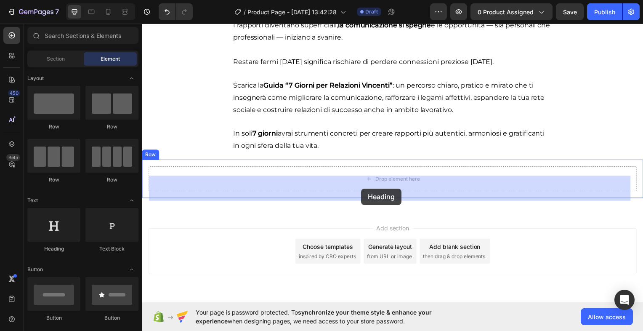
drag, startPoint x: 193, startPoint y: 252, endPoint x: 363, endPoint y: 189, distance: 181.7
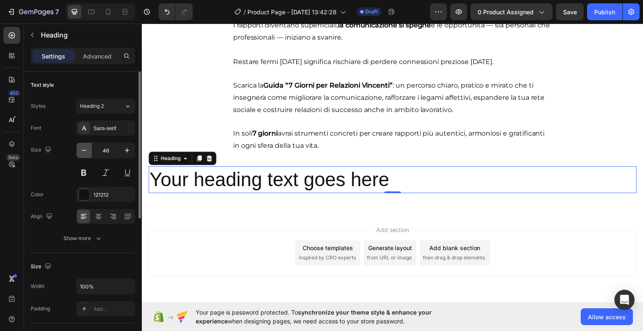
click at [87, 147] on icon "button" at bounding box center [84, 150] width 8 height 8
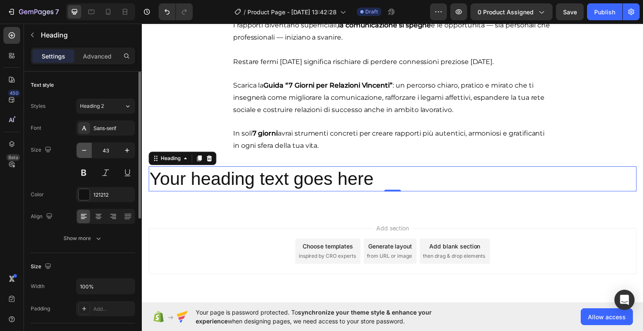
click at [87, 147] on icon "button" at bounding box center [84, 150] width 8 height 8
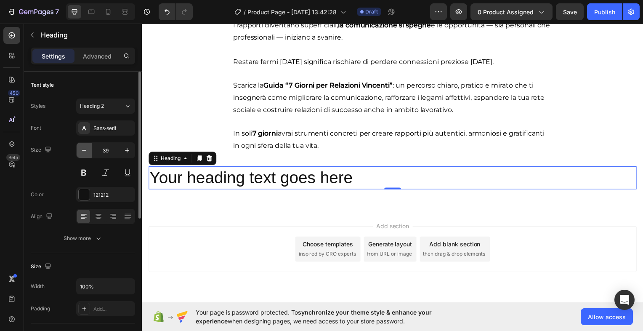
click at [87, 147] on icon "button" at bounding box center [84, 150] width 8 height 8
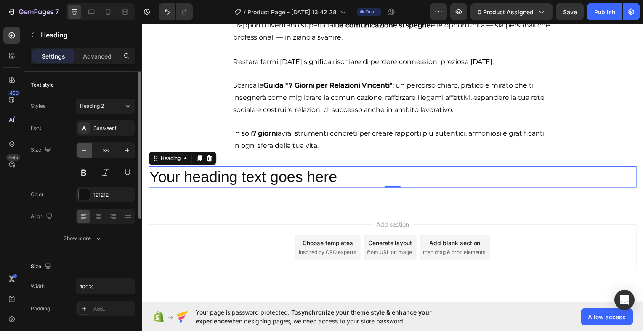
click at [87, 147] on icon "button" at bounding box center [84, 150] width 8 height 8
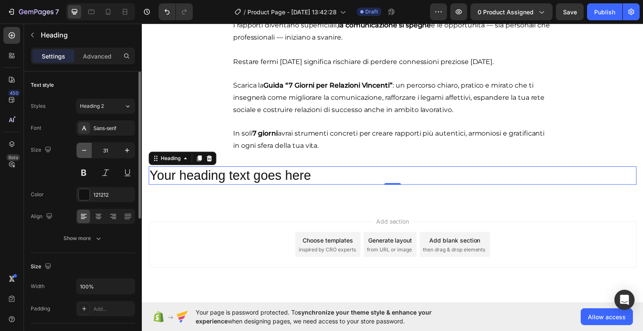
click at [87, 147] on icon "button" at bounding box center [84, 150] width 8 height 8
type input "30"
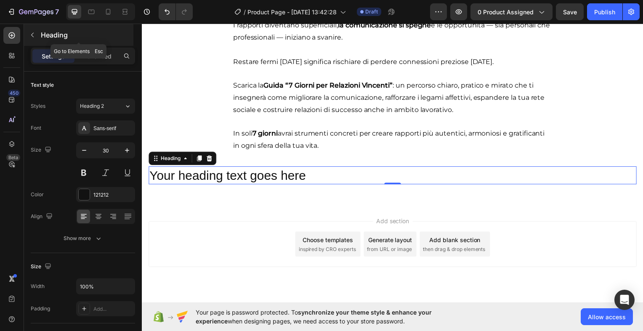
click at [34, 33] on icon "button" at bounding box center [32, 35] width 7 height 7
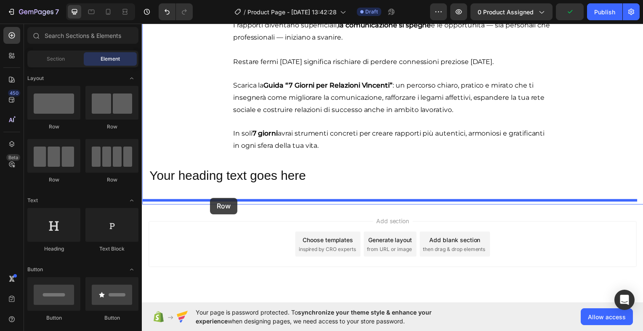
drag, startPoint x: 194, startPoint y: 130, endPoint x: 210, endPoint y: 199, distance: 70.1
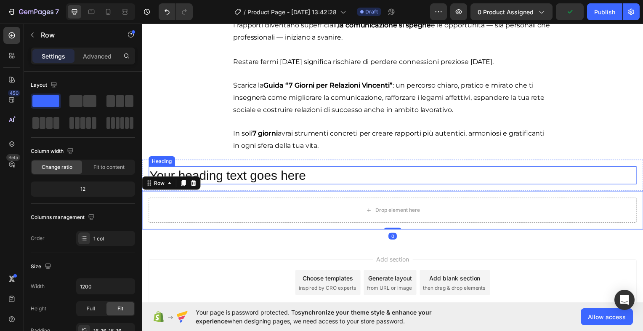
click at [291, 185] on h2 "Your heading text goes here" at bounding box center [394, 176] width 491 height 18
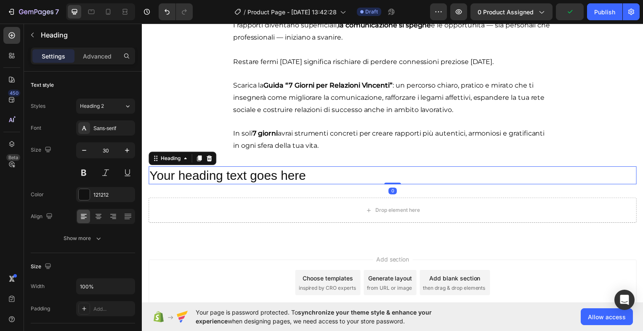
click at [291, 185] on h2 "Your heading text goes here" at bounding box center [394, 176] width 491 height 18
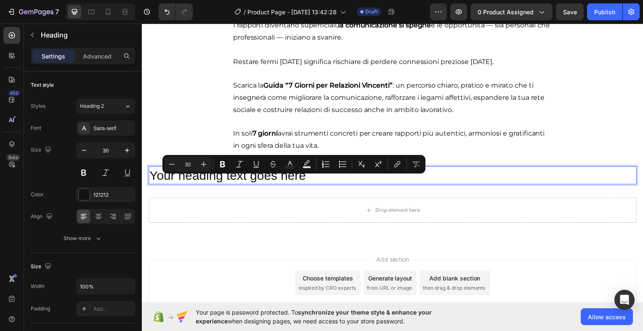
click at [319, 184] on p "Your heading text goes here" at bounding box center [394, 176] width 490 height 16
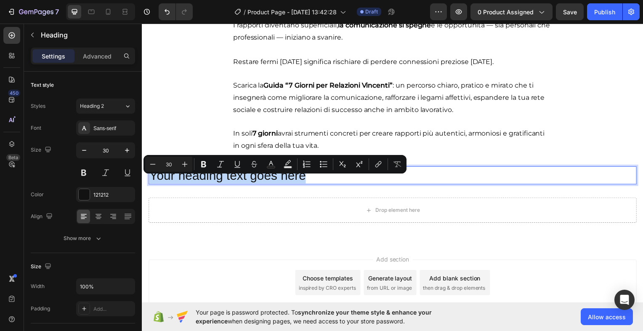
drag, startPoint x: 319, startPoint y: 188, endPoint x: 90, endPoint y: 205, distance: 229.1
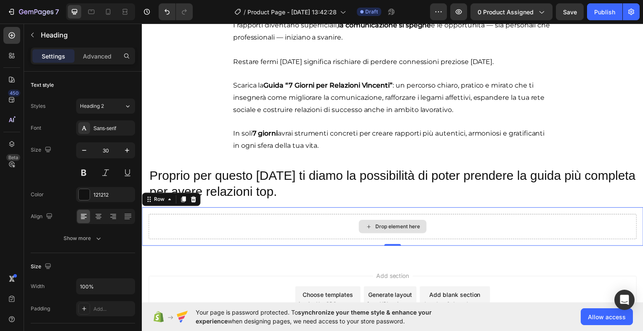
click at [319, 233] on div "Drop element here" at bounding box center [394, 227] width 491 height 25
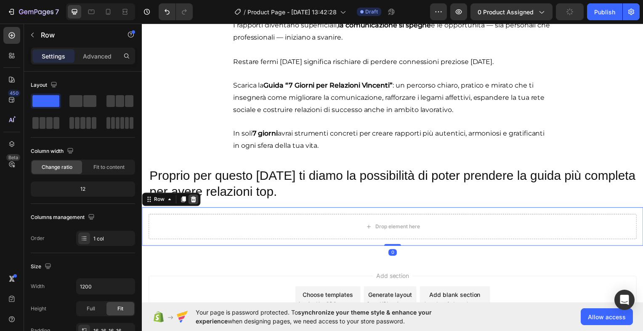
click at [191, 204] on icon at bounding box center [193, 200] width 7 height 7
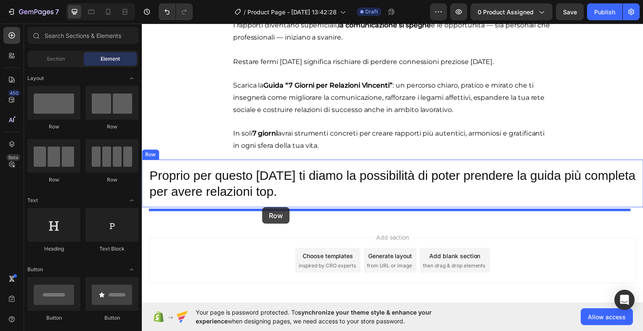
drag, startPoint x: 201, startPoint y: 126, endPoint x: 263, endPoint y: 208, distance: 103.1
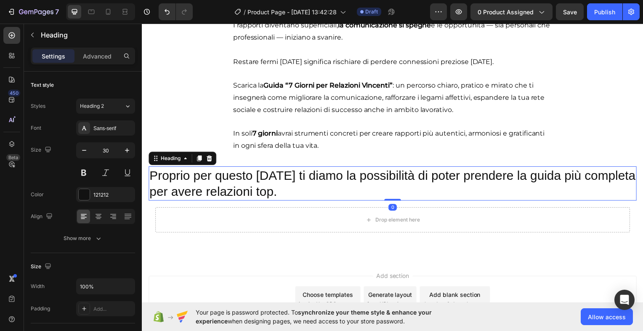
click at [306, 201] on p "Proprio per questo [DATE] ti diamo la possibilità di poter prendere la guida pi…" at bounding box center [394, 184] width 490 height 33
click at [95, 218] on icon at bounding box center [98, 216] width 8 height 8
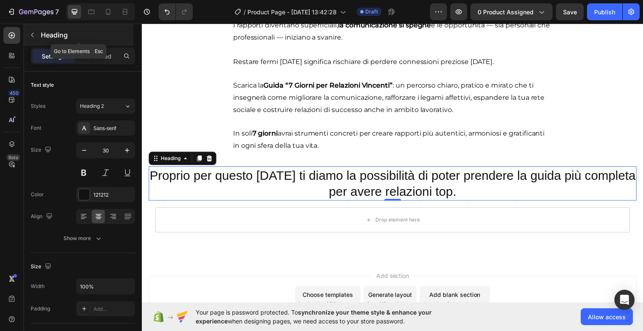
click at [34, 36] on icon "button" at bounding box center [32, 35] width 7 height 7
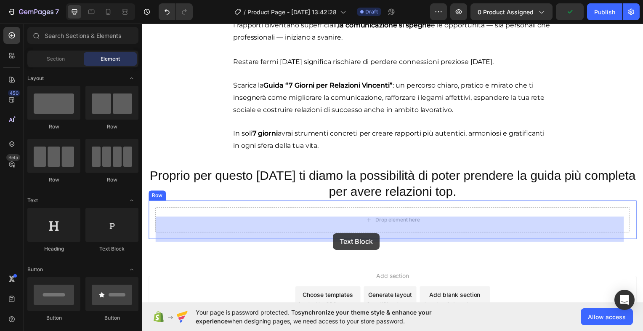
drag, startPoint x: 259, startPoint y: 250, endPoint x: 334, endPoint y: 234, distance: 77.0
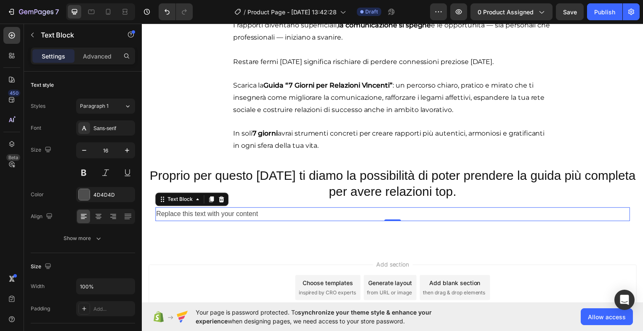
click at [267, 222] on div "Replace this text with your content" at bounding box center [394, 215] width 478 height 14
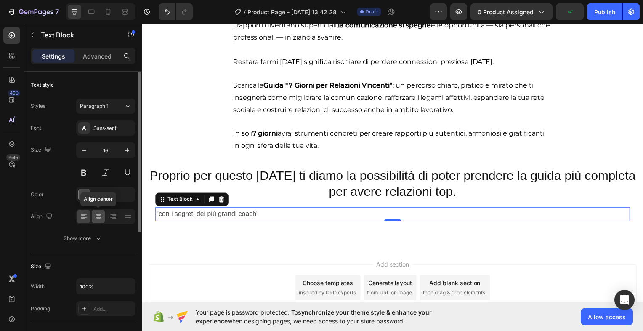
click at [96, 218] on icon at bounding box center [98, 216] width 8 height 8
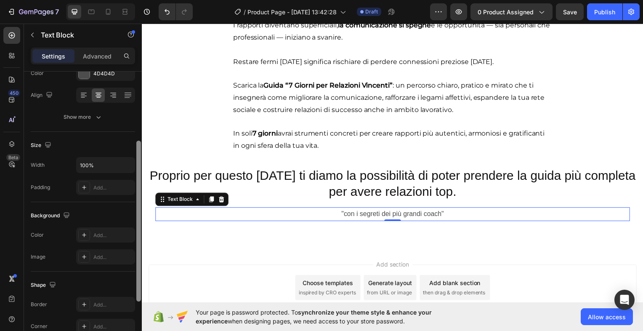
scroll to position [0, 0]
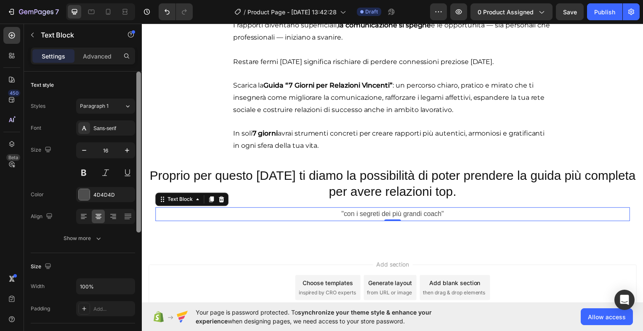
drag, startPoint x: 138, startPoint y: 134, endPoint x: 148, endPoint y: -19, distance: 153.0
click at [148, 0] on html "7 / Product Page - [DATE] 13:42:28 Draft Preview 0 product assigned Save Publis…" at bounding box center [321, 0] width 643 height 0
click at [80, 192] on div at bounding box center [84, 194] width 11 height 11
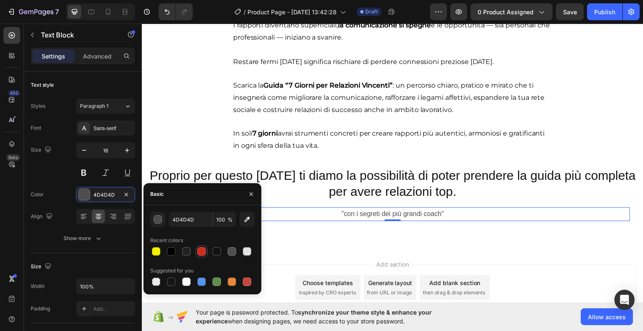
click at [200, 250] on div at bounding box center [201, 251] width 8 height 8
type input "D3281F"
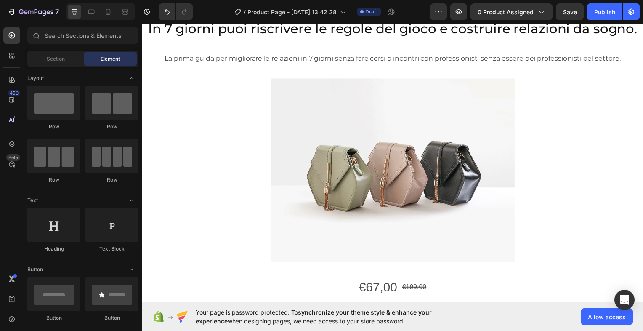
scroll to position [53, 0]
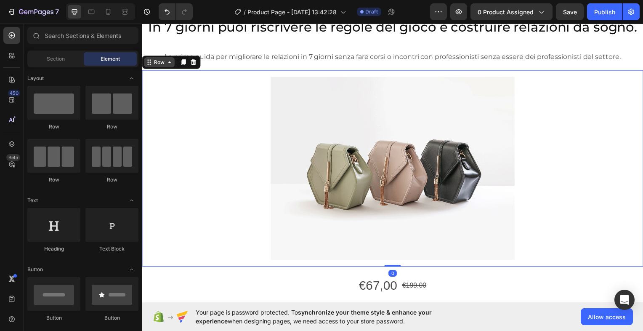
click at [150, 65] on div "Row" at bounding box center [159, 62] width 31 height 10
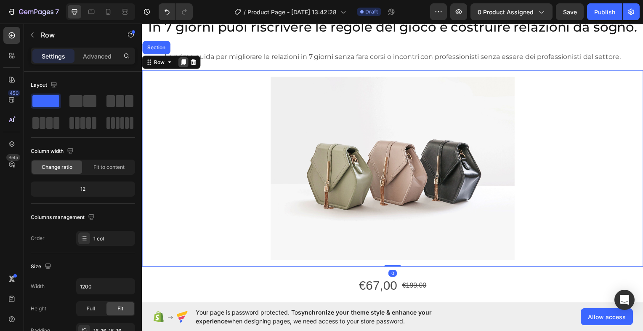
click at [183, 62] on icon at bounding box center [183, 63] width 5 height 6
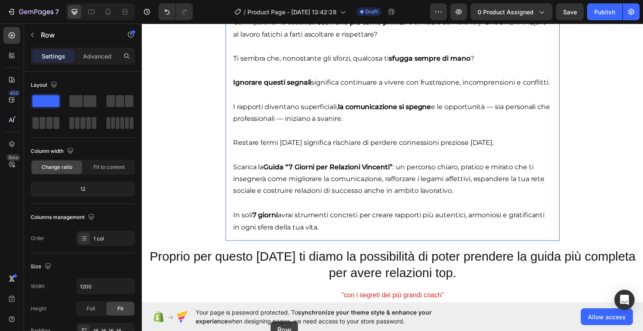
scroll to position [1234, 0]
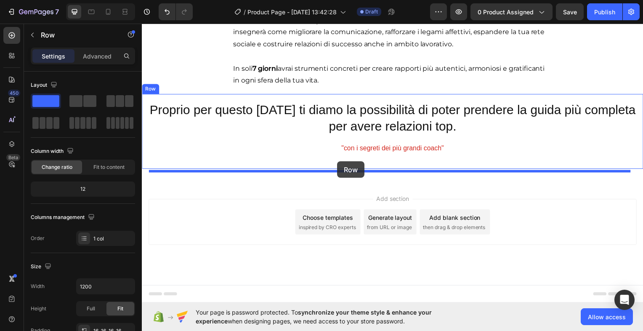
drag, startPoint x: 153, startPoint y: 46, endPoint x: 339, endPoint y: 162, distance: 219.0
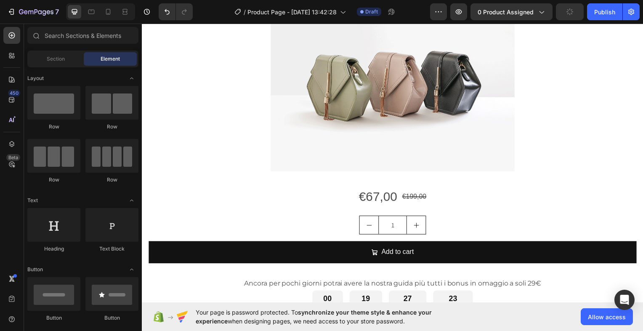
scroll to position [160, 0]
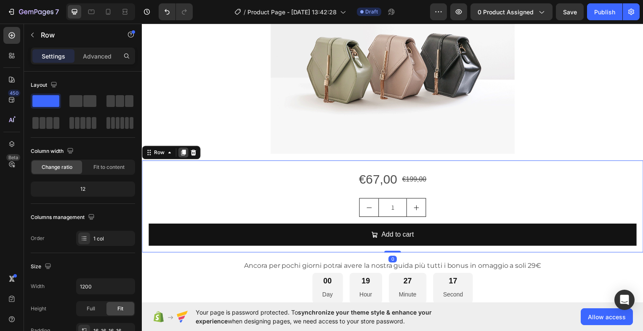
click at [184, 151] on icon at bounding box center [183, 154] width 5 height 6
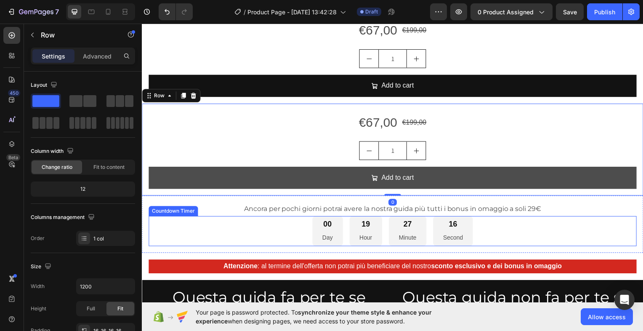
scroll to position [358, 0]
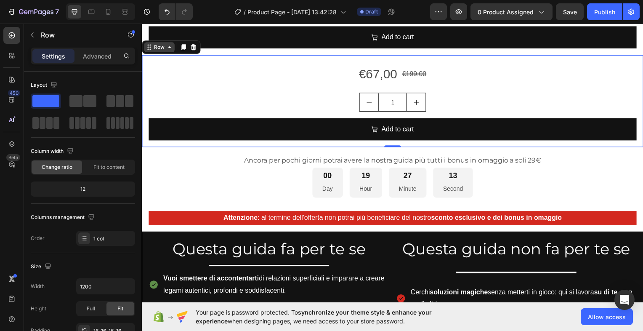
drag, startPoint x: 182, startPoint y: 44, endPoint x: 159, endPoint y: 47, distance: 23.4
click at [159, 47] on div "Row" at bounding box center [171, 46] width 59 height 13
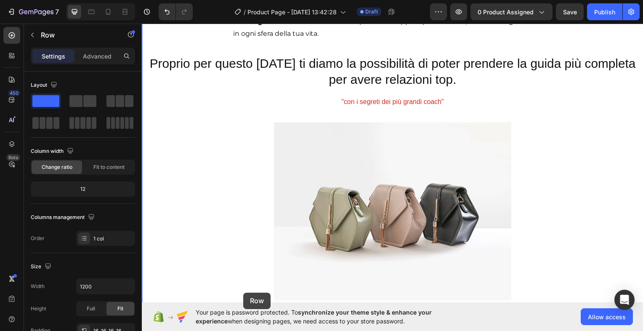
scroll to position [1249, 0]
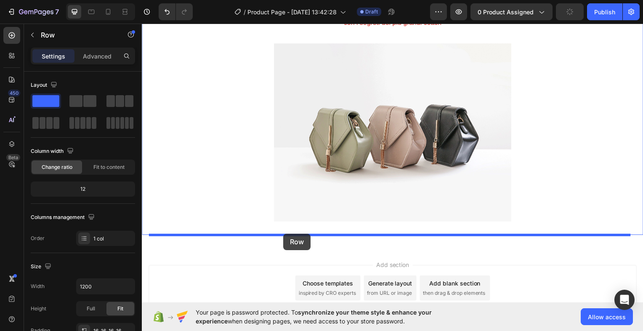
drag, startPoint x: 159, startPoint y: 47, endPoint x: 284, endPoint y: 235, distance: 225.7
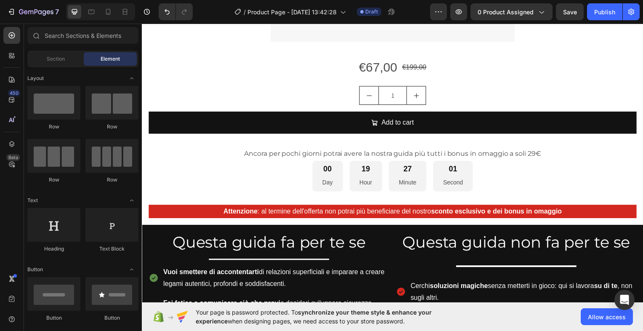
scroll to position [287, 0]
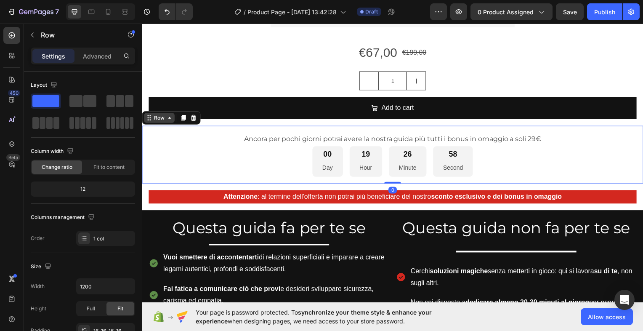
click at [146, 121] on div "Row" at bounding box center [171, 117] width 59 height 13
click at [182, 116] on icon at bounding box center [183, 118] width 5 height 6
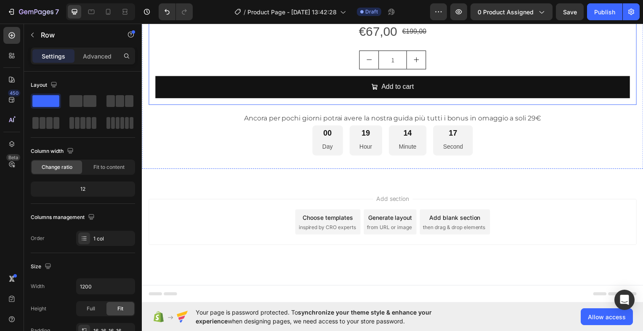
scroll to position [1322, 0]
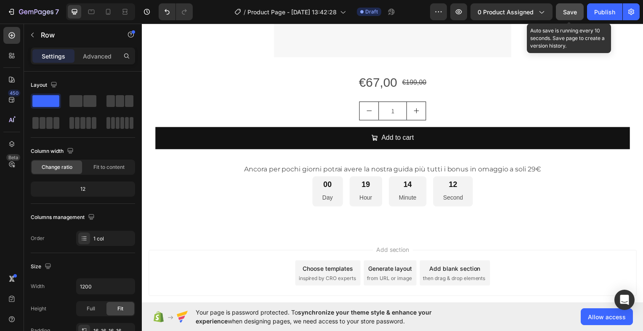
click at [574, 7] on button "Save" at bounding box center [570, 11] width 28 height 17
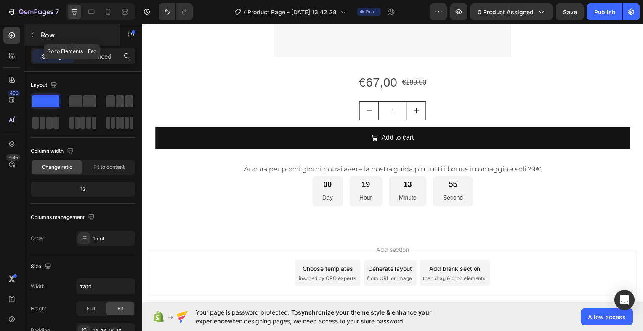
click at [32, 33] on icon "button" at bounding box center [32, 35] width 7 height 7
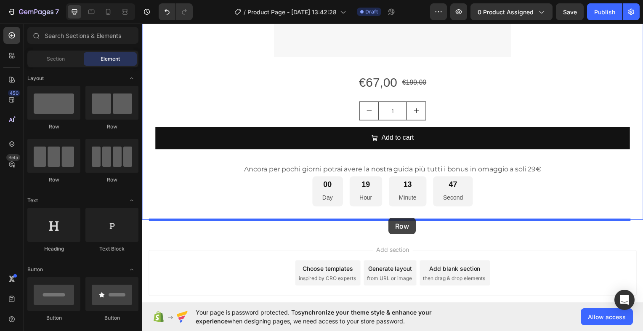
drag, startPoint x: 196, startPoint y: 128, endPoint x: 390, endPoint y: 219, distance: 214.0
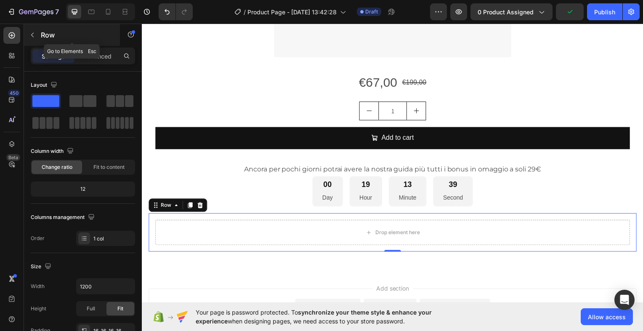
click at [34, 33] on icon "button" at bounding box center [32, 35] width 7 height 7
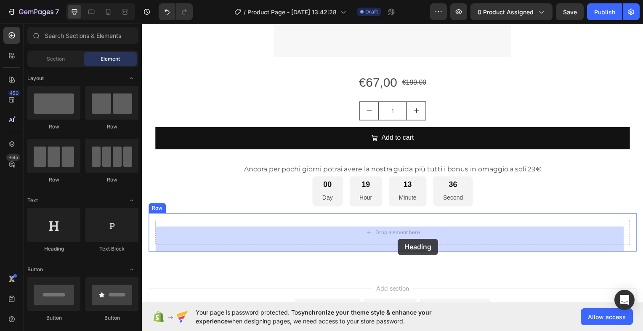
drag, startPoint x: 191, startPoint y: 247, endPoint x: 400, endPoint y: 240, distance: 209.2
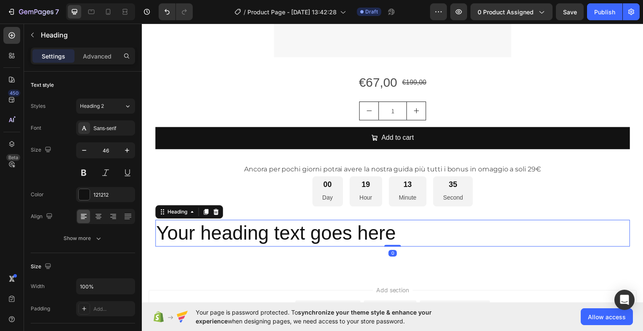
click at [397, 241] on h2 "Your heading text goes here" at bounding box center [394, 234] width 478 height 27
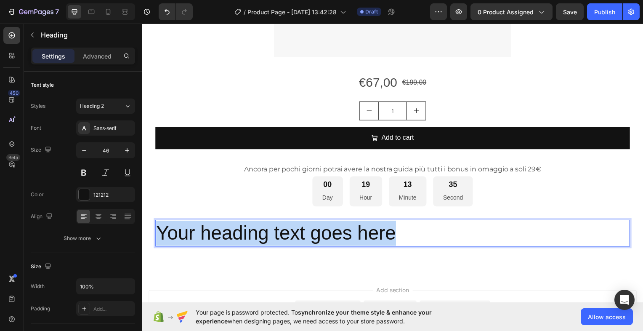
drag, startPoint x: 397, startPoint y: 241, endPoint x: 77, endPoint y: 228, distance: 320.5
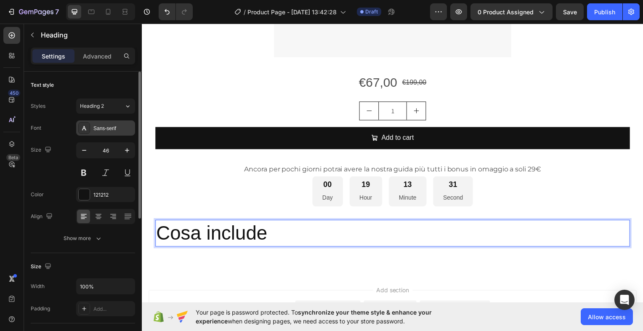
click at [102, 130] on div "Sans-serif" at bounding box center [113, 129] width 40 height 8
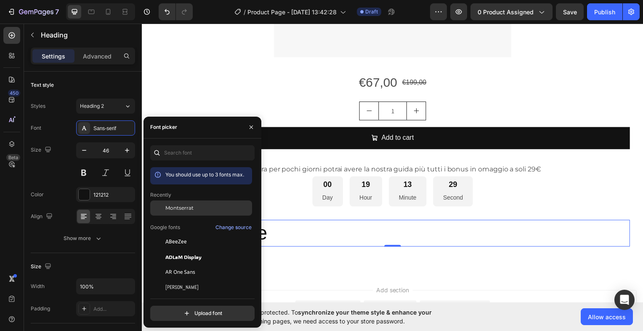
click at [170, 206] on span "Montserrat" at bounding box center [179, 208] width 28 height 8
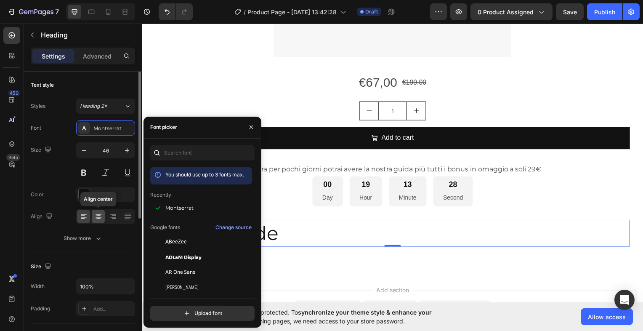
click at [98, 218] on icon at bounding box center [98, 216] width 8 height 8
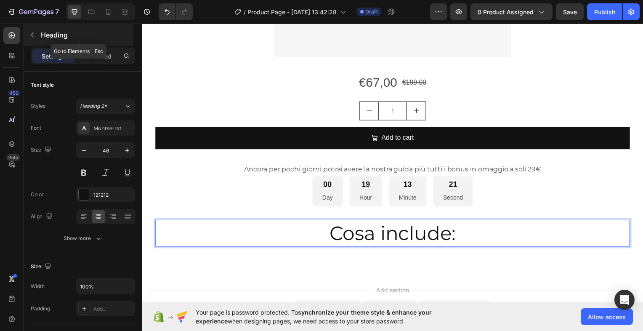
click at [33, 33] on icon "button" at bounding box center [32, 35] width 3 height 5
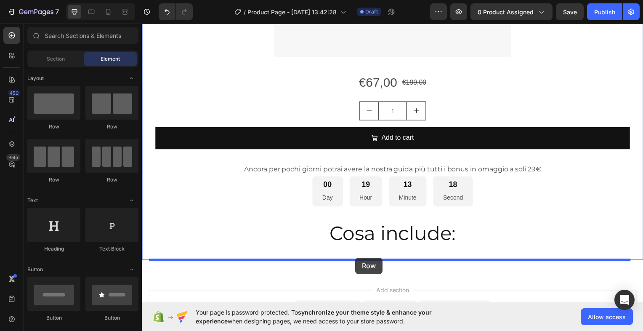
drag, startPoint x: 195, startPoint y: 131, endPoint x: 357, endPoint y: 259, distance: 206.1
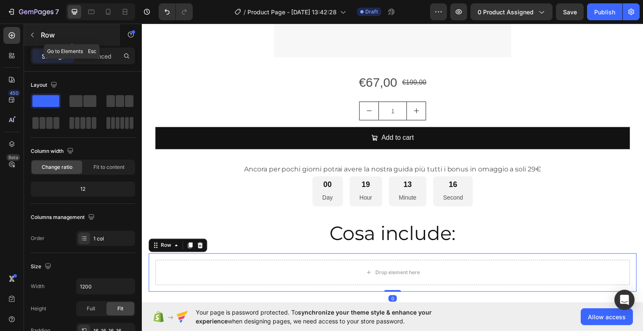
click at [32, 33] on icon "button" at bounding box center [32, 35] width 7 height 7
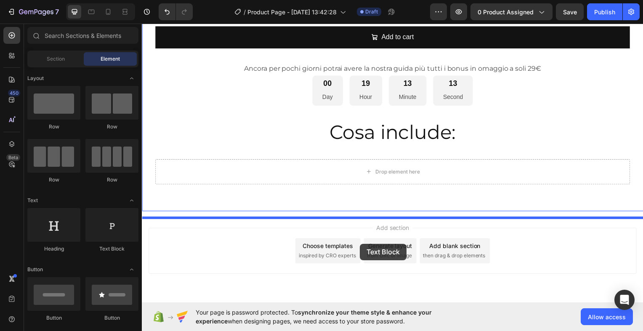
scroll to position [1439, 0]
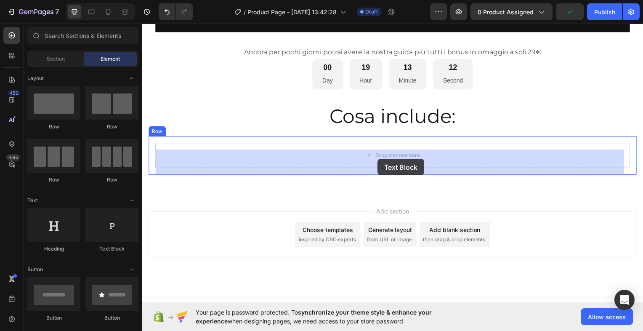
drag, startPoint x: 261, startPoint y: 252, endPoint x: 379, endPoint y: 160, distance: 149.9
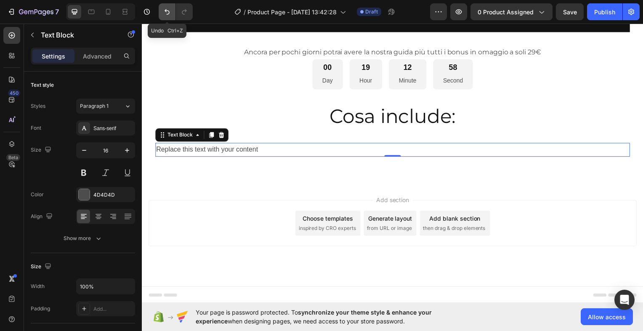
click at [166, 11] on icon "Undo/Redo" at bounding box center [167, 12] width 8 height 8
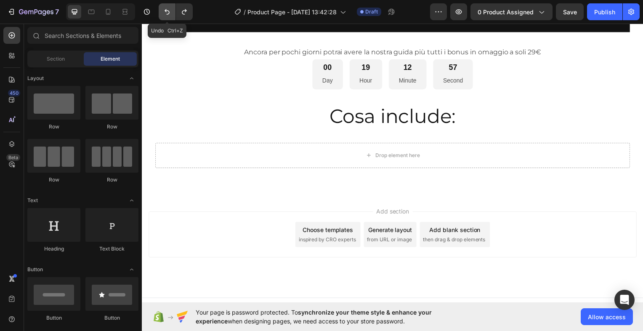
click at [166, 11] on icon "Undo/Redo" at bounding box center [167, 12] width 8 height 8
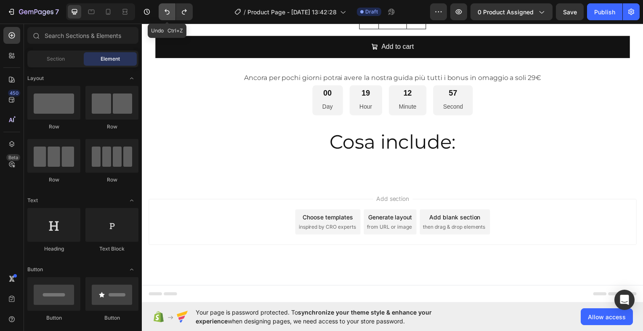
scroll to position [1420, 0]
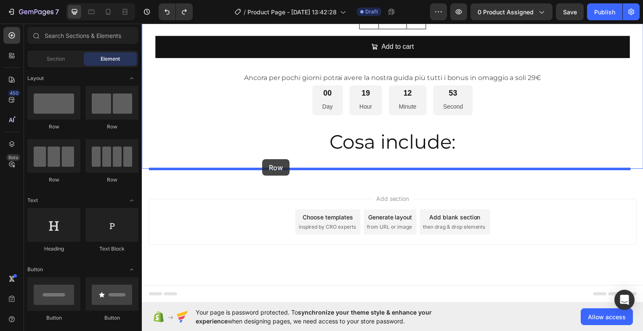
drag, startPoint x: 249, startPoint y: 132, endPoint x: 263, endPoint y: 160, distance: 31.1
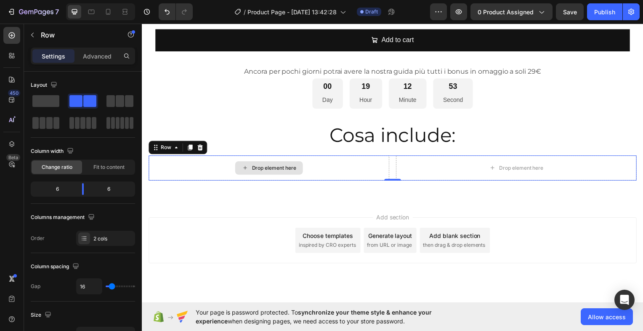
scroll to position [1439, 0]
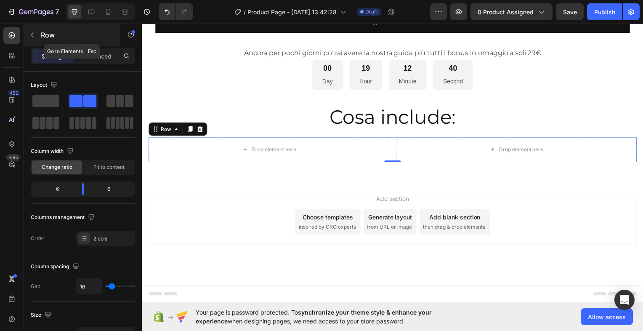
click at [34, 35] on icon "button" at bounding box center [32, 35] width 7 height 7
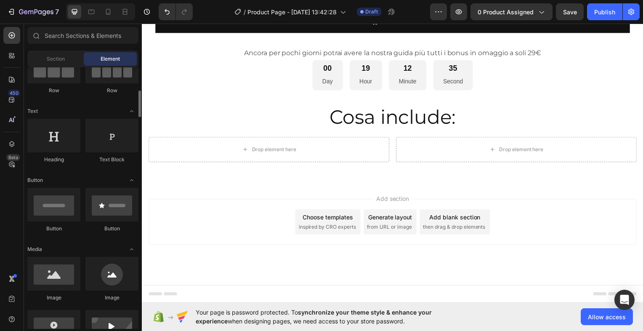
scroll to position [128, 0]
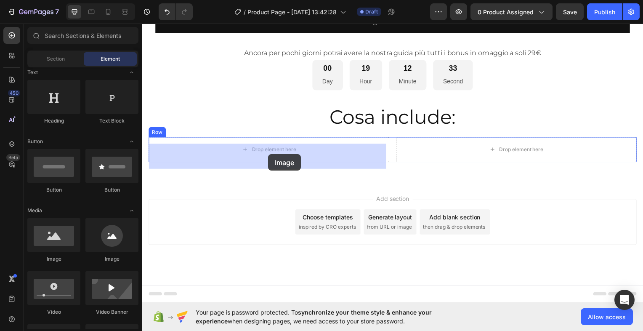
drag, startPoint x: 205, startPoint y: 256, endPoint x: 269, endPoint y: 155, distance: 119.3
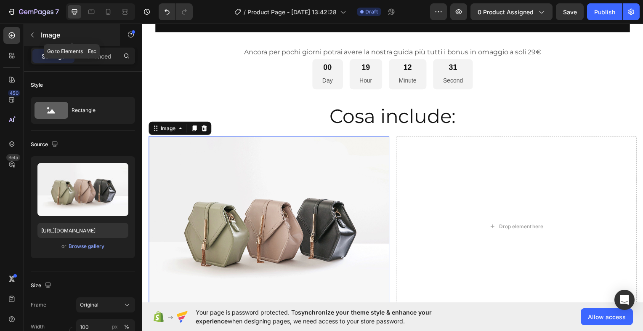
click at [31, 32] on icon "button" at bounding box center [32, 35] width 7 height 7
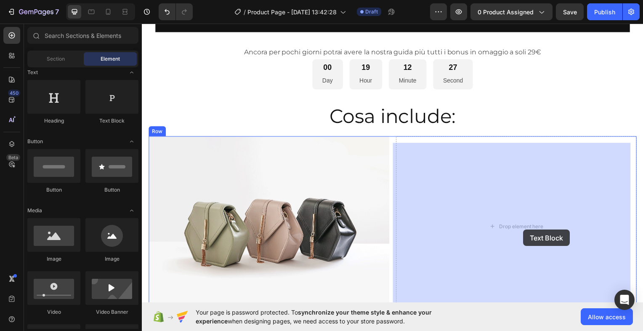
drag, startPoint x: 253, startPoint y: 122, endPoint x: 526, endPoint y: 231, distance: 293.6
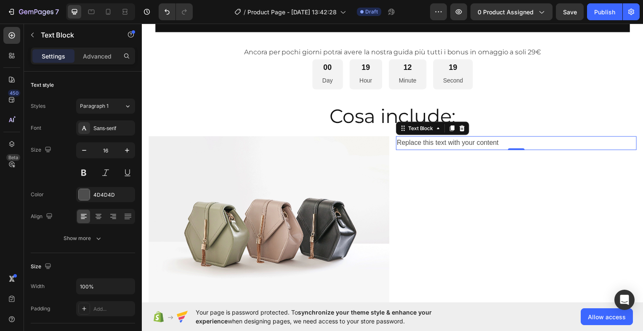
click at [502, 151] on div "Replace this text with your content" at bounding box center [519, 144] width 242 height 14
click at [502, 150] on p "Replace this text with your content" at bounding box center [518, 144] width 241 height 12
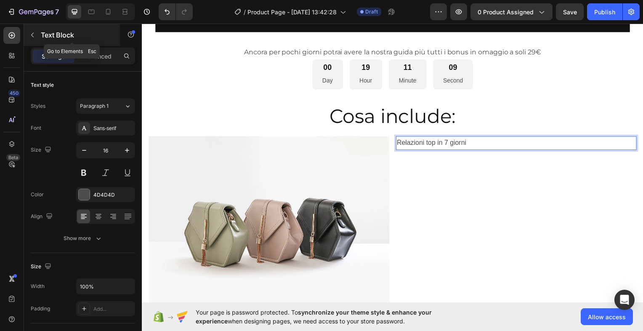
click at [29, 35] on icon "button" at bounding box center [32, 35] width 7 height 7
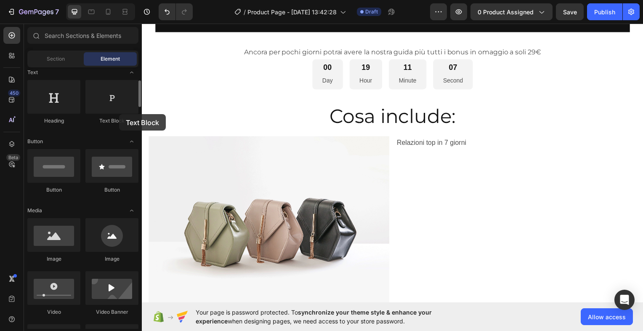
click at [119, 114] on div "Text Block" at bounding box center [111, 102] width 53 height 45
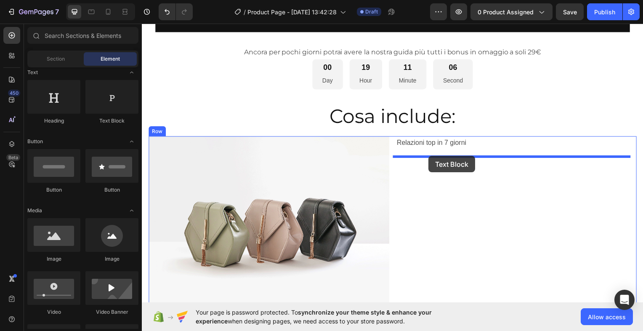
drag, startPoint x: 253, startPoint y: 125, endPoint x: 430, endPoint y: 157, distance: 180.1
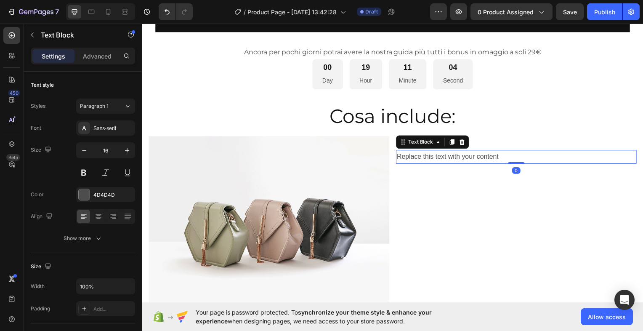
click at [513, 162] on div "Replace this text with your content" at bounding box center [519, 158] width 242 height 14
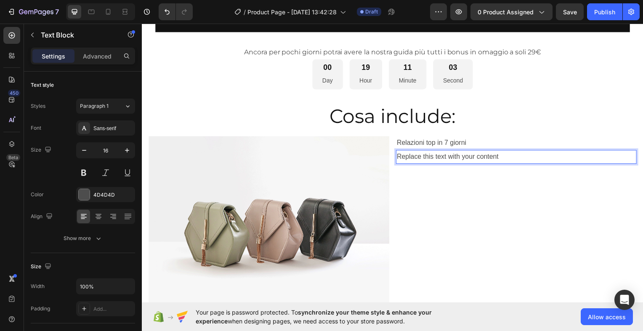
drag, startPoint x: 469, startPoint y: 163, endPoint x: 389, endPoint y: 164, distance: 79.5
click at [389, 164] on div "Image Relazioni top in 7 giorni Text Block Replace this text with your content …" at bounding box center [394, 228] width 491 height 182
click at [528, 164] on p "Replace this text with your content" at bounding box center [518, 157] width 241 height 12
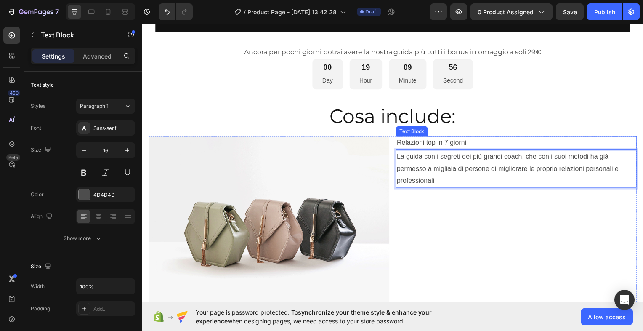
click at [449, 150] on p "Relazioni top in 7 giorni" at bounding box center [518, 144] width 241 height 12
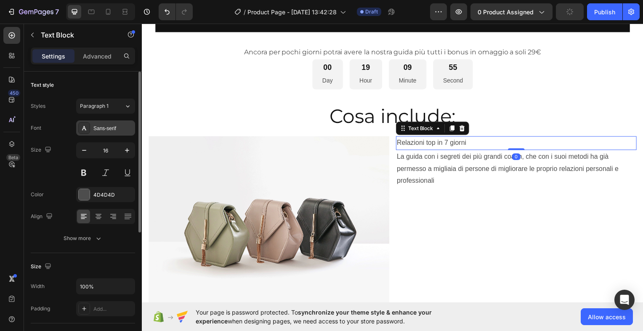
click at [101, 125] on div "Sans-serif" at bounding box center [113, 129] width 40 height 8
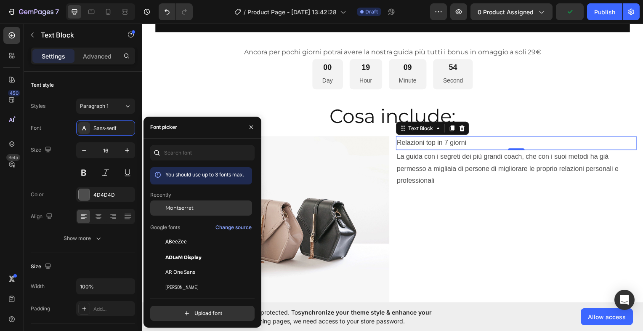
click at [183, 205] on span "Montserrat" at bounding box center [179, 208] width 28 height 8
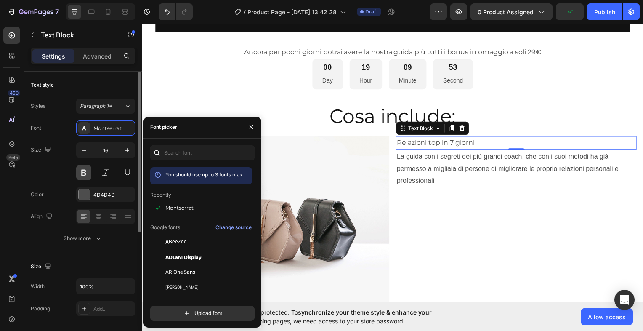
click at [81, 171] on button at bounding box center [83, 172] width 15 height 15
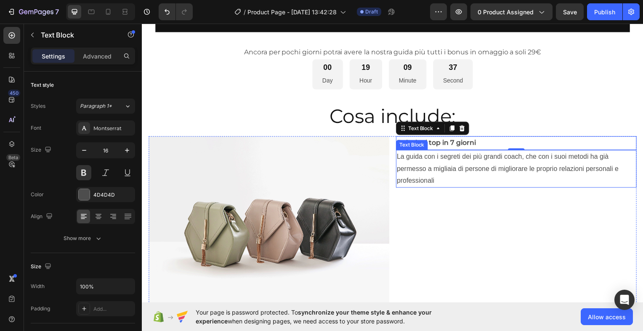
click at [445, 173] on p "La guida con i segreti dei più grandi coach, che con i suoi metodi ha già perme…" at bounding box center [518, 169] width 241 height 36
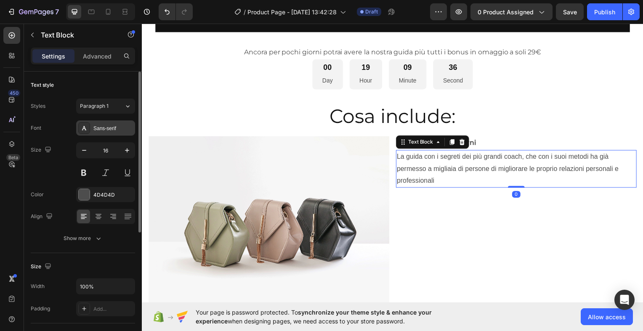
click at [118, 124] on div "Sans-serif" at bounding box center [105, 127] width 59 height 15
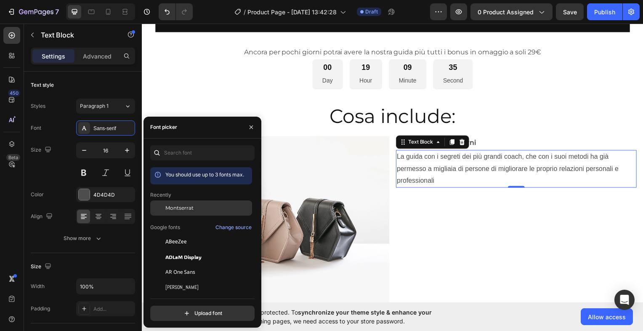
click at [179, 211] on span "Montserrat" at bounding box center [179, 208] width 28 height 8
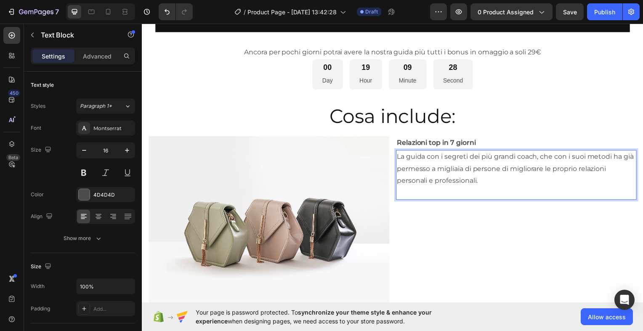
click at [446, 165] on p "La guida con i segreti dei più grandi coach, che con i suoi metodi ha già perme…" at bounding box center [518, 169] width 241 height 36
click at [83, 194] on div at bounding box center [84, 194] width 11 height 11
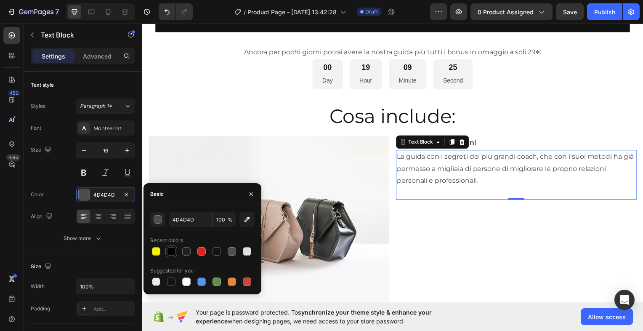
click at [173, 252] on div at bounding box center [171, 251] width 8 height 8
type input "000000"
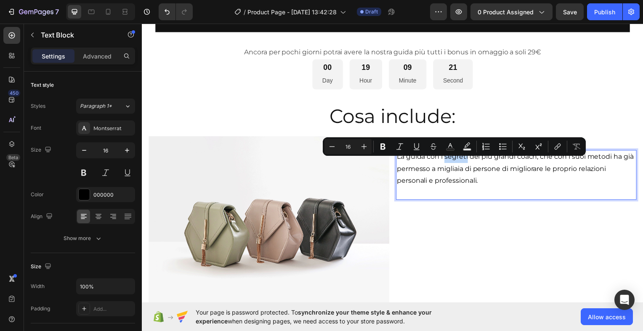
drag, startPoint x: 444, startPoint y: 165, endPoint x: 468, endPoint y: 162, distance: 23.7
click at [468, 162] on p "La guida con i segreti dei più grandi coach, che con i suoi metodi ha già perme…" at bounding box center [518, 169] width 241 height 36
click at [380, 146] on icon "Editor contextual toolbar" at bounding box center [382, 146] width 5 height 6
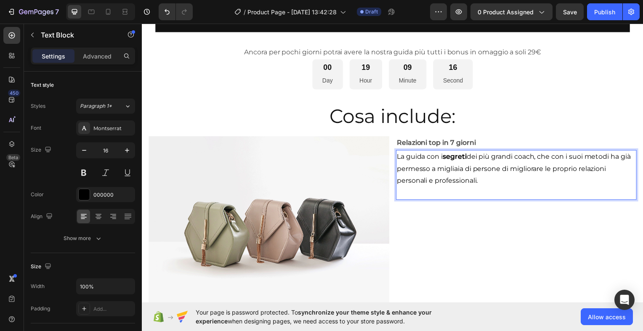
click at [614, 164] on p "La guida con i segreti dei più grandi coach, che con i suoi metodi ha già perme…" at bounding box center [518, 169] width 241 height 36
click at [570, 175] on p "ha già permesso a migliaia di persone di migliorare le proprio relazioni person…" at bounding box center [518, 176] width 241 height 24
drag, startPoint x: 461, startPoint y: 175, endPoint x: 520, endPoint y: 175, distance: 59.8
click at [520, 175] on p "ha già permesso a migliaia di persone di migliorare" at bounding box center [518, 170] width 241 height 12
click at [496, 176] on p "ha già permesso a migliaia di persone di migliorare" at bounding box center [518, 170] width 241 height 12
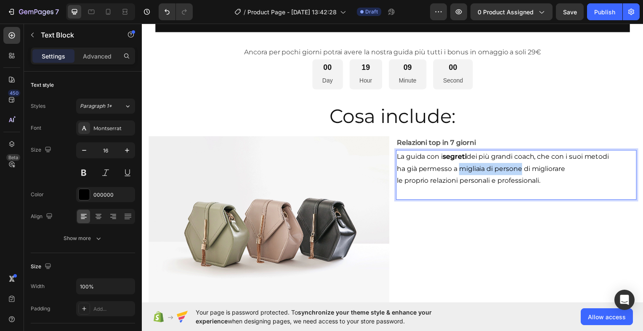
drag, startPoint x: 461, startPoint y: 175, endPoint x: 521, endPoint y: 173, distance: 60.6
click at [521, 173] on p "ha già permesso a migliaia di persone di migliorare" at bounding box center [518, 170] width 241 height 12
click at [484, 175] on p "ha già permesso a migliaia di persone di migliorare" at bounding box center [518, 170] width 241 height 12
click at [542, 164] on p "La guida con i segreti dei più grandi coach, che con i suoi metodi" at bounding box center [518, 157] width 241 height 12
click at [526, 120] on p "Cosa include:" at bounding box center [394, 116] width 476 height 25
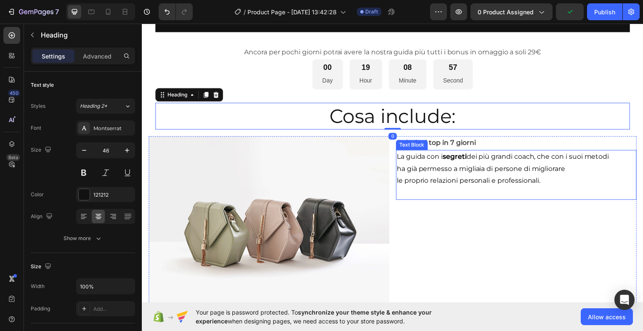
click at [504, 196] on p "Rich Text Editor. Editing area: main" at bounding box center [518, 194] width 241 height 12
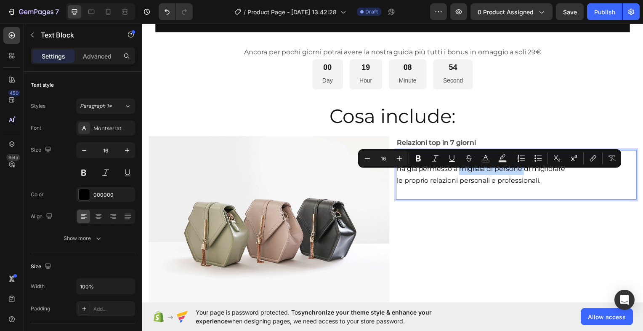
drag, startPoint x: 460, startPoint y: 176, endPoint x: 524, endPoint y: 176, distance: 64.0
click at [524, 176] on p "ha già permesso a migliaia di persone di migliorare" at bounding box center [518, 170] width 241 height 12
drag, startPoint x: 459, startPoint y: 176, endPoint x: 521, endPoint y: 178, distance: 61.9
click at [521, 176] on p "ha già permesso a migliaia di persone di migliorare" at bounding box center [518, 170] width 241 height 12
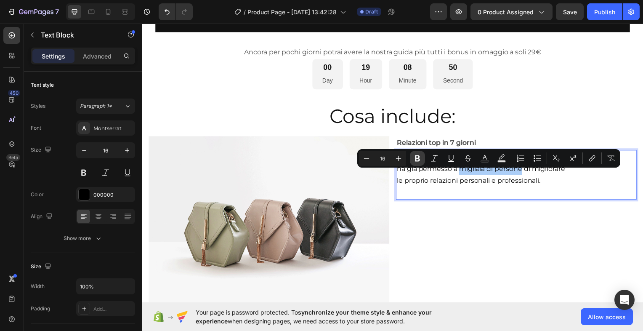
click at [417, 157] on icon "Editor contextual toolbar" at bounding box center [417, 158] width 8 height 8
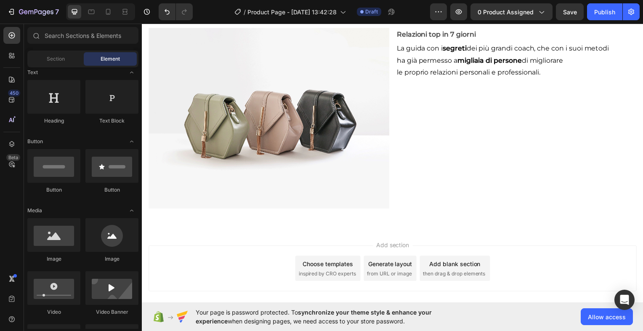
scroll to position [1531, 0]
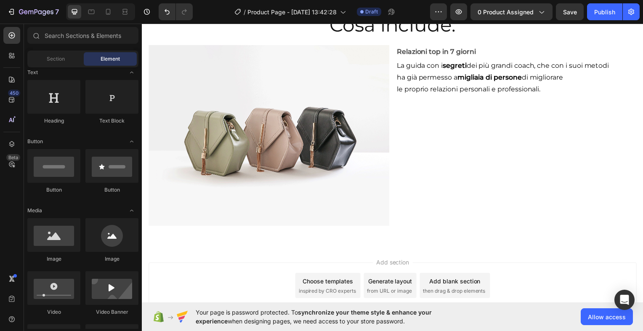
click at [137, 115] on div "Layout Row Row Row Row Text Heading Text Block Button Button Button Media Image…" at bounding box center [83, 197] width 118 height 261
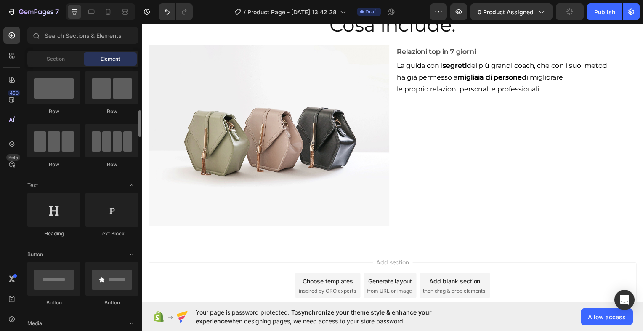
scroll to position [0, 0]
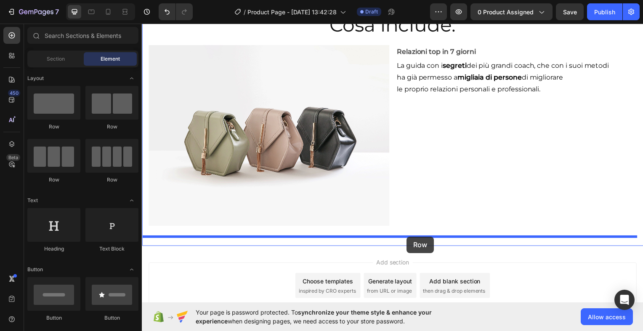
drag, startPoint x: 198, startPoint y: 129, endPoint x: 409, endPoint y: 238, distance: 237.5
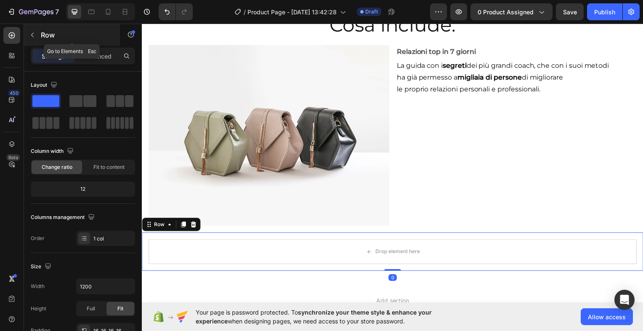
click at [32, 33] on icon "button" at bounding box center [32, 35] width 7 height 7
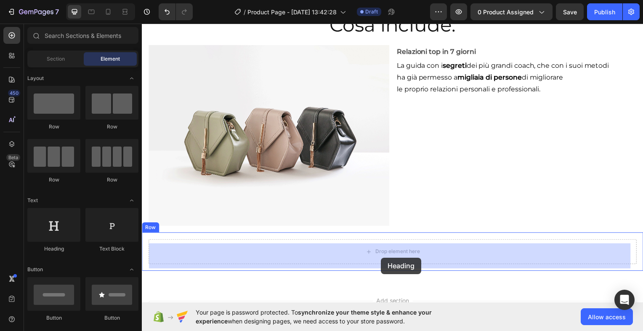
drag, startPoint x: 196, startPoint y: 254, endPoint x: 382, endPoint y: 259, distance: 186.4
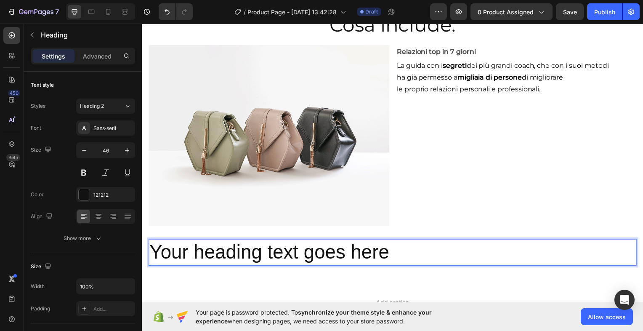
click at [425, 267] on h2 "Your heading text goes here" at bounding box center [394, 253] width 491 height 27
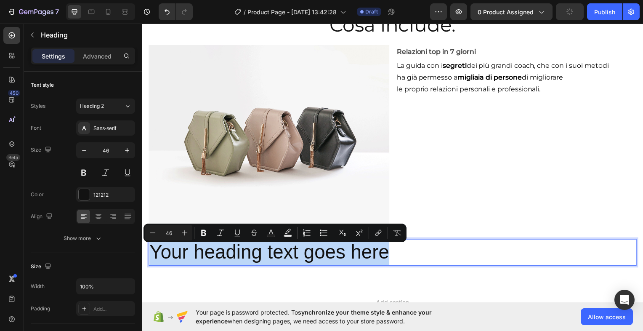
drag, startPoint x: 419, startPoint y: 268, endPoint x: 90, endPoint y: 257, distance: 329.6
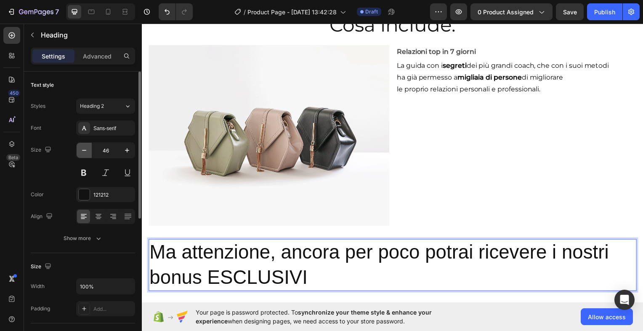
click at [84, 149] on icon "button" at bounding box center [84, 150] width 8 height 8
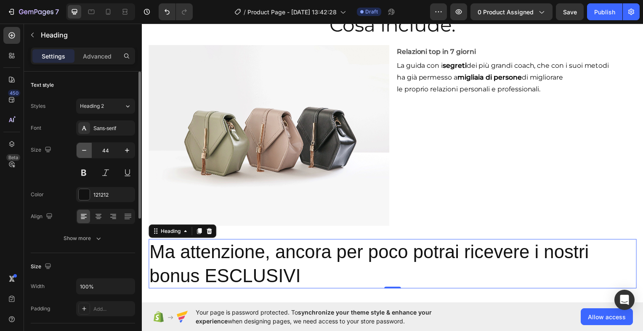
click at [84, 149] on icon "button" at bounding box center [84, 150] width 8 height 8
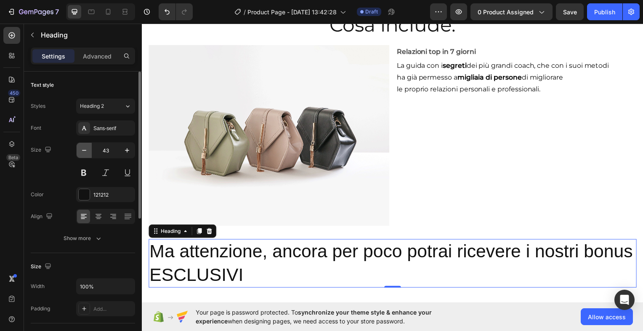
click at [84, 149] on icon "button" at bounding box center [84, 150] width 8 height 8
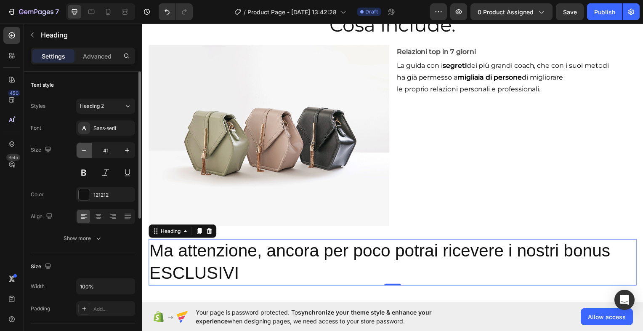
click at [84, 149] on icon "button" at bounding box center [84, 150] width 8 height 8
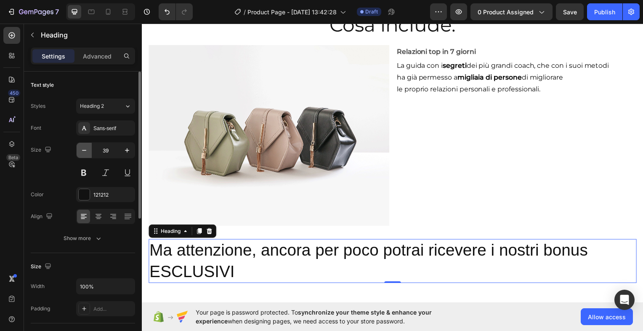
click at [84, 149] on icon "button" at bounding box center [84, 150] width 8 height 8
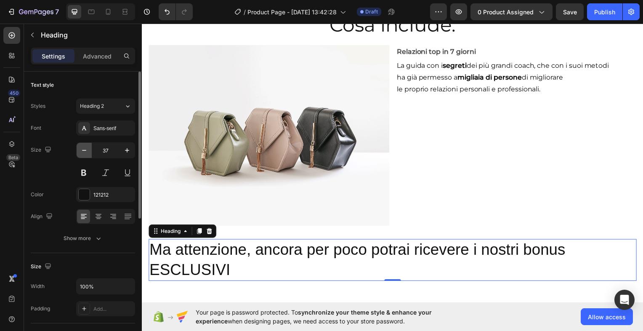
click at [84, 149] on icon "button" at bounding box center [84, 150] width 8 height 8
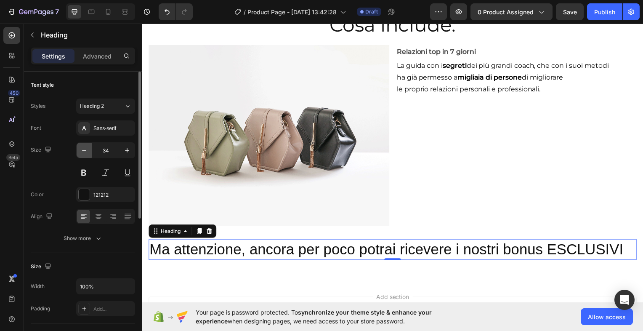
click at [84, 149] on icon "button" at bounding box center [84, 150] width 8 height 8
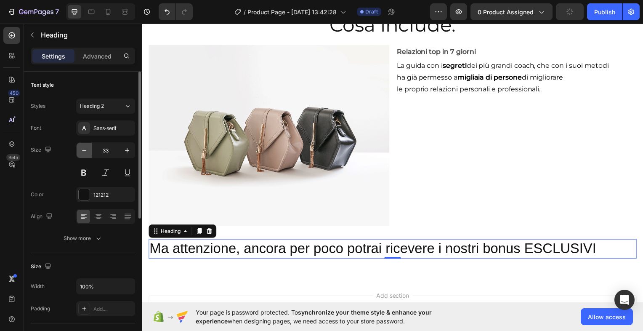
click at [84, 149] on icon "button" at bounding box center [84, 150] width 8 height 8
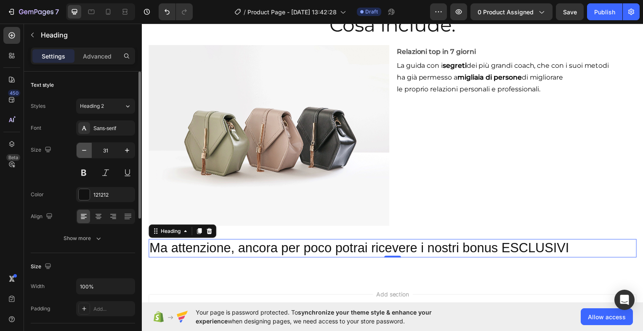
click at [84, 149] on icon "button" at bounding box center [84, 150] width 8 height 8
type input "30"
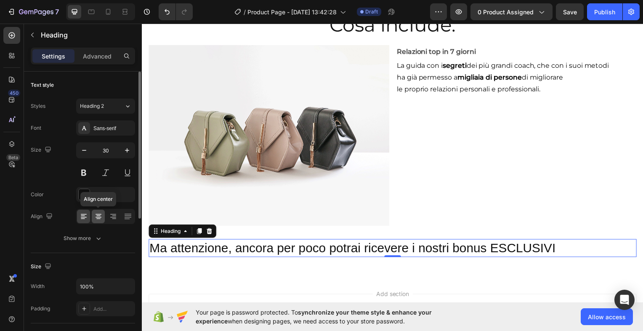
click at [98, 218] on icon at bounding box center [98, 216] width 8 height 8
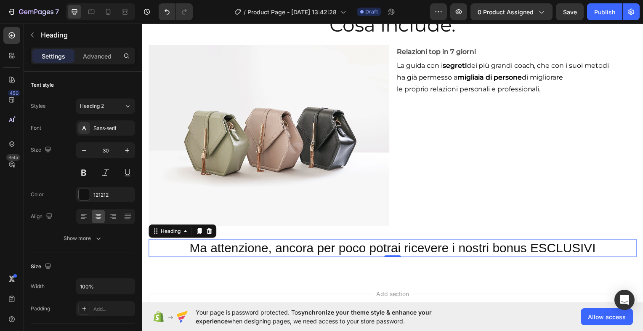
click at [159, 252] on p "Ma attenzione, ancora per poco potrai ricevere i nostri bonus ESCLUSIVI" at bounding box center [394, 249] width 490 height 16
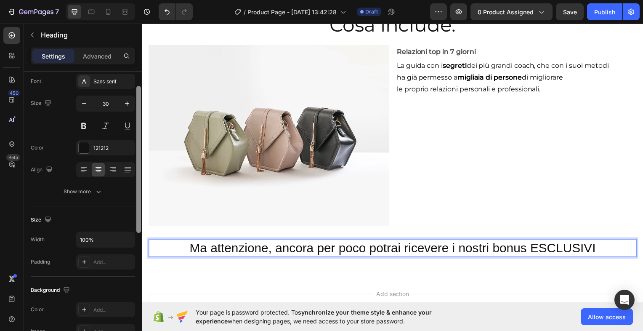
scroll to position [56, 0]
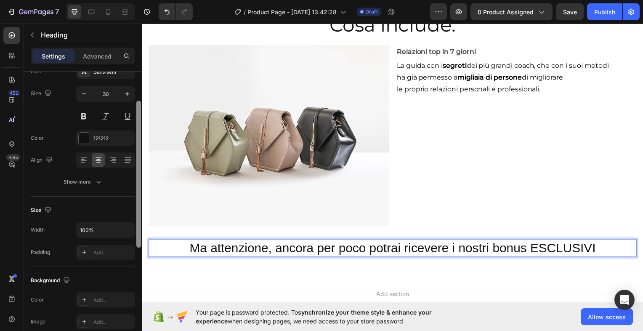
drag, startPoint x: 281, startPoint y: 237, endPoint x: 146, endPoint y: 290, distance: 145.6
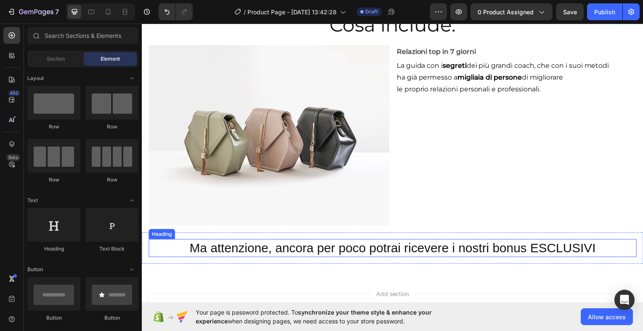
click at [202, 248] on p "Ma attenzione, ancora per poco potrai ricevere i nostri bonus ESCLUSIVI" at bounding box center [394, 249] width 490 height 16
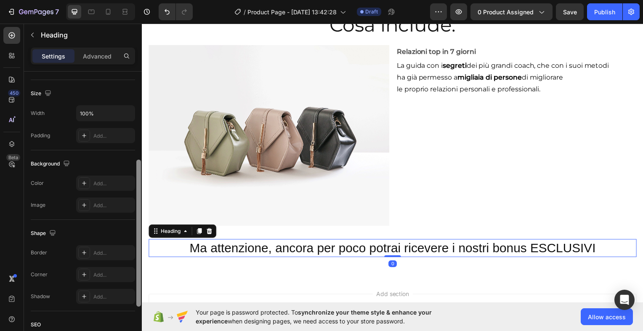
scroll to position [181, 0]
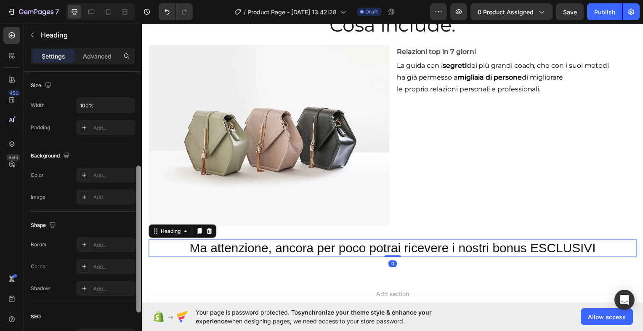
drag, startPoint x: 138, startPoint y: 170, endPoint x: 138, endPoint y: 264, distance: 94.2
click at [138, 264] on div at bounding box center [138, 238] width 5 height 147
click at [105, 168] on div "Add..." at bounding box center [105, 174] width 59 height 15
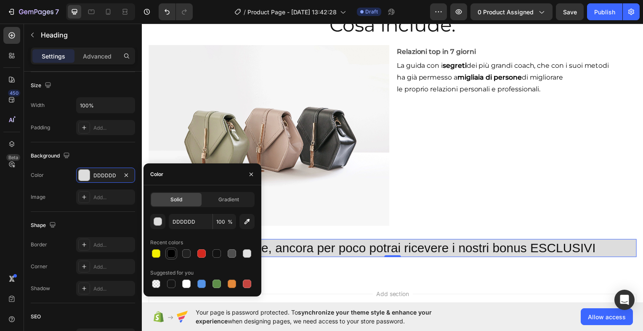
click at [170, 252] on div at bounding box center [171, 253] width 8 height 8
type input "000000"
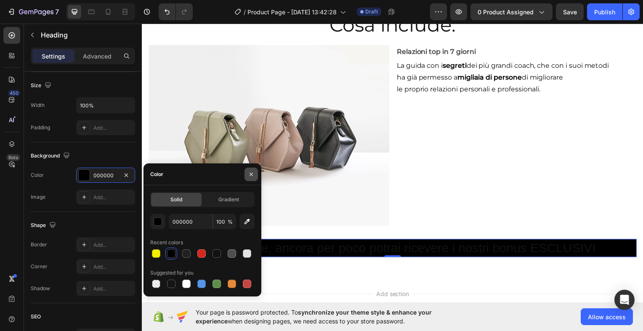
click at [252, 171] on icon "button" at bounding box center [251, 174] width 7 height 7
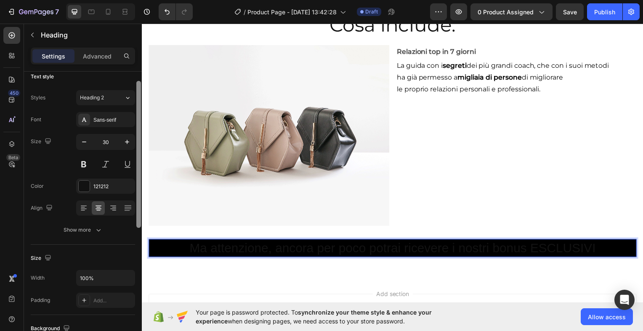
scroll to position [0, 0]
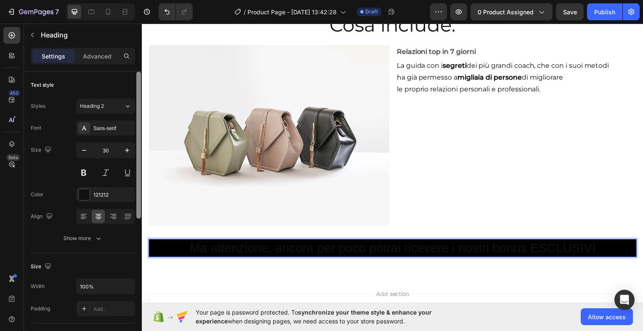
drag, startPoint x: 138, startPoint y: 194, endPoint x: 138, endPoint y: 99, distance: 95.1
click at [138, 99] on div at bounding box center [138, 145] width 5 height 147
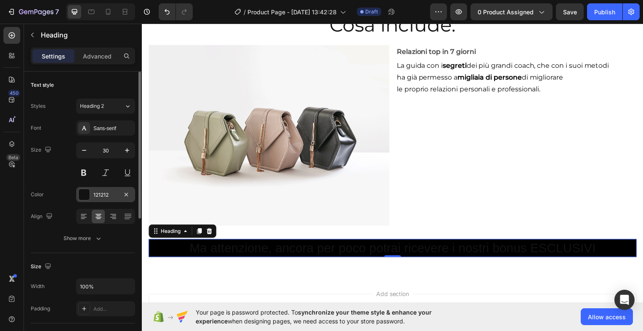
click at [83, 193] on div at bounding box center [84, 194] width 11 height 11
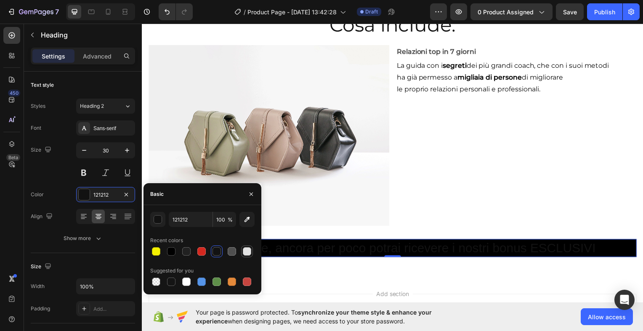
click at [247, 250] on div at bounding box center [247, 251] width 8 height 8
type input "E2E2E2"
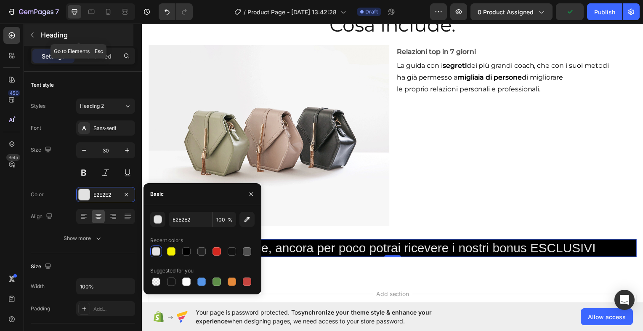
click at [37, 33] on button "button" at bounding box center [32, 34] width 13 height 13
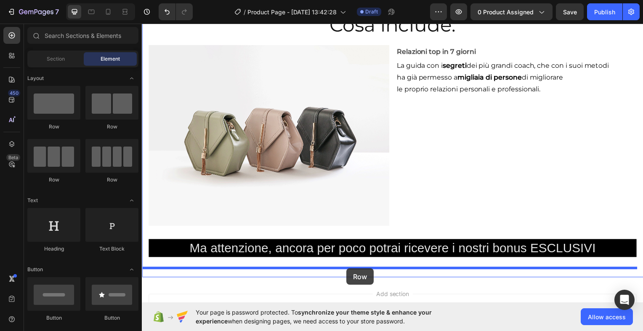
drag, startPoint x: 255, startPoint y: 119, endPoint x: 348, endPoint y: 270, distance: 176.2
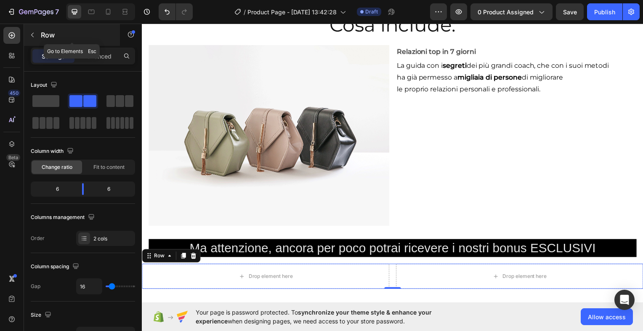
click at [34, 35] on icon "button" at bounding box center [32, 35] width 7 height 7
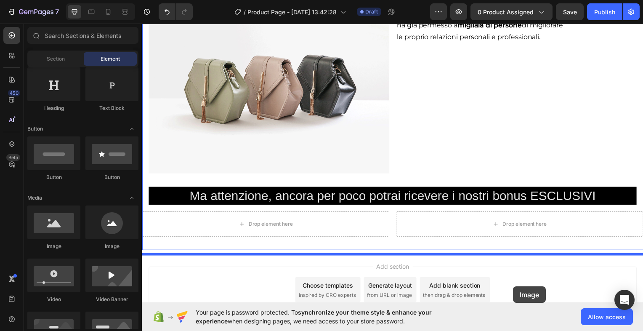
scroll to position [1649, 0]
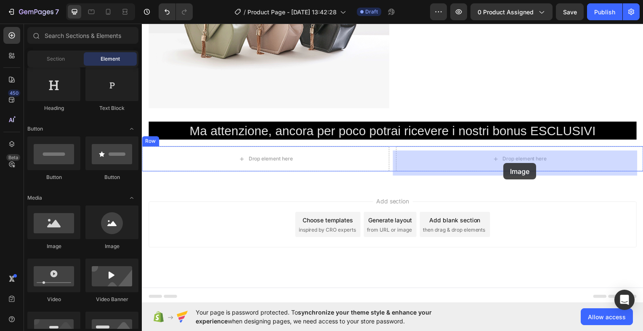
drag, startPoint x: 200, startPoint y: 249, endPoint x: 506, endPoint y: 164, distance: 317.1
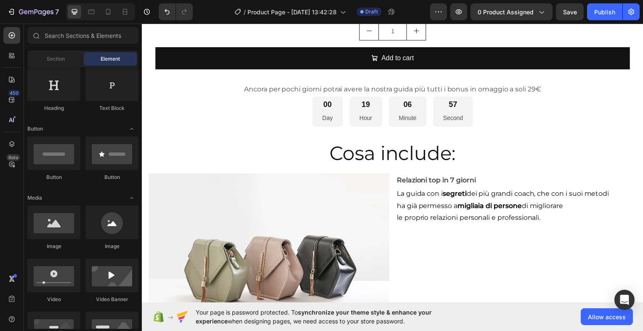
scroll to position [1407, 0]
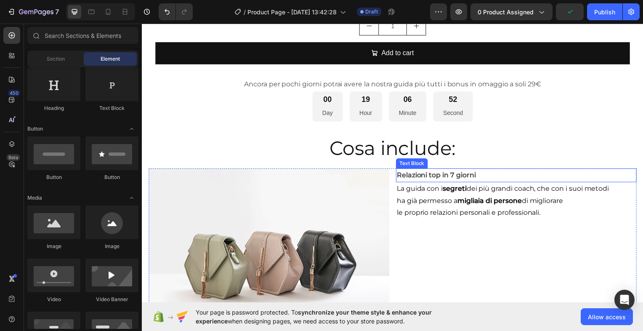
click at [402, 168] on div "Text Block" at bounding box center [413, 164] width 29 height 8
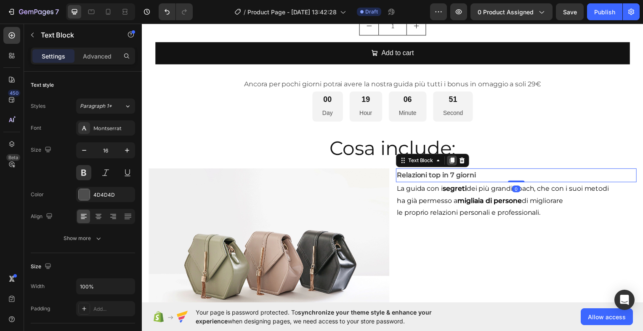
click at [451, 165] on icon at bounding box center [454, 161] width 7 height 7
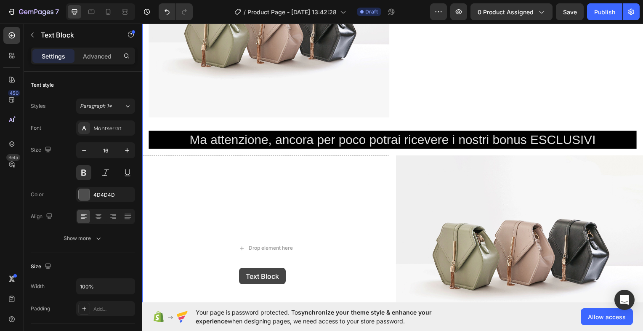
scroll to position [1737, 0]
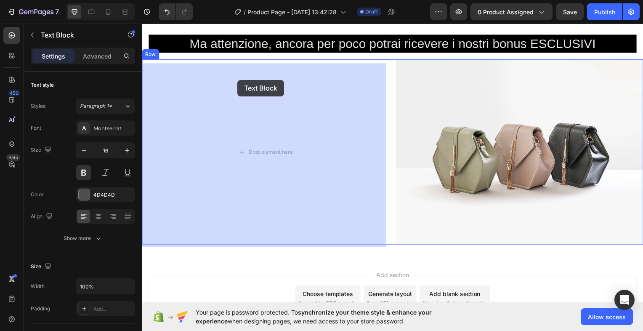
drag, startPoint x: 414, startPoint y: 183, endPoint x: 238, endPoint y: 81, distance: 203.3
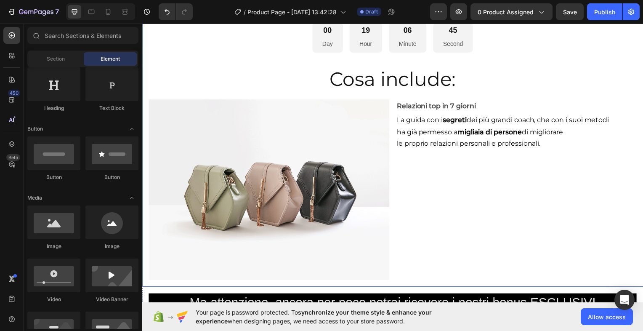
scroll to position [1479, 0]
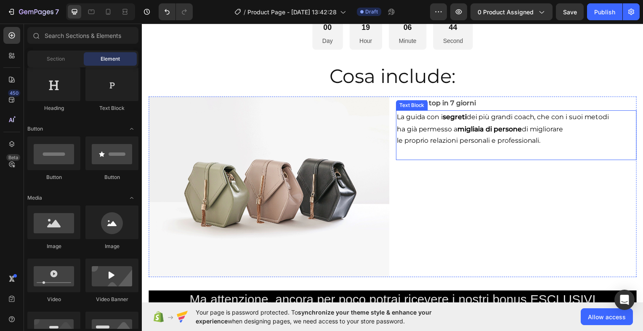
click at [431, 124] on p "La guida con i segreti dei più grandi coach, che con i suoi metodi" at bounding box center [518, 117] width 241 height 12
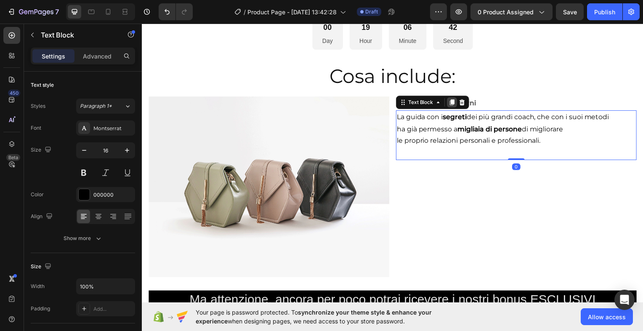
click at [452, 106] on icon at bounding box center [454, 103] width 5 height 6
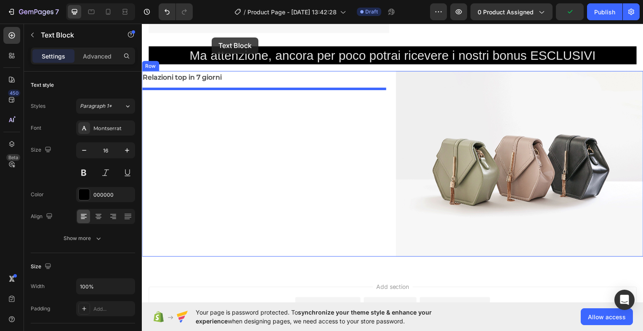
scroll to position [1691, 0]
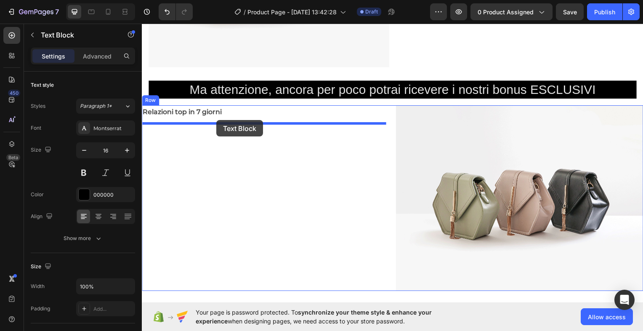
drag, startPoint x: 425, startPoint y: 160, endPoint x: 217, endPoint y: 121, distance: 211.9
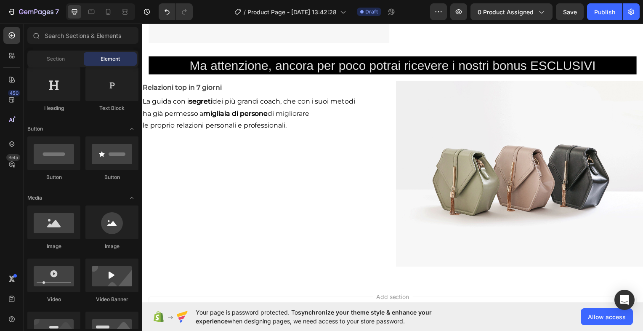
scroll to position [1669, 0]
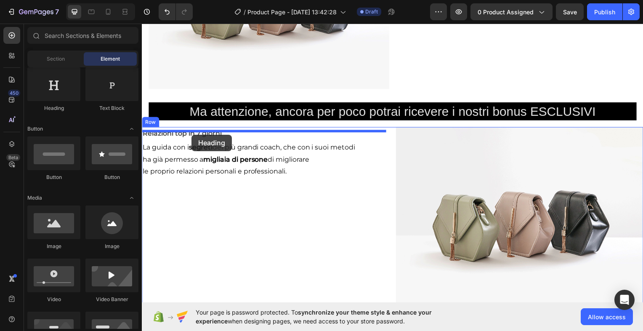
drag, startPoint x: 191, startPoint y: 112, endPoint x: 192, endPoint y: 135, distance: 22.8
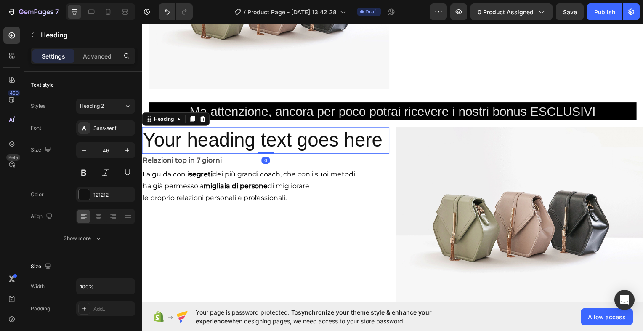
click at [197, 148] on h2 "Your heading text goes here" at bounding box center [266, 140] width 249 height 27
click at [145, 146] on p "Your heading text goes here" at bounding box center [266, 140] width 247 height 25
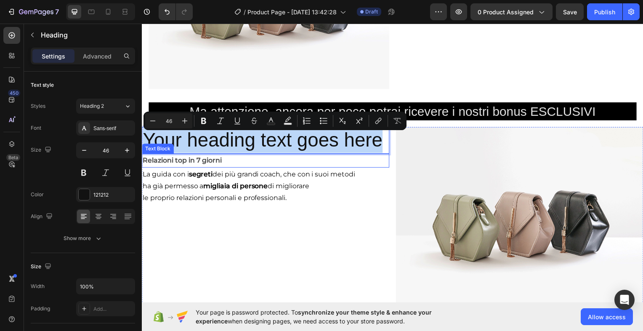
drag, startPoint x: 145, startPoint y: 146, endPoint x: 364, endPoint y: 170, distance: 219.7
click at [364, 170] on div "Your heading text goes here Heading 0 Relazioni top in 7 giorni Text Block La g…" at bounding box center [266, 220] width 249 height 187
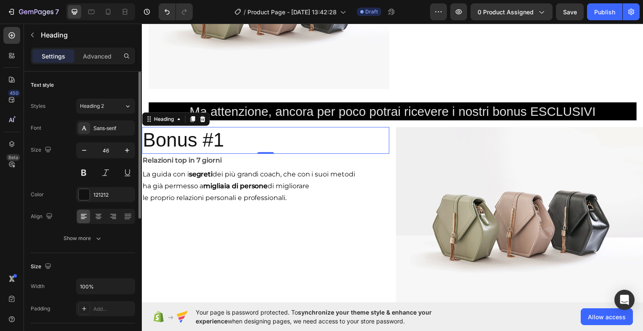
click at [105, 119] on div "Styles Heading 2 Font Sans-serif Size 46 Color 121212 Align Show more" at bounding box center [83, 171] width 104 height 147
click at [108, 126] on div "Sans-serif" at bounding box center [113, 129] width 40 height 8
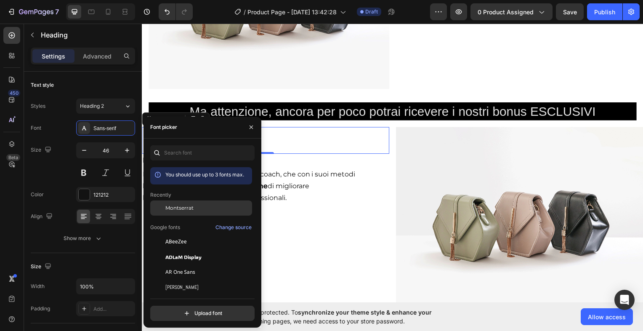
click at [185, 205] on span "Montserrat" at bounding box center [179, 208] width 28 height 8
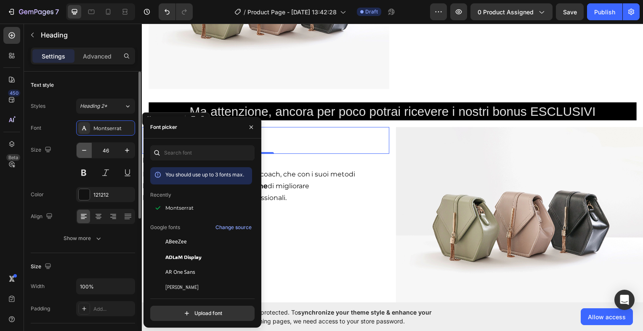
click at [83, 149] on icon "button" at bounding box center [84, 150] width 8 height 8
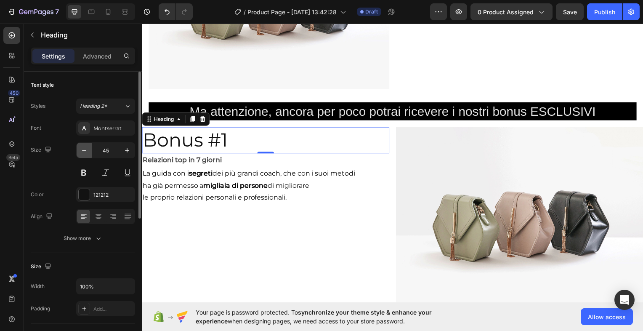
click at [83, 149] on icon "button" at bounding box center [84, 150] width 8 height 8
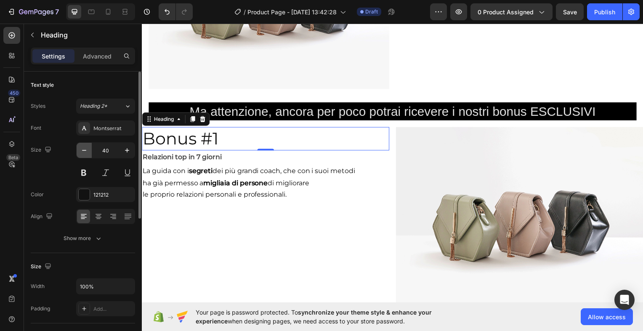
click at [83, 149] on icon "button" at bounding box center [84, 150] width 8 height 8
type input "39"
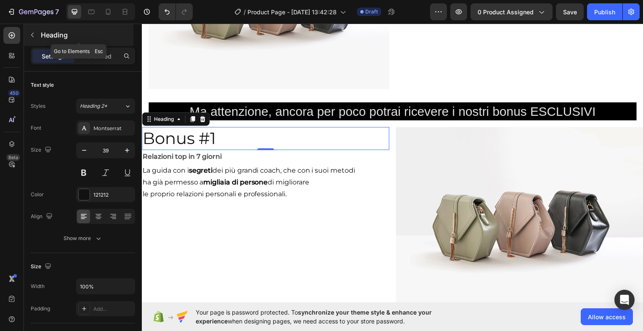
click at [30, 35] on icon "button" at bounding box center [32, 35] width 7 height 7
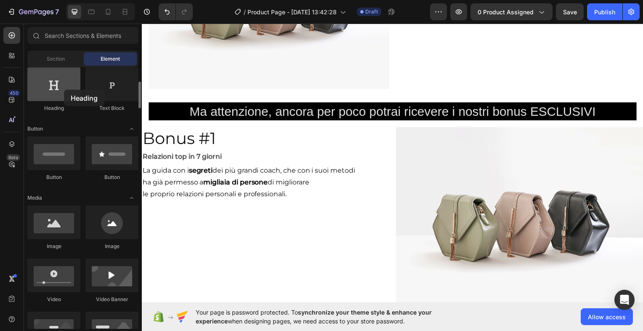
click at [64, 90] on div at bounding box center [53, 84] width 53 height 34
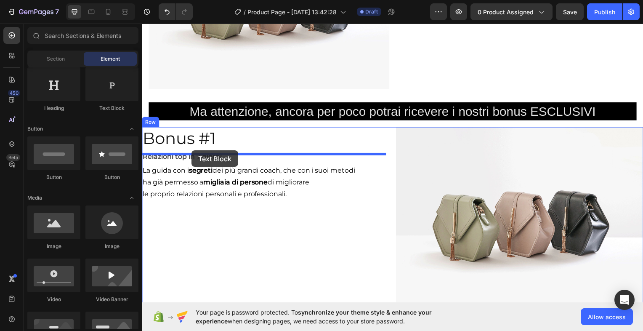
drag, startPoint x: 255, startPoint y: 114, endPoint x: 192, endPoint y: 151, distance: 72.8
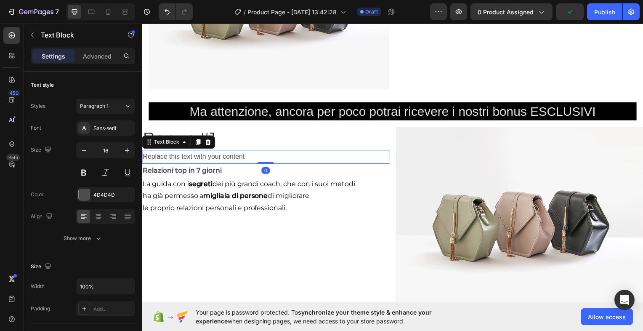
click at [252, 159] on div "Replace this text with your content" at bounding box center [266, 158] width 249 height 14
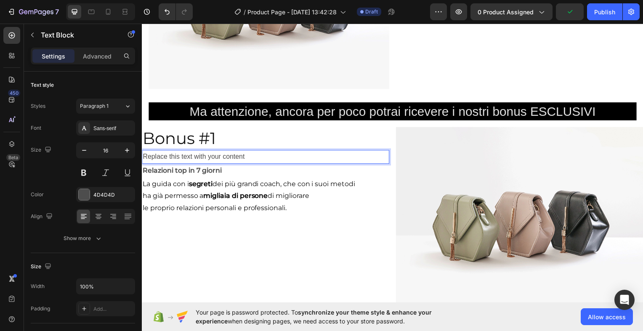
click at [252, 159] on p "Replace this text with your content" at bounding box center [266, 157] width 247 height 12
drag, startPoint x: 252, startPoint y: 159, endPoint x: 132, endPoint y: 159, distance: 120.3
click at [145, 162] on p "59€" at bounding box center [266, 157] width 247 height 12
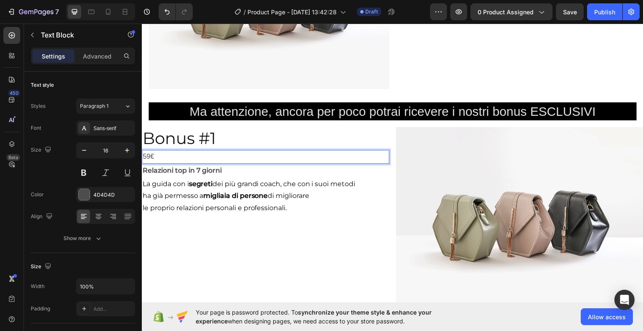
click at [144, 162] on p "59€" at bounding box center [266, 157] width 247 height 12
click at [187, 159] on p "VALORE 59€" at bounding box center [266, 157] width 247 height 12
drag, startPoint x: 183, startPoint y: 162, endPoint x: 170, endPoint y: 163, distance: 13.5
click at [170, 163] on p "VALORE 59€" at bounding box center [266, 157] width 247 height 12
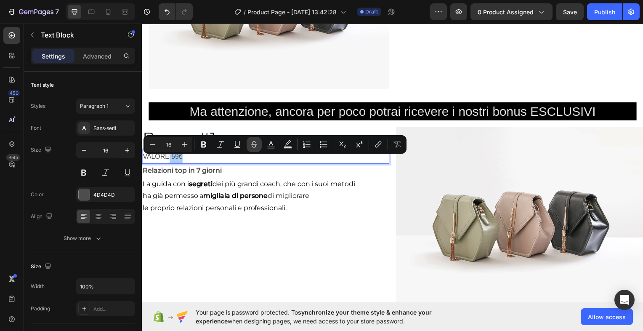
click at [254, 143] on icon "Editor contextual toolbar" at bounding box center [254, 144] width 8 height 8
click at [210, 165] on div "VALORE 59€" at bounding box center [266, 158] width 249 height 14
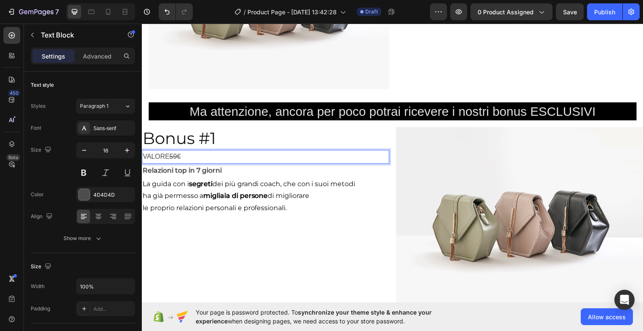
click at [170, 161] on s "59€" at bounding box center [175, 157] width 11 height 7
click at [174, 161] on s "59€" at bounding box center [175, 157] width 11 height 7
click at [188, 161] on p "VALORE 59€" at bounding box center [266, 157] width 247 height 12
click at [194, 162] on p "VALORE 59€" at bounding box center [266, 157] width 247 height 12
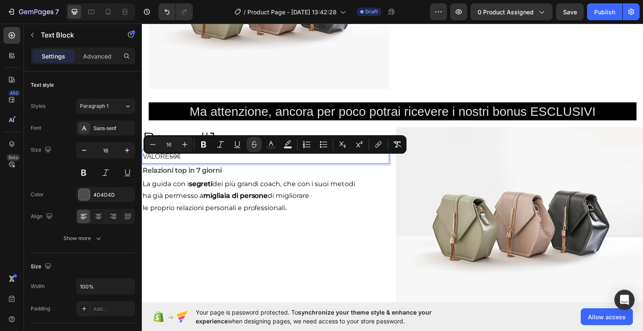
drag, startPoint x: 194, startPoint y: 162, endPoint x: 182, endPoint y: 162, distance: 11.4
click at [182, 162] on p "VALORE 59€" at bounding box center [266, 157] width 247 height 12
click at [254, 142] on icon "Editor contextual toolbar" at bounding box center [254, 144] width 8 height 8
click at [205, 164] on p "VALORE 59€" at bounding box center [266, 157] width 247 height 12
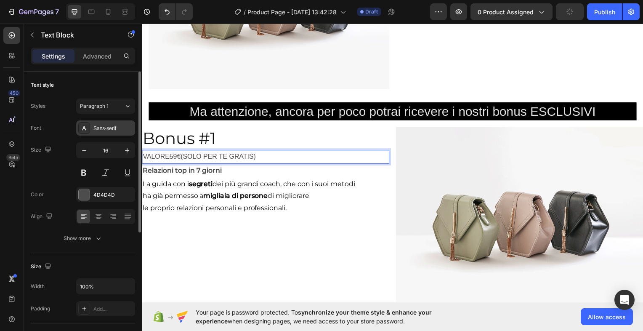
click at [115, 127] on div "Sans-serif" at bounding box center [113, 129] width 40 height 8
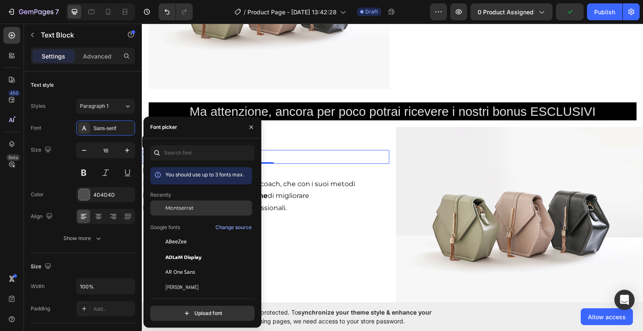
click at [181, 206] on span "Montserrat" at bounding box center [179, 208] width 28 height 8
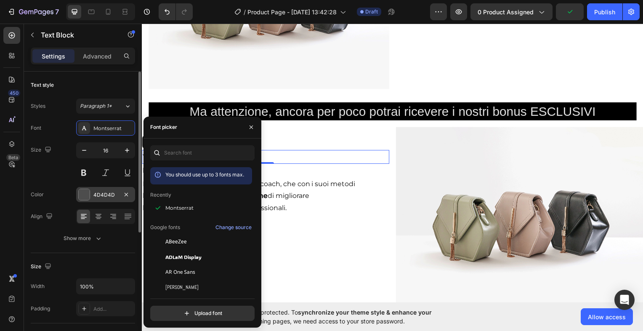
click at [87, 194] on div at bounding box center [84, 194] width 11 height 11
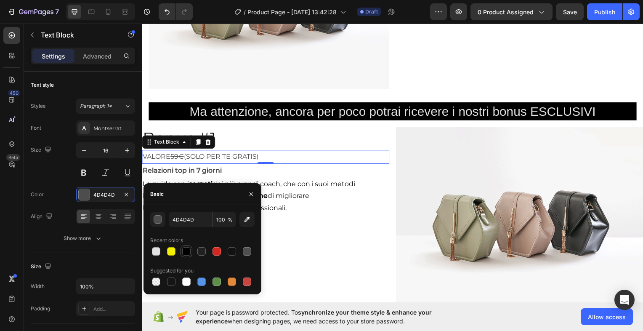
click at [187, 250] on div at bounding box center [186, 251] width 8 height 8
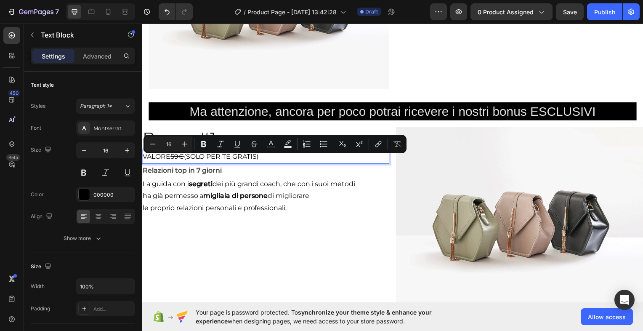
drag, startPoint x: 188, startPoint y: 162, endPoint x: 268, endPoint y: 160, distance: 80.0
click at [268, 160] on p "VALORE 59€ (SOLO PER TE GRATIS)" at bounding box center [266, 157] width 247 height 12
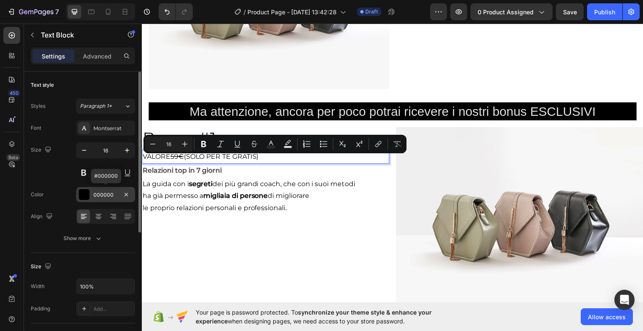
click at [85, 193] on div at bounding box center [84, 194] width 11 height 11
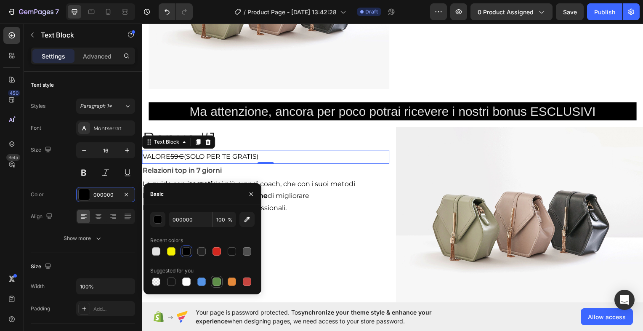
click at [219, 283] on div at bounding box center [216, 281] width 8 height 8
type input "5E8E49"
click at [252, 194] on icon "button" at bounding box center [251, 194] width 7 height 7
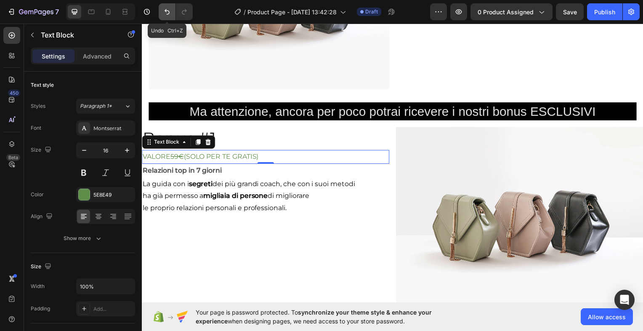
click at [165, 9] on icon "Undo/Redo" at bounding box center [167, 12] width 8 height 8
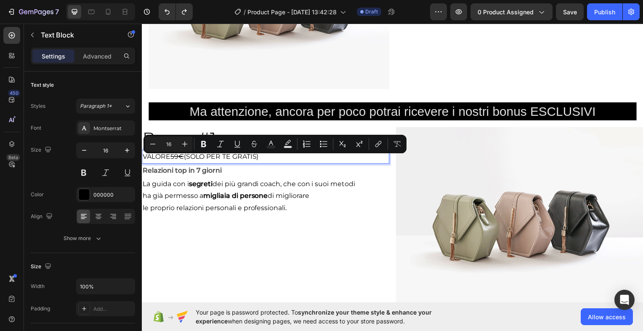
drag, startPoint x: 265, startPoint y: 159, endPoint x: 188, endPoint y: 165, distance: 76.4
click at [286, 145] on icon "Editor contextual toolbar" at bounding box center [288, 144] width 8 height 8
type input "000000"
type input "77"
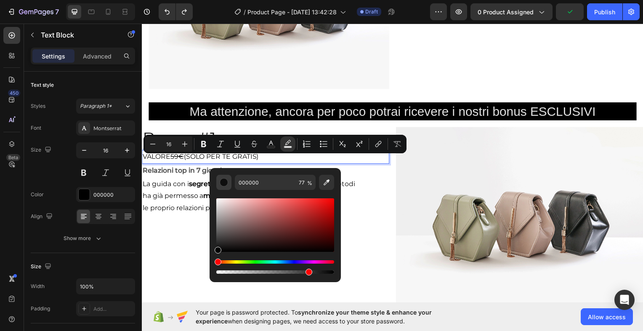
click at [222, 185] on div "Editor contextual toolbar" at bounding box center [224, 182] width 8 height 8
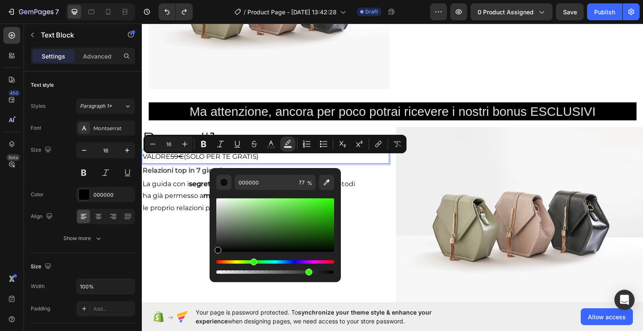
click at [252, 261] on div "Hue" at bounding box center [275, 261] width 118 height 3
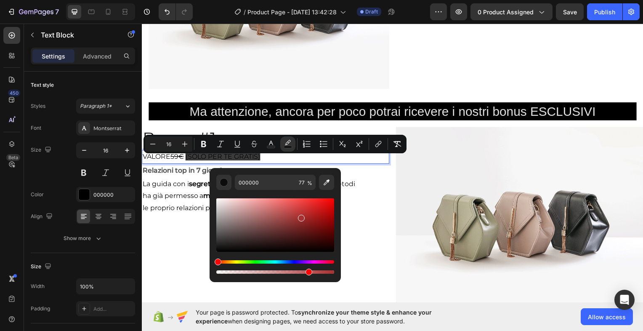
drag, startPoint x: 295, startPoint y: 218, endPoint x: 301, endPoint y: 216, distance: 7.1
click at [301, 216] on div "Editor contextual toolbar" at bounding box center [275, 224] width 118 height 53
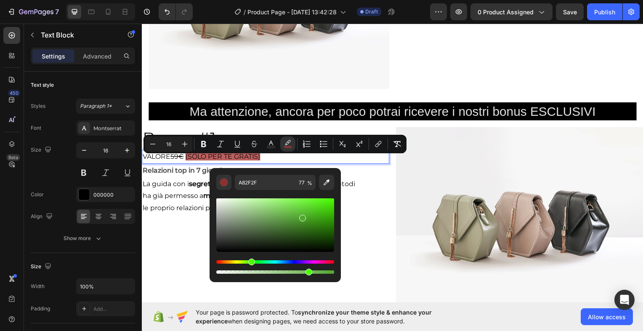
click at [250, 262] on div "Hue" at bounding box center [275, 261] width 118 height 3
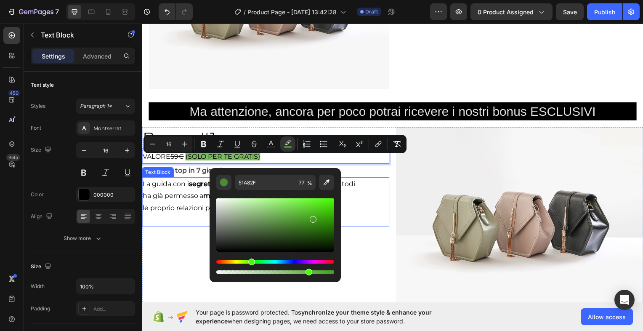
type input "2FA800"
drag, startPoint x: 454, startPoint y: 241, endPoint x: 350, endPoint y: 208, distance: 108.7
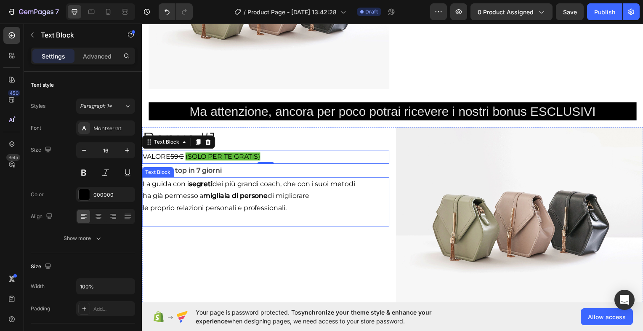
drag, startPoint x: 475, startPoint y: 224, endPoint x: 334, endPoint y: 199, distance: 143.9
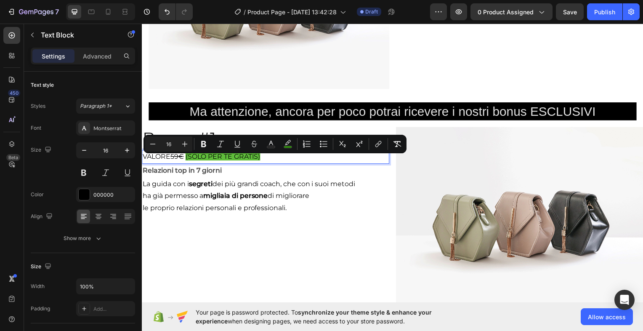
click at [287, 155] on p "VALORE 59€ (SOLO PER TE GRATIS)" at bounding box center [266, 157] width 247 height 12
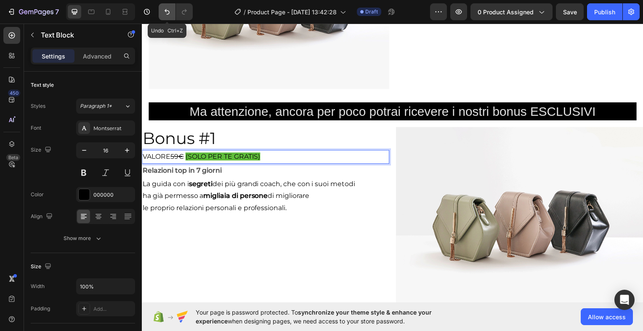
click at [163, 11] on icon "Undo/Redo" at bounding box center [167, 12] width 8 height 8
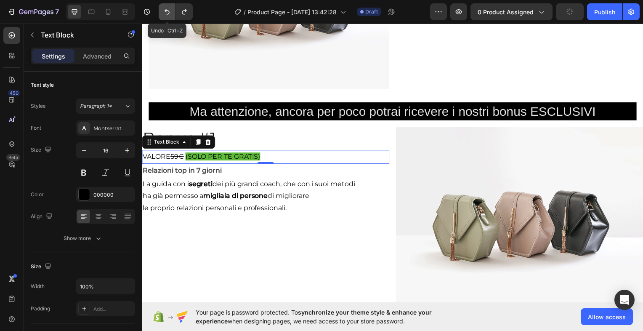
click at [167, 11] on icon "Undo/Redo" at bounding box center [167, 12] width 8 height 8
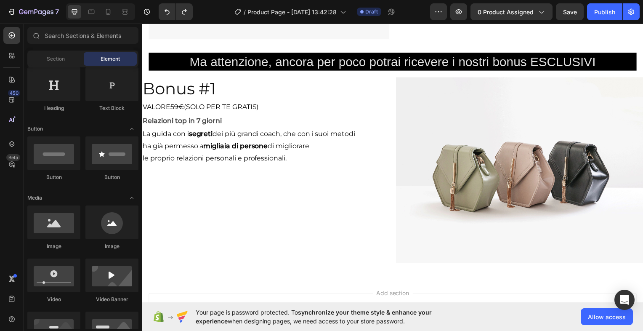
scroll to position [1725, 0]
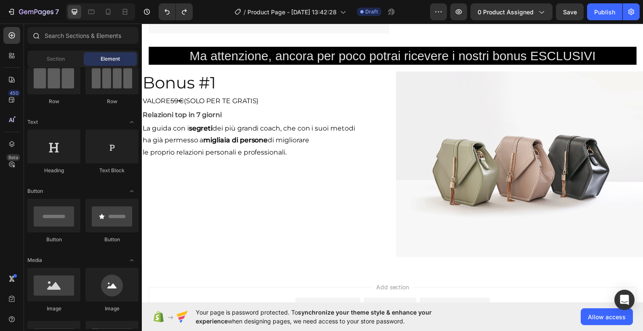
scroll to position [0, 0]
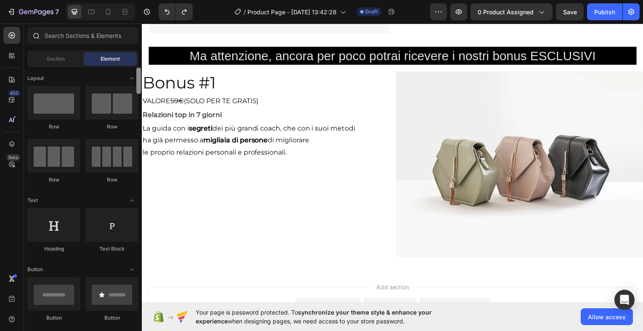
drag, startPoint x: 138, startPoint y: 91, endPoint x: 140, endPoint y: 42, distance: 48.8
click at [140, 42] on div "Sections(30) Elements(84) Section Element Hero Section Product Detail Brands Tr…" at bounding box center [83, 178] width 118 height 302
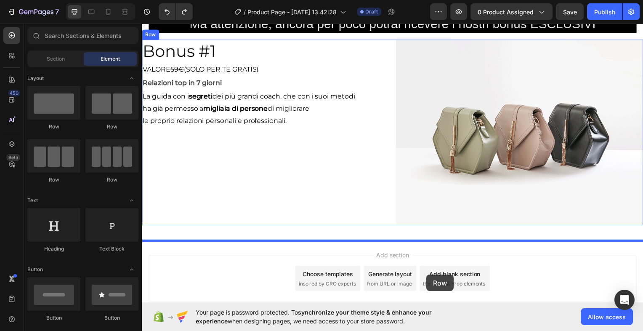
scroll to position [1759, 0]
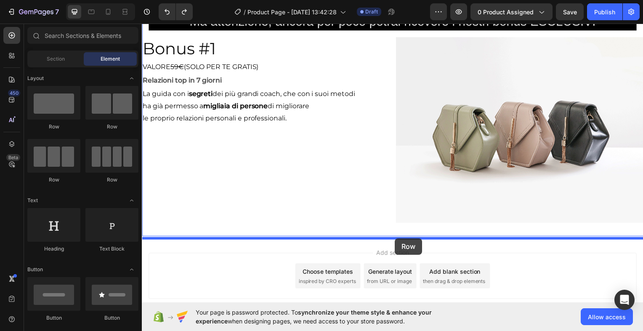
drag, startPoint x: 265, startPoint y: 136, endPoint x: 397, endPoint y: 239, distance: 167.6
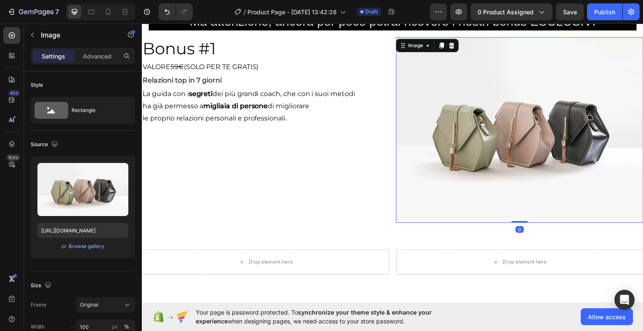
click at [510, 133] on img at bounding box center [522, 130] width 249 height 187
click at [441, 48] on icon at bounding box center [443, 45] width 5 height 6
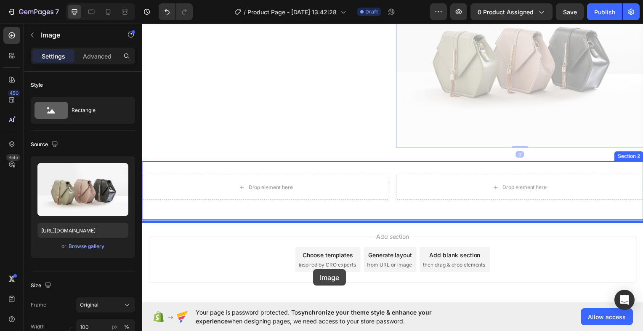
scroll to position [2020, 0]
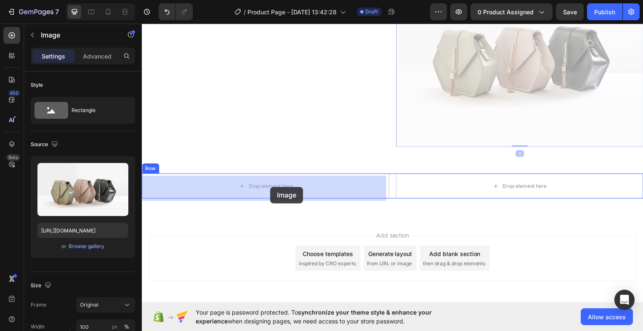
drag, startPoint x: 418, startPoint y: 45, endPoint x: 271, endPoint y: 188, distance: 205.3
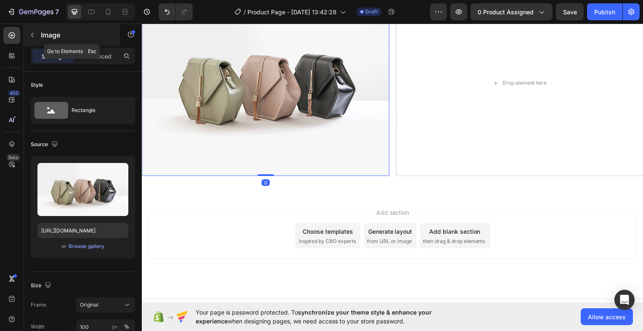
click at [36, 33] on button "button" at bounding box center [32, 34] width 13 height 13
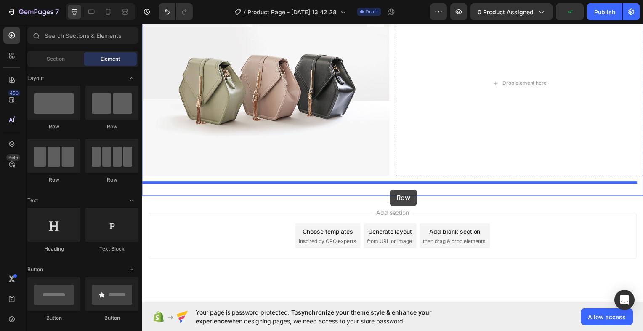
drag, startPoint x: 248, startPoint y: 138, endPoint x: 391, endPoint y: 190, distance: 152.4
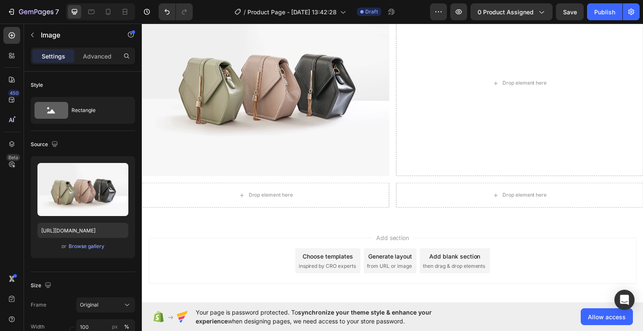
click at [175, 61] on img at bounding box center [266, 83] width 249 height 187
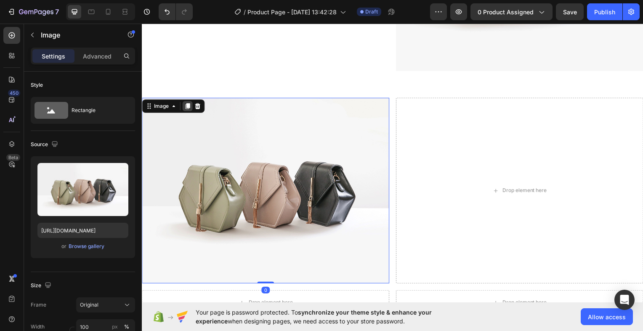
click at [189, 109] on icon at bounding box center [188, 107] width 5 height 6
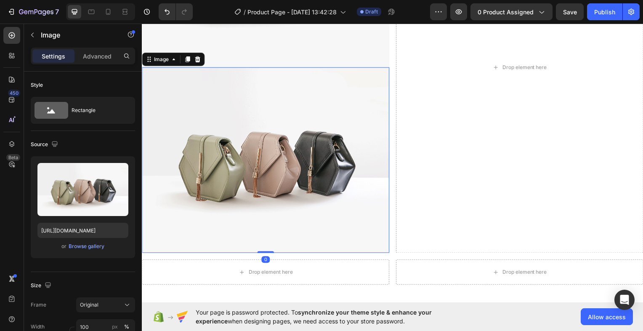
scroll to position [2144, 0]
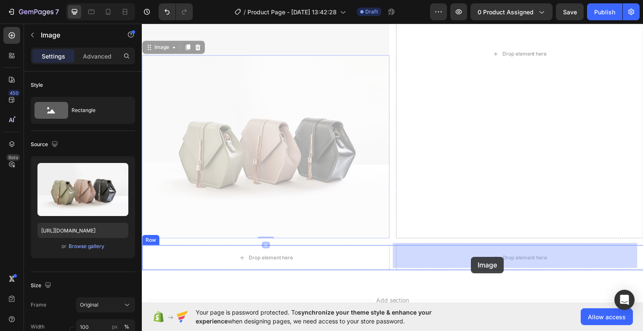
drag, startPoint x: 156, startPoint y: 45, endPoint x: 478, endPoint y: 260, distance: 387.5
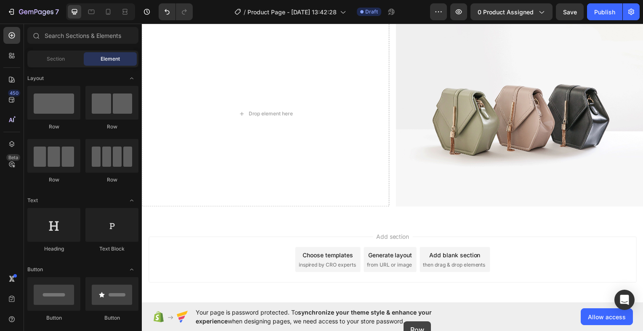
scroll to position [2218, 0]
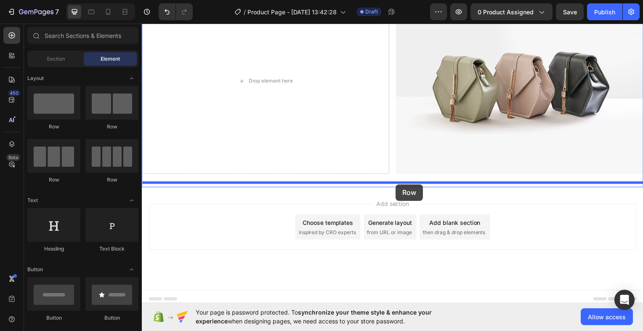
drag, startPoint x: 197, startPoint y: 127, endPoint x: 398, endPoint y: 185, distance: 208.8
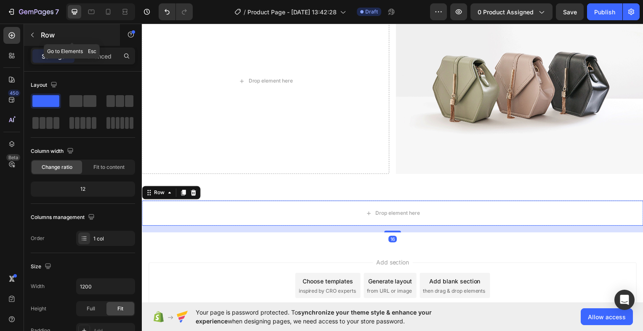
click at [30, 33] on icon "button" at bounding box center [32, 35] width 7 height 7
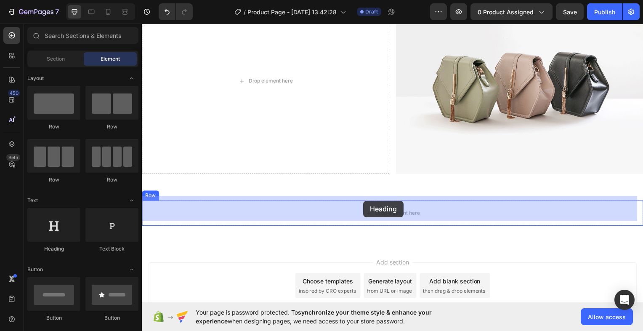
drag, startPoint x: 195, startPoint y: 251, endPoint x: 365, endPoint y: 204, distance: 175.8
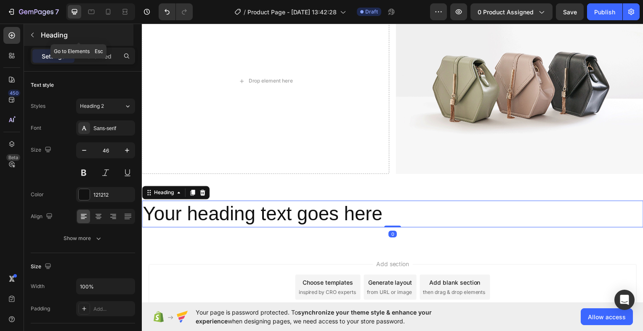
click at [34, 37] on icon "button" at bounding box center [32, 35] width 7 height 7
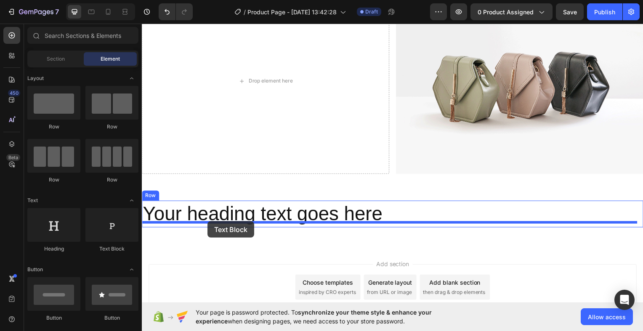
drag, startPoint x: 247, startPoint y: 246, endPoint x: 208, endPoint y: 222, distance: 45.9
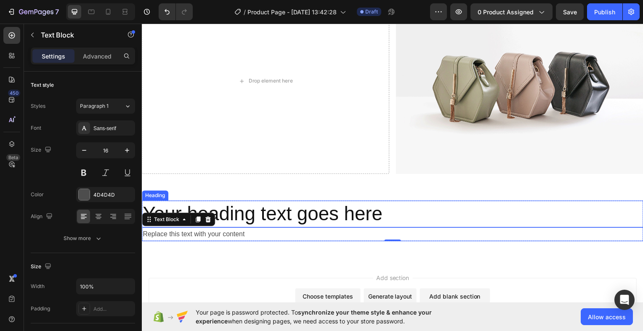
click at [388, 204] on h2 "Your heading text goes here" at bounding box center [394, 215] width 505 height 27
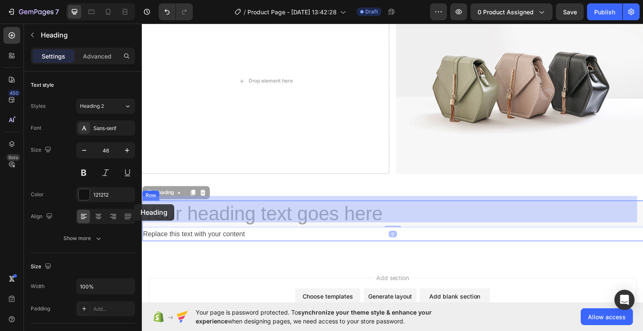
drag, startPoint x: 388, startPoint y: 210, endPoint x: 136, endPoint y: 205, distance: 252.1
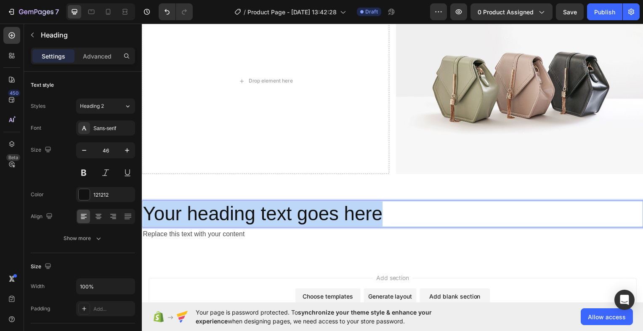
drag, startPoint x: 388, startPoint y: 207, endPoint x: 147, endPoint y: 212, distance: 240.7
click at [147, 212] on p "Your heading text goes here" at bounding box center [394, 214] width 503 height 25
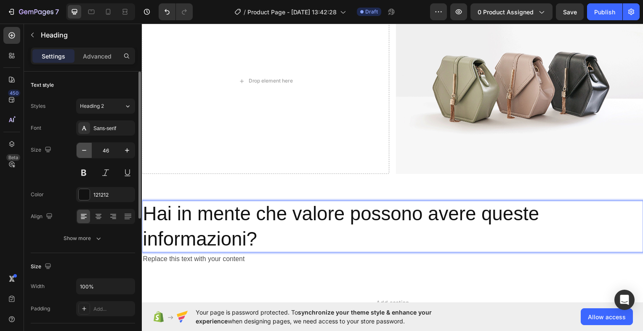
click at [86, 148] on icon "button" at bounding box center [84, 150] width 8 height 8
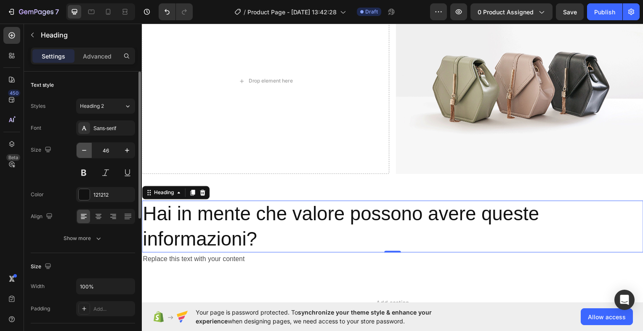
click at [86, 148] on icon "button" at bounding box center [84, 150] width 8 height 8
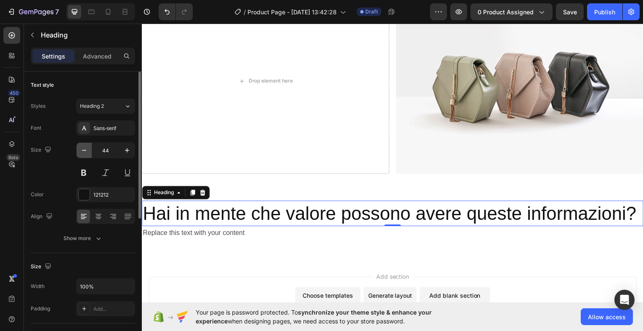
click at [86, 148] on icon "button" at bounding box center [84, 150] width 8 height 8
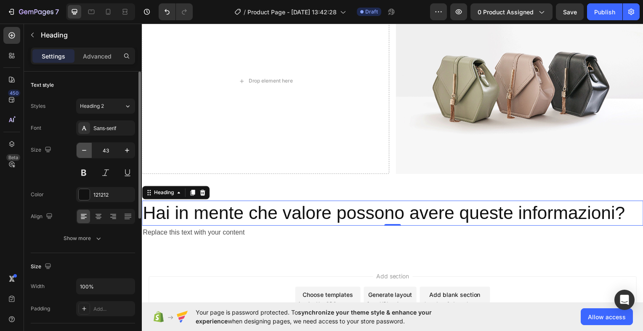
click at [86, 148] on icon "button" at bounding box center [84, 150] width 8 height 8
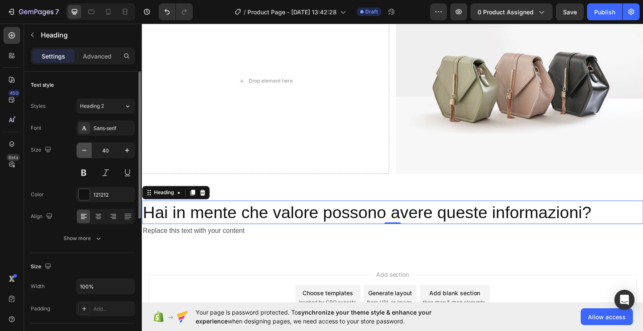
click at [86, 148] on icon "button" at bounding box center [84, 150] width 8 height 8
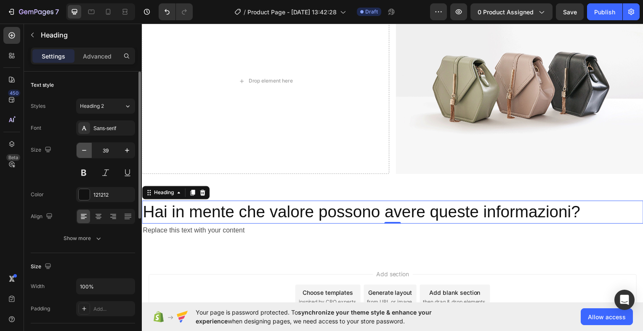
click at [82, 150] on icon "button" at bounding box center [84, 150] width 4 height 1
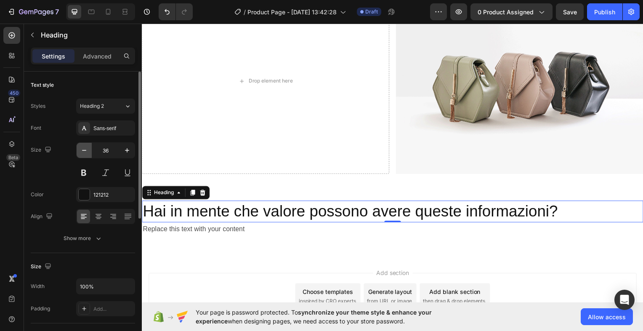
click at [82, 150] on icon "button" at bounding box center [84, 150] width 4 height 1
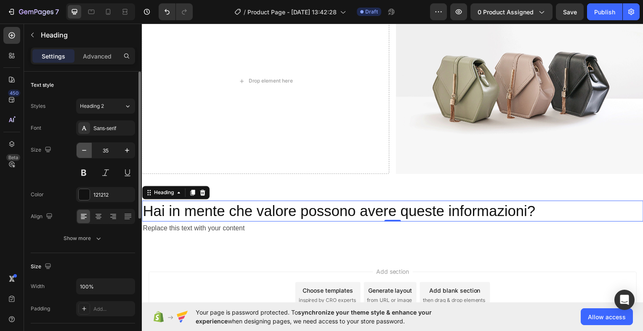
click at [82, 150] on icon "button" at bounding box center [84, 150] width 4 height 1
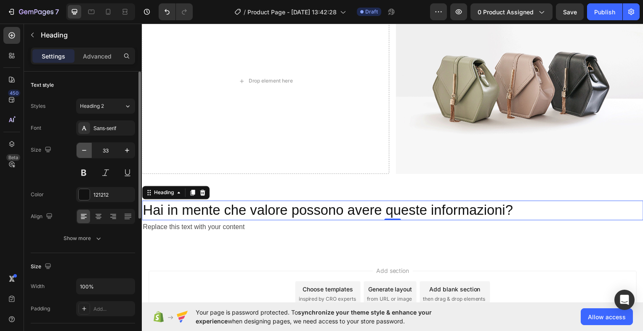
click at [82, 150] on icon "button" at bounding box center [84, 150] width 4 height 1
type input "30"
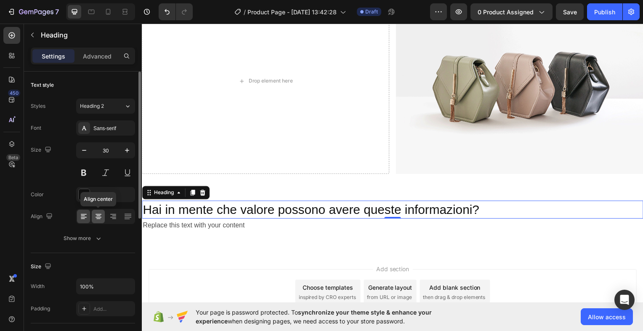
click at [98, 215] on icon at bounding box center [98, 216] width 8 height 8
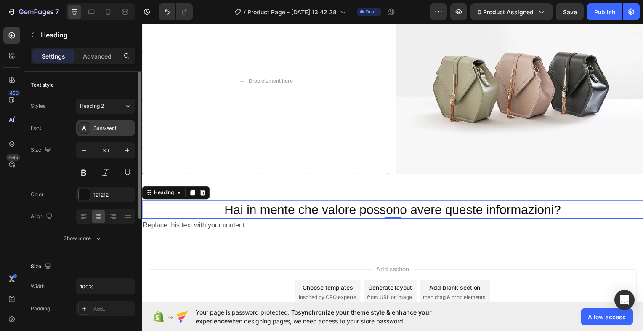
click at [106, 132] on div "Sans-serif" at bounding box center [105, 127] width 59 height 15
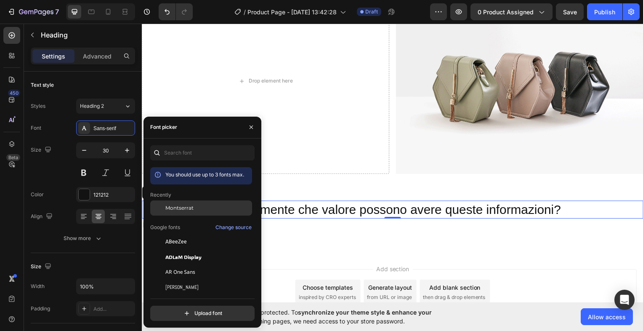
click at [175, 206] on span "Montserrat" at bounding box center [179, 208] width 28 height 8
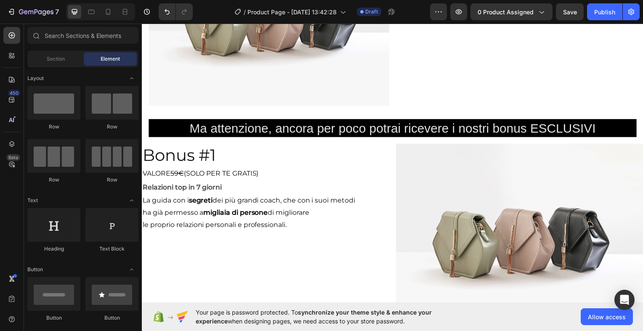
scroll to position [1662, 0]
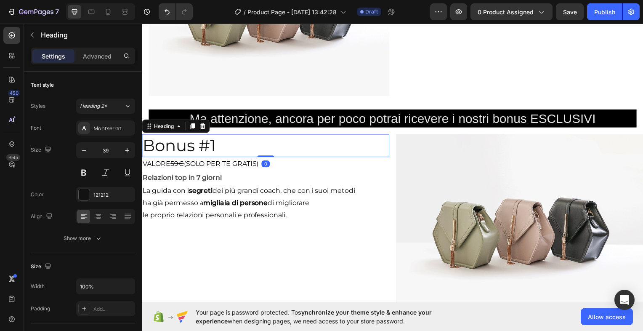
click at [149, 140] on h2 "Bonus #1" at bounding box center [266, 146] width 249 height 23
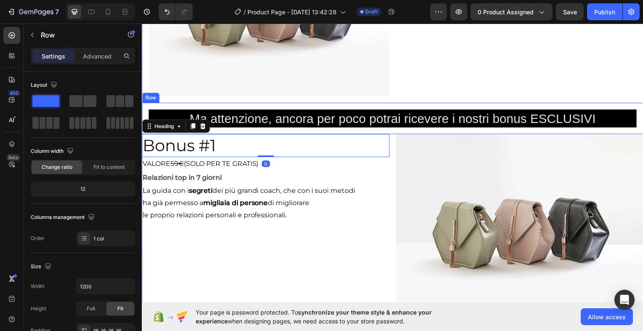
click at [297, 135] on div "Ma attenzione, ancora per poco potrai ricevere i nostri bonus ESCLUSIVI Heading…" at bounding box center [394, 119] width 505 height 32
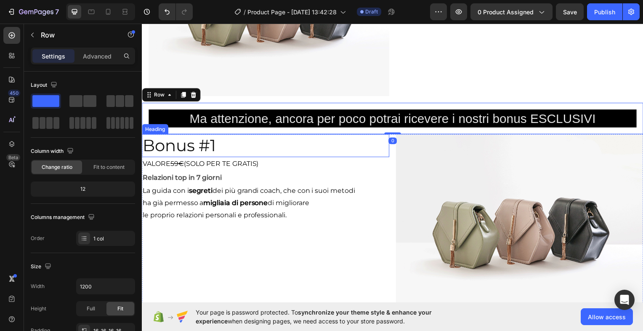
click at [289, 141] on h2 "Bonus #1" at bounding box center [266, 146] width 249 height 23
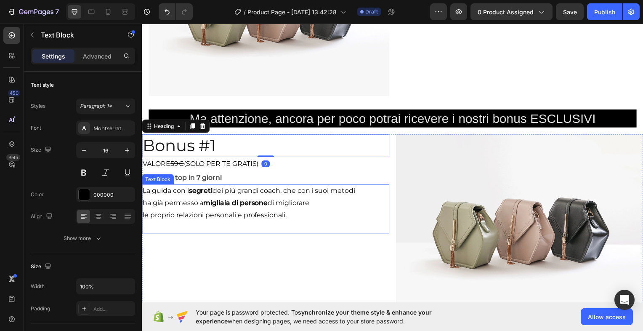
click at [382, 210] on p "ha già permesso a migliaia di persone di migliorare" at bounding box center [266, 204] width 247 height 12
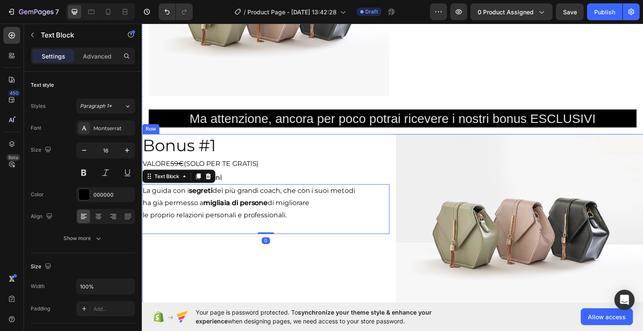
click at [390, 276] on div "Bonus #1 Heading VALORE 59€ (SOLO PER TE GRATIS) Text Block Relazioni top in 7 …" at bounding box center [394, 228] width 505 height 187
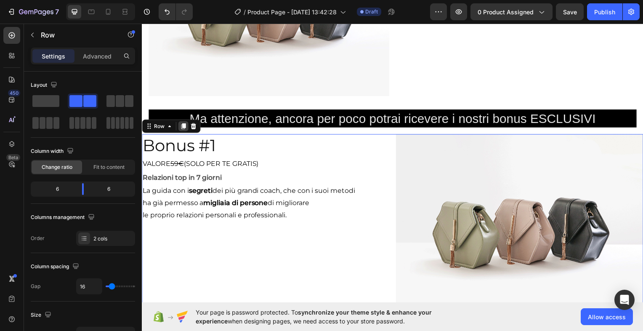
click at [183, 130] on icon at bounding box center [183, 127] width 5 height 6
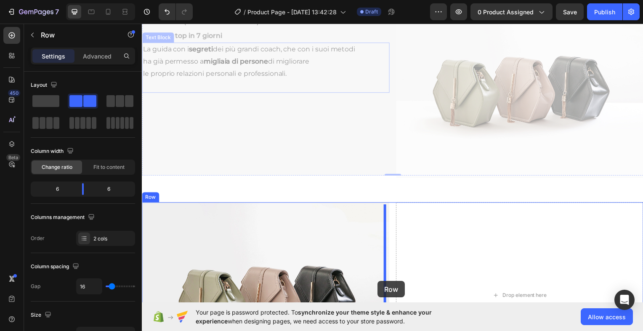
scroll to position [2012, 0]
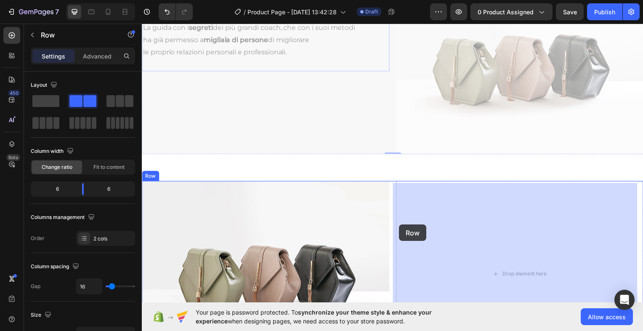
drag, startPoint x: 162, startPoint y: 46, endPoint x: 400, endPoint y: 226, distance: 297.9
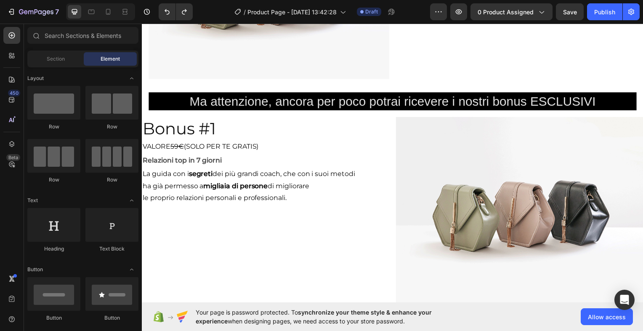
scroll to position [1690, 0]
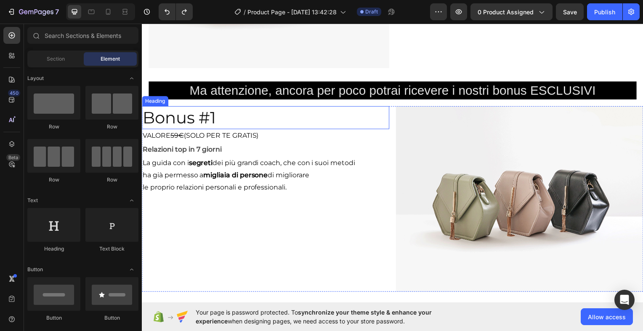
click at [157, 105] on div "Heading" at bounding box center [154, 102] width 23 height 8
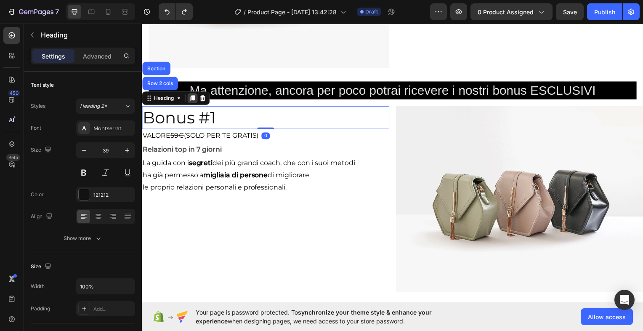
click at [193, 101] on icon at bounding box center [193, 99] width 5 height 6
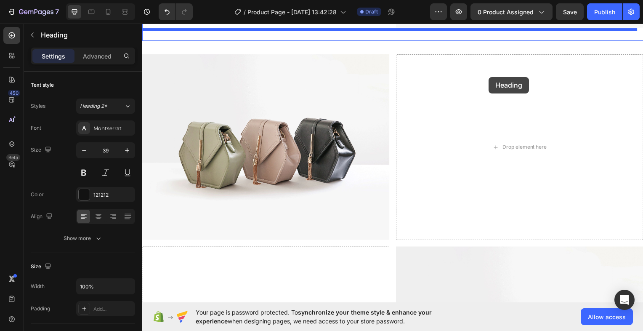
scroll to position [1936, 0]
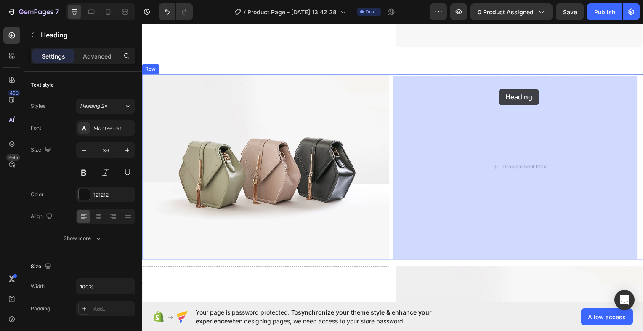
drag, startPoint x: 171, startPoint y: 127, endPoint x: 500, endPoint y: 90, distance: 331.1
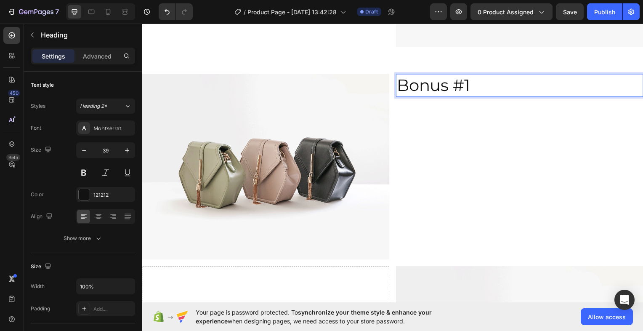
click at [464, 87] on h2 "Bonus #1" at bounding box center [522, 85] width 249 height 23
click at [470, 87] on p "Bonus #1" at bounding box center [521, 85] width 247 height 21
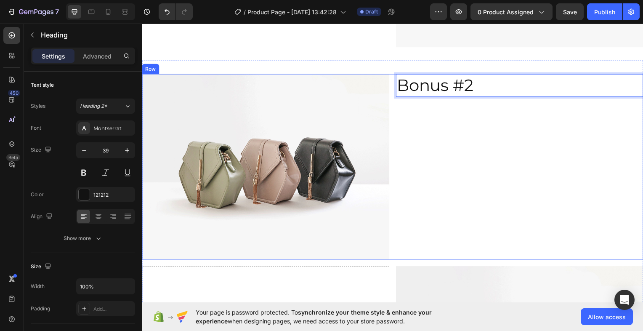
click at [440, 122] on div "Bonus #2 Heading 0" at bounding box center [522, 167] width 249 height 187
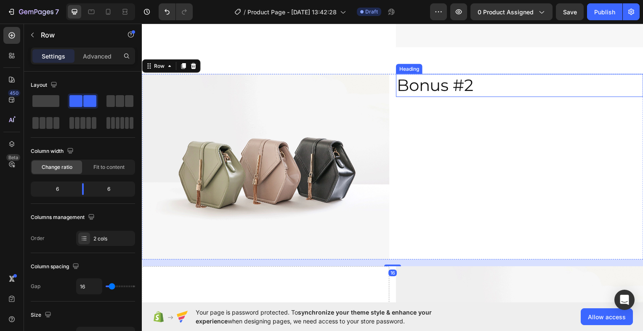
click at [427, 84] on p "Bonus #2" at bounding box center [521, 85] width 247 height 21
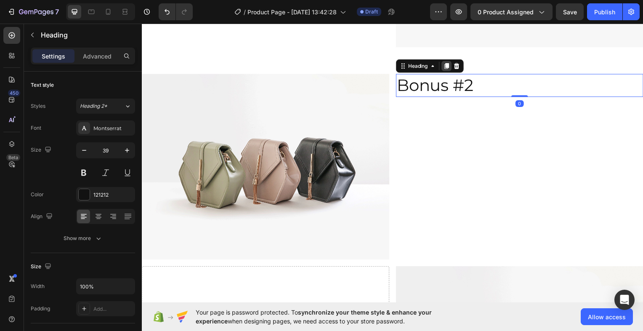
click at [446, 68] on icon at bounding box center [448, 66] width 5 height 6
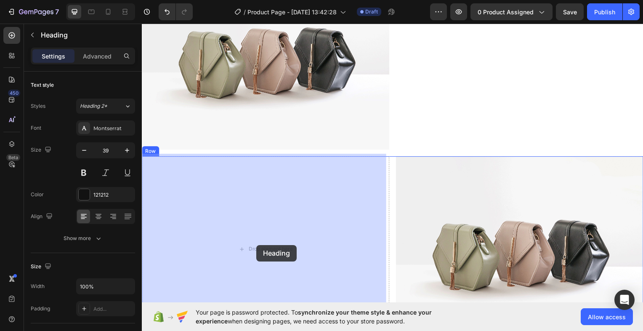
scroll to position [2139, 0]
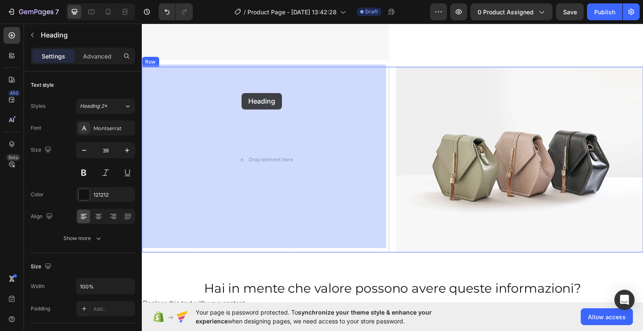
drag, startPoint x: 419, startPoint y: 93, endPoint x: 242, endPoint y: 93, distance: 178.0
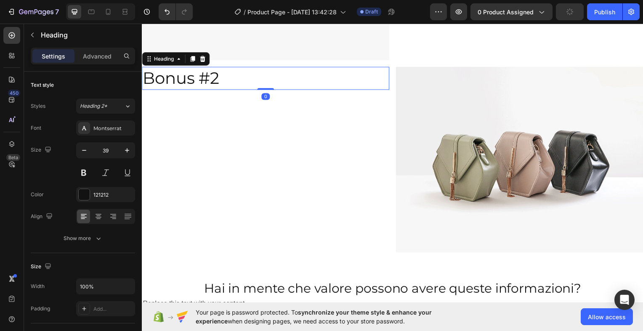
click at [220, 80] on h2 "Bonus #2" at bounding box center [266, 78] width 249 height 23
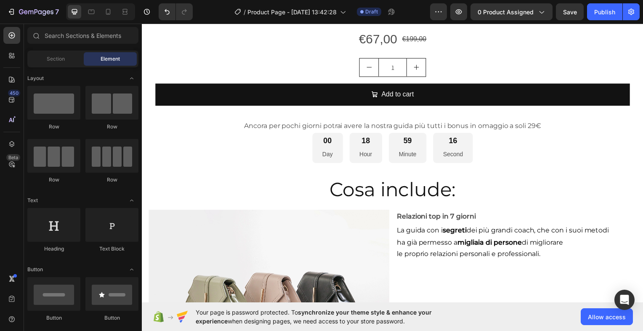
scroll to position [1611, 0]
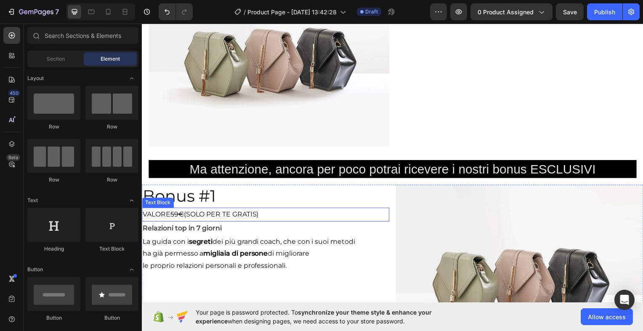
click at [157, 209] on div "Text Block" at bounding box center [158, 204] width 32 height 10
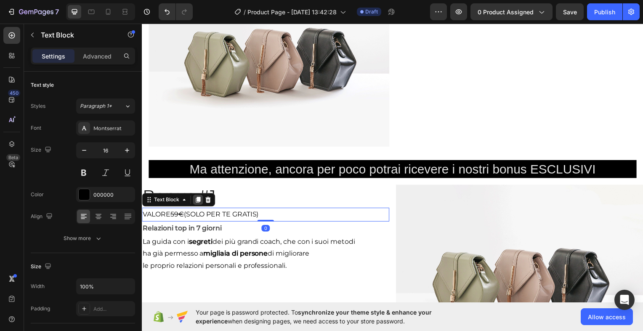
click at [196, 204] on icon at bounding box center [198, 200] width 7 height 7
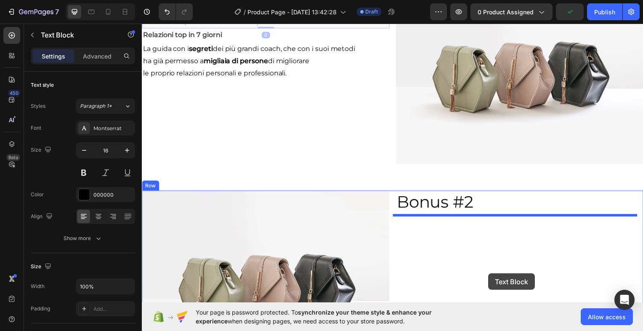
scroll to position [1835, 0]
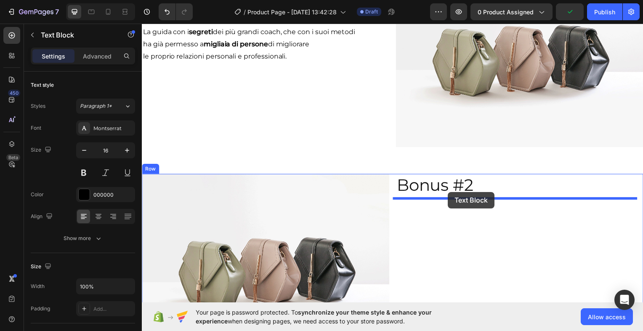
drag, startPoint x: 167, startPoint y: 220, endPoint x: 450, endPoint y: 193, distance: 283.6
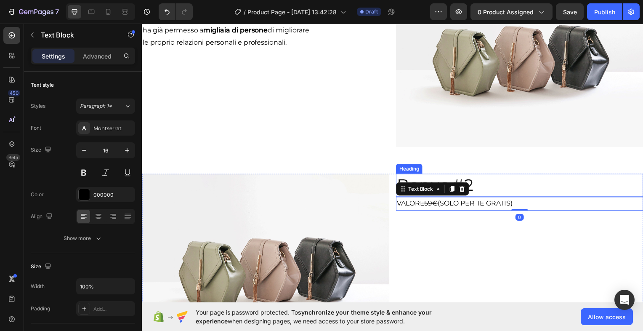
scroll to position [1821, 0]
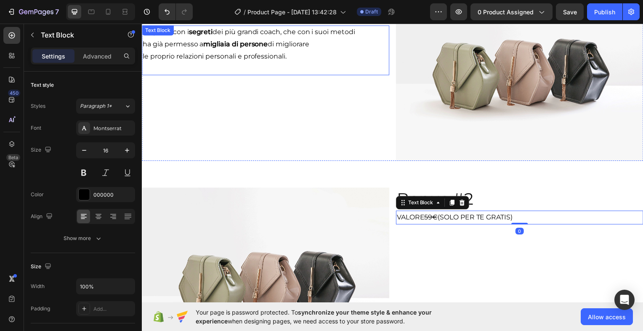
click at [206, 41] on div "La guida con i segreti dei più grandi coach, che con i suoi metodi ha già perme…" at bounding box center [266, 50] width 249 height 50
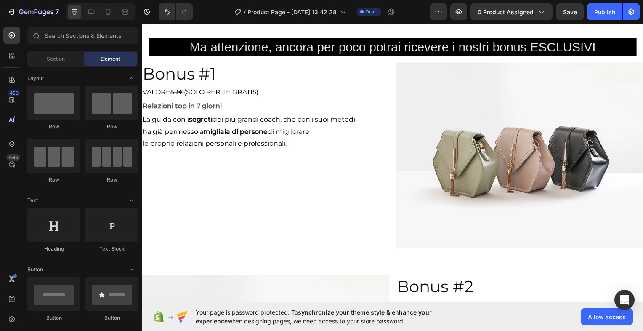
scroll to position [1723, 0]
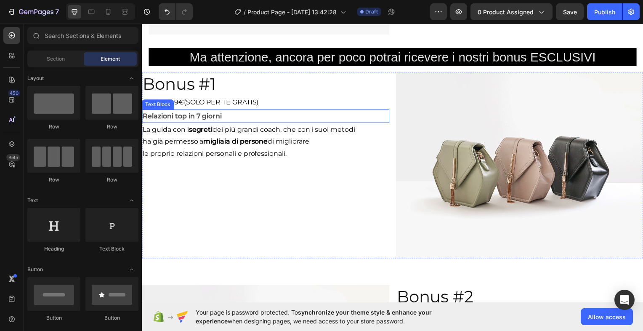
click at [161, 110] on div "Text Block" at bounding box center [158, 105] width 32 height 10
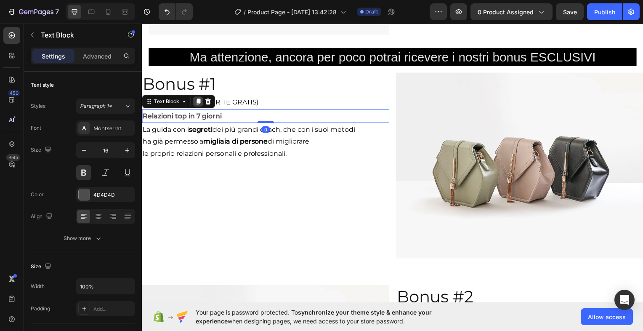
click at [199, 105] on icon at bounding box center [198, 102] width 5 height 6
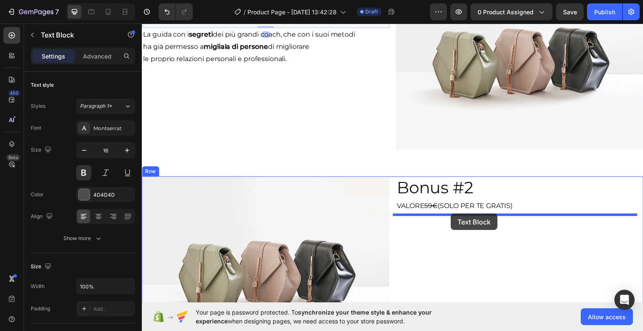
drag, startPoint x: 173, startPoint y: 120, endPoint x: 453, endPoint y: 215, distance: 296.2
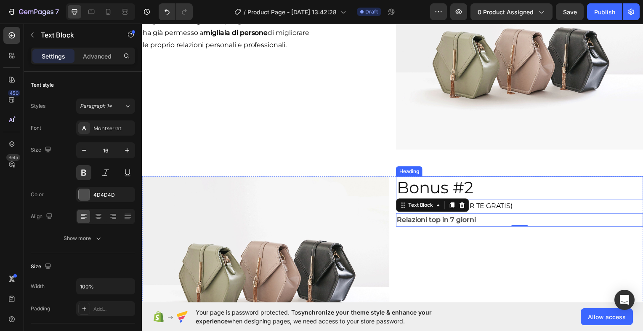
scroll to position [1819, 0]
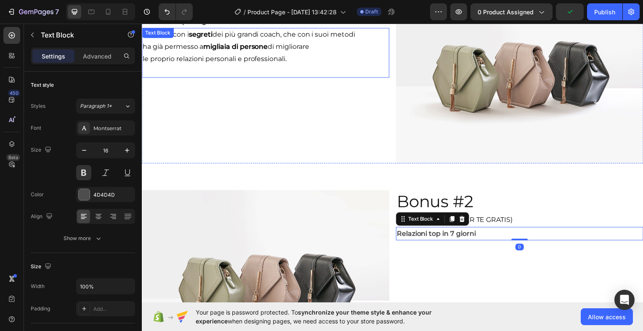
click at [210, 40] on div "La guida con i segreti dei più grandi coach, che con i suoi metodi ha già perme…" at bounding box center [266, 53] width 249 height 50
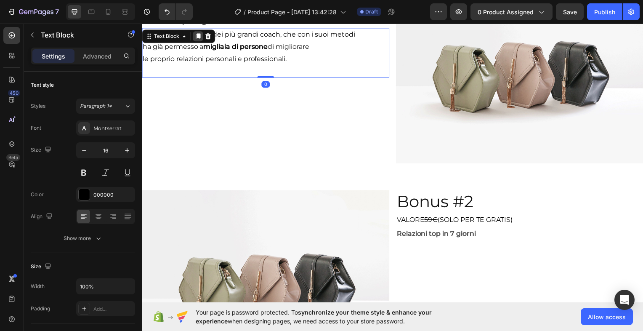
click at [200, 40] on icon at bounding box center [198, 37] width 5 height 6
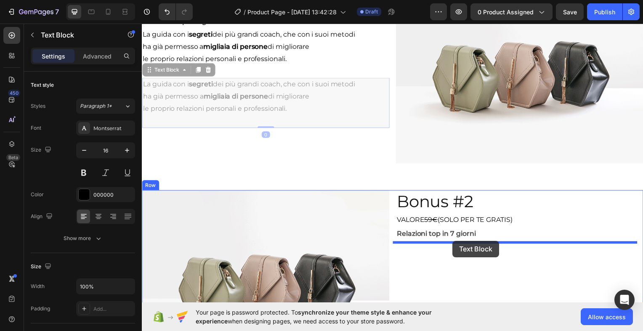
drag, startPoint x: 174, startPoint y: 76, endPoint x: 454, endPoint y: 241, distance: 324.8
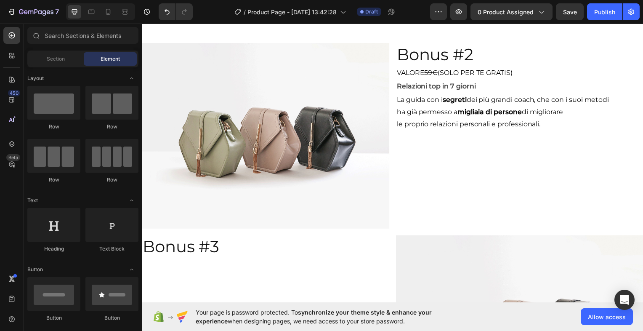
scroll to position [1973, 0]
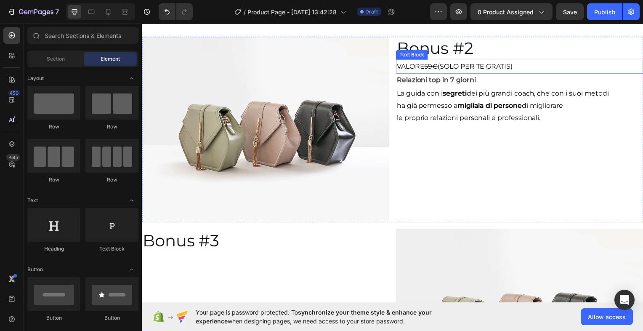
click at [430, 69] on s "59€" at bounding box center [432, 66] width 13 height 8
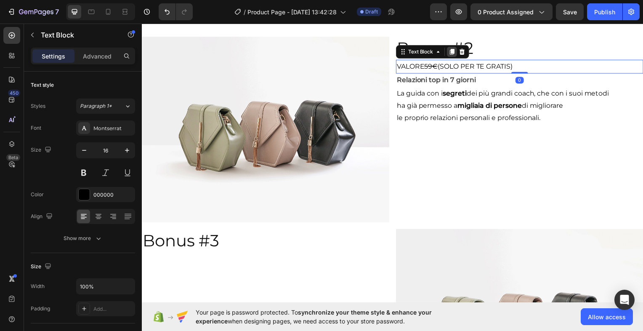
click at [452, 52] on icon at bounding box center [454, 52] width 5 height 6
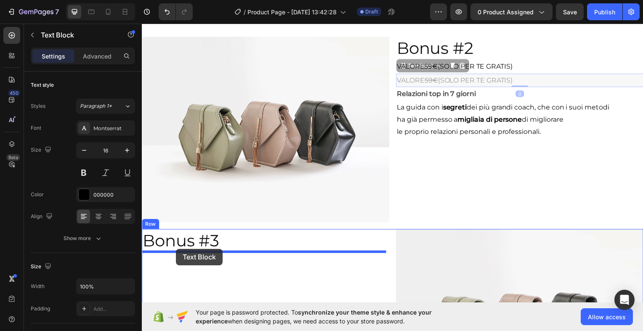
drag, startPoint x: 416, startPoint y: 68, endPoint x: 176, endPoint y: 252, distance: 302.4
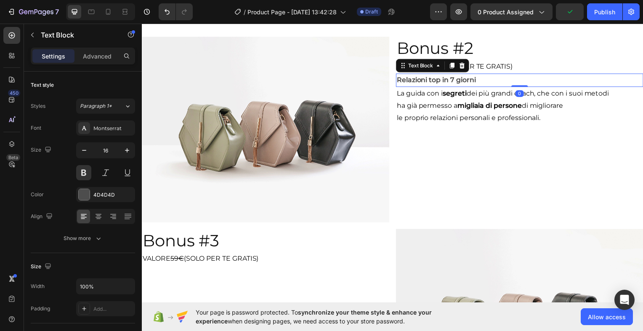
click at [433, 84] on p "Relazioni top in 7 giorni" at bounding box center [521, 80] width 247 height 12
click at [451, 64] on icon at bounding box center [454, 65] width 7 height 7
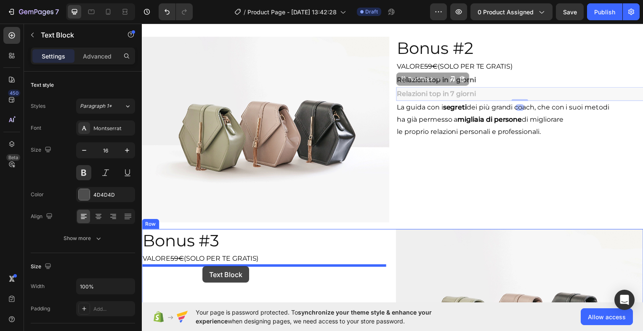
drag, startPoint x: 428, startPoint y: 83, endPoint x: 203, endPoint y: 268, distance: 291.2
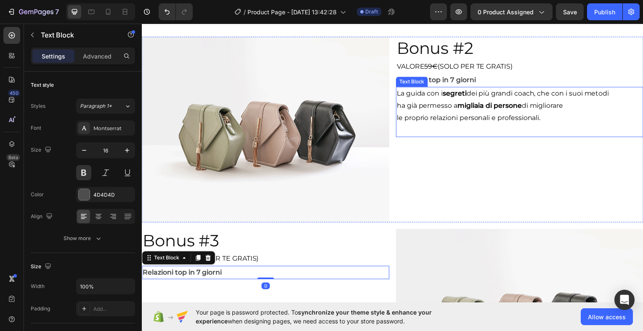
click at [451, 98] on strong "segreti" at bounding box center [457, 94] width 24 height 8
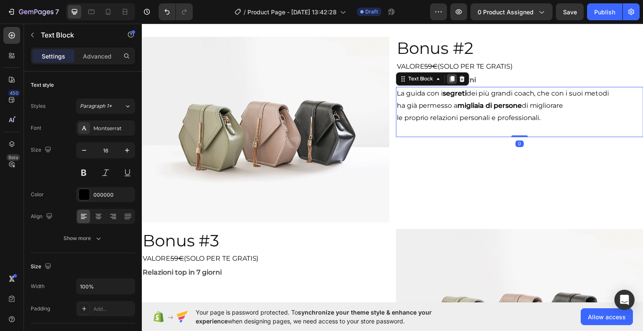
click at [451, 82] on icon at bounding box center [454, 79] width 7 height 7
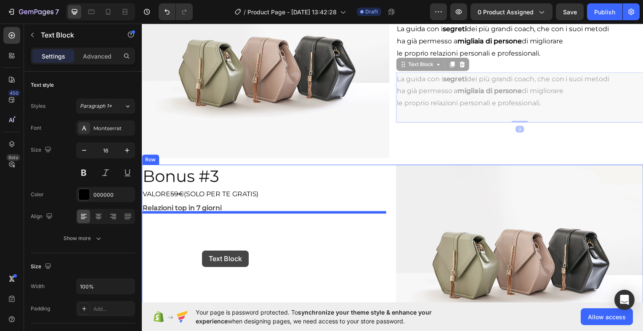
scroll to position [2054, 0]
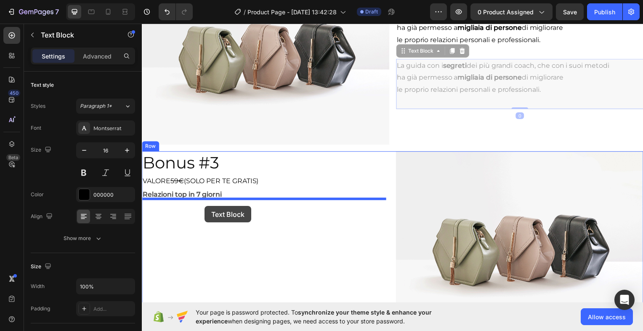
drag, startPoint x: 421, startPoint y: 133, endPoint x: 204, endPoint y: 207, distance: 229.0
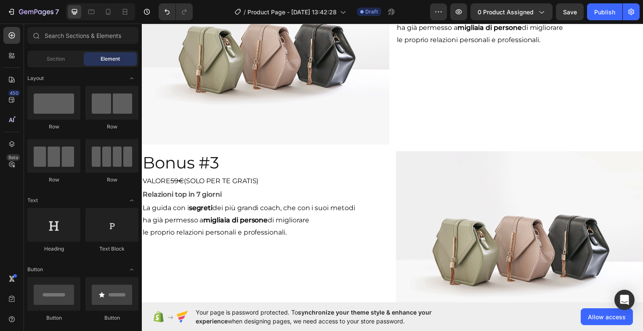
scroll to position [1979, 0]
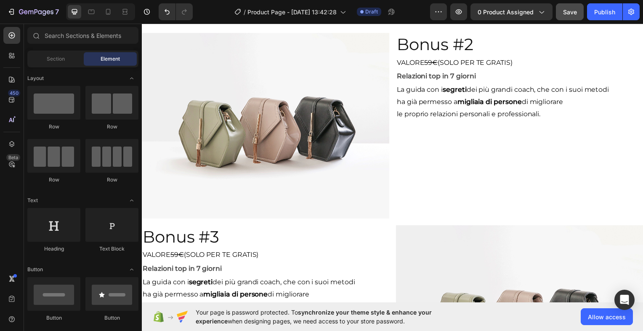
click at [572, 11] on span "Save" at bounding box center [570, 11] width 14 height 7
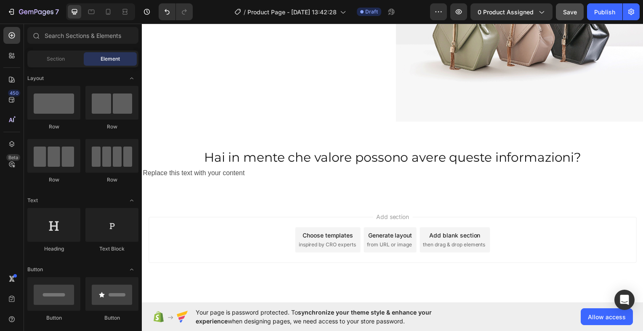
scroll to position [2280, 0]
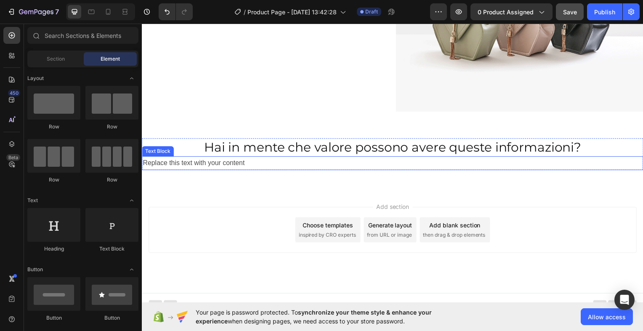
click at [239, 157] on div "Replace this text with your content" at bounding box center [394, 164] width 505 height 14
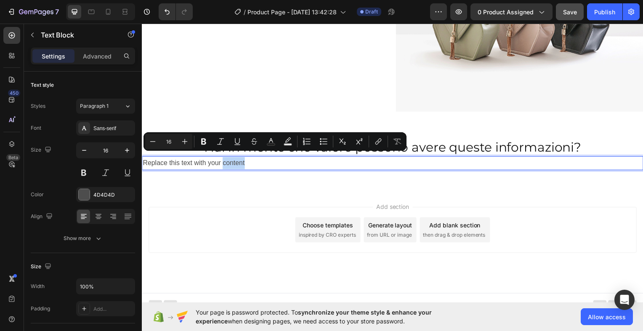
click at [250, 158] on p "Replace this text with your content" at bounding box center [394, 164] width 503 height 12
drag, startPoint x: 250, startPoint y: 158, endPoint x: 282, endPoint y: 183, distance: 40.7
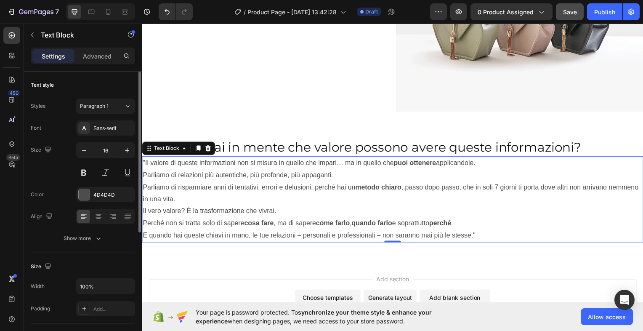
click at [81, 202] on div "Font Sans-serif Size 16 Color 4D4D4D Align Show more" at bounding box center [83, 182] width 104 height 125
click at [84, 194] on div at bounding box center [84, 194] width 11 height 11
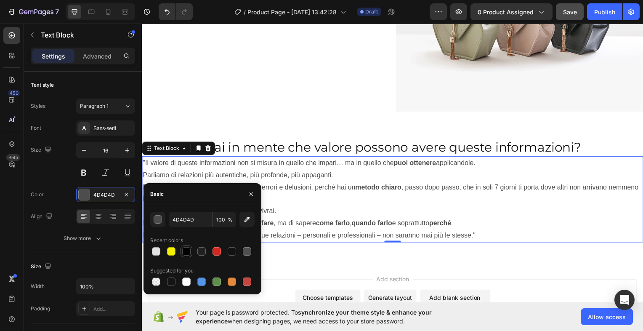
click at [188, 250] on div at bounding box center [186, 251] width 8 height 8
type input "000000"
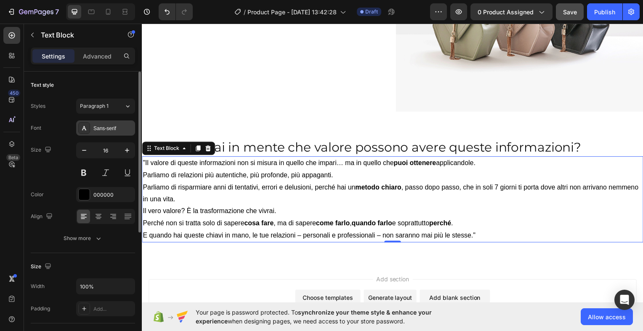
click at [120, 125] on div "Sans-serif" at bounding box center [113, 129] width 40 height 8
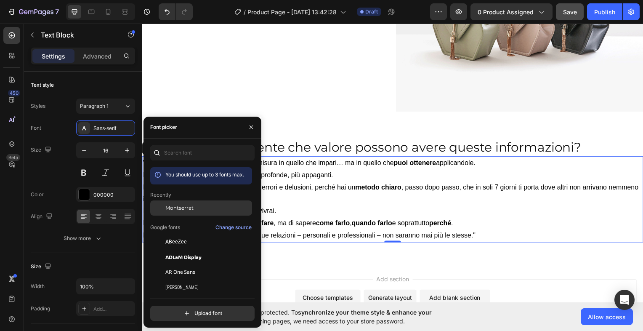
click at [181, 206] on span "Montserrat" at bounding box center [179, 208] width 28 height 8
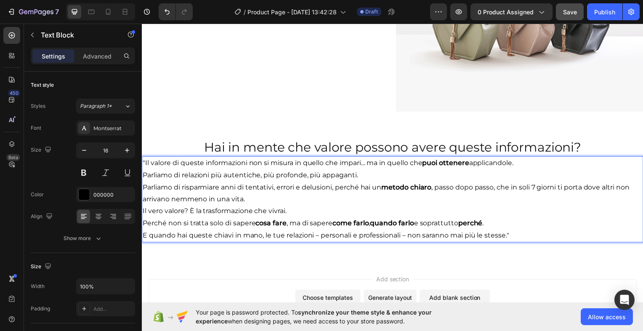
click at [523, 158] on p ""Il valore di queste informazioni non si misura in quello che impari… ma in que…" at bounding box center [394, 182] width 503 height 48
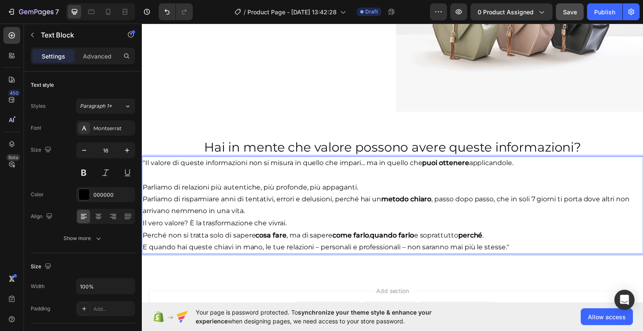
click at [395, 183] on p "⁠⁠⁠⁠⁠⁠⁠ Parliamo di relazioni più autentiche, più profonde, più appaganti. Parl…" at bounding box center [394, 194] width 503 height 48
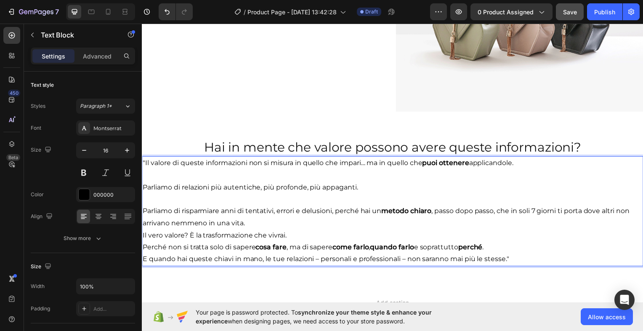
click at [261, 220] on p "⁠⁠⁠⁠⁠⁠⁠ Parliamo di risparmiare anni di tentativi, errori e delusioni, perché h…" at bounding box center [394, 212] width 503 height 36
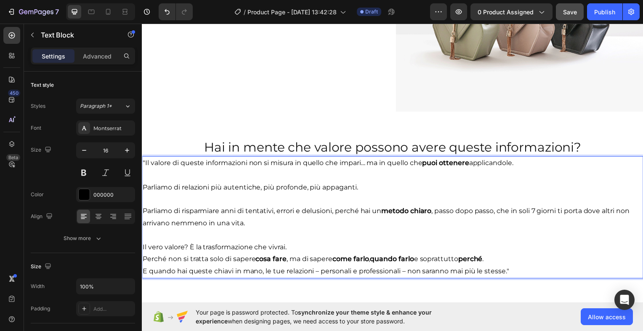
click at [304, 246] on p "Il vero valore? È la trasformazione che vivrai. Perché non si tratta solo di sa…" at bounding box center [394, 261] width 503 height 36
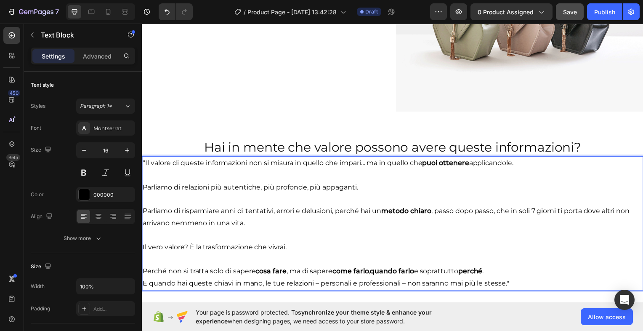
click at [493, 266] on p "⁠⁠⁠⁠⁠⁠⁠ Perché non si tratta solo di sapere cosa fare , ma di sapere come farlo…" at bounding box center [394, 273] width 503 height 36
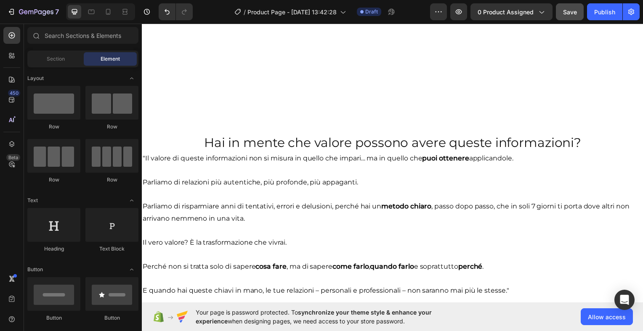
scroll to position [2417, 0]
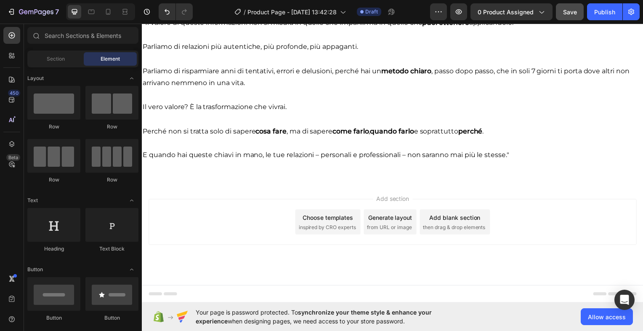
drag, startPoint x: 644, startPoint y: 268, endPoint x: 715, endPoint y: 27, distance: 251.5
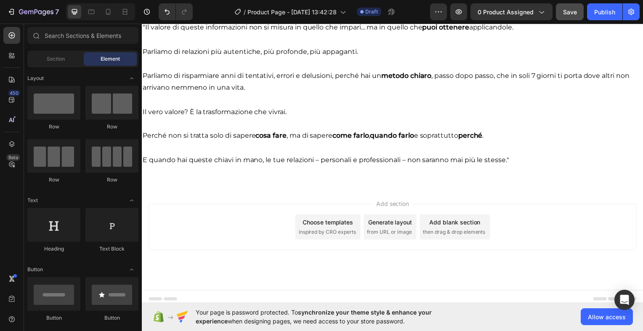
click at [566, 13] on span "Save" at bounding box center [570, 11] width 14 height 7
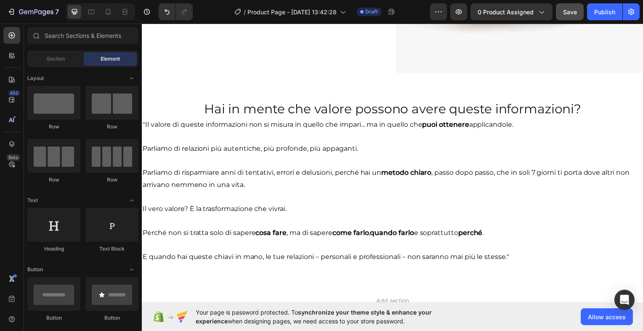
scroll to position [2330, 0]
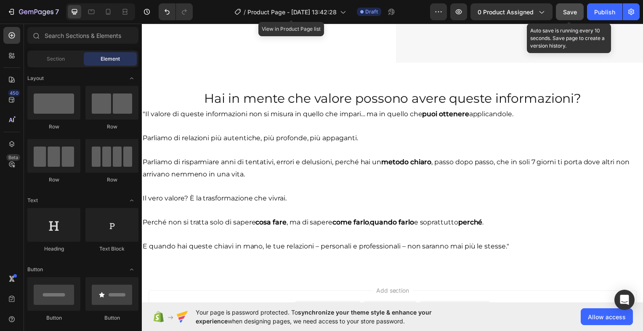
click at [573, 10] on span "Save" at bounding box center [570, 11] width 14 height 7
